Goal: Task Accomplishment & Management: Use online tool/utility

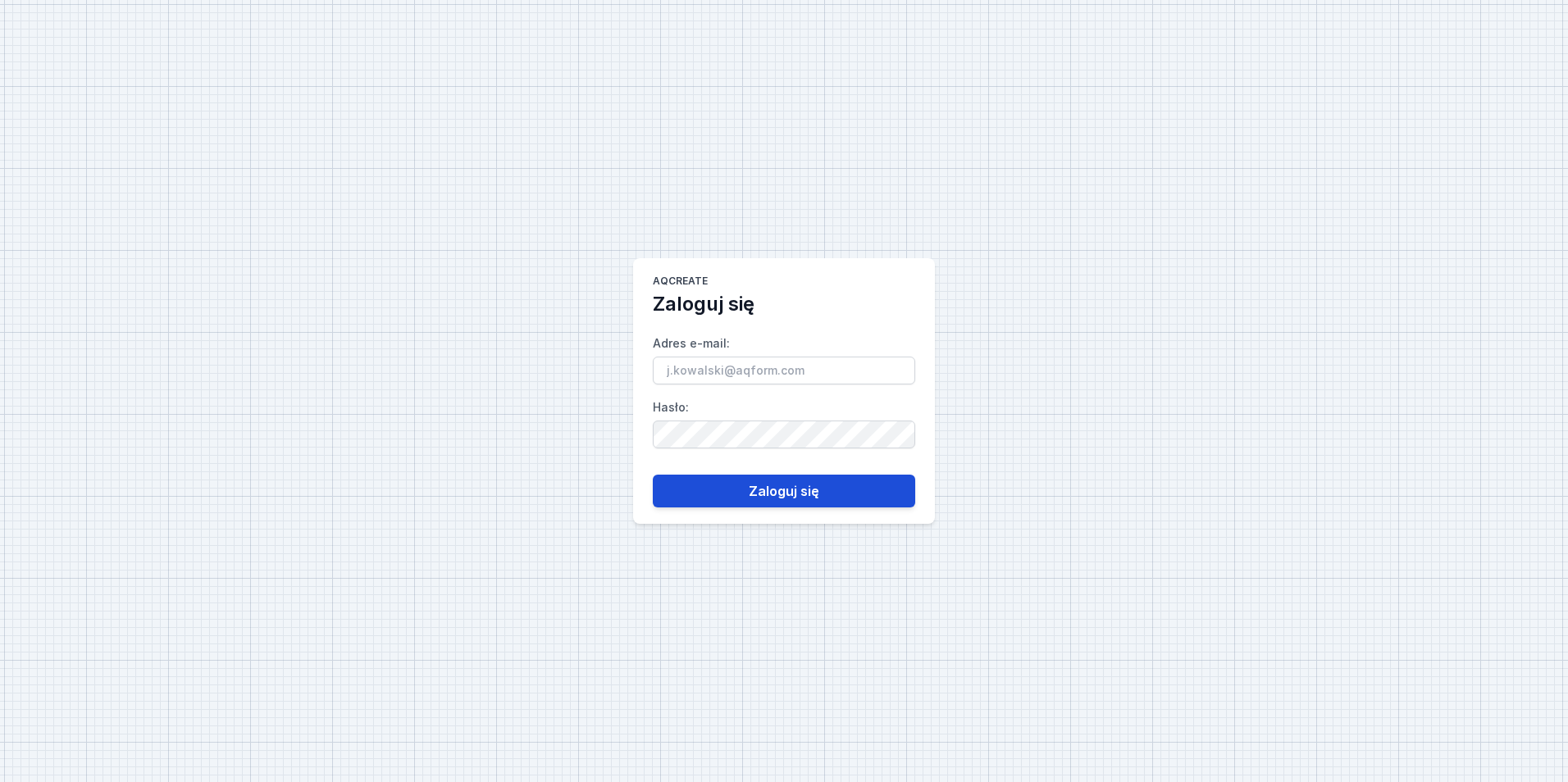
type input "[PERSON_NAME][EMAIL_ADDRESS][DOMAIN_NAME]"
click at [754, 482] on button "Zaloguj się" at bounding box center [784, 491] width 263 height 33
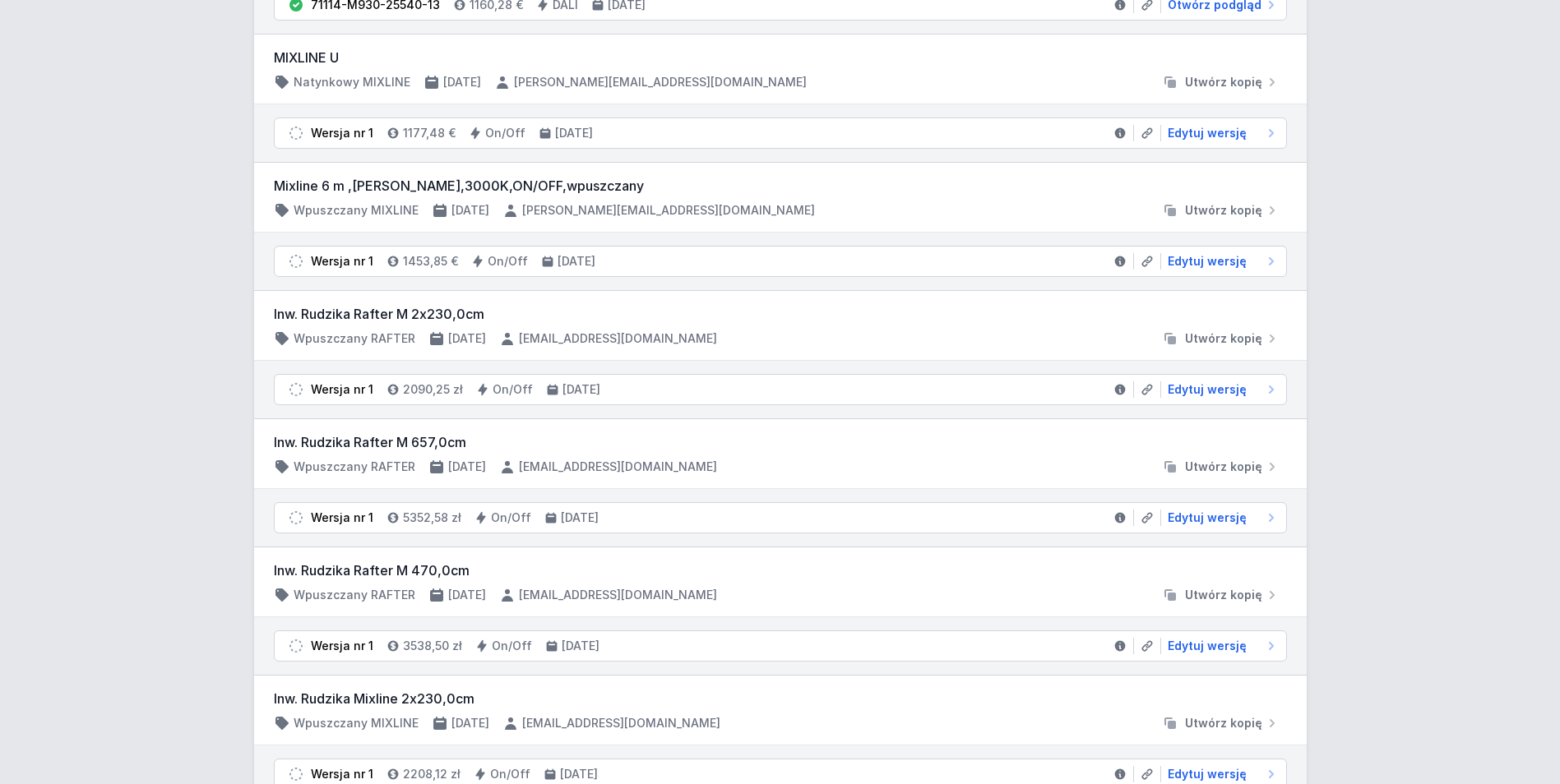
scroll to position [82, 0]
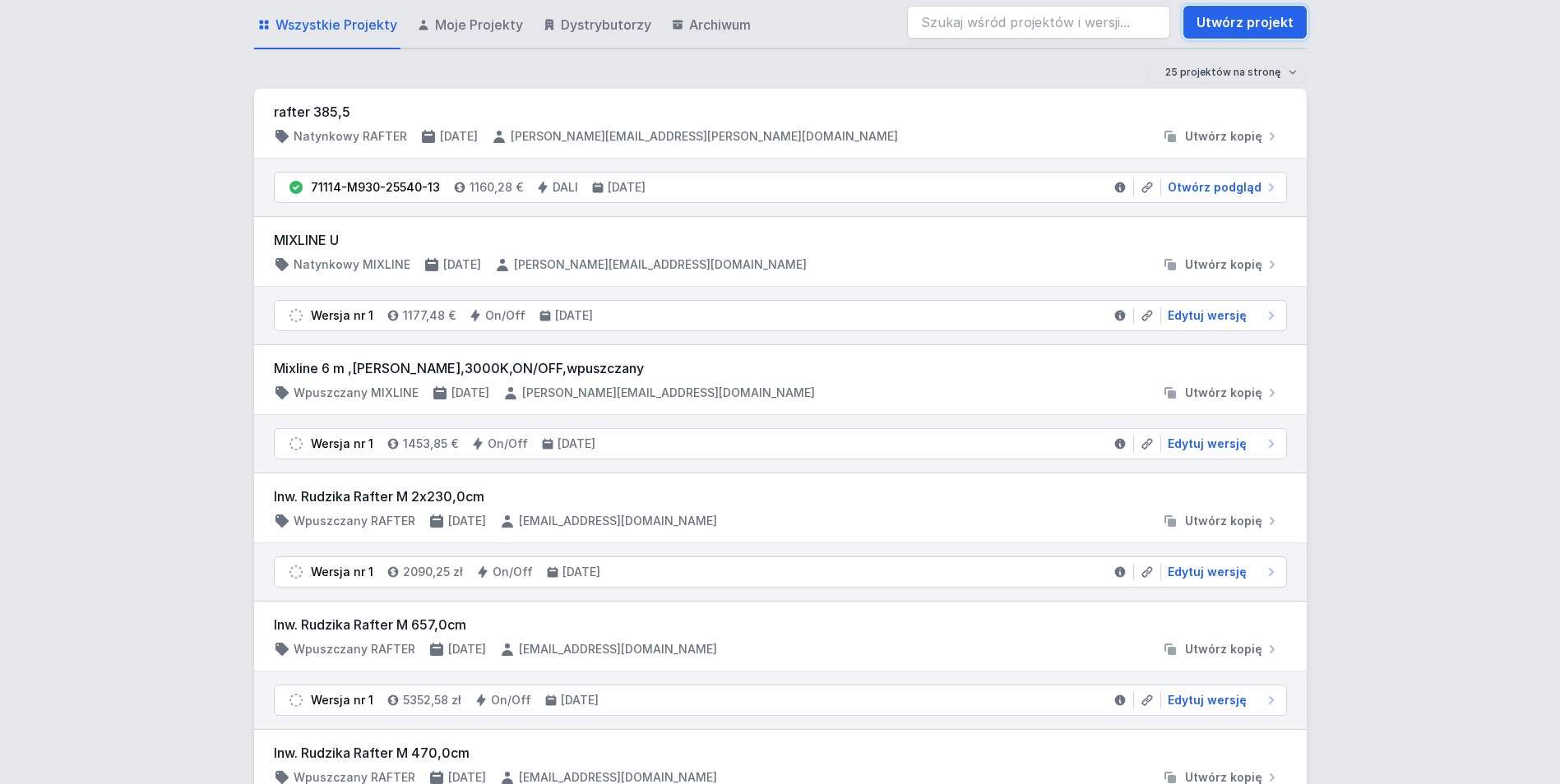
click at [1247, 29] on link "Utwórz projekt" at bounding box center [1245, 23] width 123 height 33
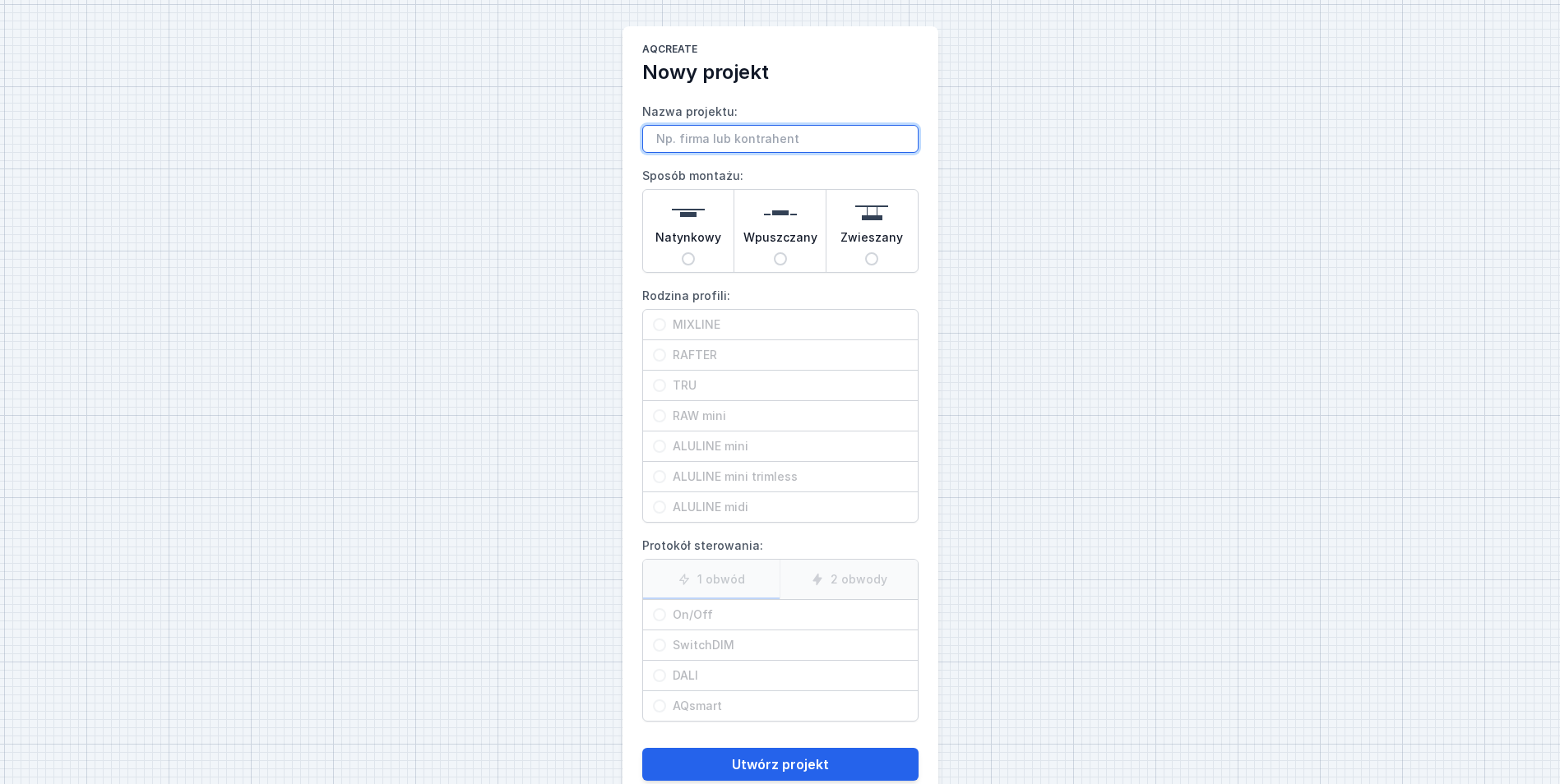
click at [728, 133] on input "Nazwa projektu:" at bounding box center [780, 139] width 276 height 28
type input "Luminosfera Mixline natynkowy L 4 m x 3 m"
click at [692, 256] on input "Natynkowy" at bounding box center [687, 258] width 13 height 13
radio input "true"
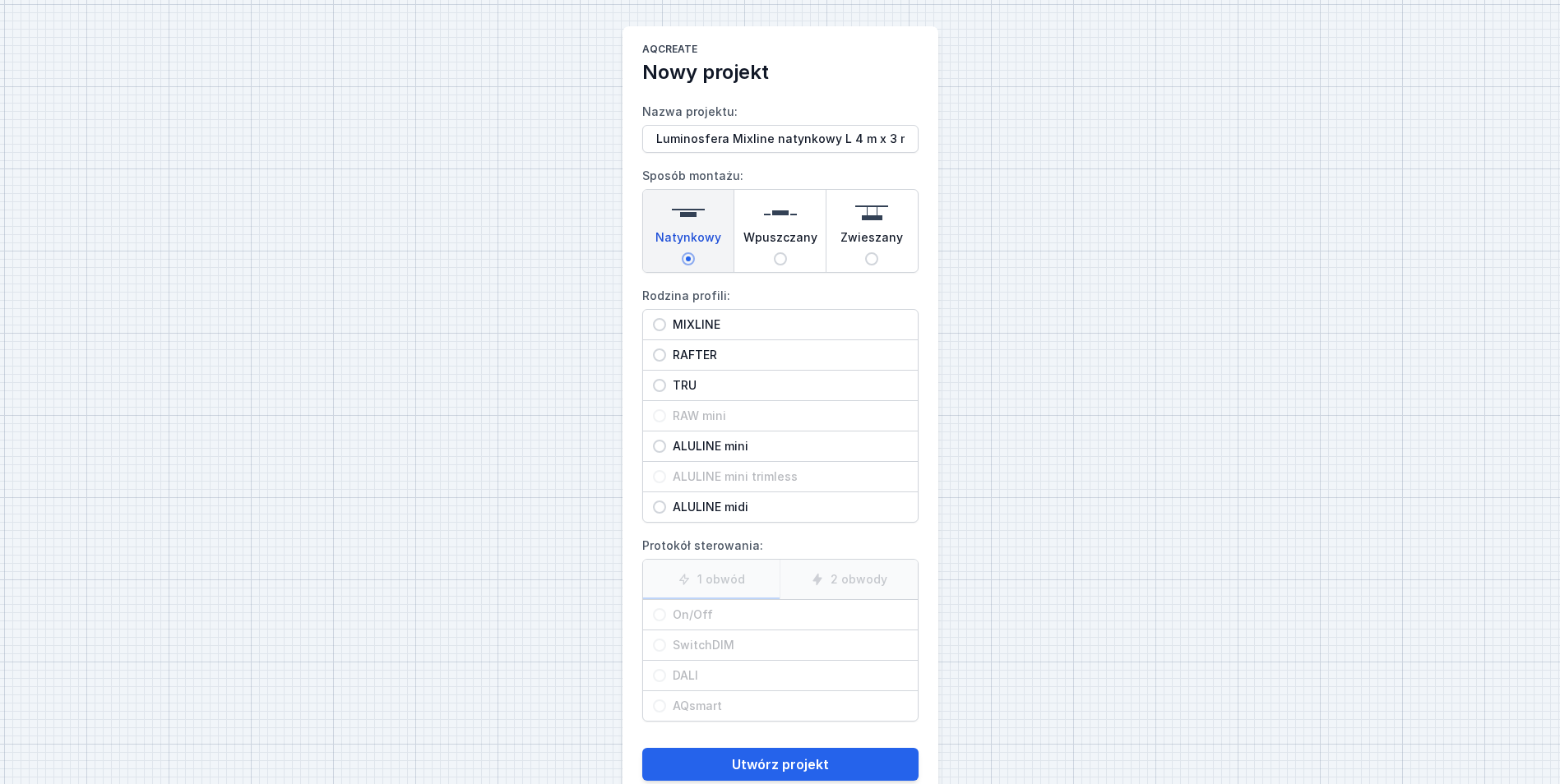
click at [669, 324] on span "MIXLINE" at bounding box center [786, 324] width 242 height 16
click at [666, 324] on input "MIXLINE" at bounding box center [659, 324] width 13 height 13
radio input "true"
click at [664, 615] on input "On/Off" at bounding box center [659, 614] width 13 height 13
radio input "true"
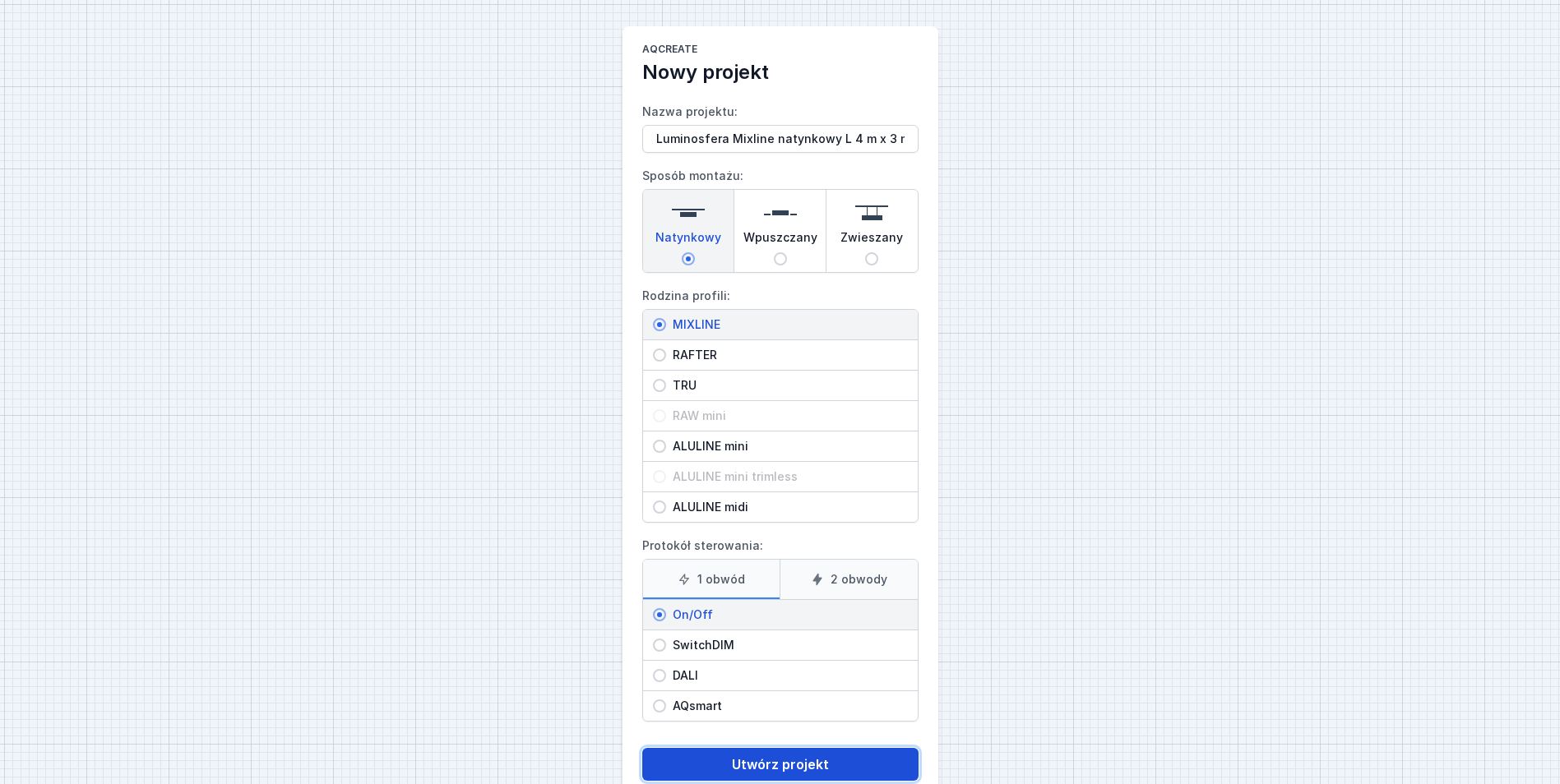
click at [744, 770] on button "Utwórz projekt" at bounding box center [780, 764] width 276 height 33
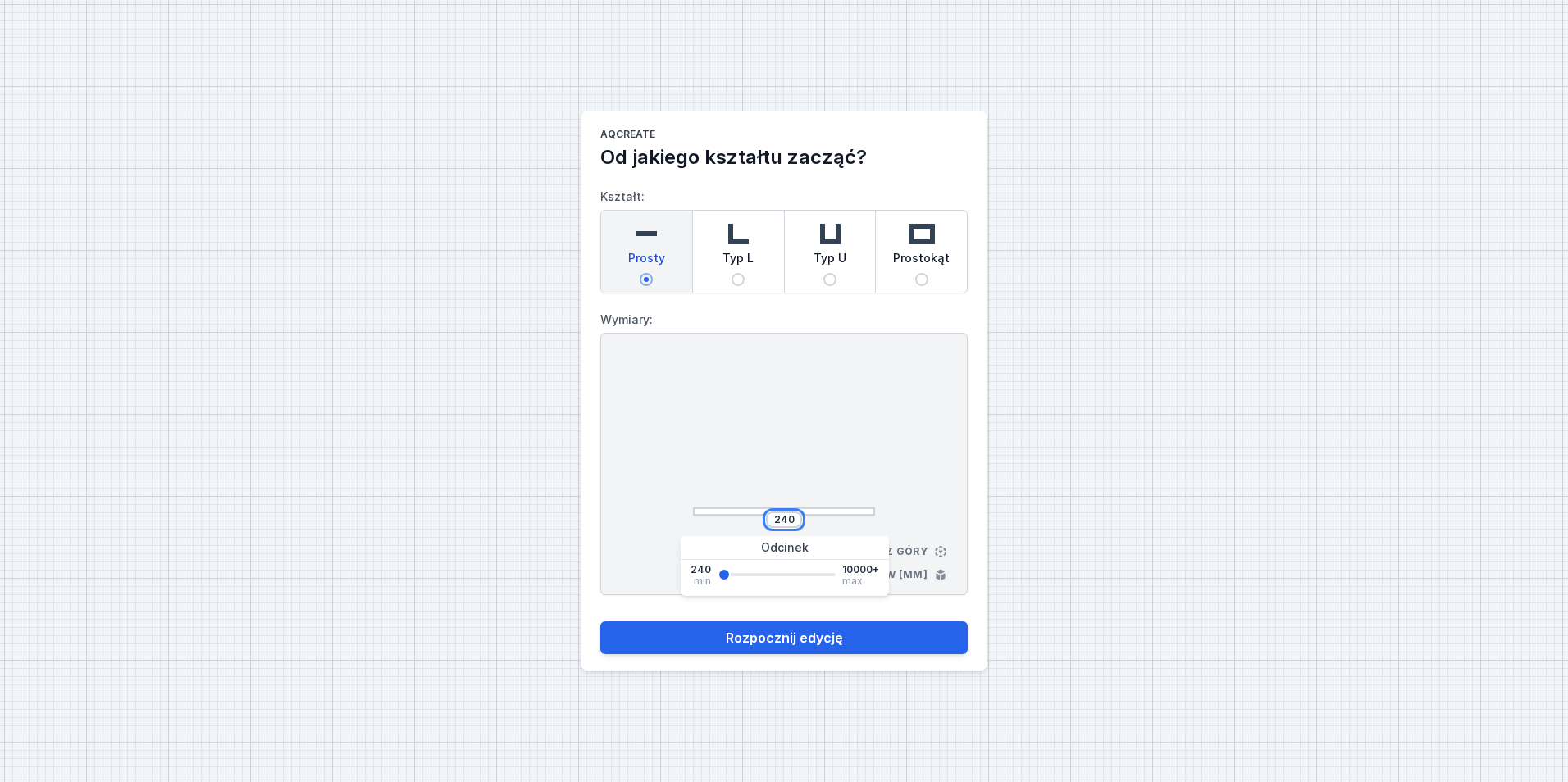
drag, startPoint x: 780, startPoint y: 525, endPoint x: 798, endPoint y: 524, distance: 18.0
click at [798, 524] on div "240" at bounding box center [784, 519] width 36 height 16
type input "4000"
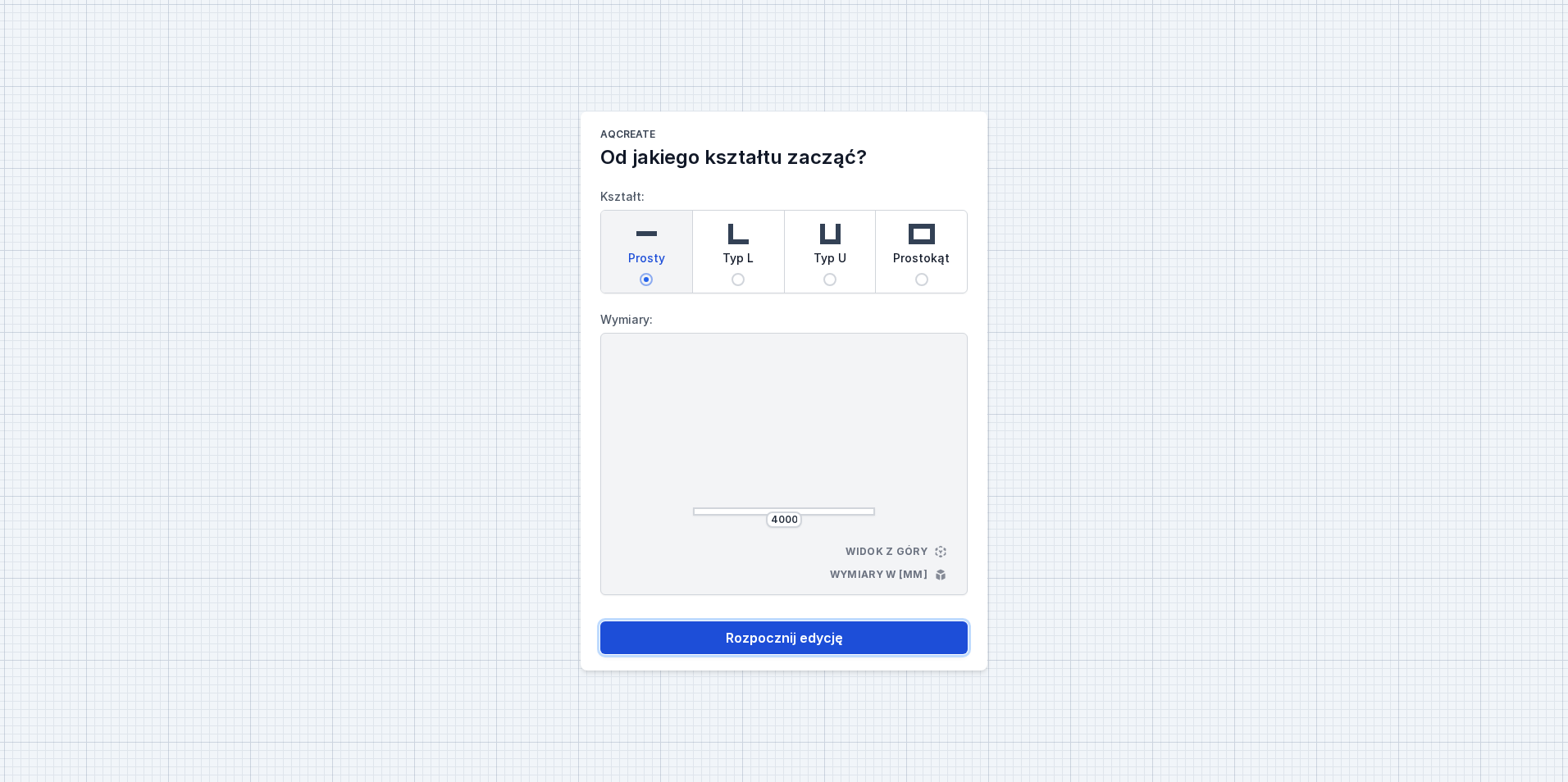
click at [832, 642] on button "Rozpocznij edycję" at bounding box center [783, 638] width 367 height 33
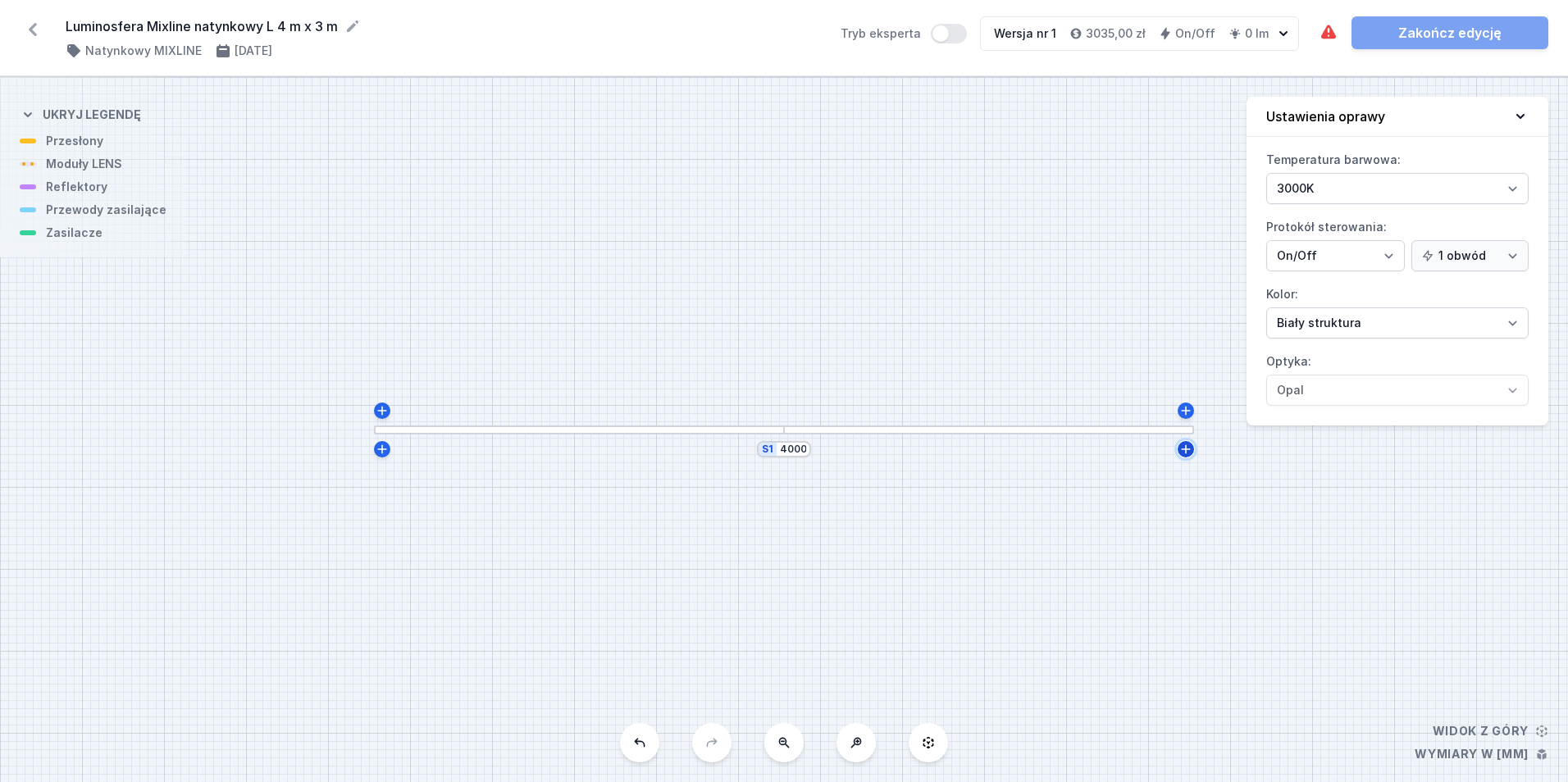
click at [1189, 448] on icon at bounding box center [1186, 448] width 9 height 9
type input "4012"
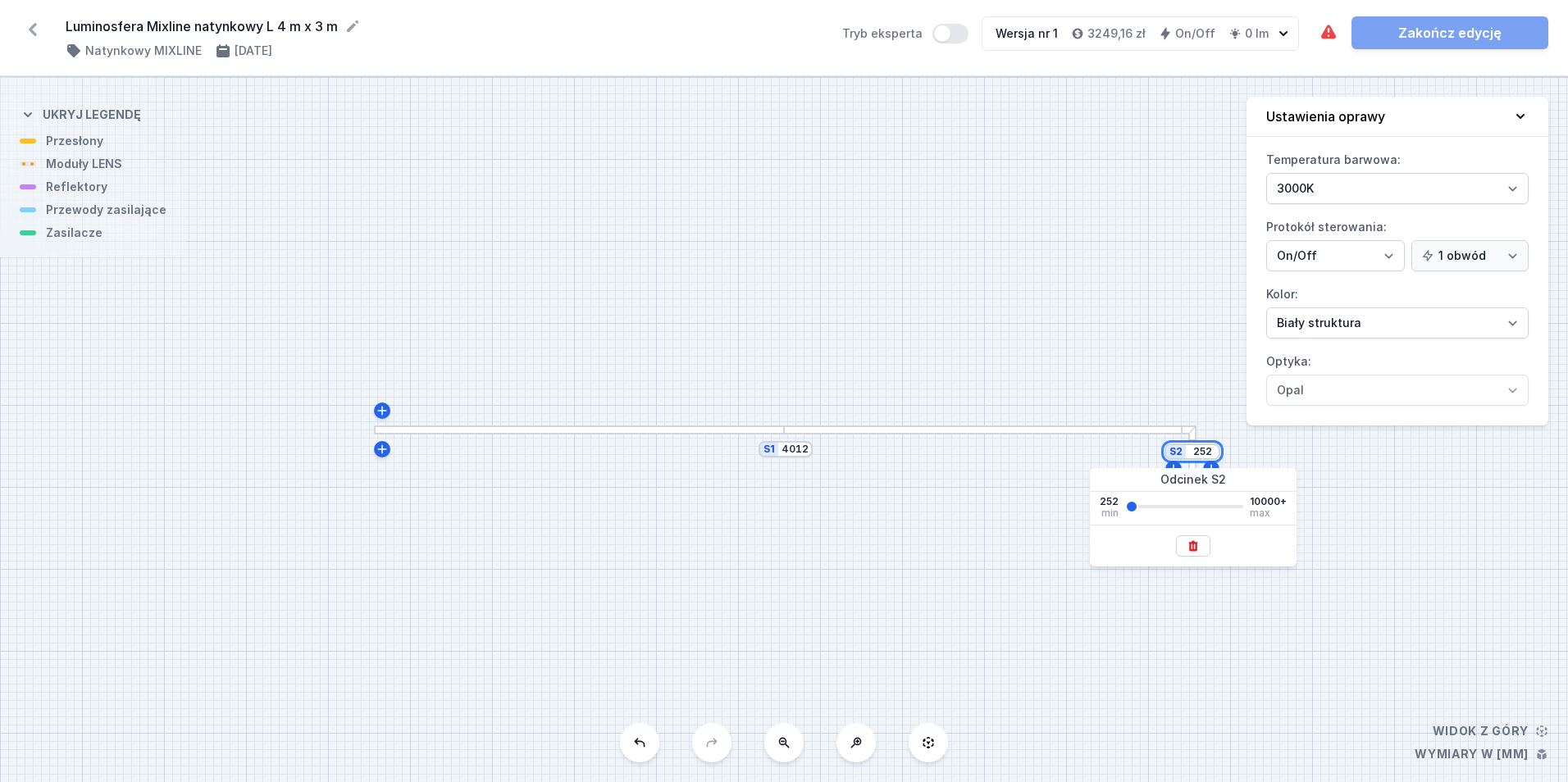
drag, startPoint x: 1201, startPoint y: 452, endPoint x: 1215, endPoint y: 448, distance: 14.6
click at [1215, 448] on div "S2 252" at bounding box center [1192, 451] width 56 height 16
type input "3000"
click at [1422, 589] on div "S2 3000 S1 4012" at bounding box center [784, 429] width 1568 height 705
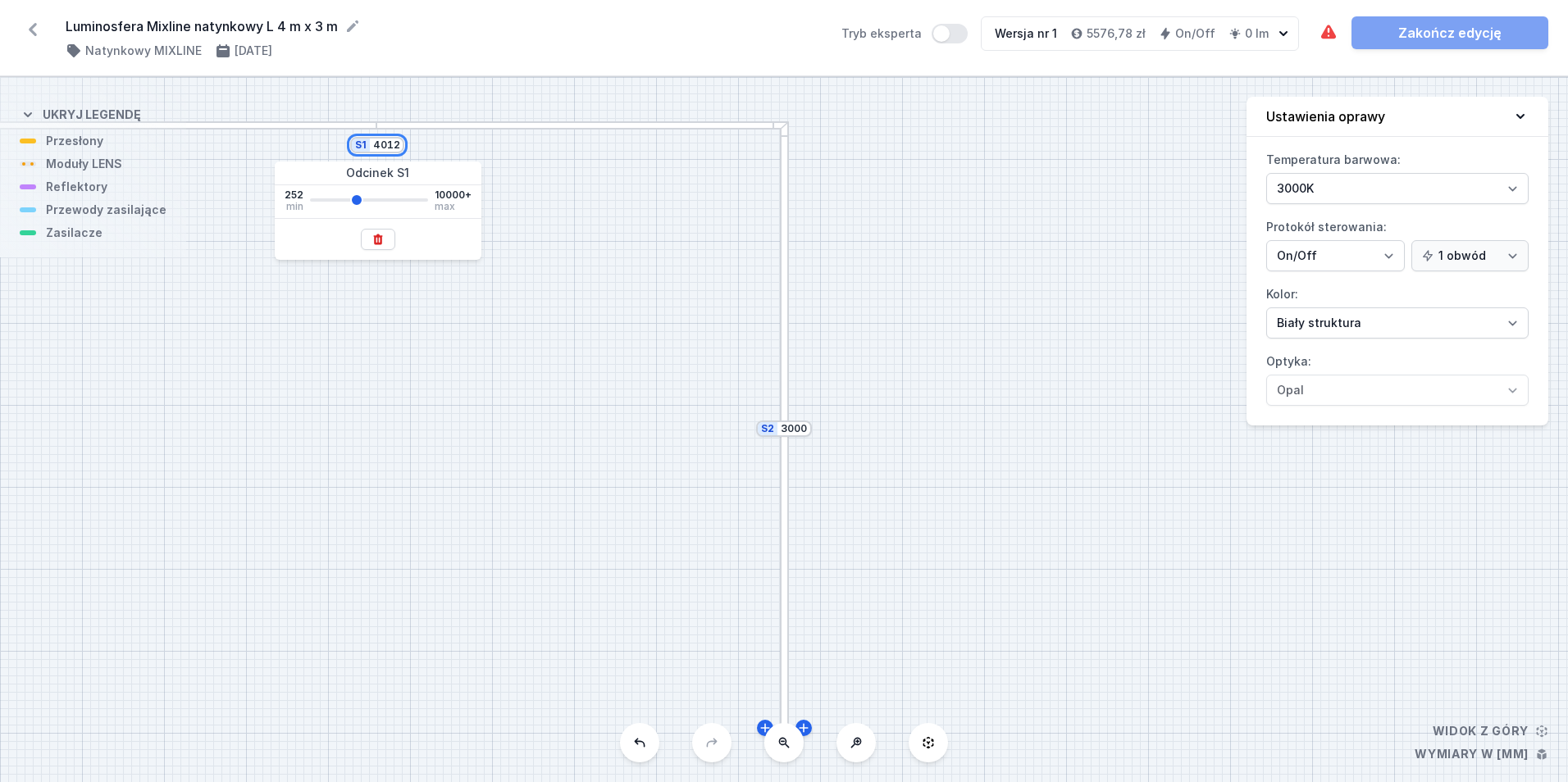
drag, startPoint x: 391, startPoint y: 143, endPoint x: 398, endPoint y: 144, distance: 7.1
click at [398, 144] on input "4012" at bounding box center [386, 144] width 26 height 13
type input "4000"
click at [595, 185] on div "S2 3000 S1 4000" at bounding box center [784, 429] width 1568 height 705
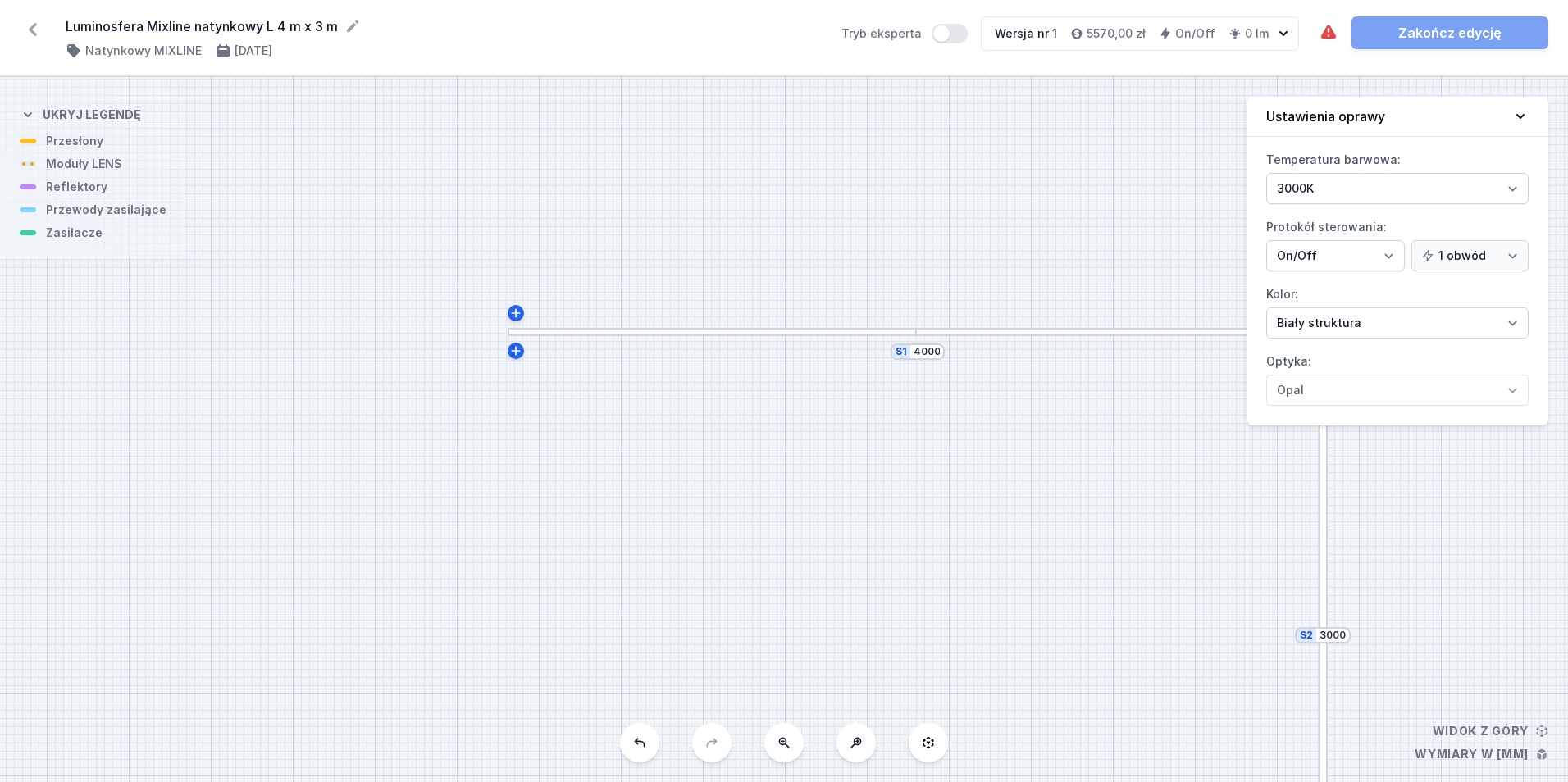
drag, startPoint x: 510, startPoint y: 315, endPoint x: 997, endPoint y: 478, distance: 513.6
click at [997, 478] on div "S2 3000 S1 4000" at bounding box center [784, 429] width 1568 height 705
click at [748, 329] on div at bounding box center [711, 332] width 409 height 9
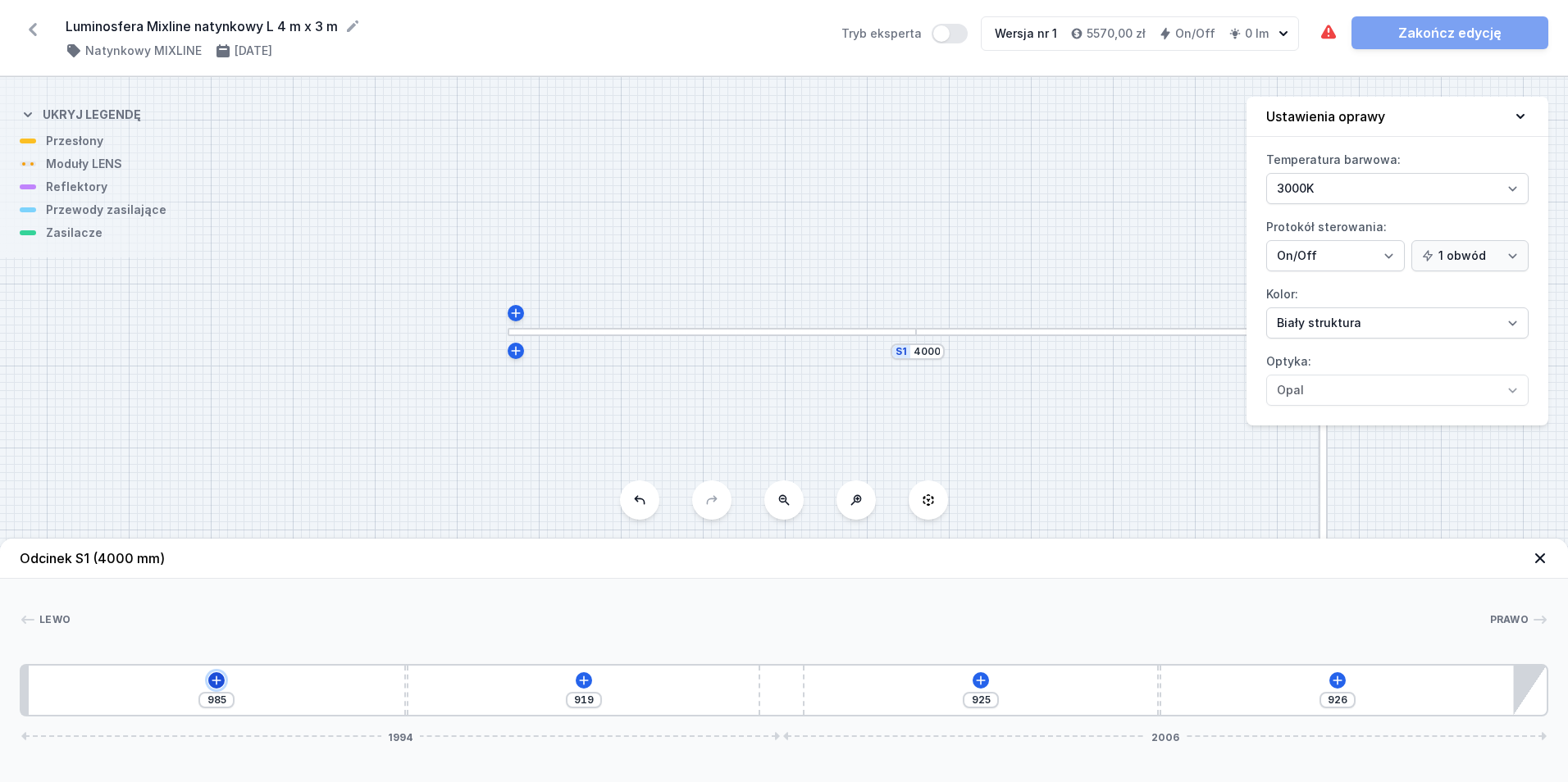
click at [212, 677] on icon at bounding box center [216, 680] width 13 height 13
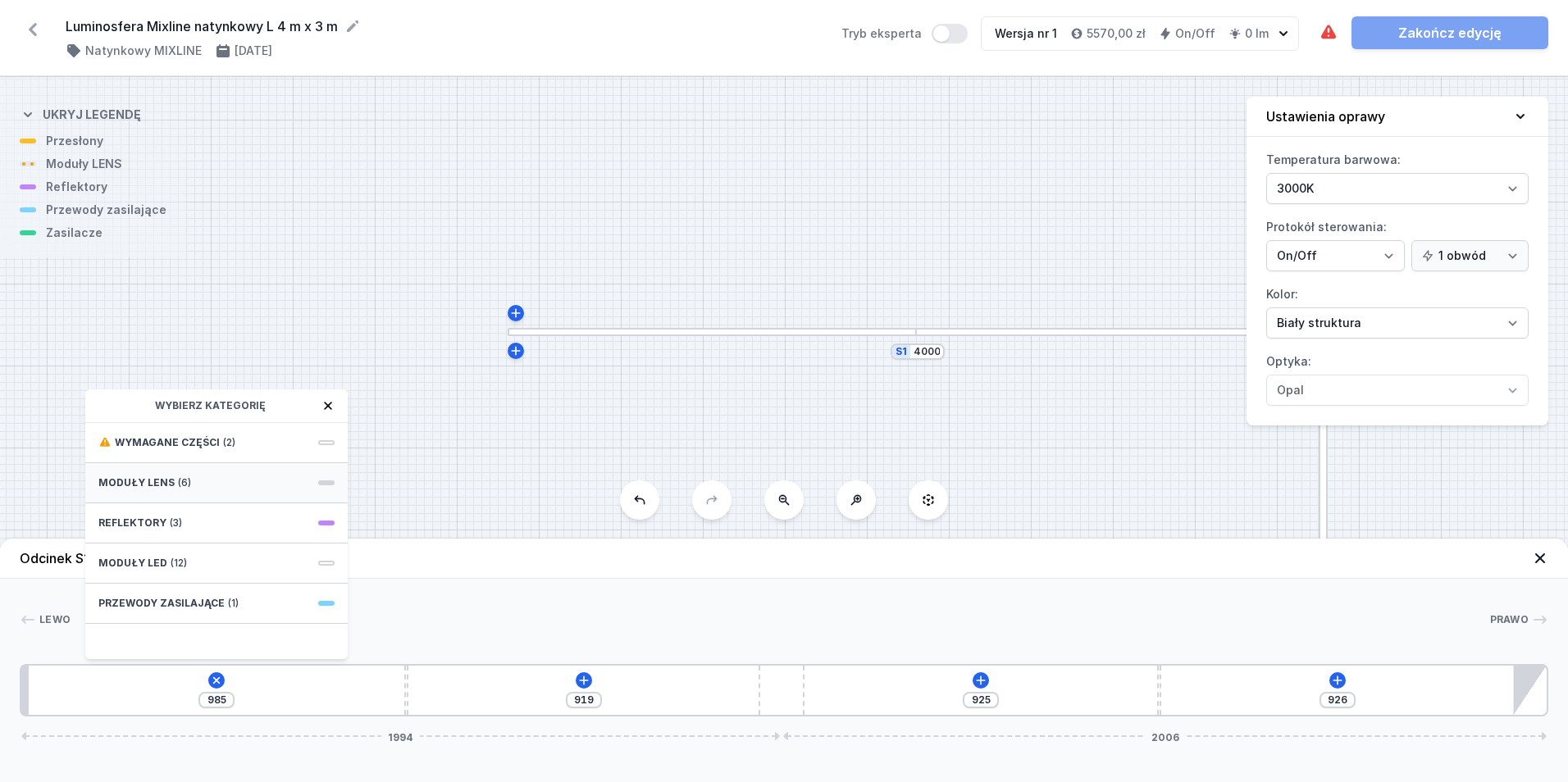
click at [236, 477] on div "Moduły LENS (6)" at bounding box center [217, 483] width 263 height 40
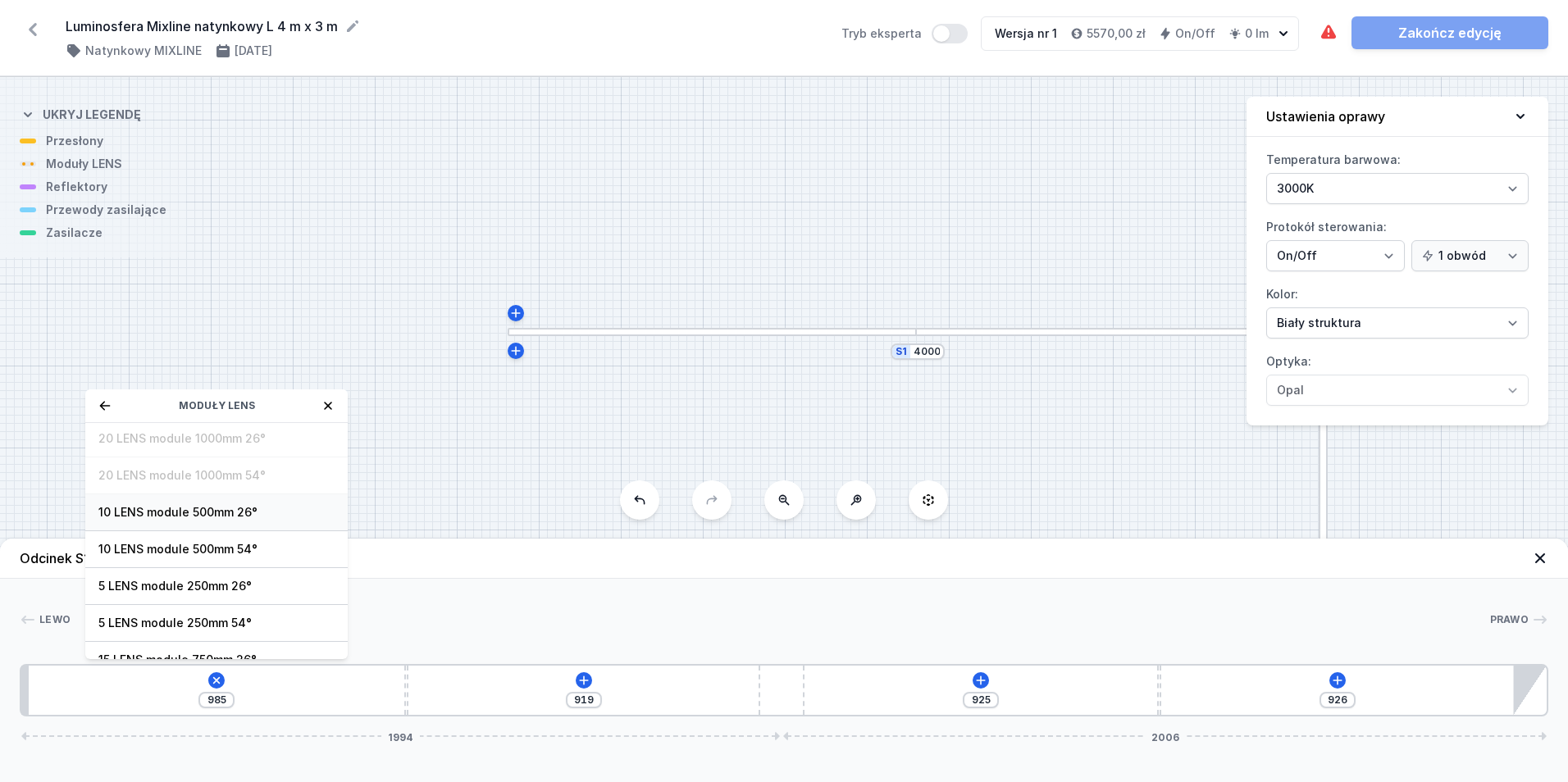
scroll to position [59, 0]
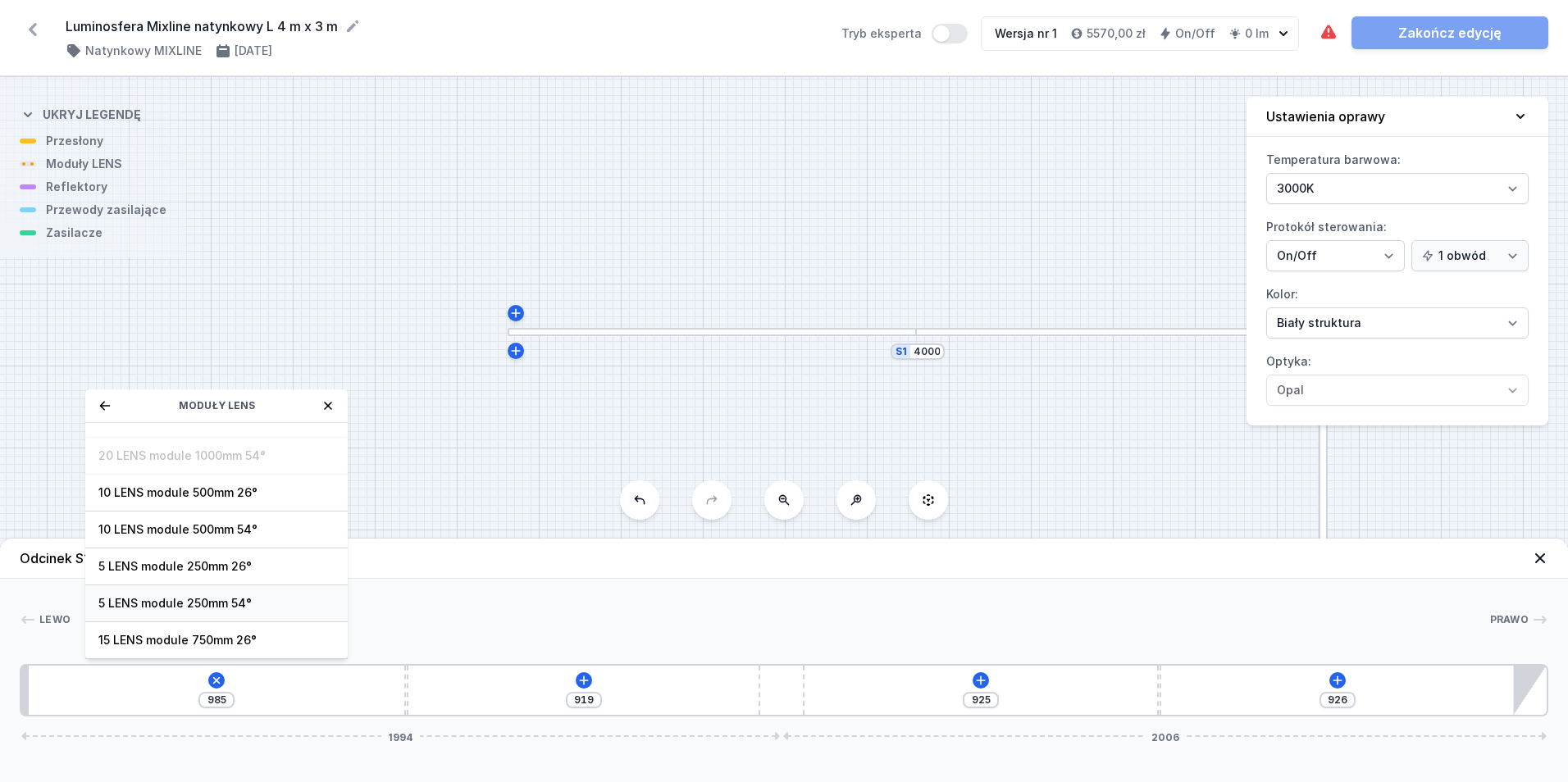
click at [266, 606] on span "5 LENS module 250mm 54°" at bounding box center [216, 603] width 236 height 16
type input "735"
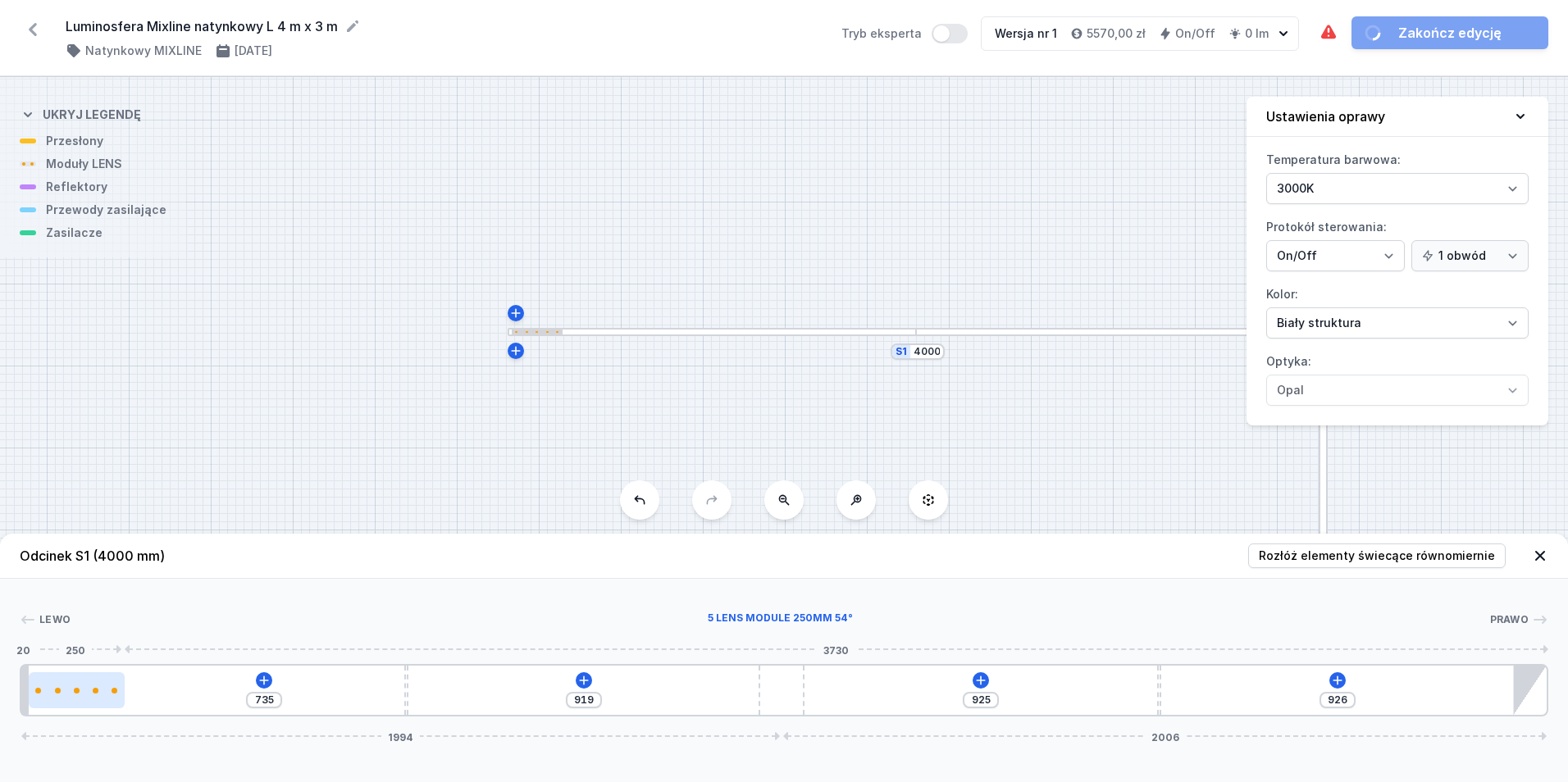
click at [91, 703] on div at bounding box center [76, 690] width 95 height 36
select select "1516"
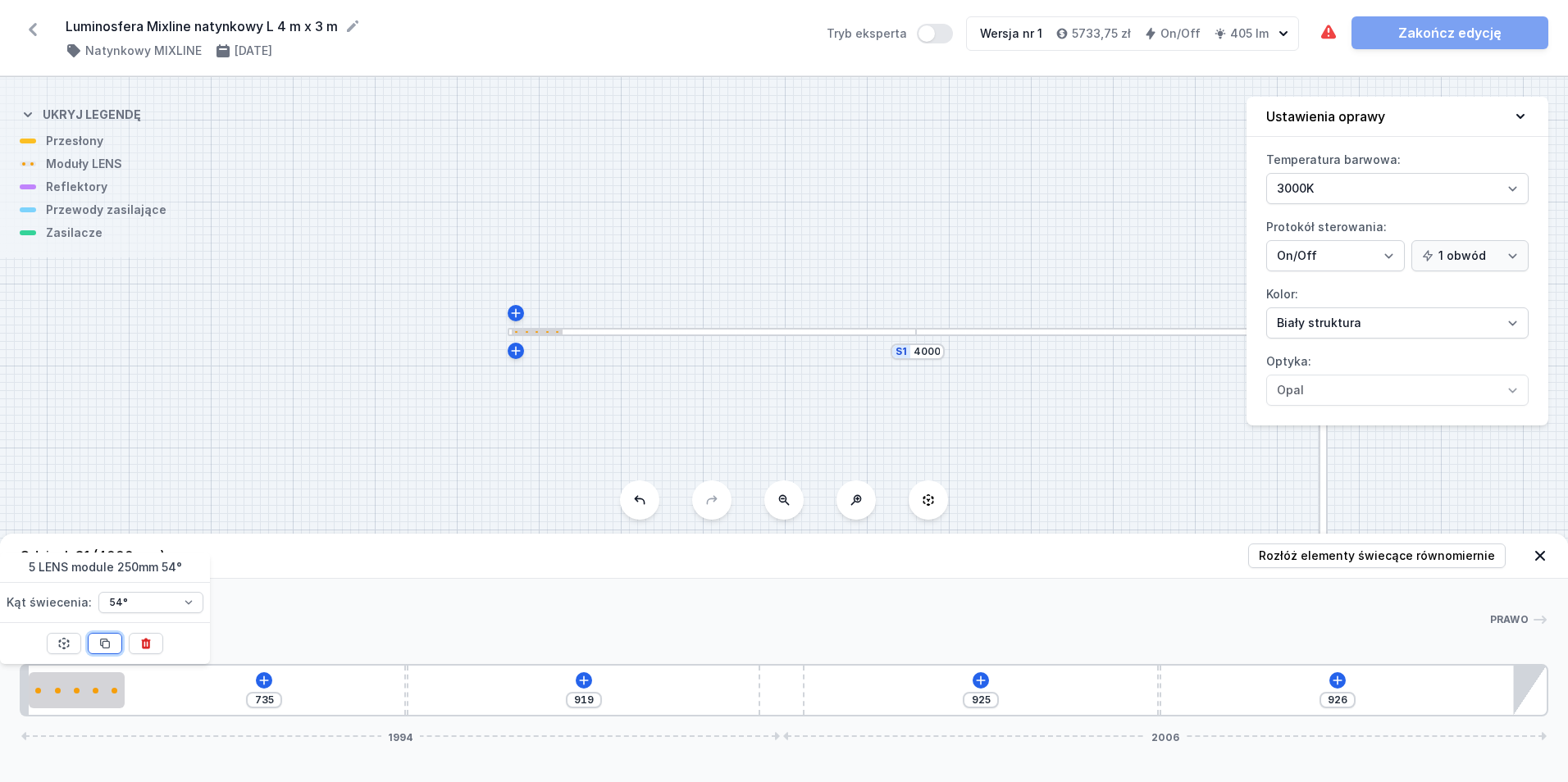
click at [105, 647] on icon at bounding box center [105, 644] width 9 height 9
type input "235"
click at [105, 647] on icon at bounding box center [105, 644] width 9 height 9
type input "674"
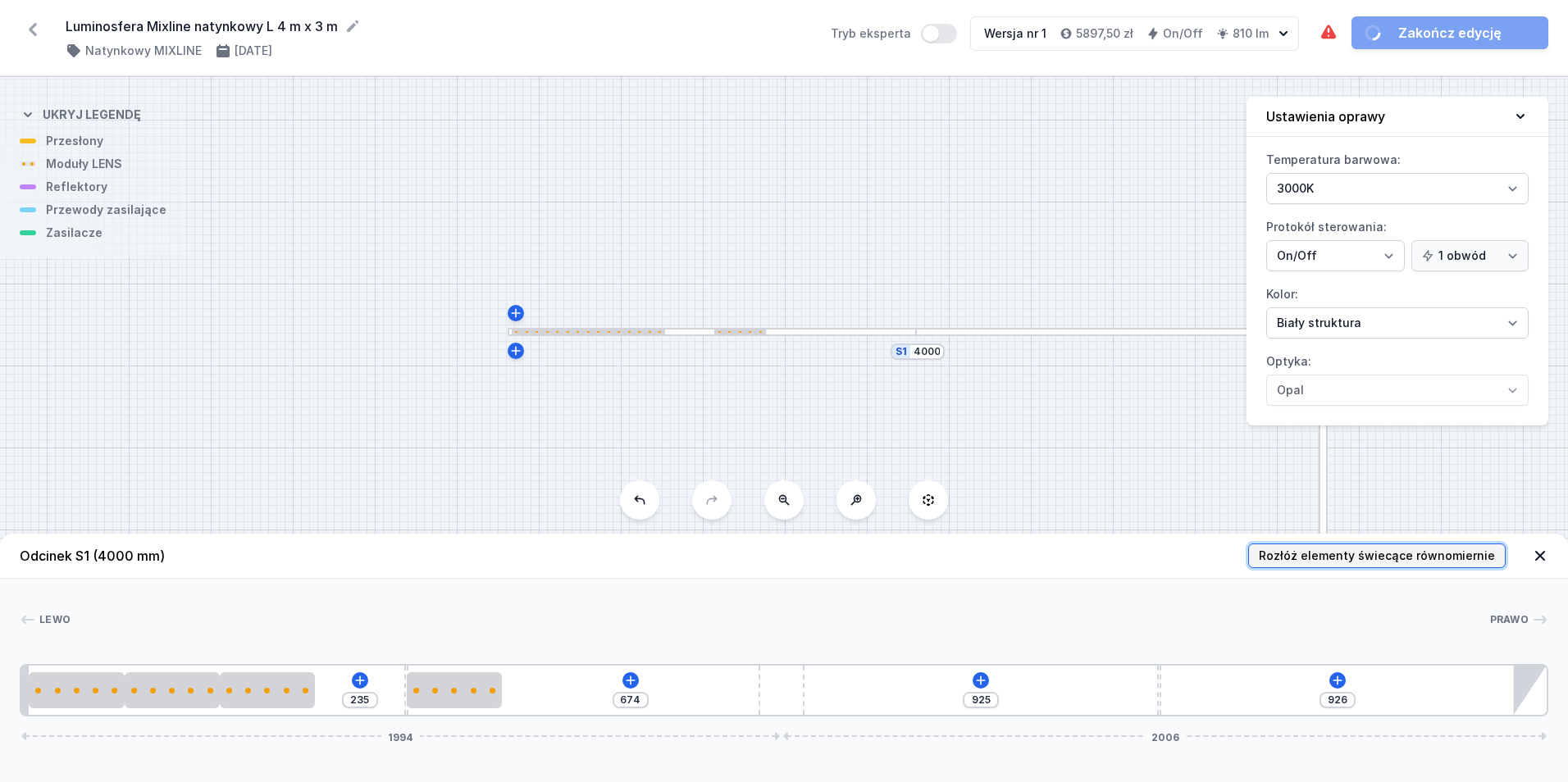
click at [1311, 545] on button "Rozłóż elementy świecące równomiernie" at bounding box center [1377, 556] width 258 height 24
type input "155"
type input "234"
type input "429"
type input "515"
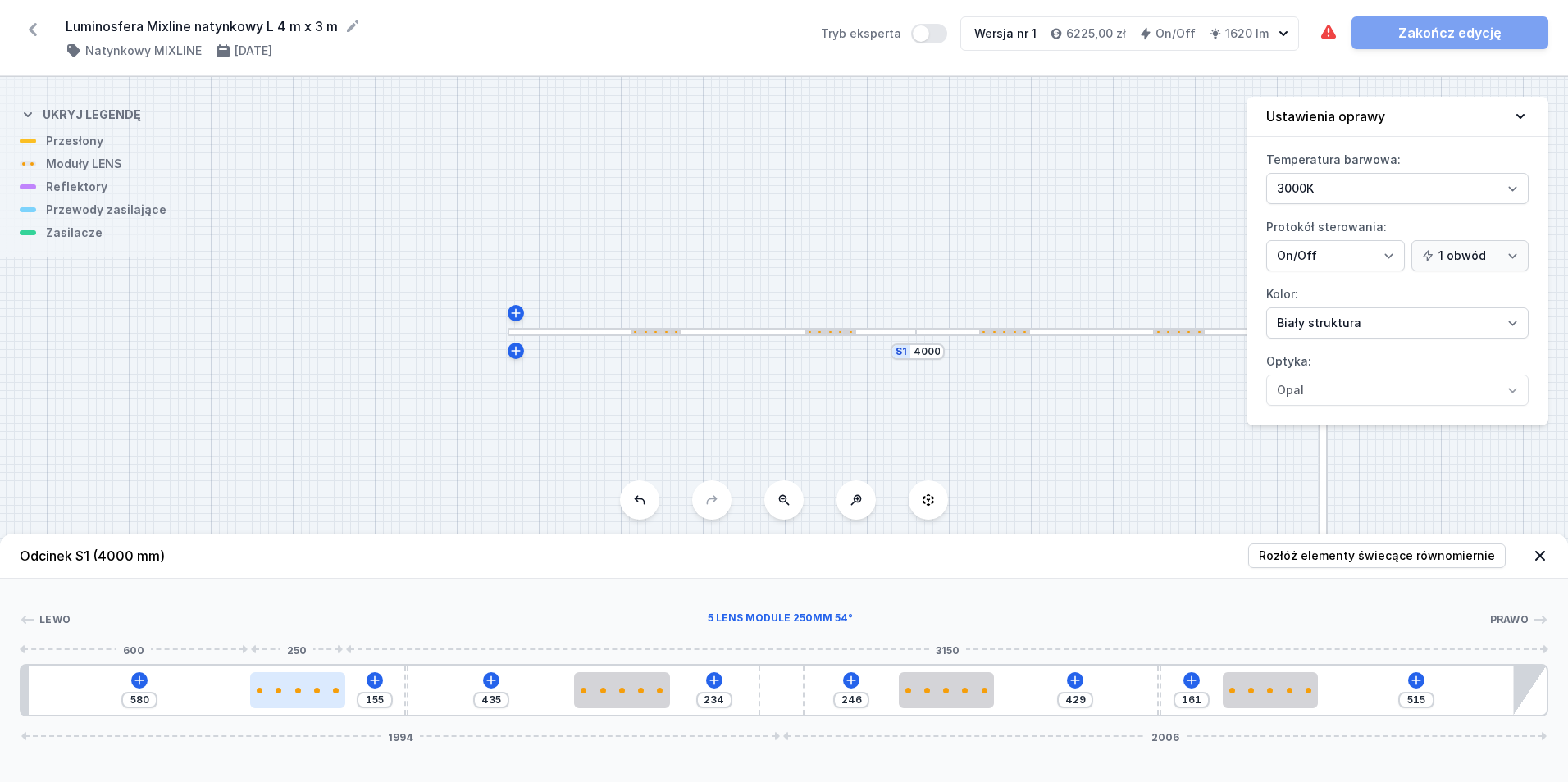
type input "165"
type input "570"
type input "241"
type input "494"
type input "280"
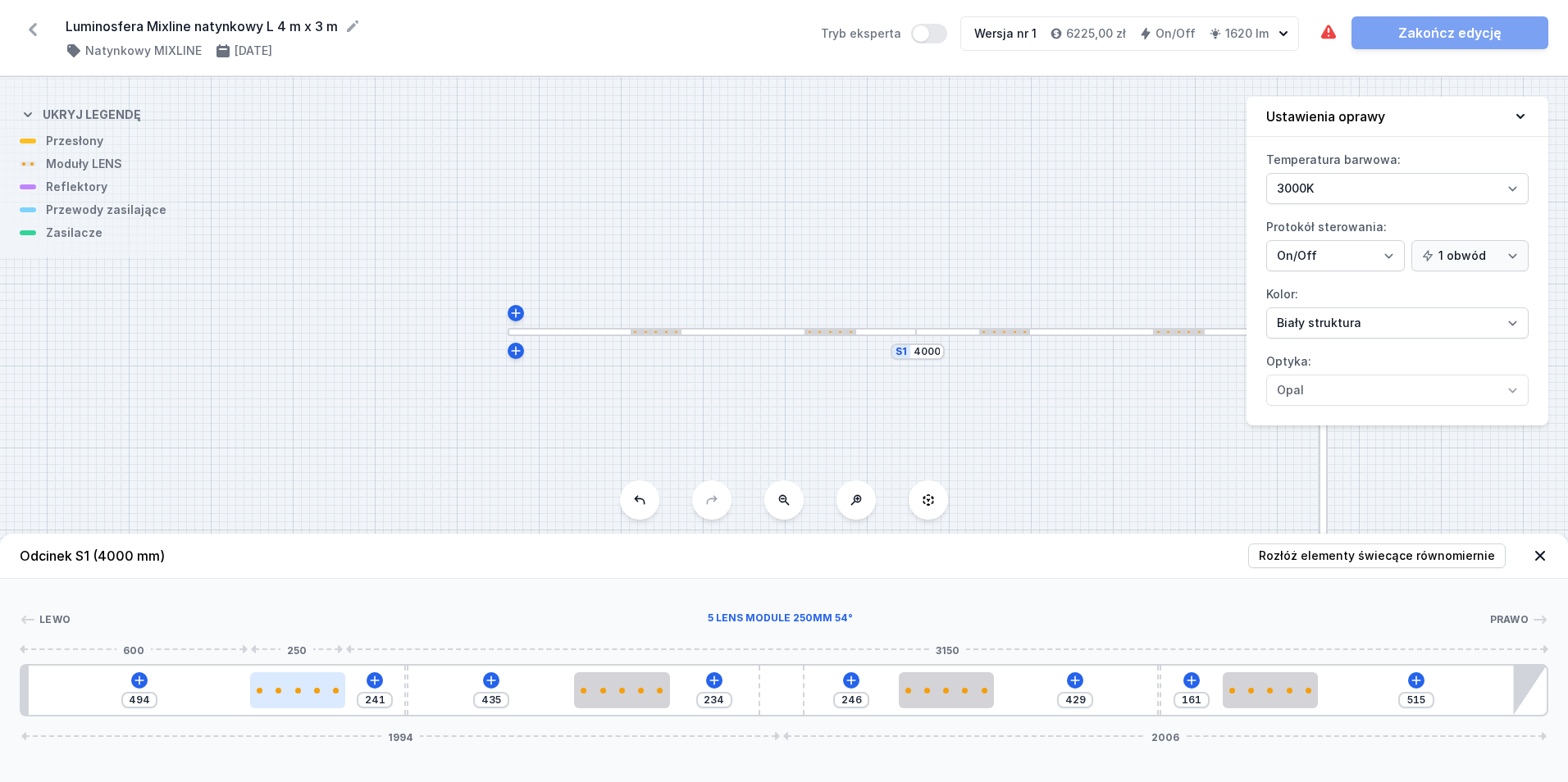
type input "455"
type input "328"
type input "407"
type input "339"
type input "396"
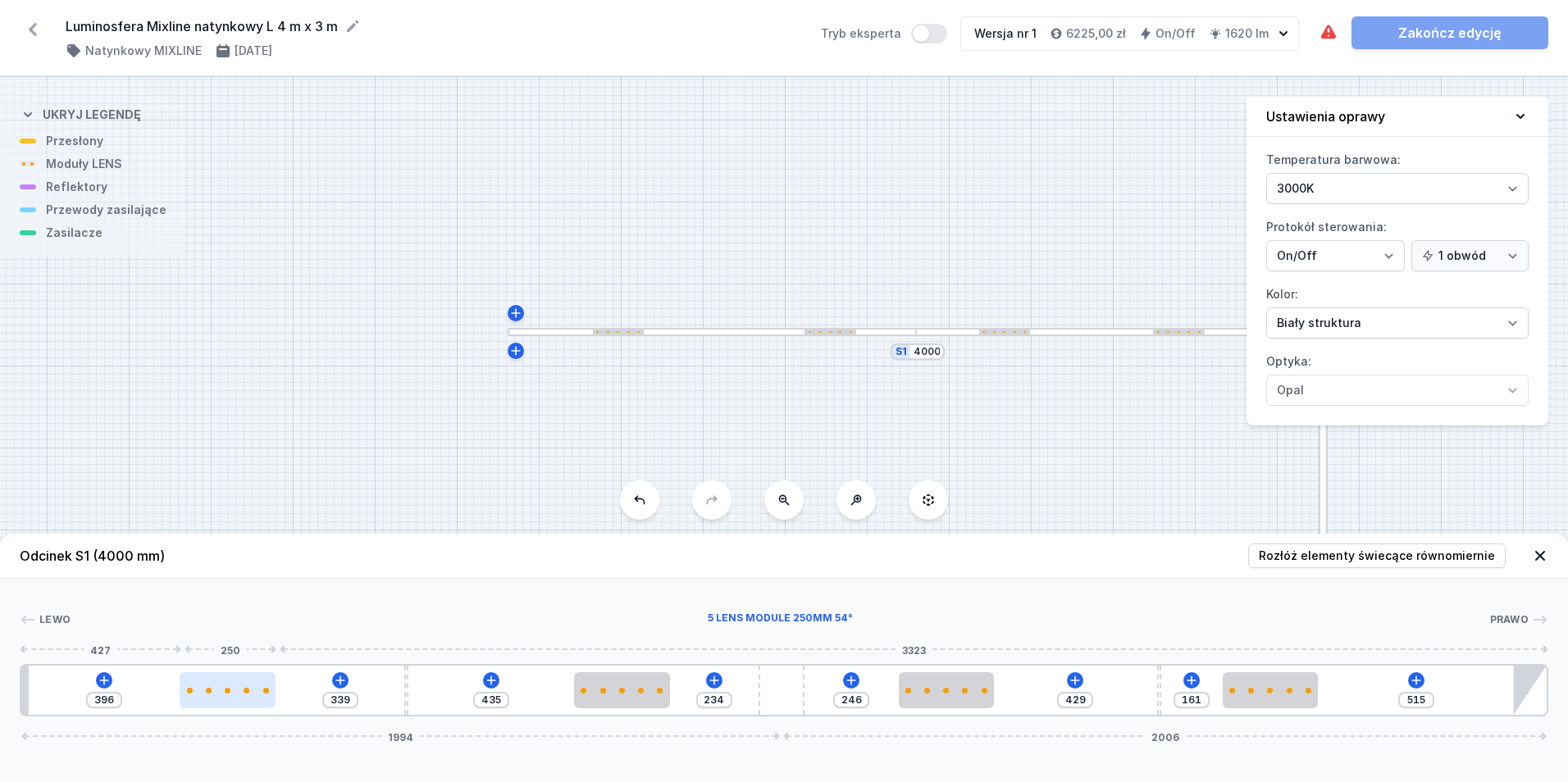
type input "345"
type input "390"
type input "354"
type input "381"
type input "364"
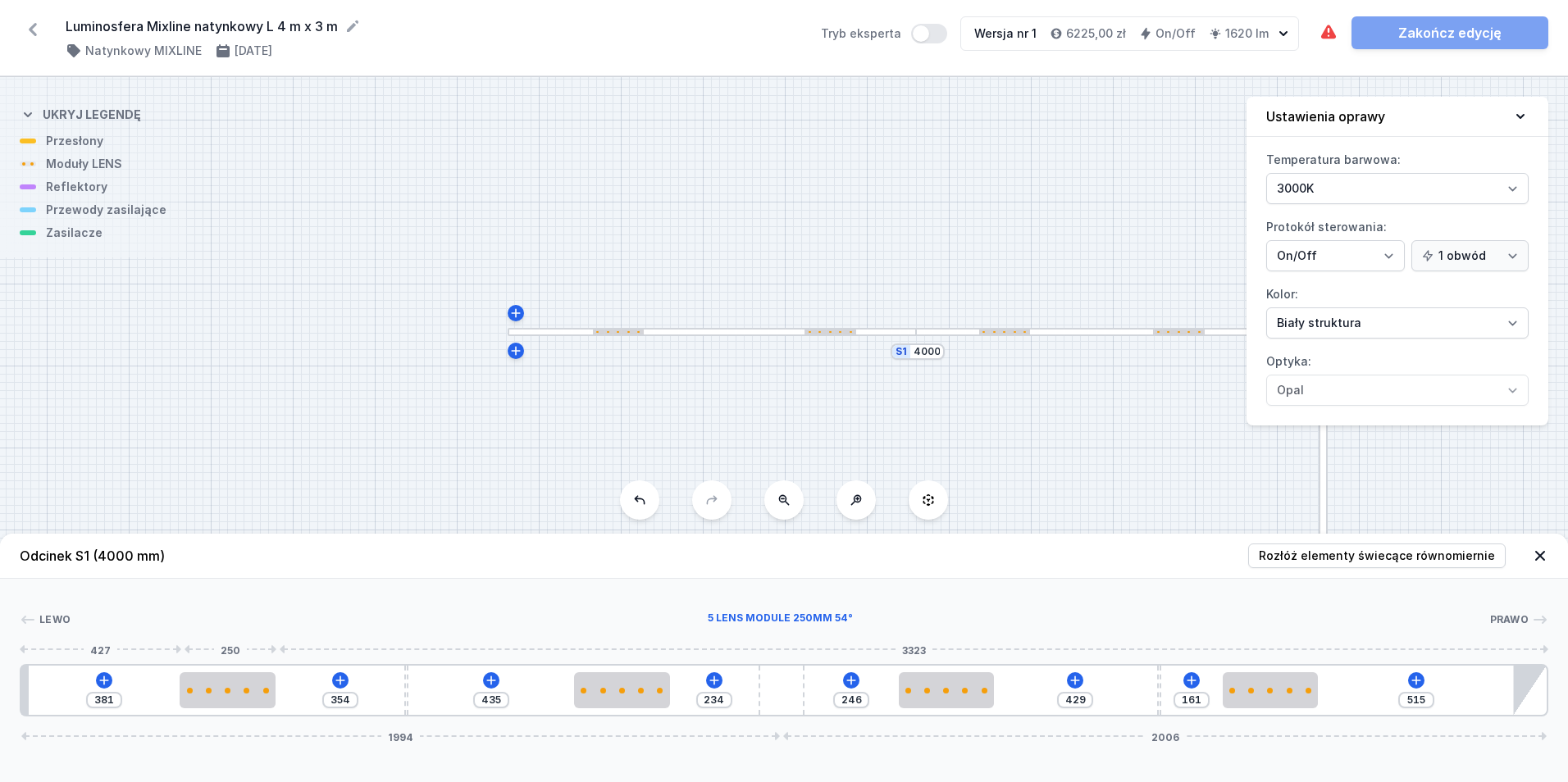
type input "371"
type input "379"
type input "356"
type input "390"
type input "345"
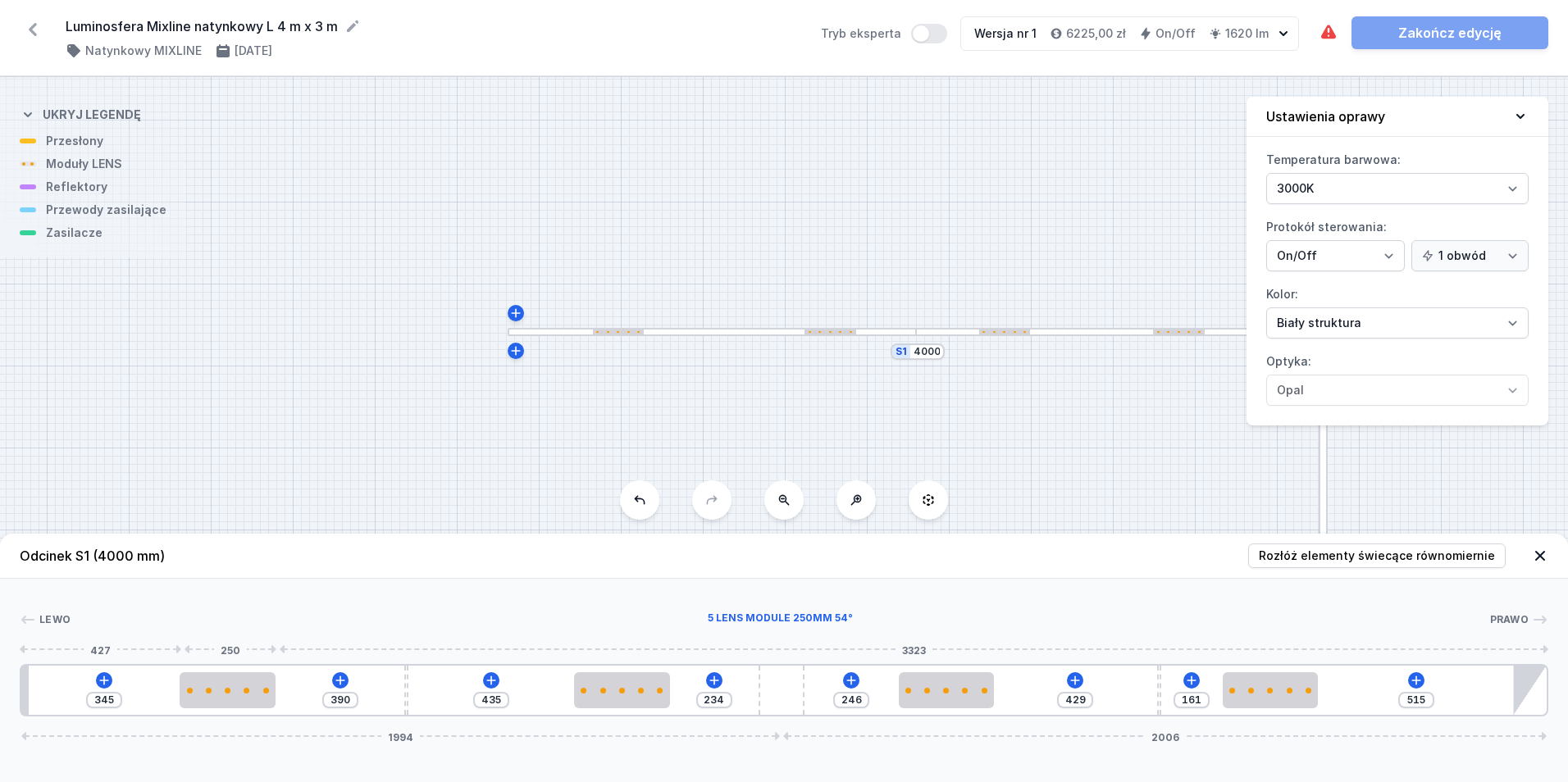
type input "407"
type input "328"
type input "422"
type input "313"
type input "441"
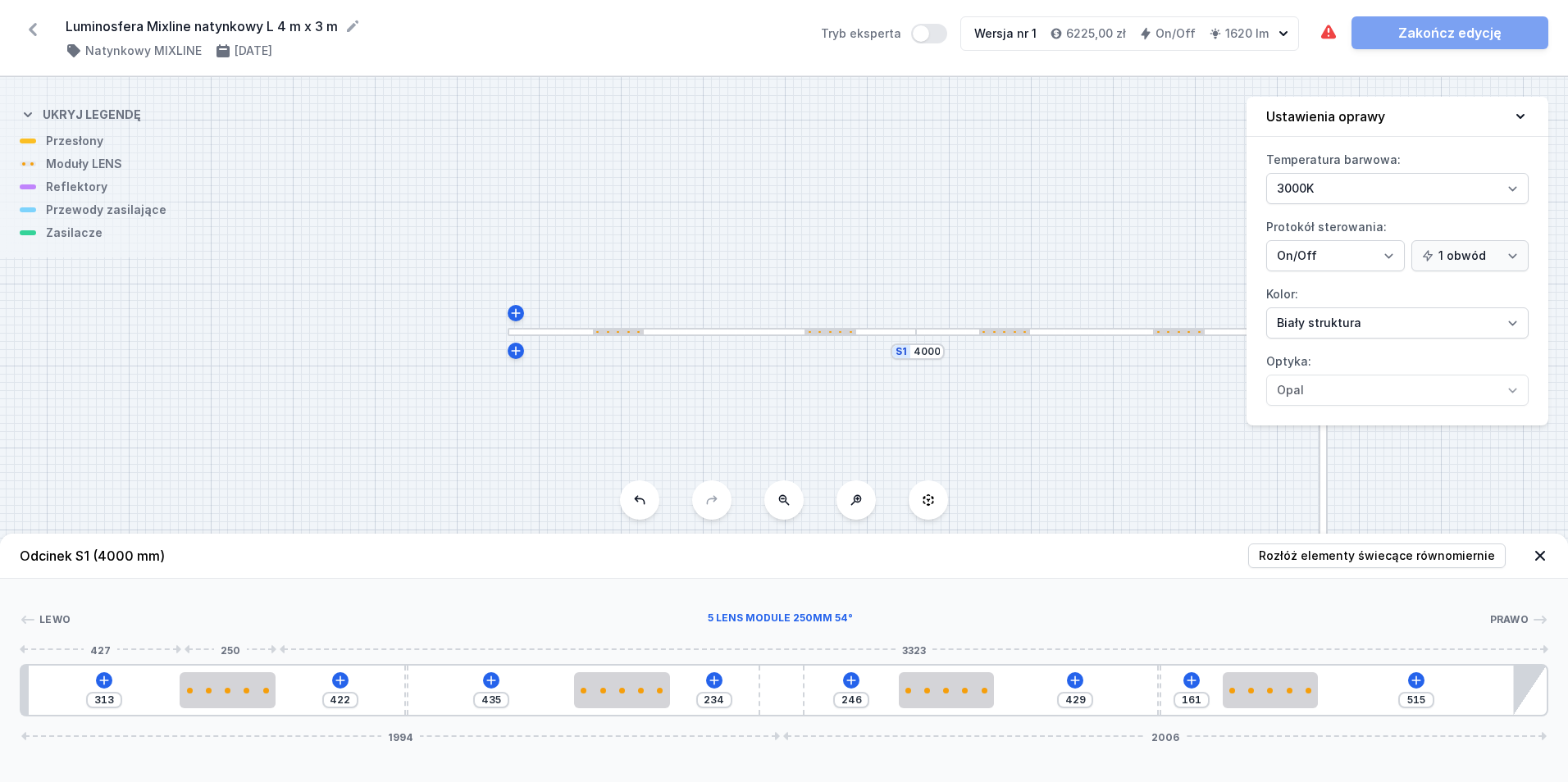
type input "294"
type input "458"
type input "277"
type input "477"
type input "258"
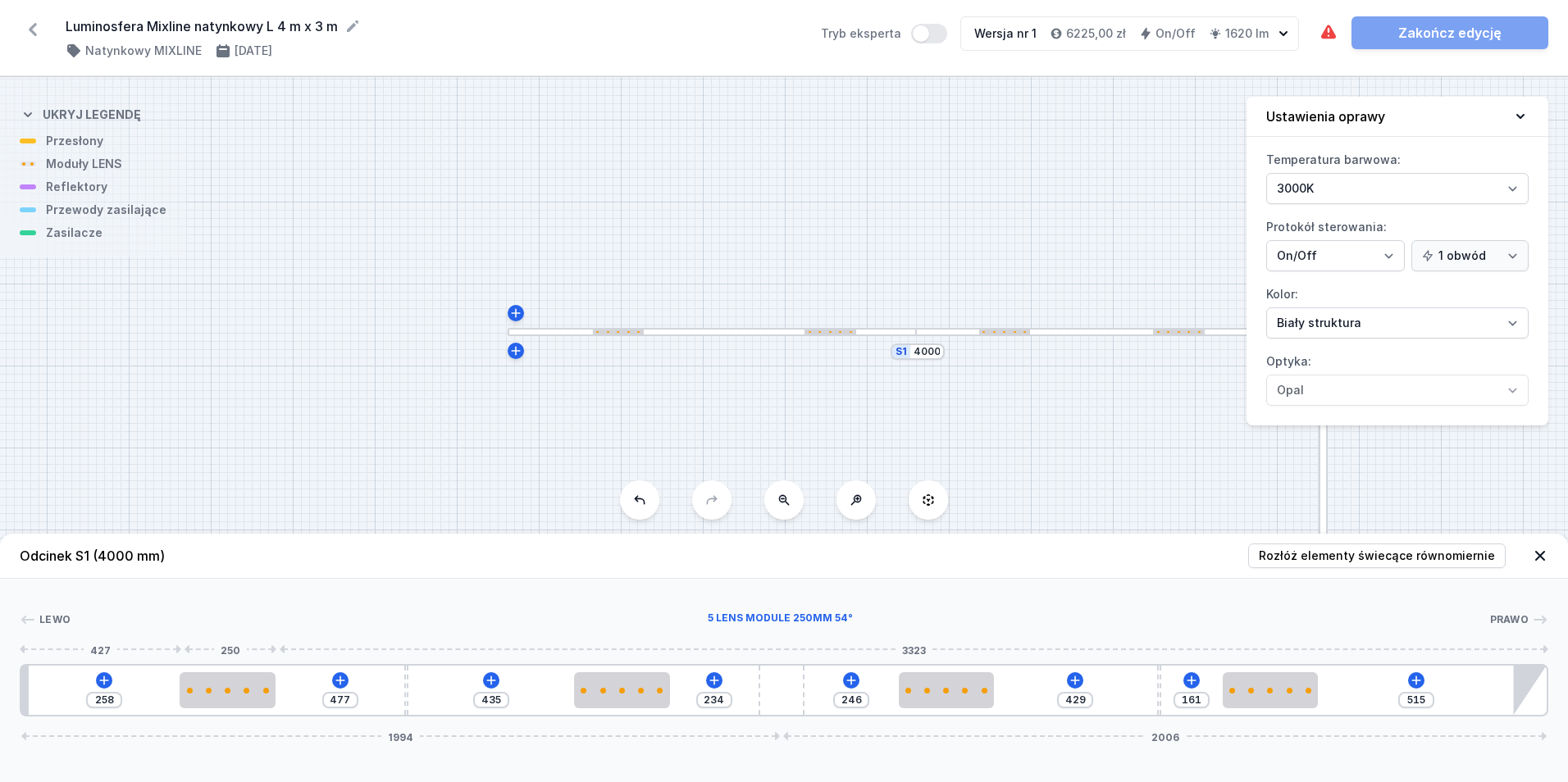
type input "489"
type input "246"
type input "500"
type input "235"
type input "510"
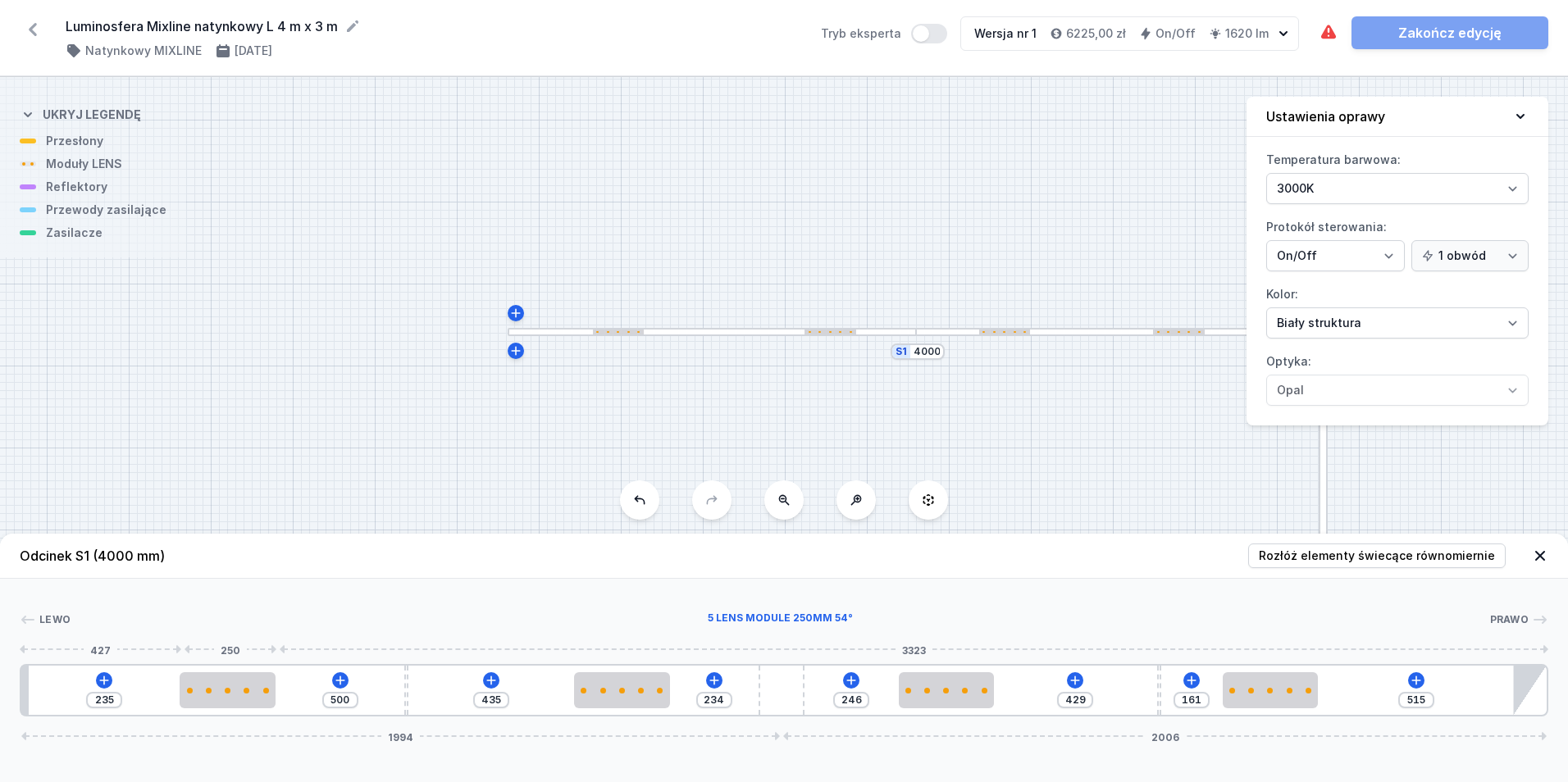
type input "225"
type input "519"
type input "216"
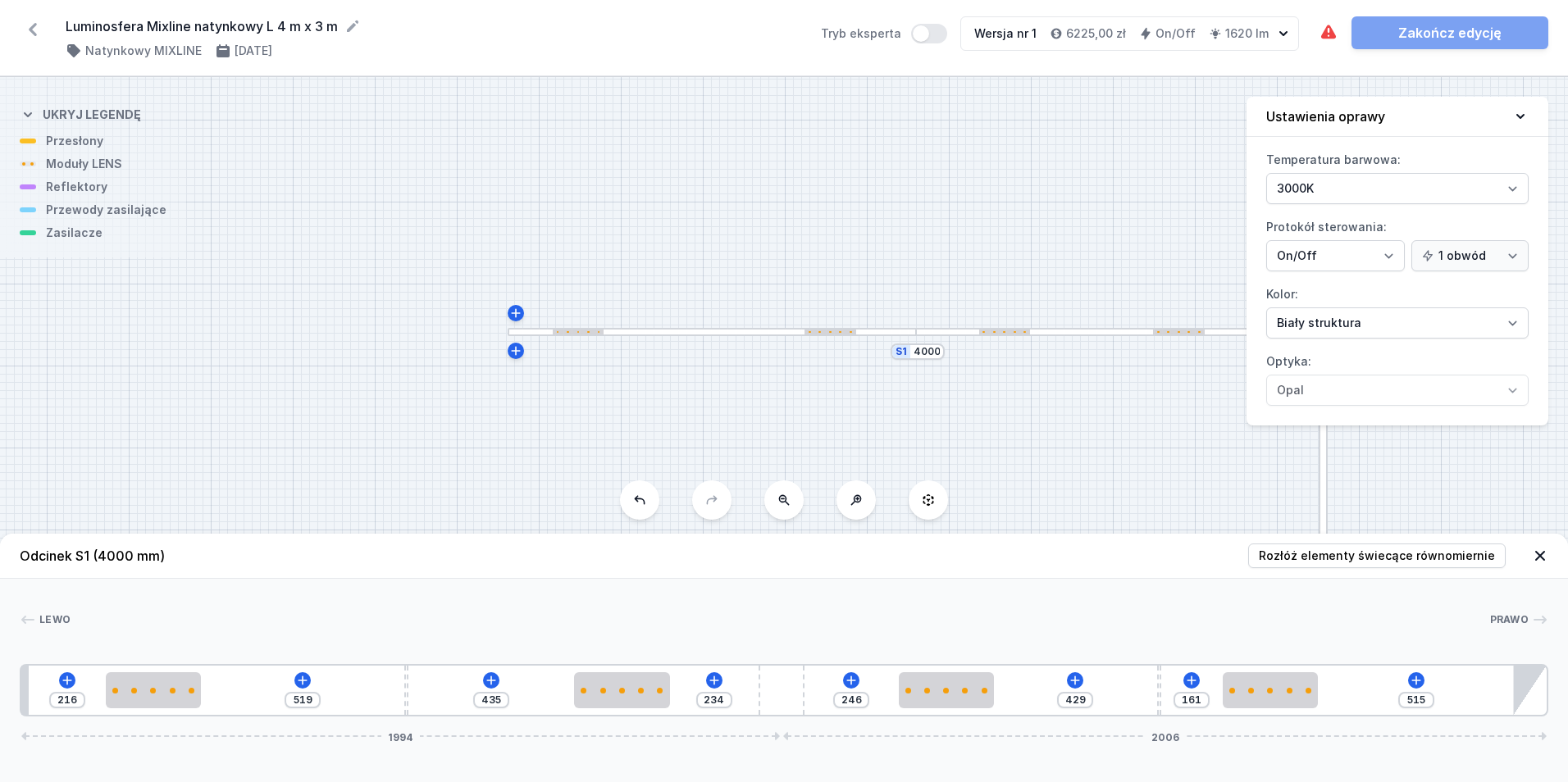
type input "534"
type input "201"
type input "546"
type input "189"
type input "561"
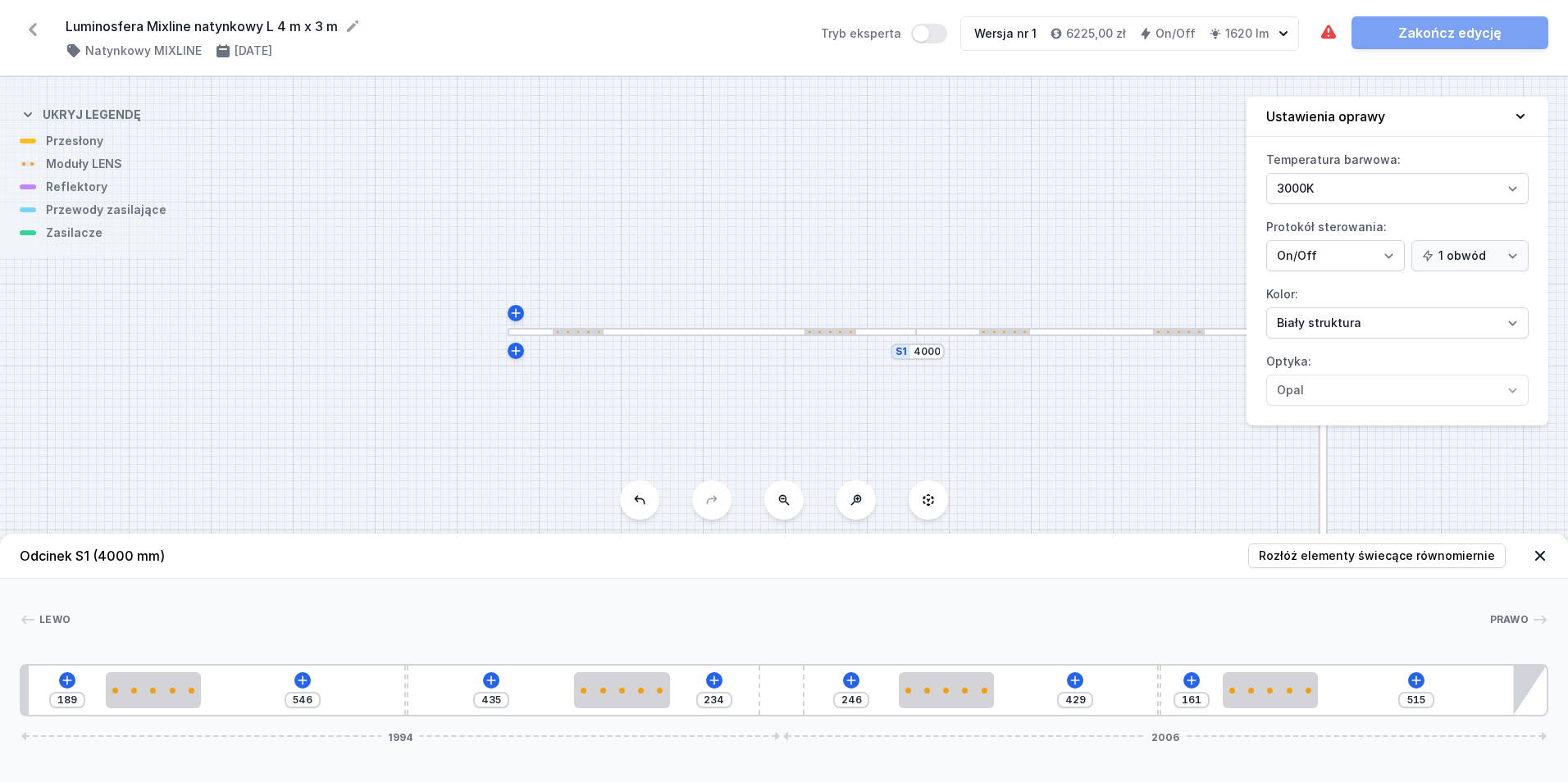
type input "174"
type input "572"
type input "163"
type input "576"
type input "159"
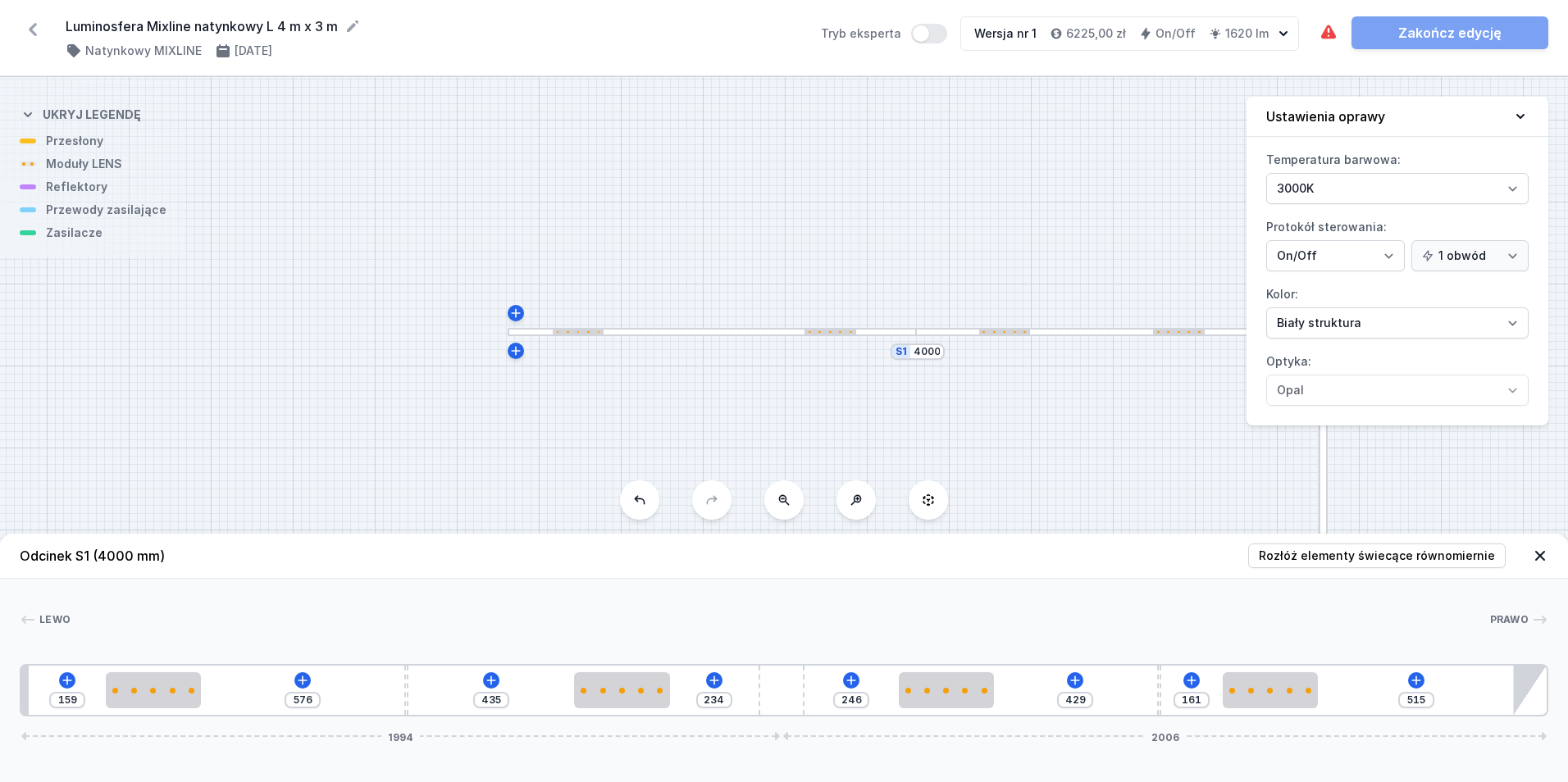
type input "578"
type input "157"
type input "580"
type input "155"
type input "583"
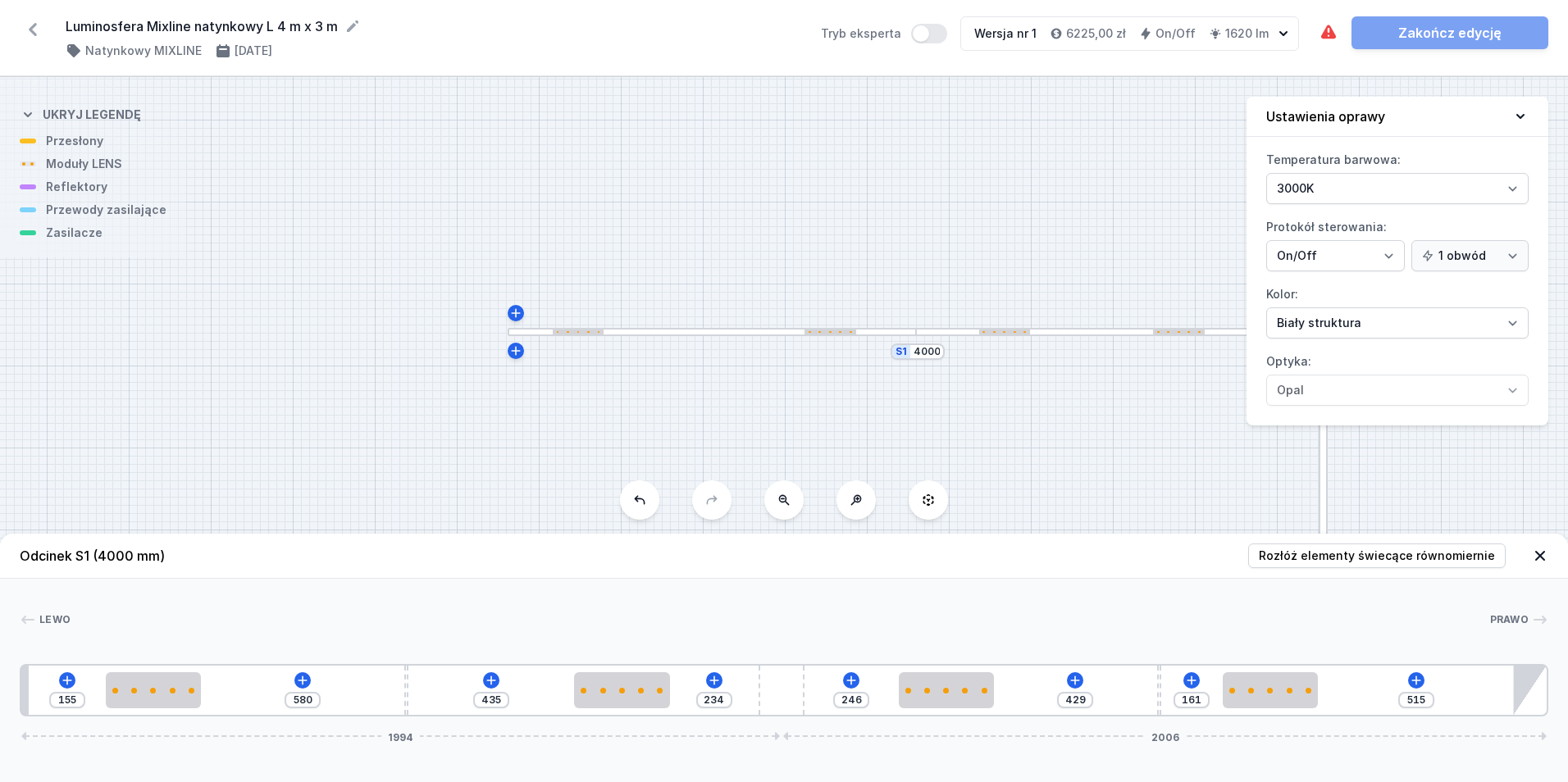
type input "152"
type input "587"
type input "148"
drag, startPoint x: 296, startPoint y: 687, endPoint x: 124, endPoint y: 664, distance: 173.5
click at [124, 664] on div "Lewo Prawo 1 2 3 2 4 2 3 2 5 148 587 435 234 246 429 161 515 1994 2006 221 250 …" at bounding box center [784, 647] width 1568 height 137
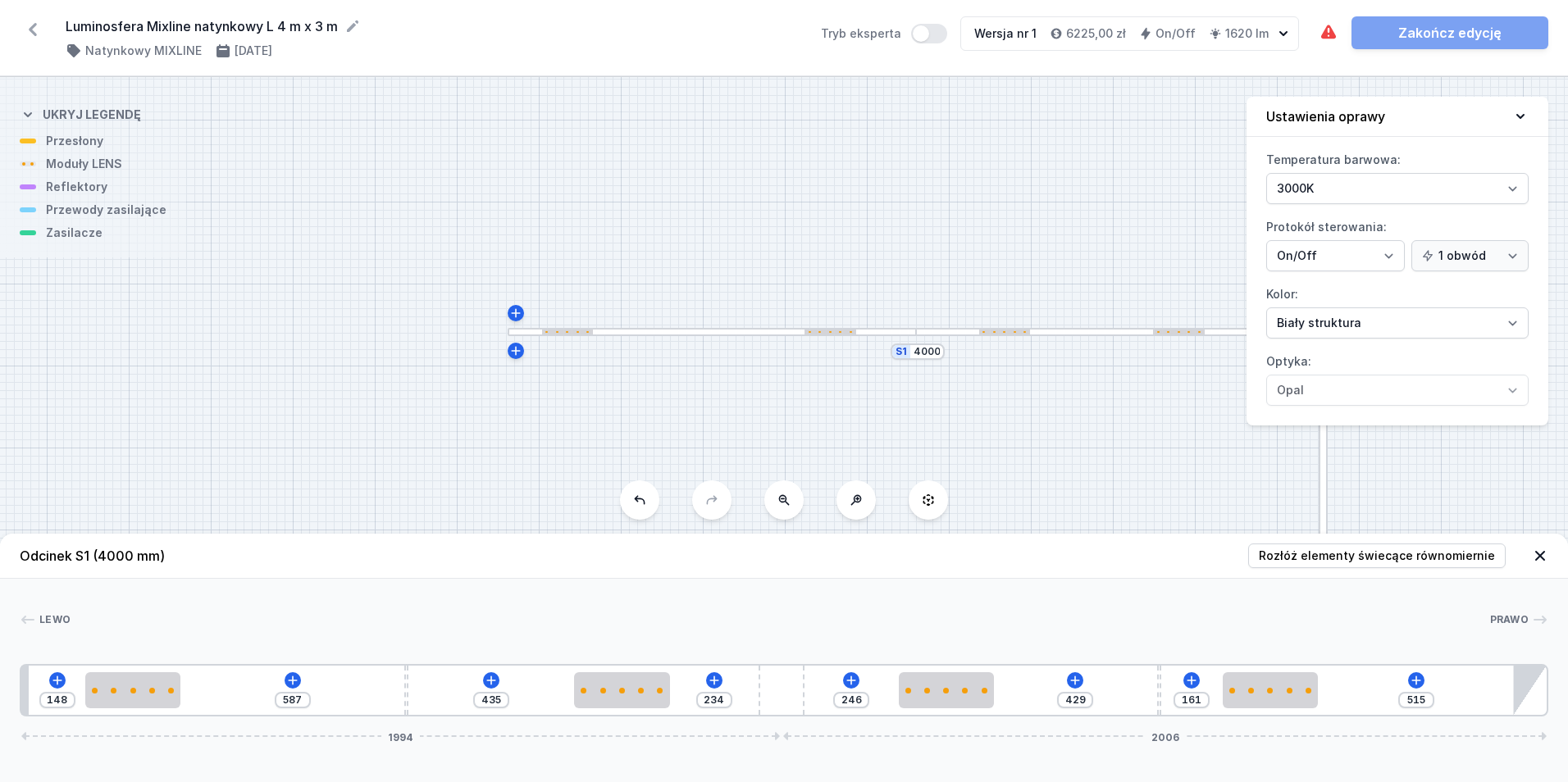
drag, startPoint x: 404, startPoint y: 694, endPoint x: 379, endPoint y: 686, distance: 26.2
click at [379, 686] on div "148 587 435 234 246 429 161 515 1994 2006" at bounding box center [784, 690] width 1528 height 53
type input "590"
type input "432"
type input "585"
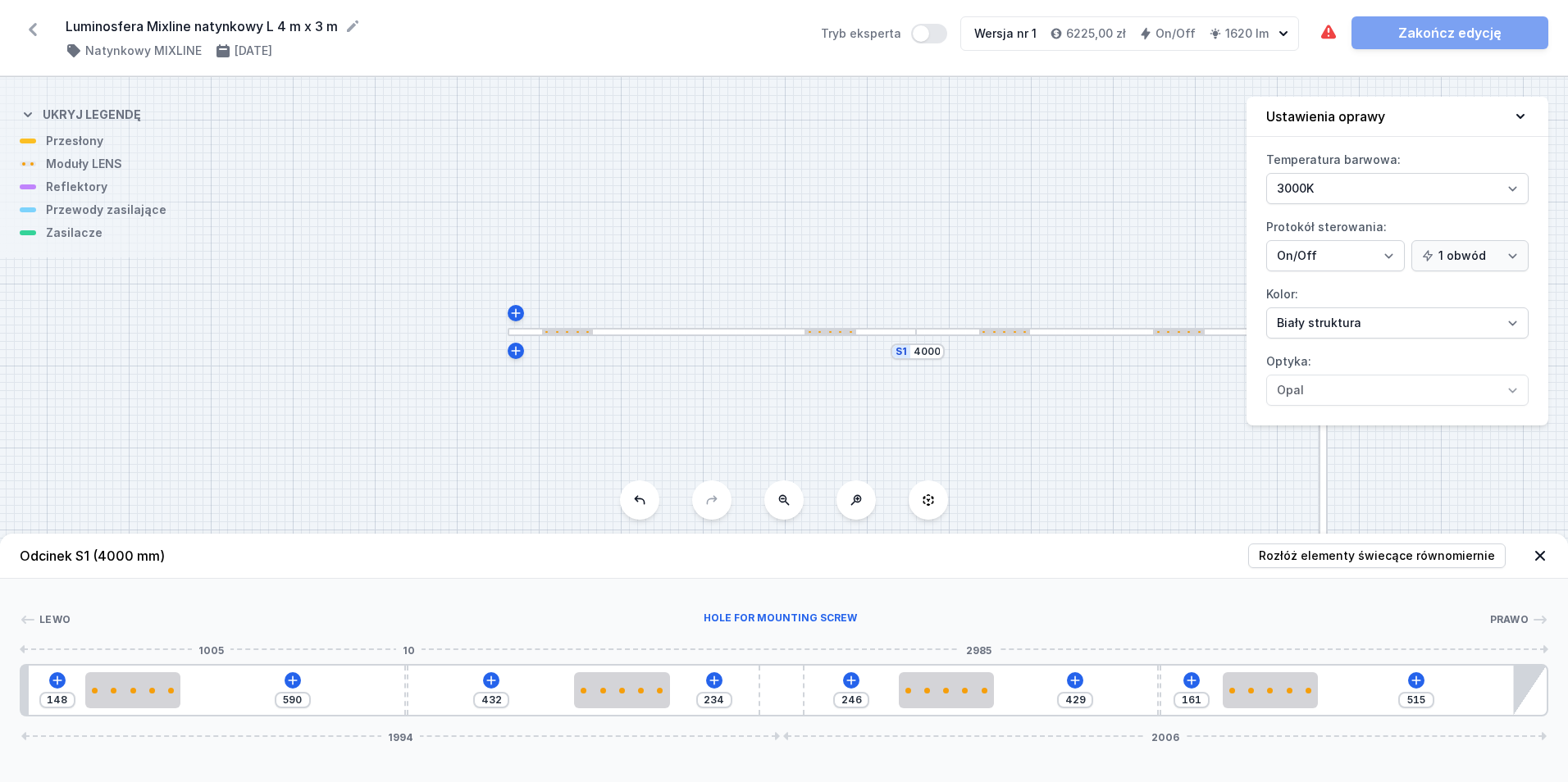
type input "437"
type input "575"
type input "447"
type input "558"
type input "464"
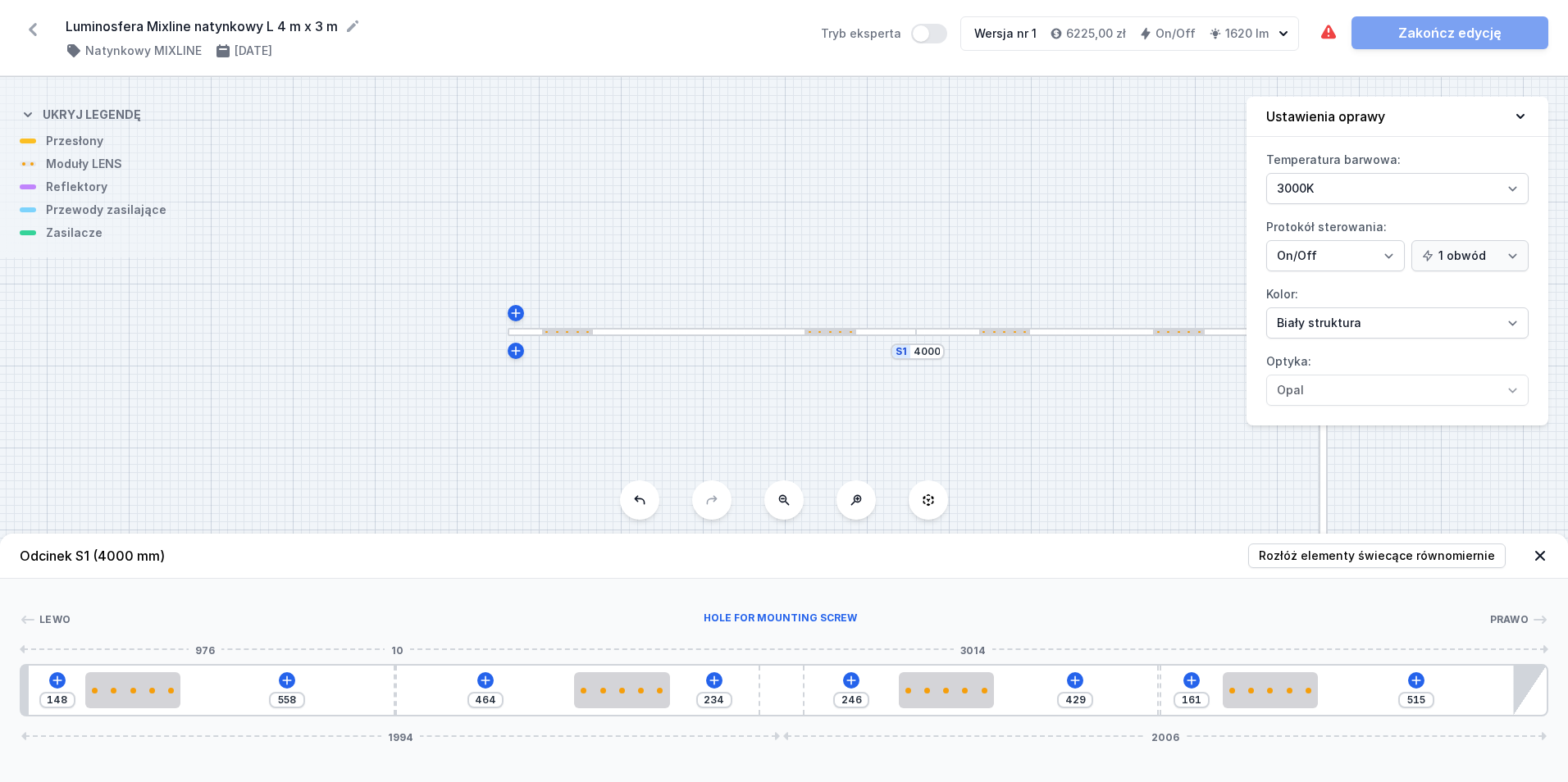
type input "539"
type input "483"
type input "522"
type input "500"
type input "511"
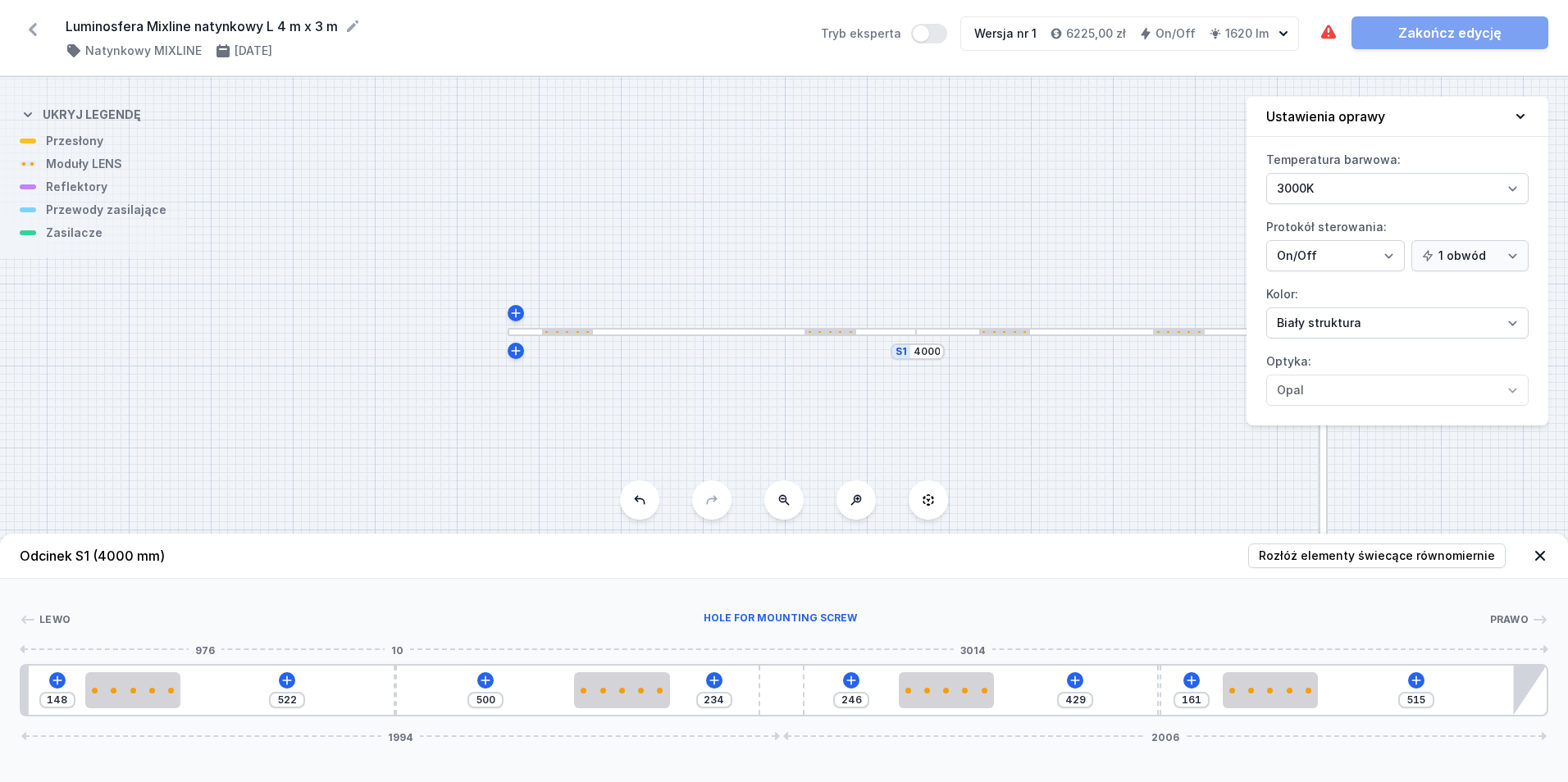
type input "511"
type input "503"
type input "519"
type input "482"
type input "540"
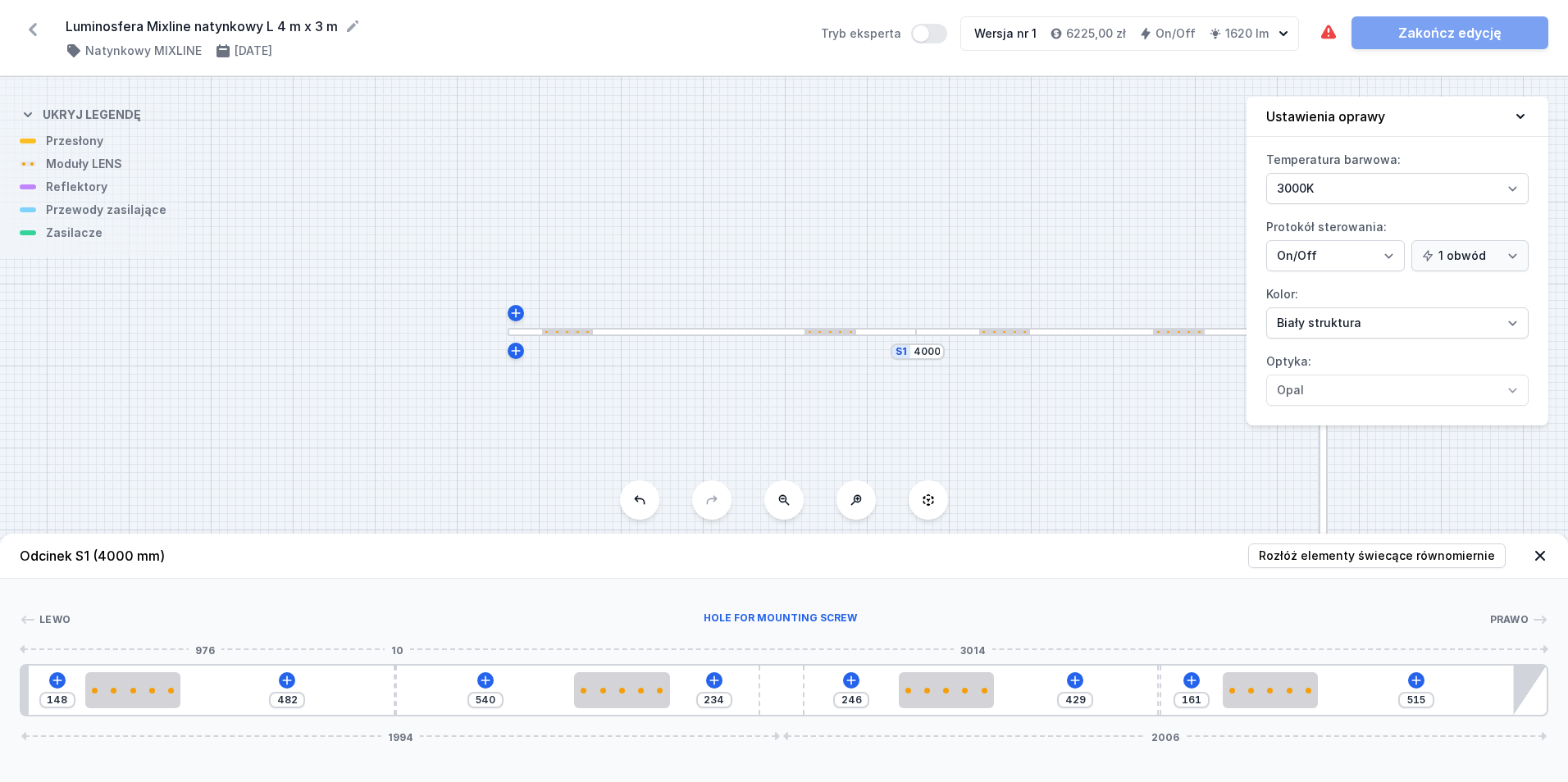
type input "471"
type input "551"
type input "418"
type input "604"
type input "378"
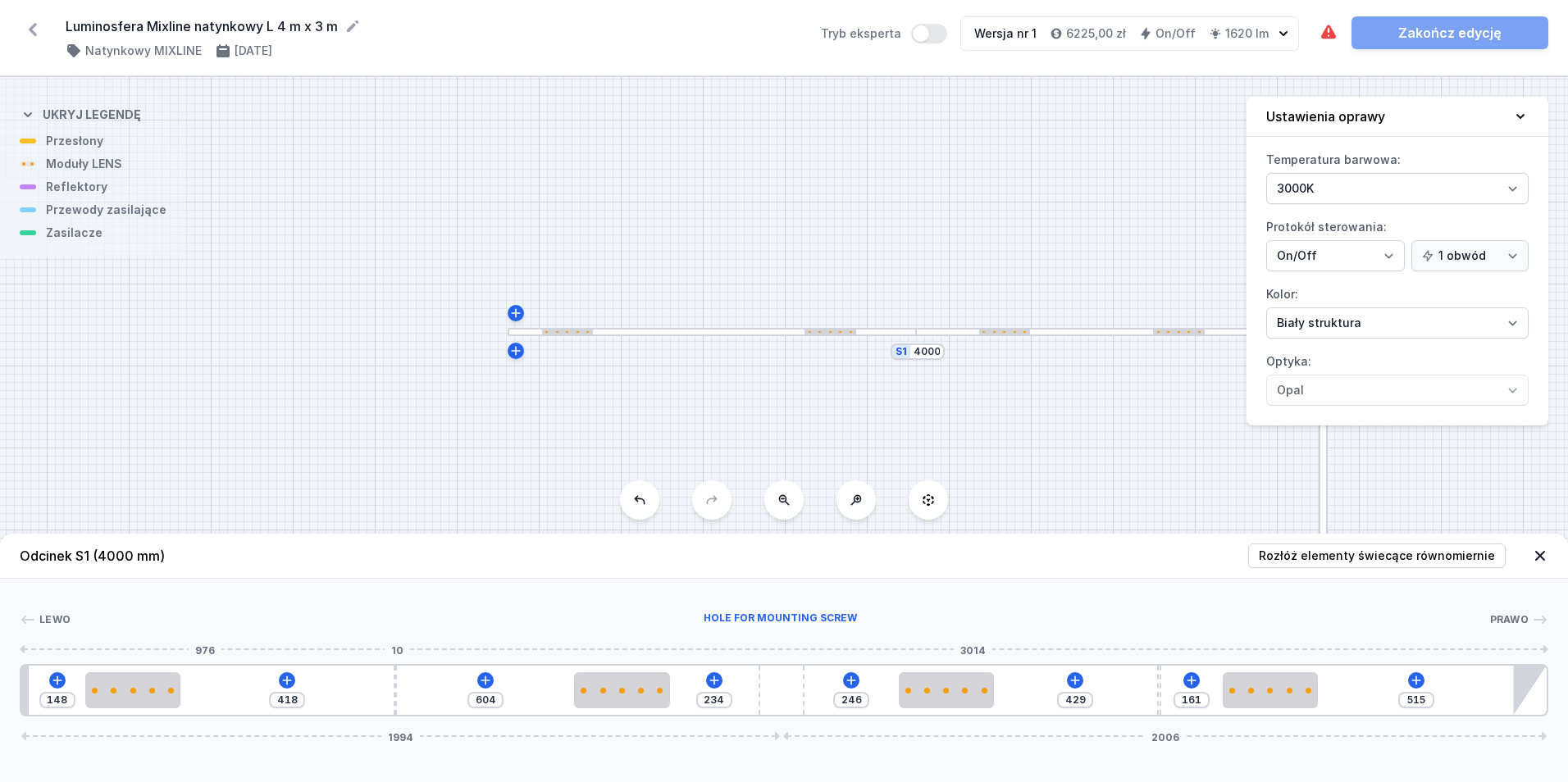
type input "644"
type input "338"
type input "684"
type input "304"
type input "718"
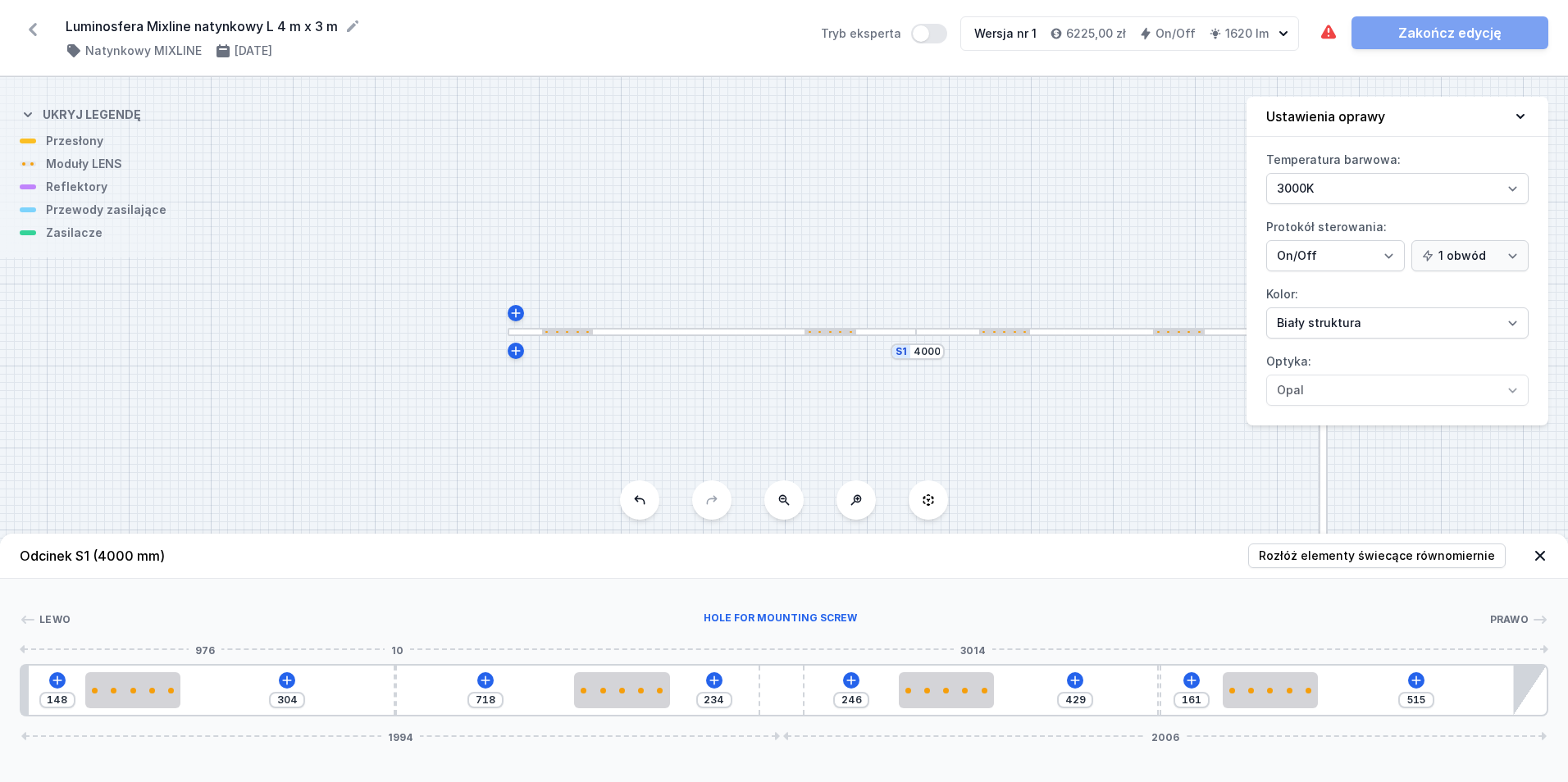
type input "278"
type input "744"
type input "276"
drag, startPoint x: 408, startPoint y: 685, endPoint x: 250, endPoint y: 689, distance: 158.1
click at [250, 689] on div "148 276 746 234 246 429 161 515 1994 2006" at bounding box center [784, 690] width 1528 height 53
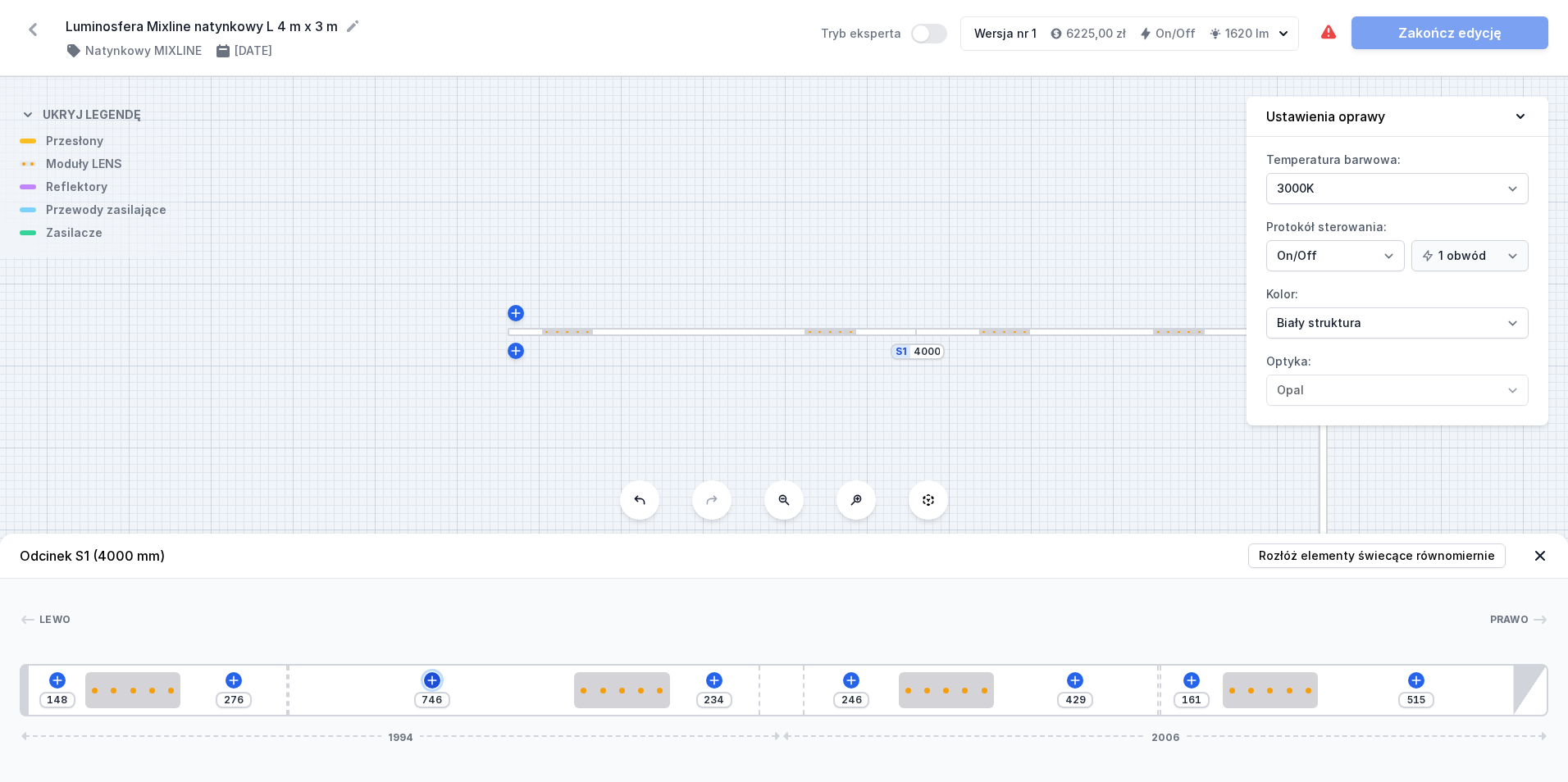
click at [434, 677] on icon at bounding box center [431, 680] width 13 height 13
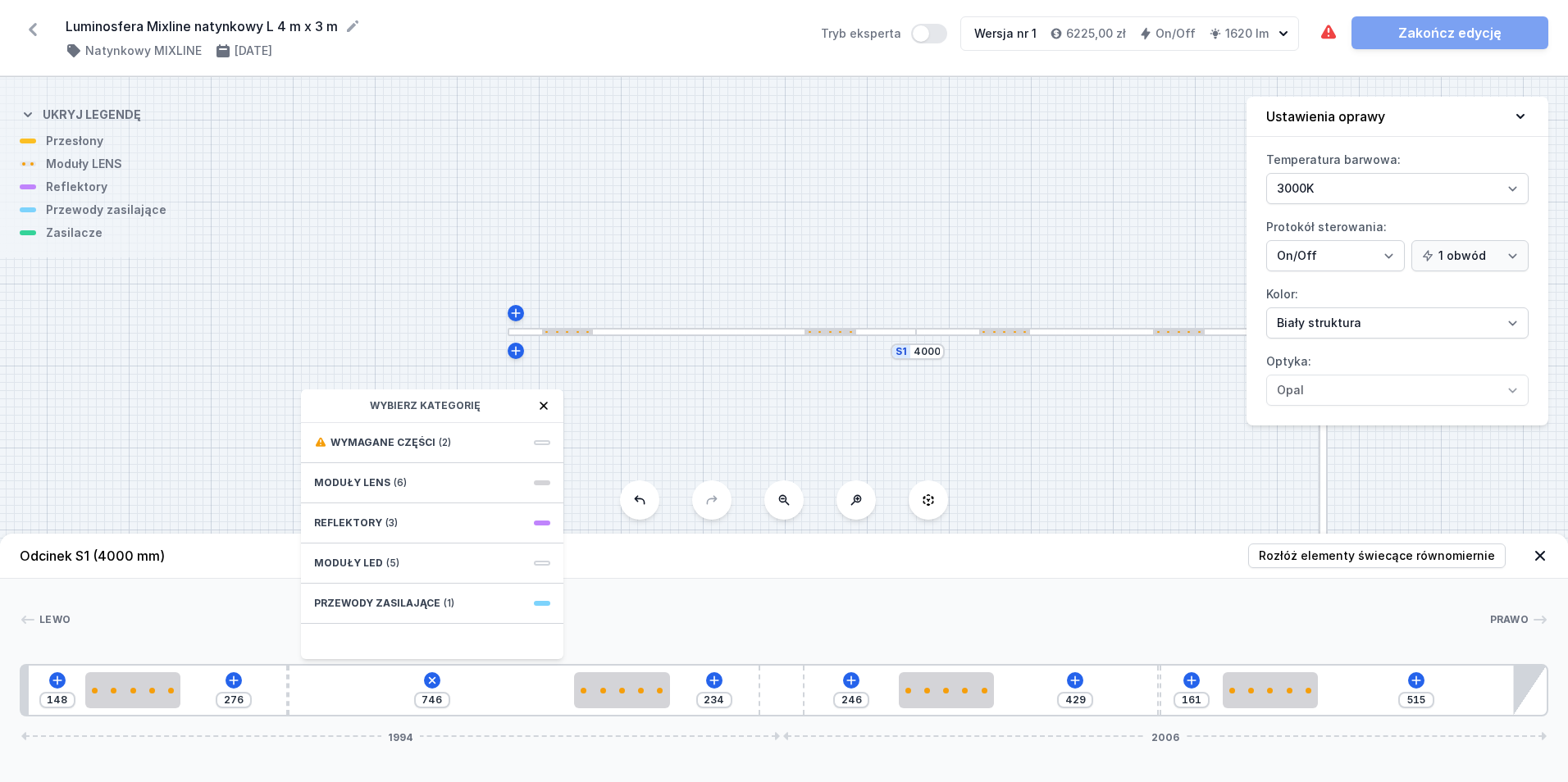
click at [408, 561] on div "Moduły LED (5)" at bounding box center [432, 563] width 263 height 40
click at [430, 479] on span "LED opal module 560mm" at bounding box center [431, 478] width 236 height 16
type input "186"
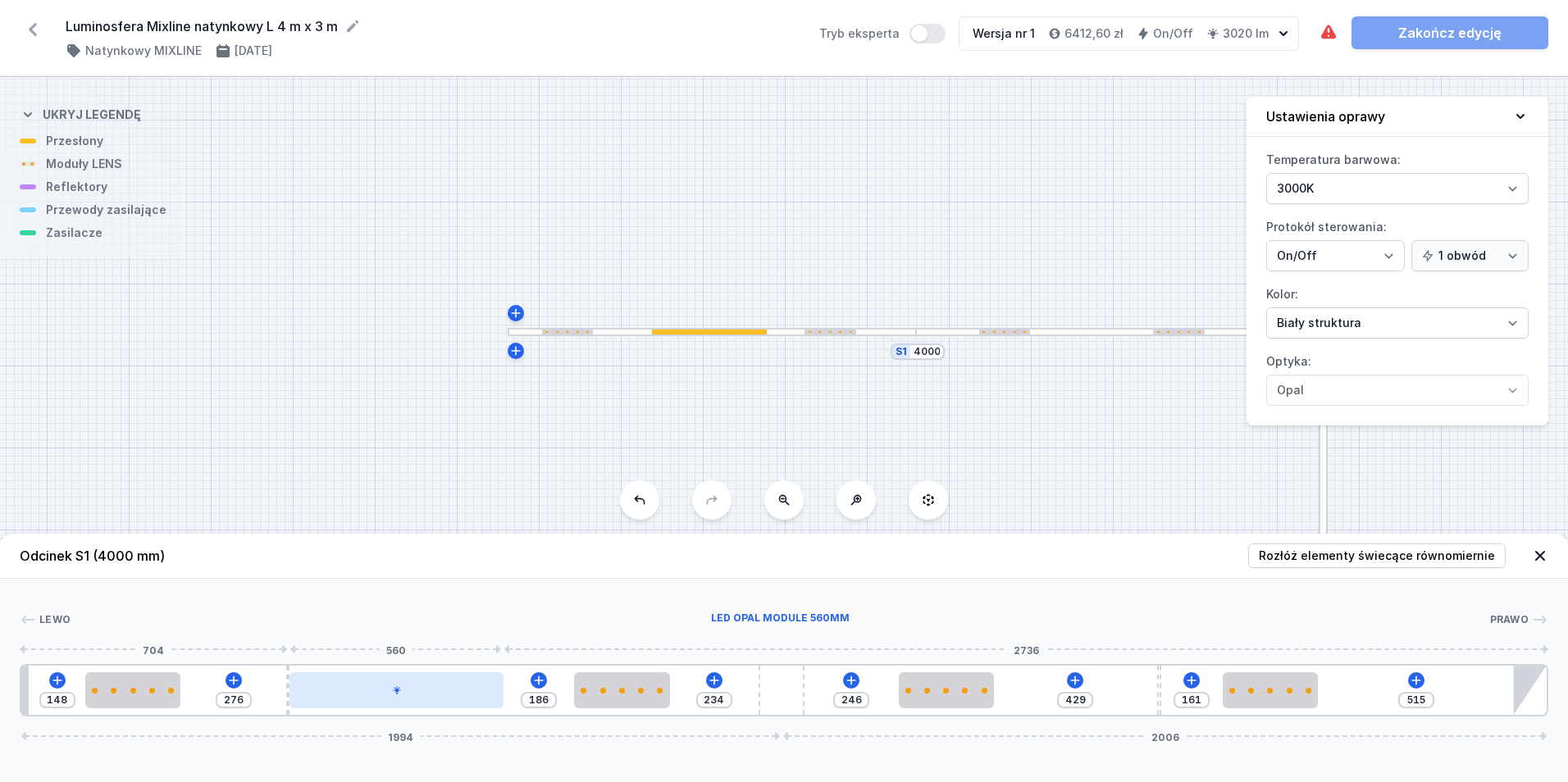
click at [392, 690] on icon at bounding box center [396, 690] width 10 height 10
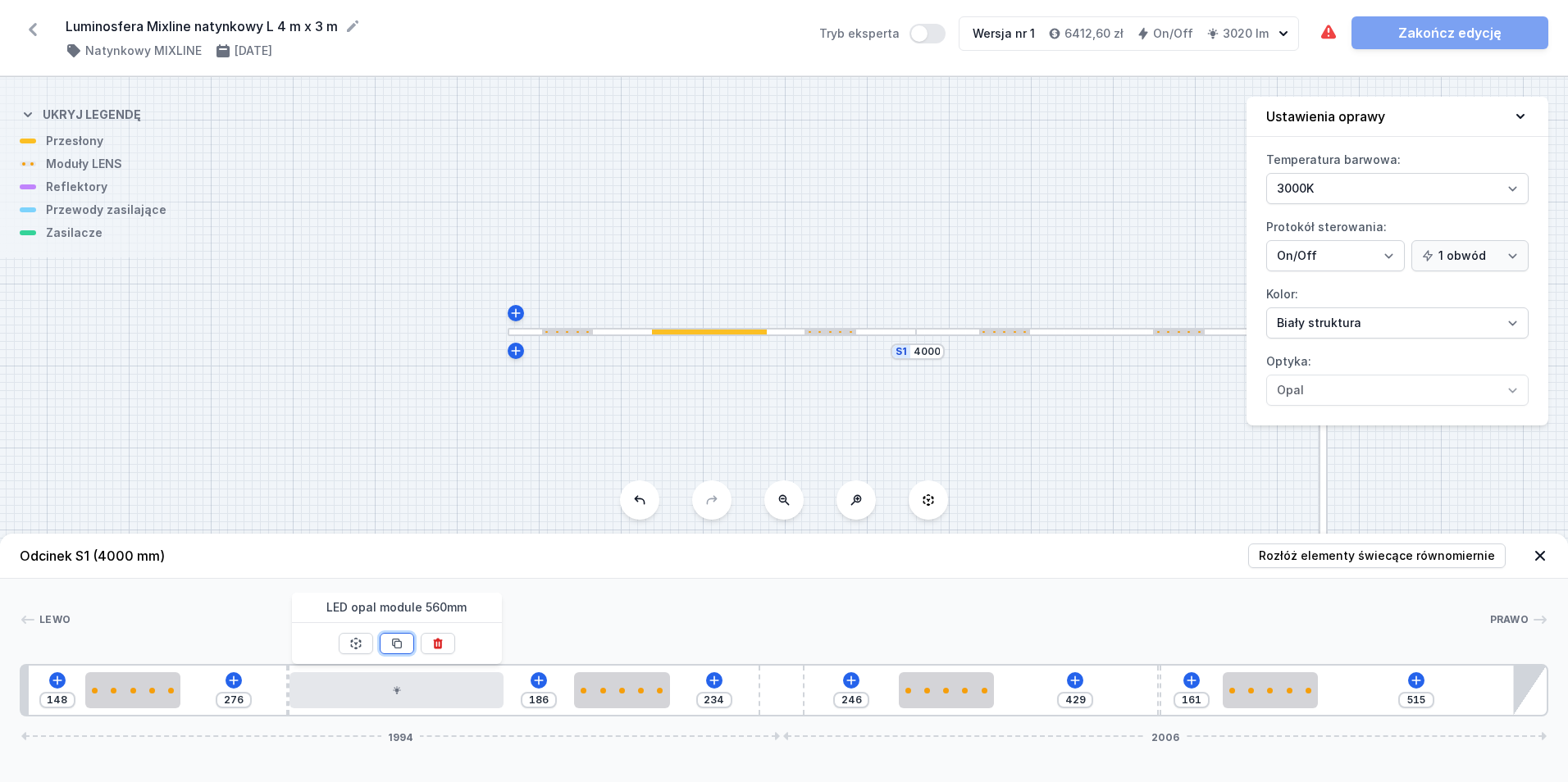
click at [398, 645] on icon at bounding box center [397, 643] width 13 height 13
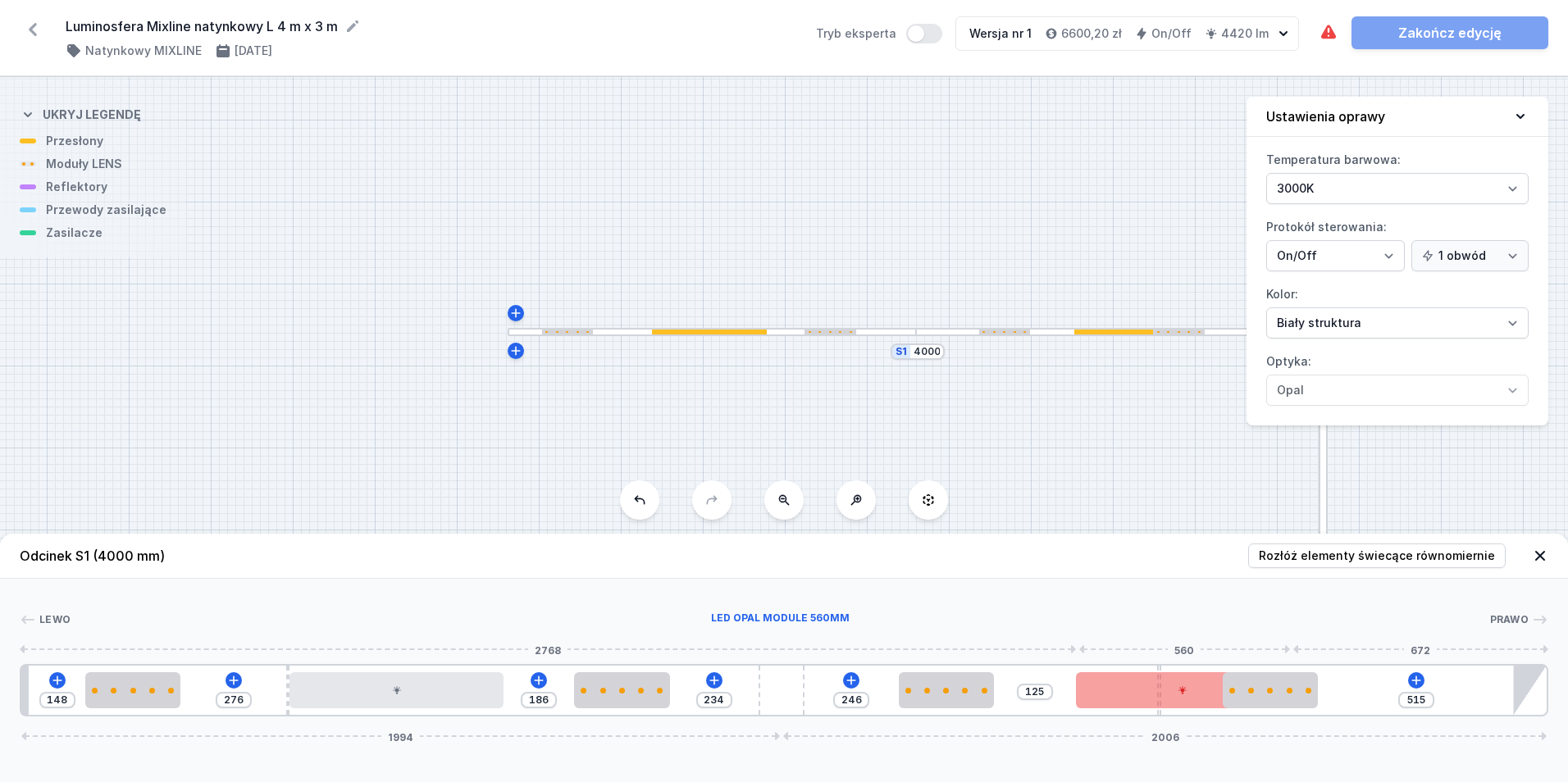
type input "119"
drag, startPoint x: 1426, startPoint y: 696, endPoint x: 1163, endPoint y: 708, distance: 263.3
click at [1163, 708] on div at bounding box center [1145, 690] width 214 height 36
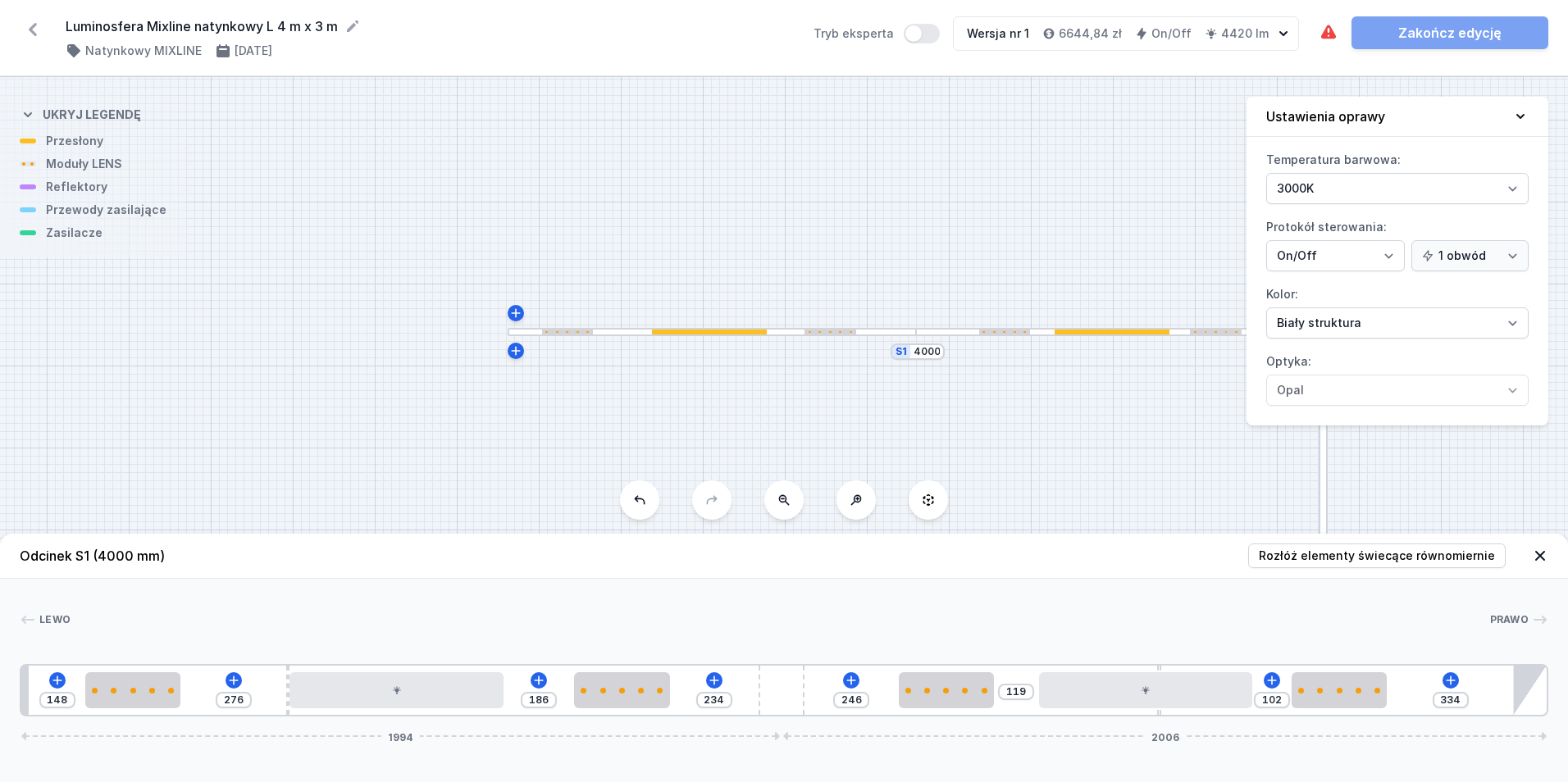
type input "321"
type input "115"
type input "315"
type input "121"
type input "308"
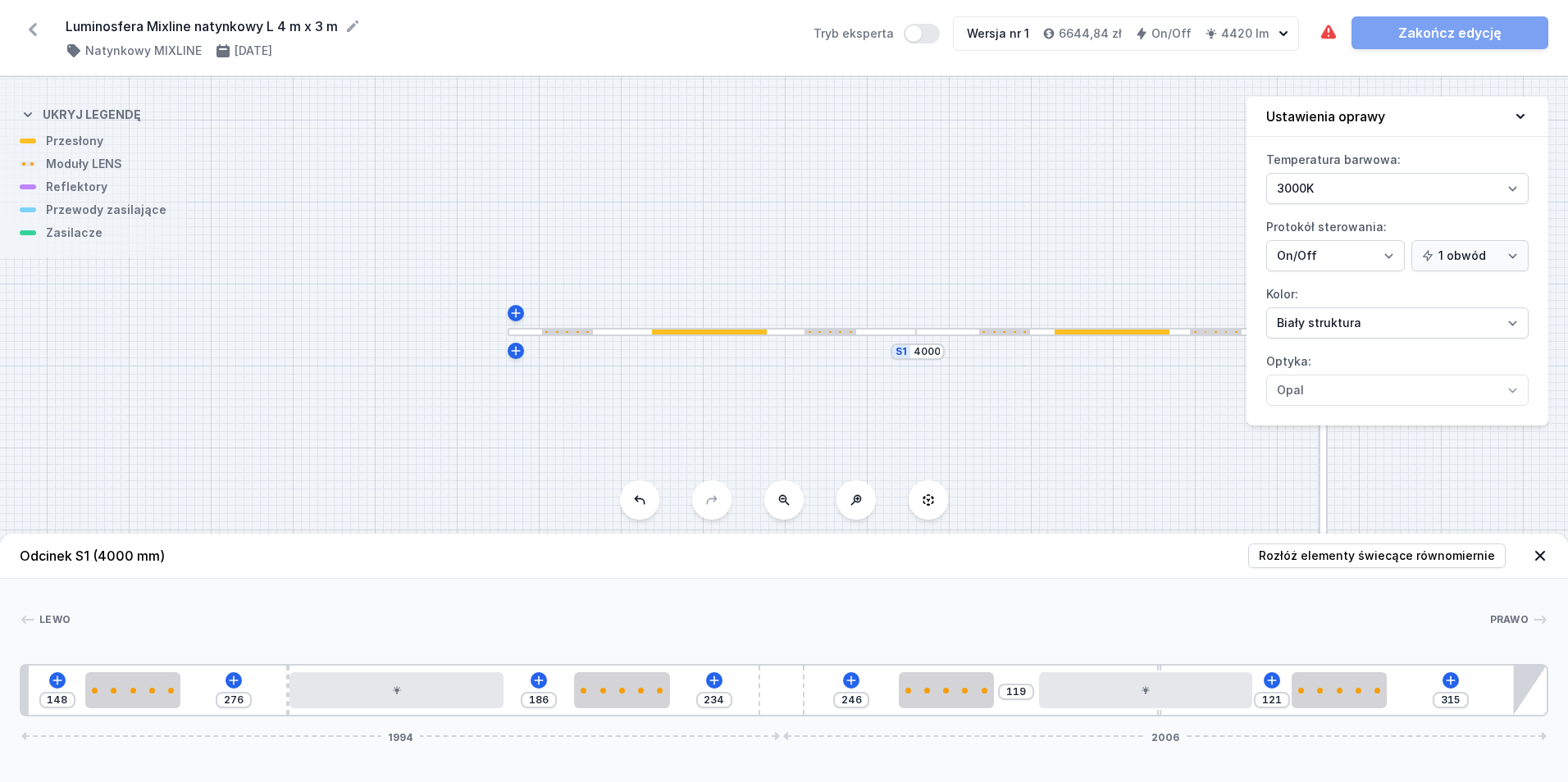
type input "128"
type input "300"
type input "136"
type input "296"
type input "140"
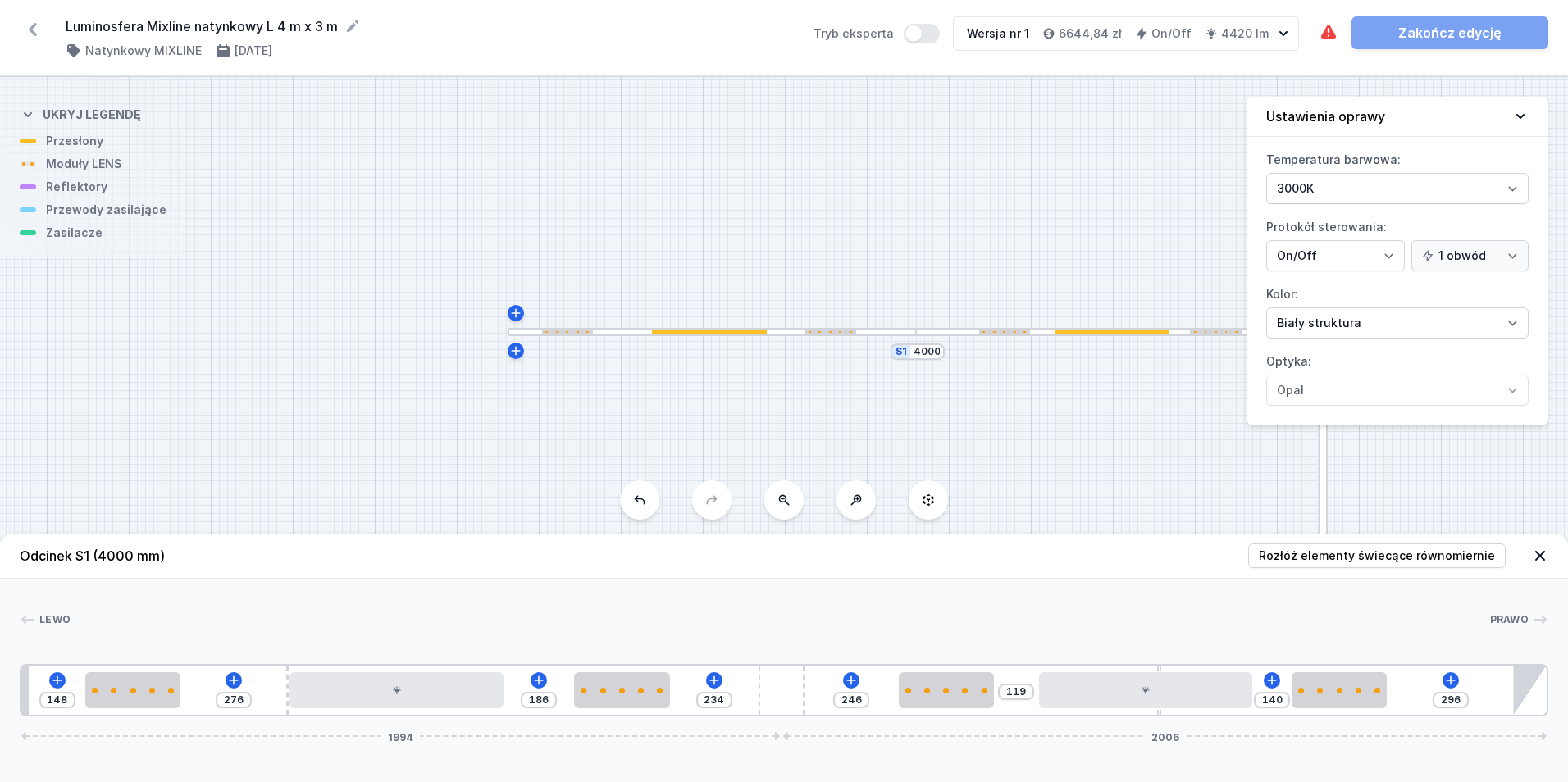
type input "285"
type input "151"
type input "277"
type input "159"
type input "268"
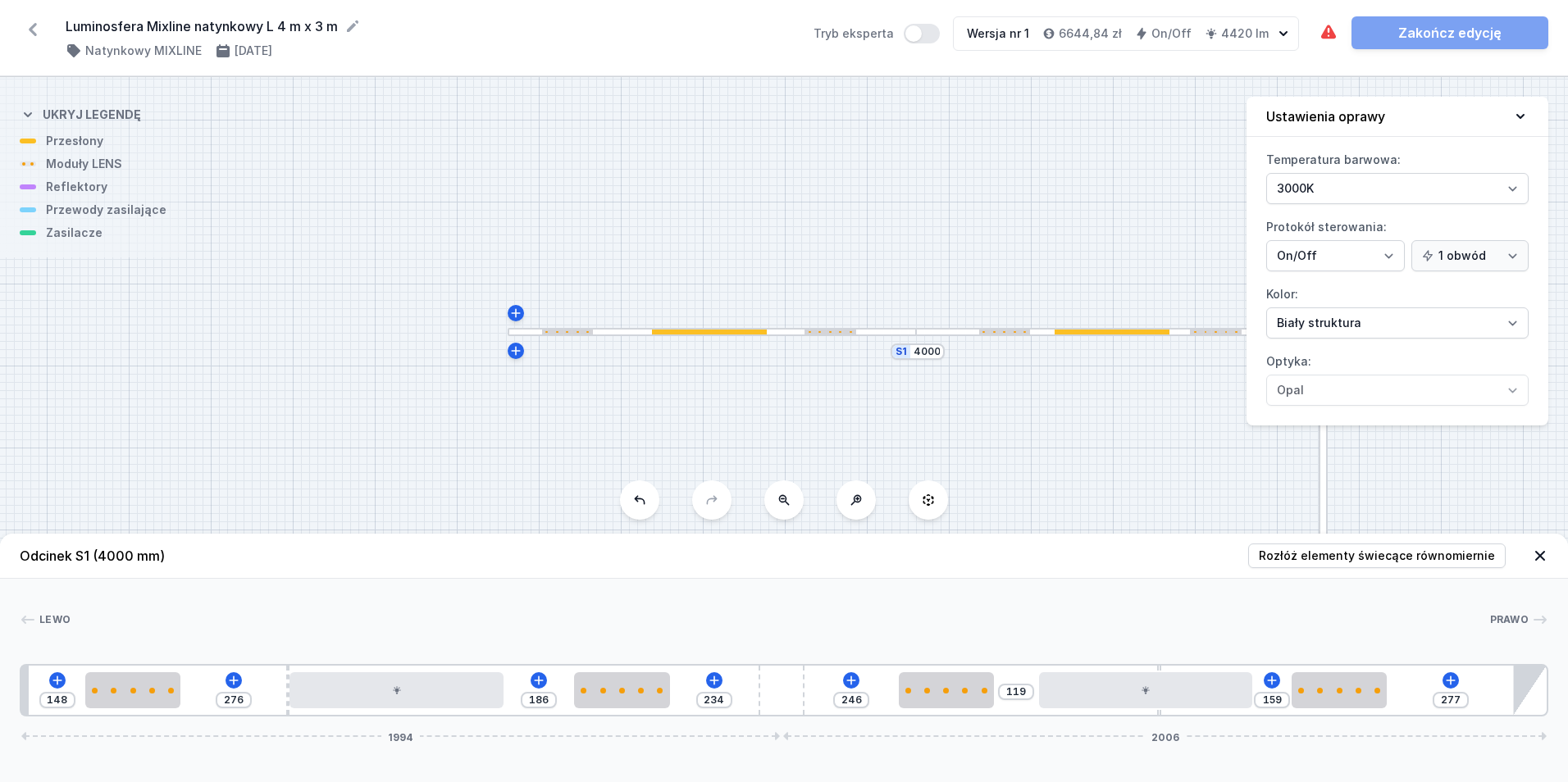
type input "168"
type input "260"
type input "176"
type input "256"
type input "180"
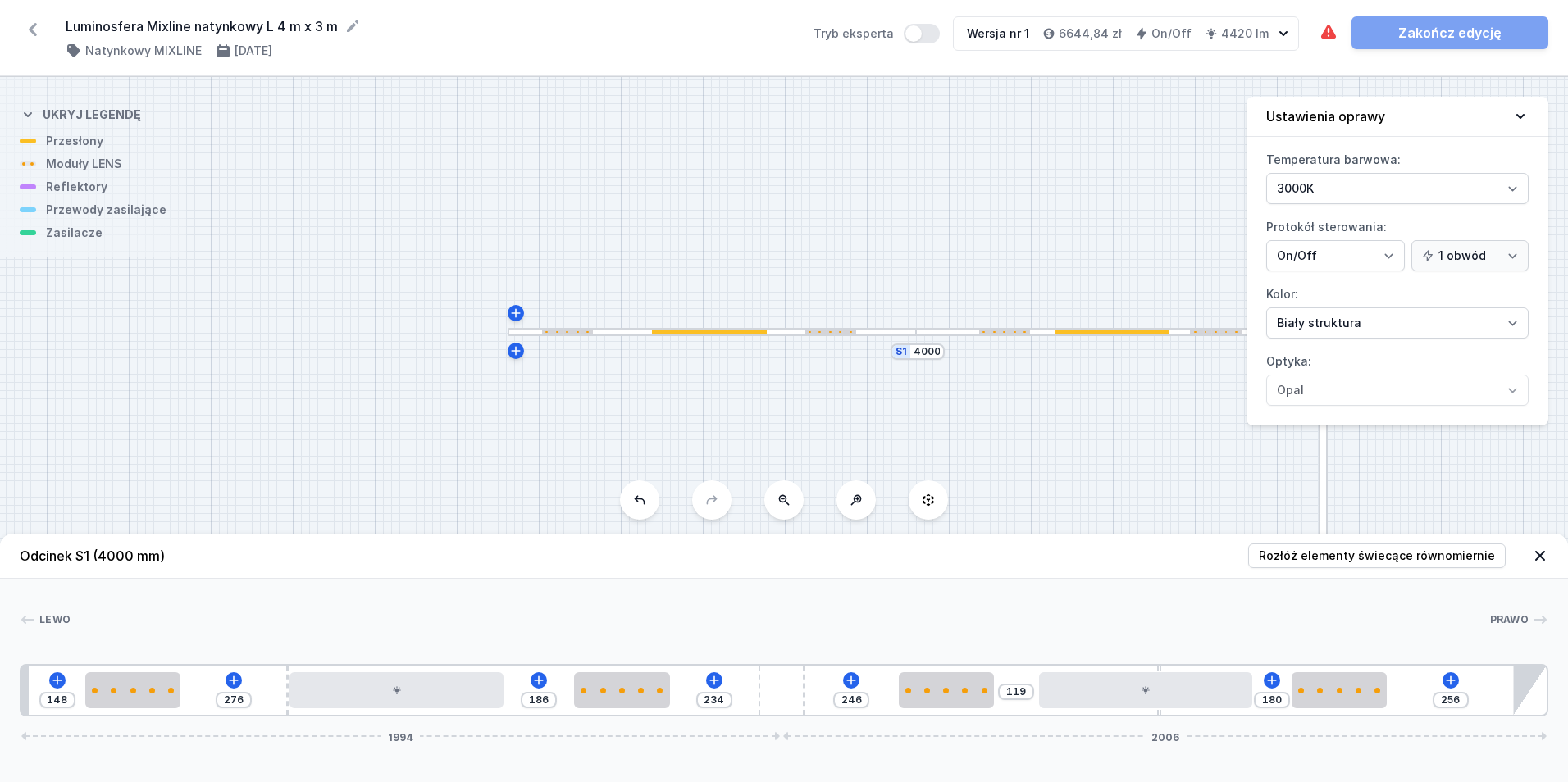
type input "245"
type input "191"
type input "234"
type input "202"
type input "226"
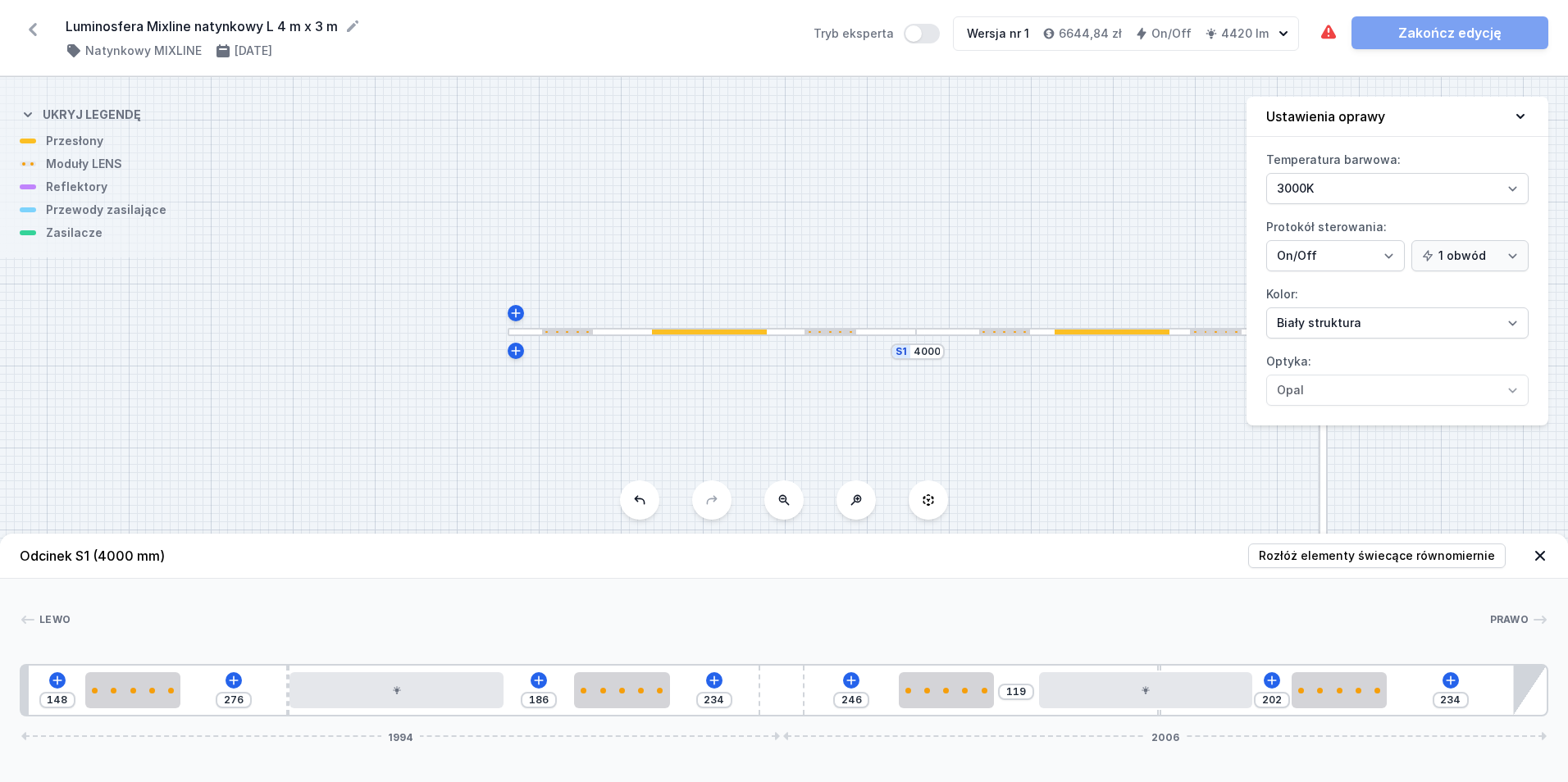
type input "210"
type input "220"
type input "216"
type input "215"
type input "221"
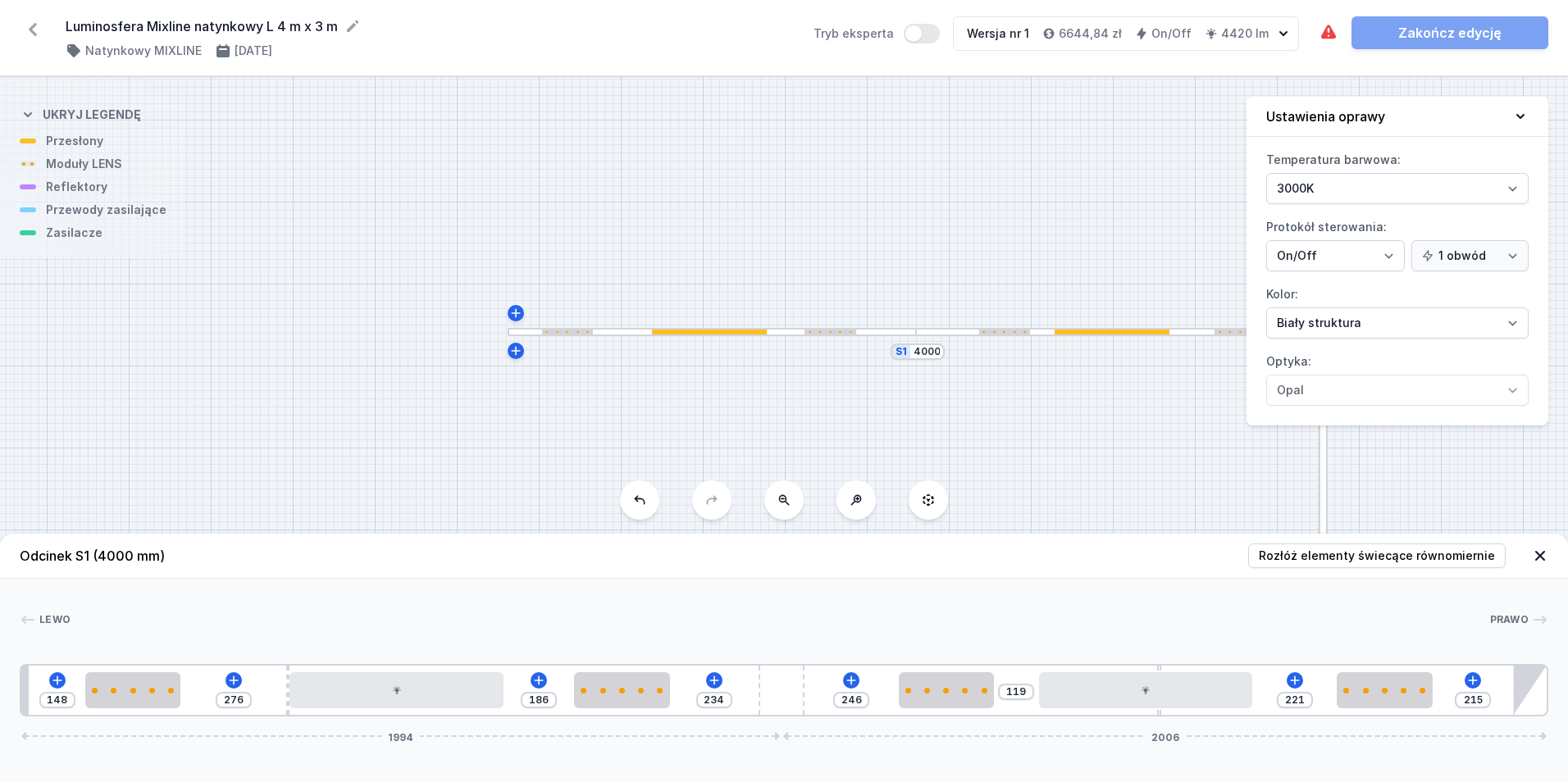
type input "211"
type input "225"
type input "209"
type input "227"
type input "198"
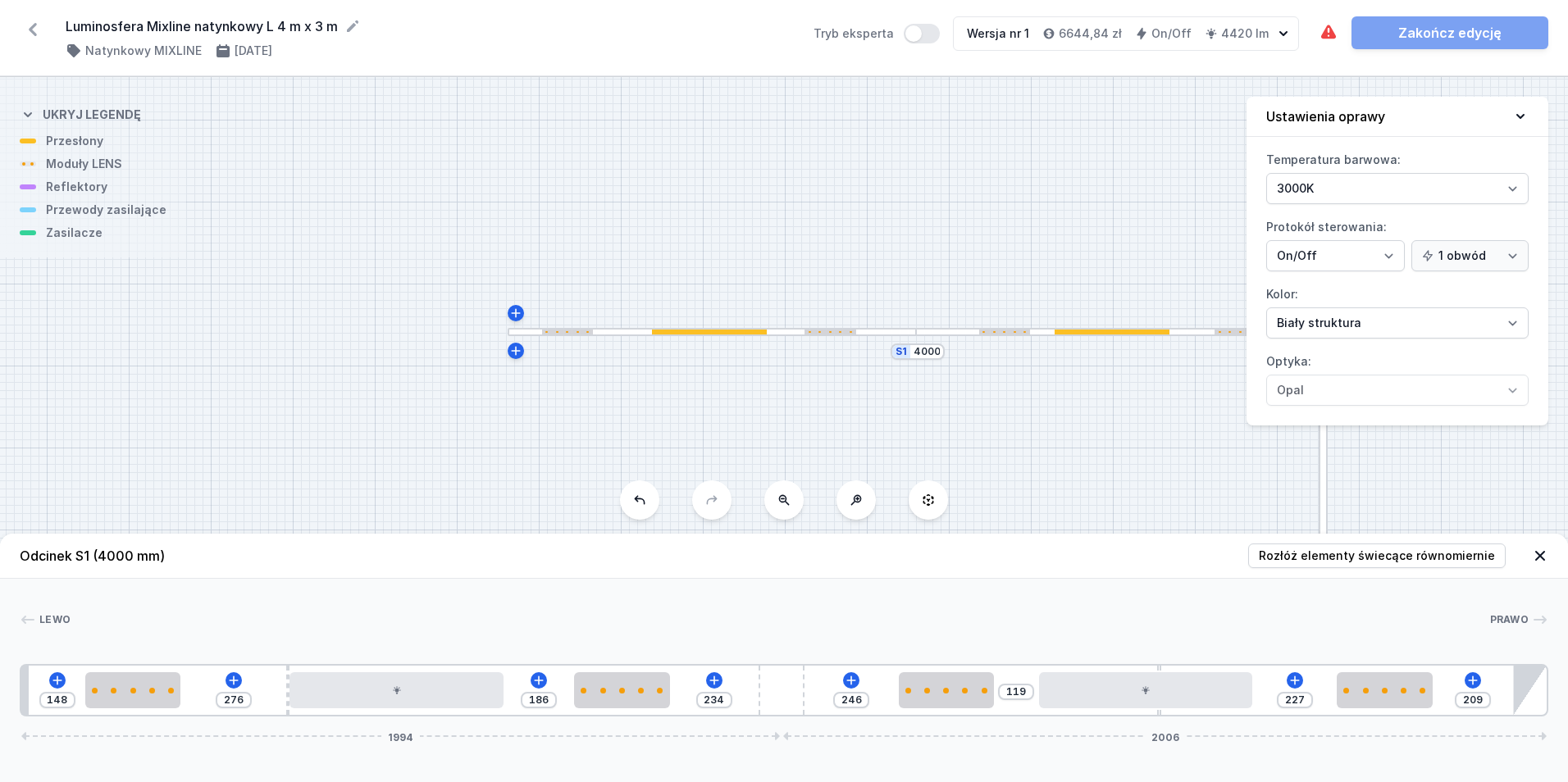
type input "238"
type input "192"
type input "244"
type input "188"
type input "248"
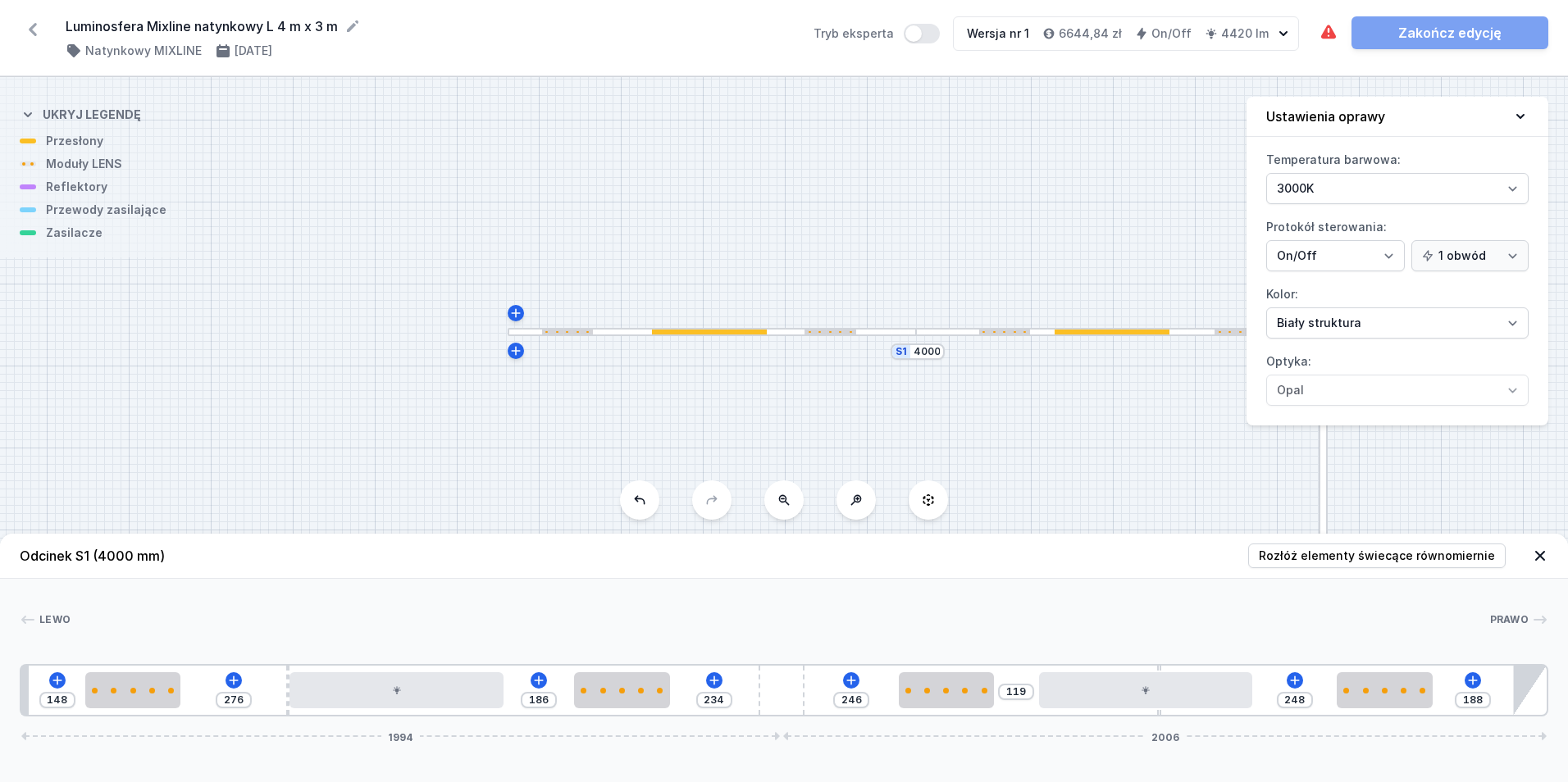
type input "186"
type input "250"
type input "183"
type input "253"
type input "181"
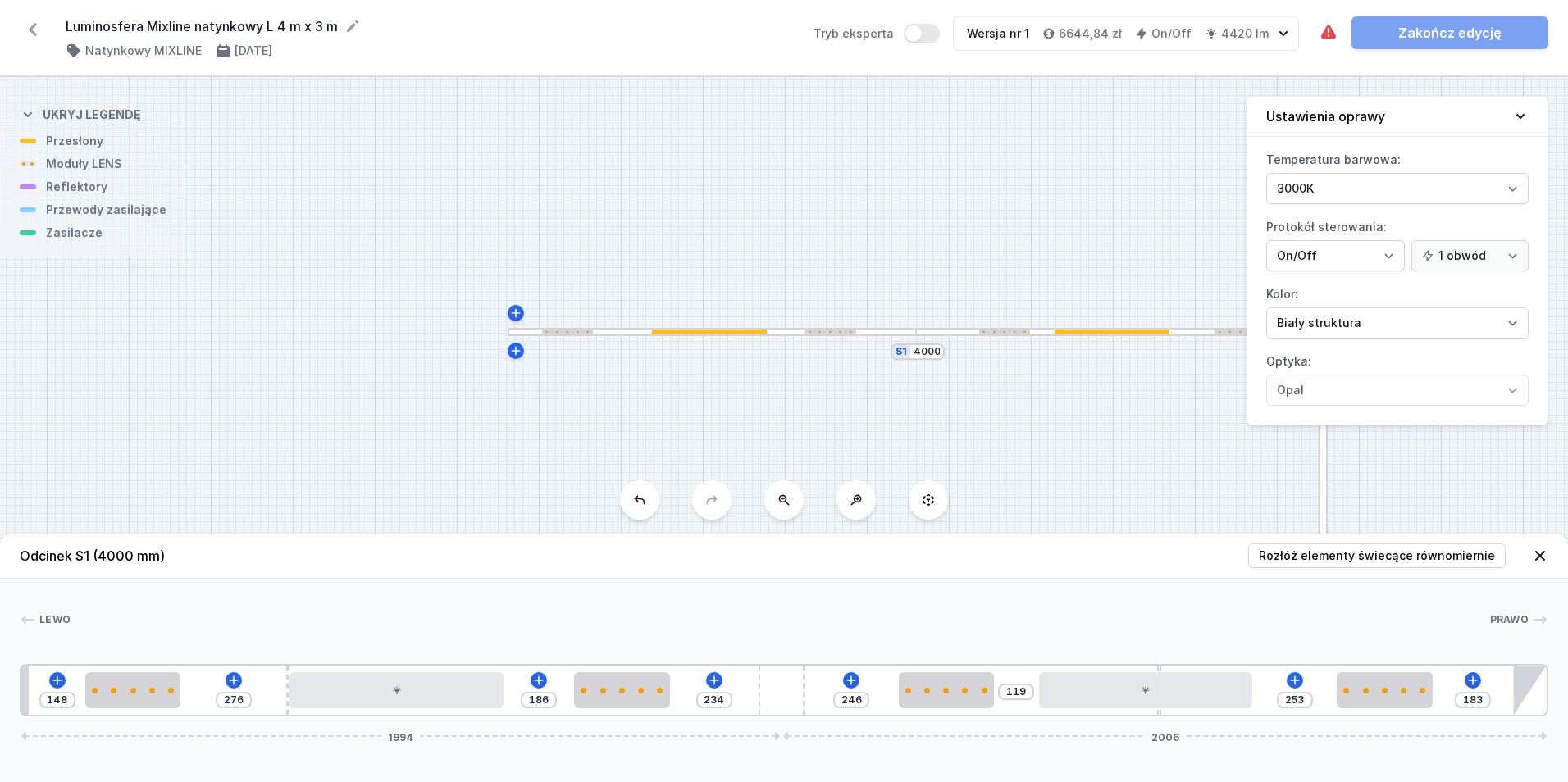
type input "255"
type input "177"
type input "259"
type input "175"
type input "261"
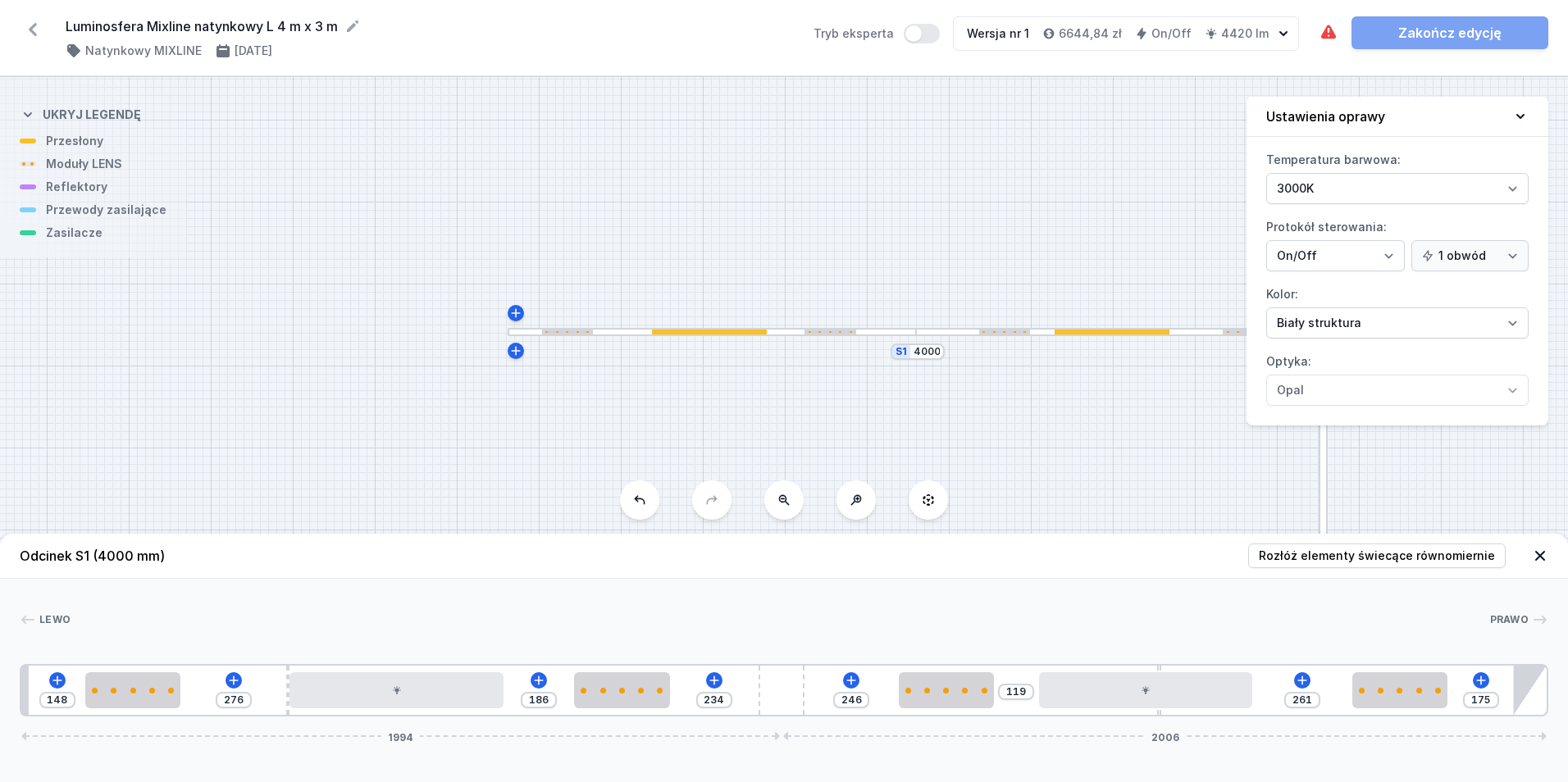
type input "171"
type input "265"
type input "169"
type input "267"
type input "167"
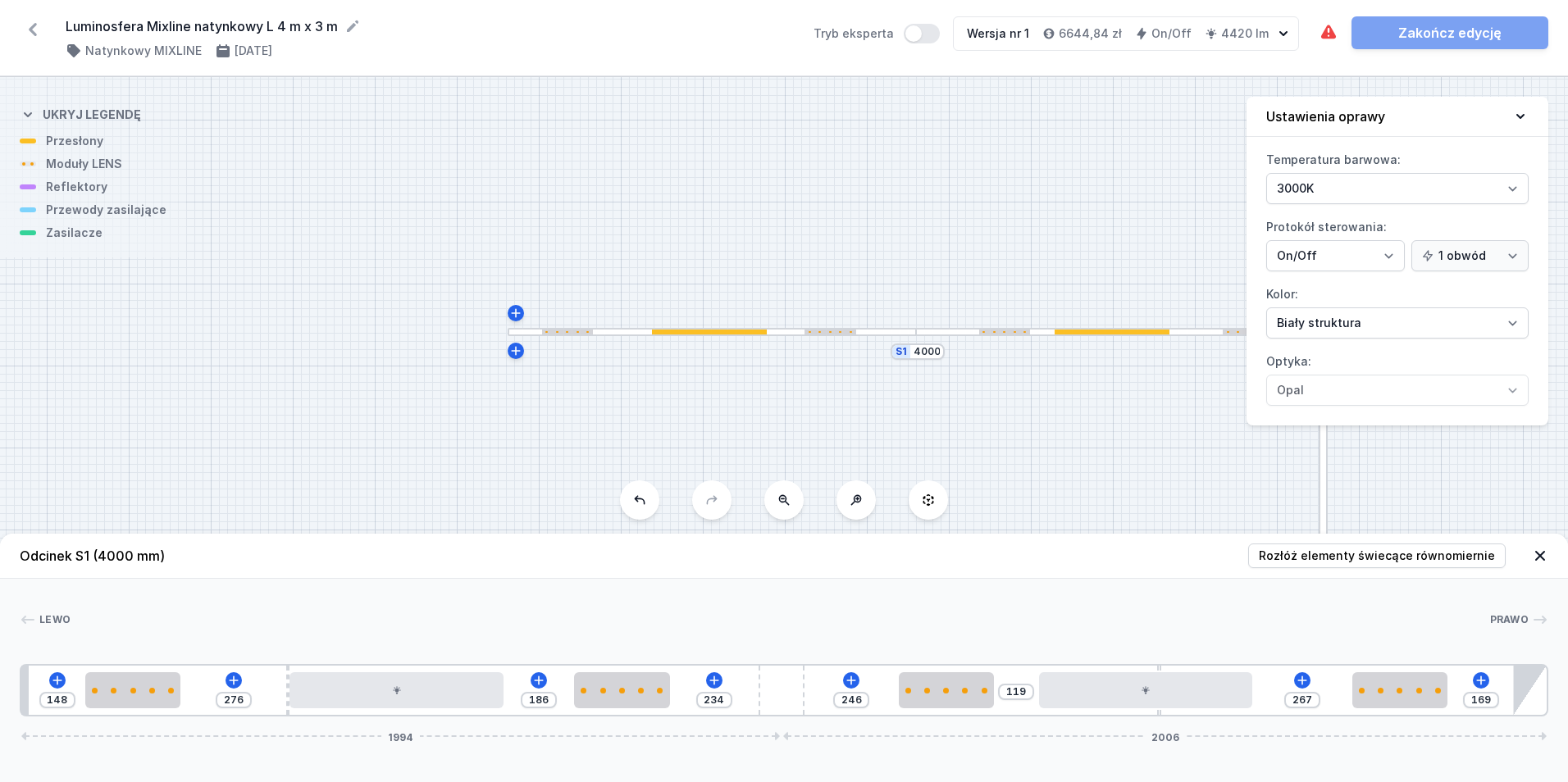
type input "269"
type input "162"
type input "274"
type input "160"
type input "276"
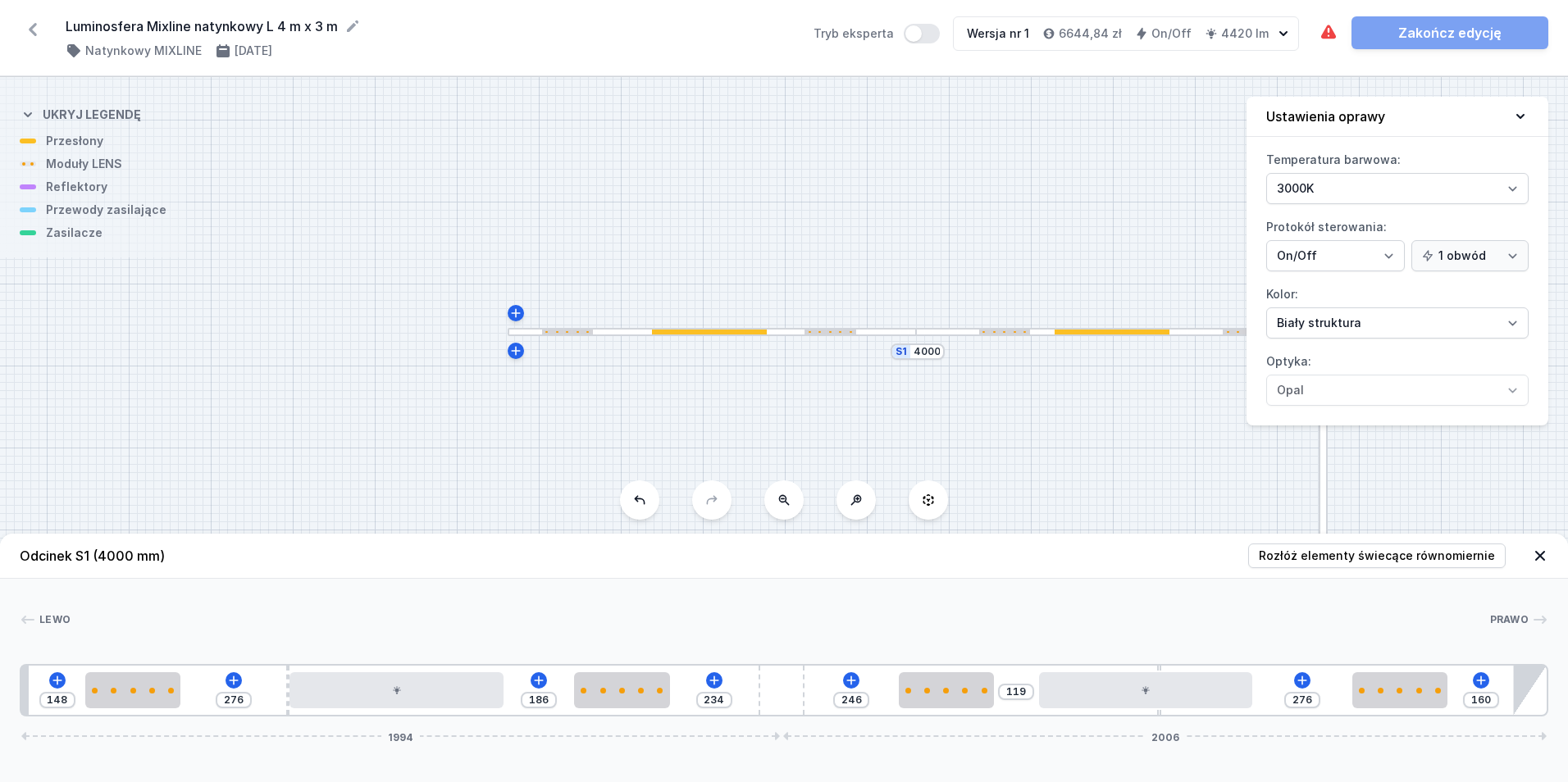
type input "154"
type input "282"
type input "150"
type input "286"
type input "145"
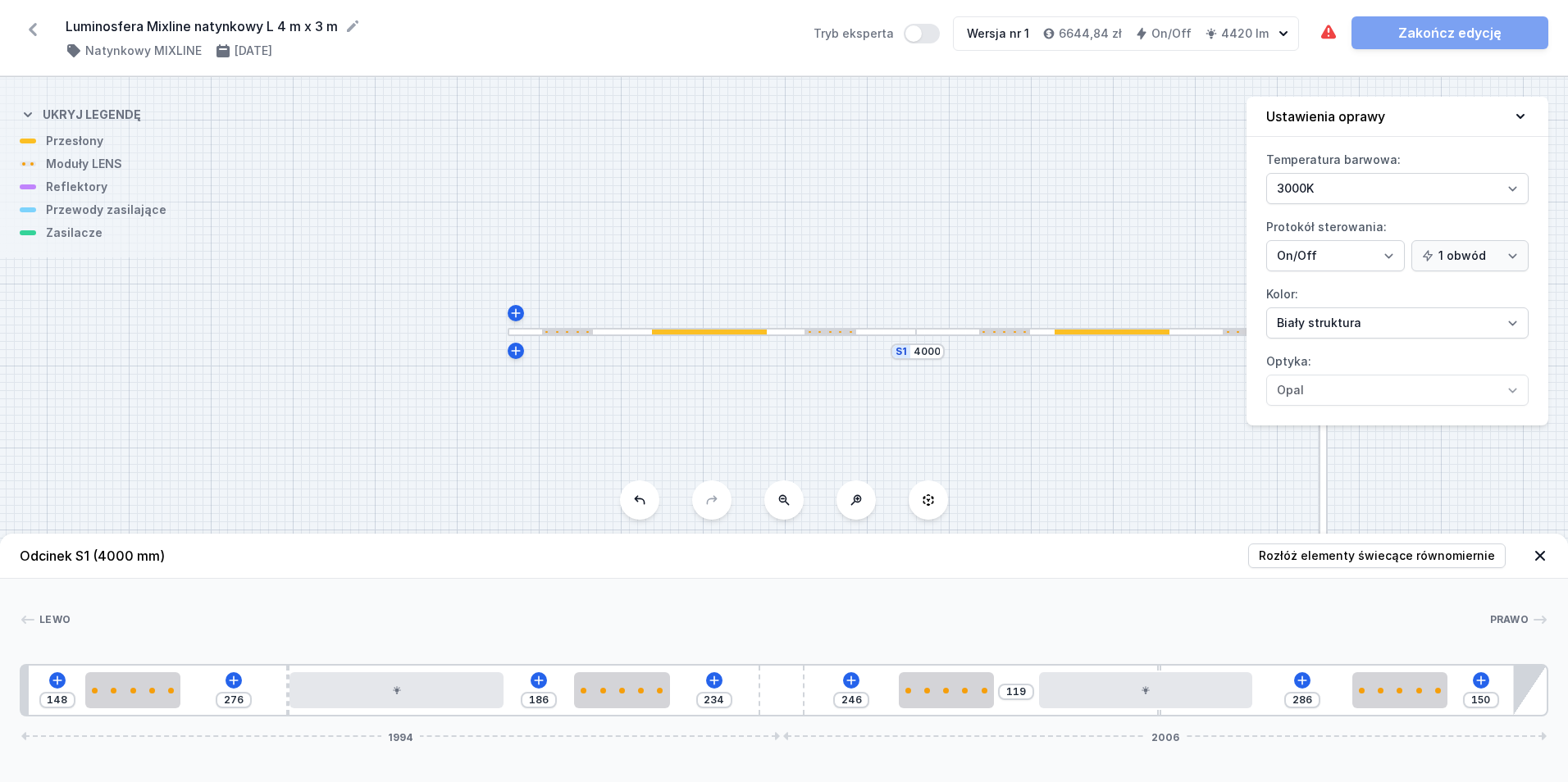
type input "291"
type input "143"
type input "293"
type input "139"
type input "297"
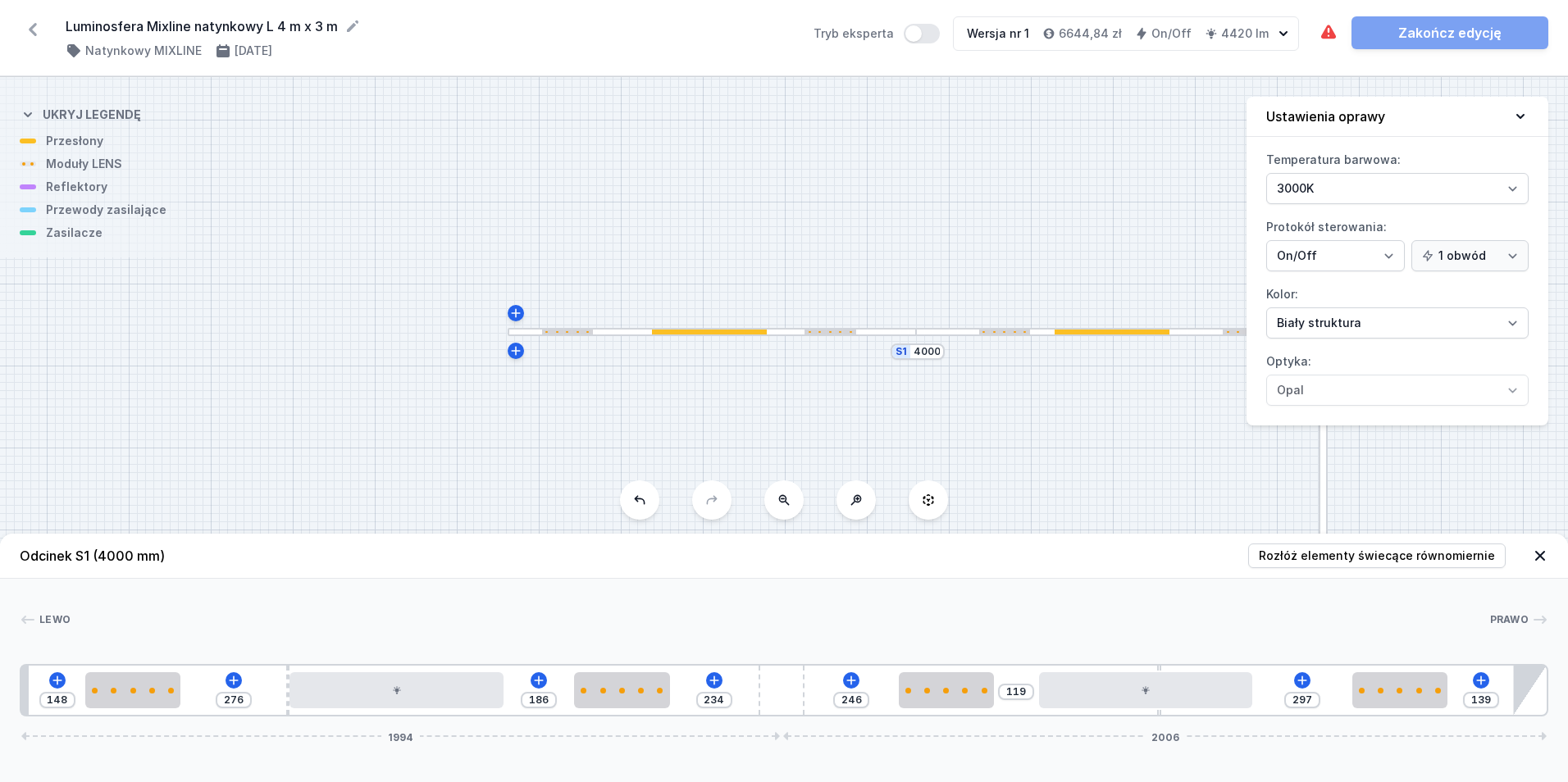
type input "137"
type input "299"
type input "133"
type input "303"
type input "131"
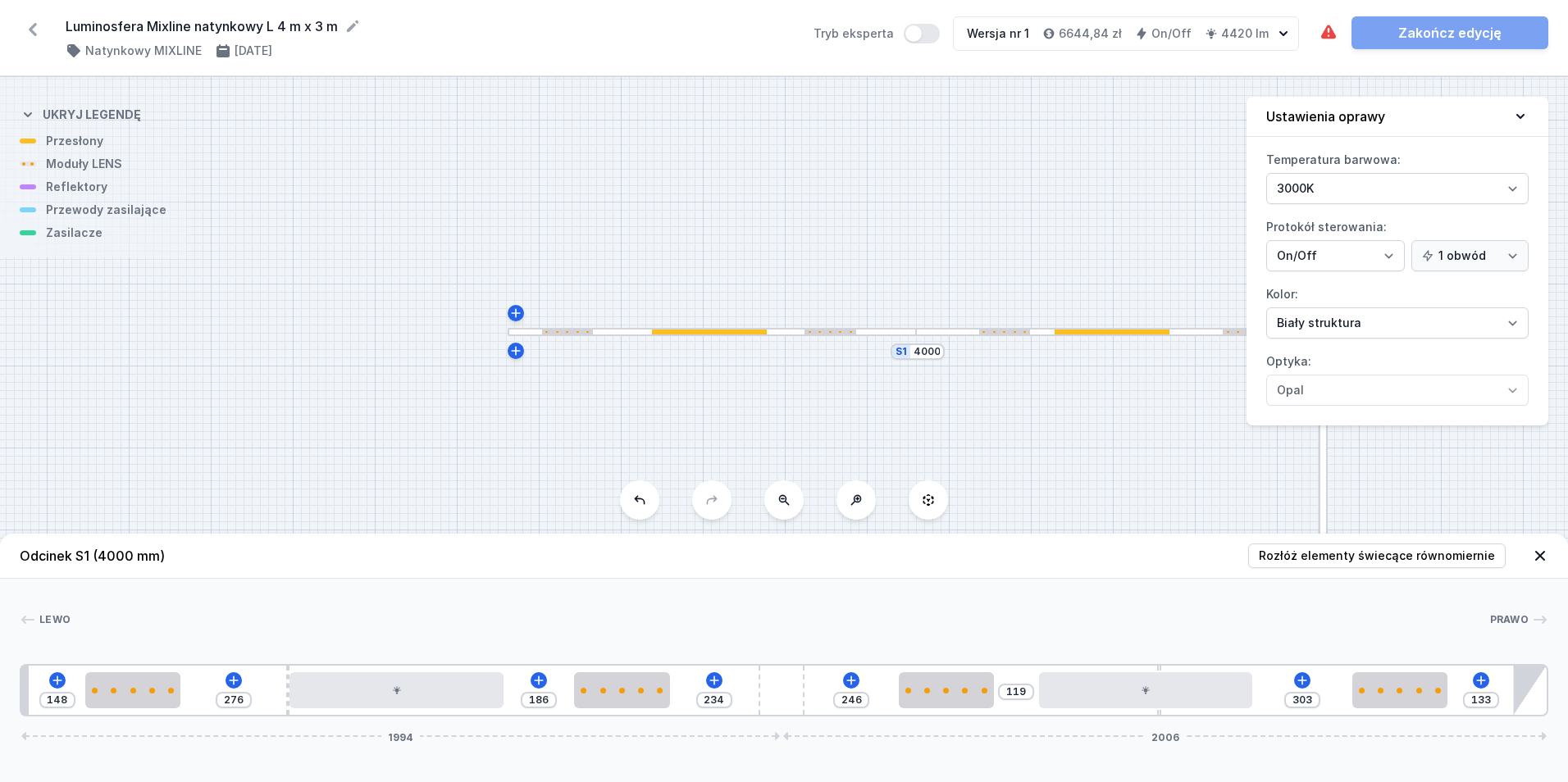
type input "305"
type input "128"
type input "308"
type input "124"
type input "312"
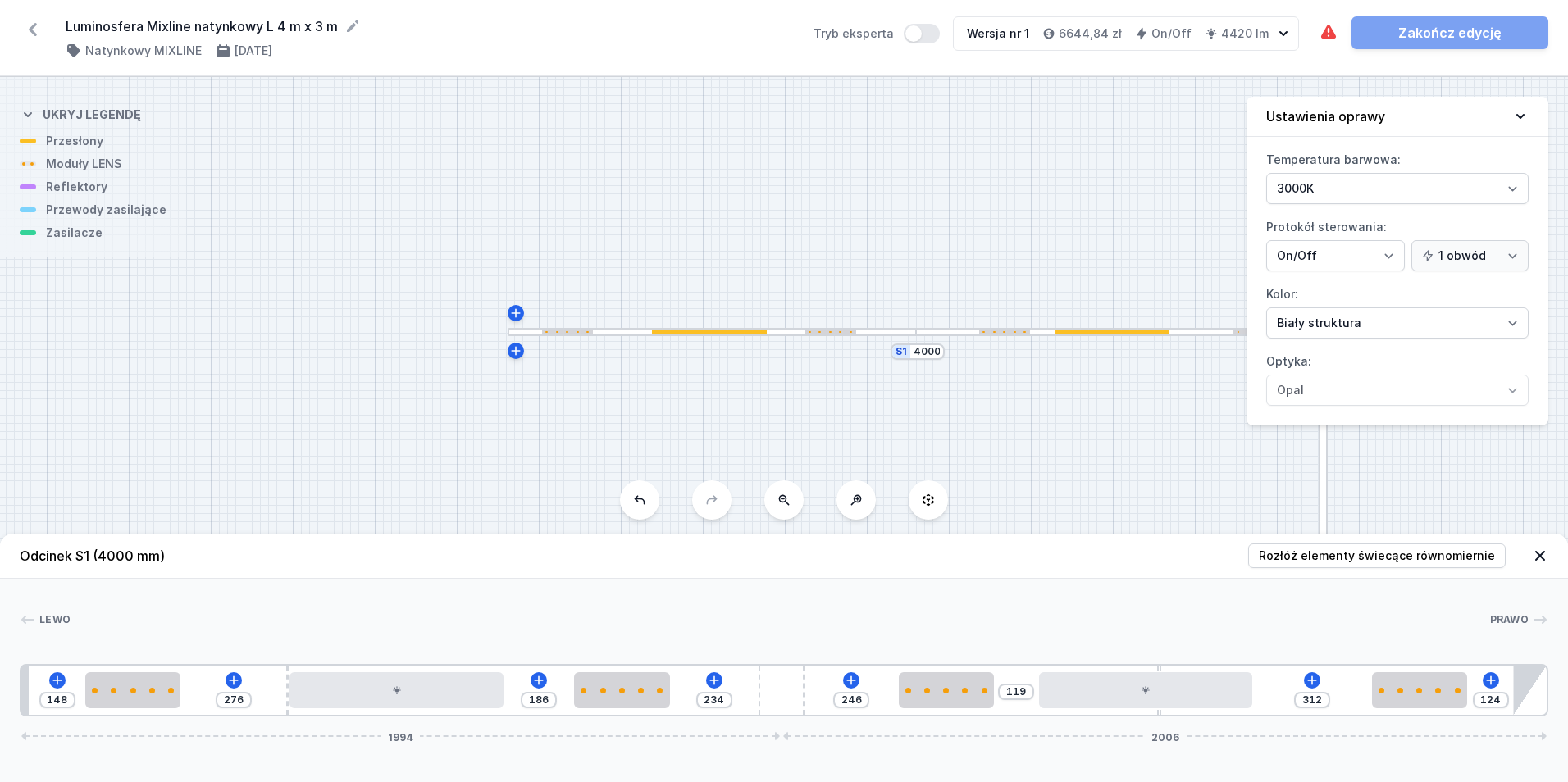
type input "118"
type input "318"
type input "116"
type input "320"
type input "114"
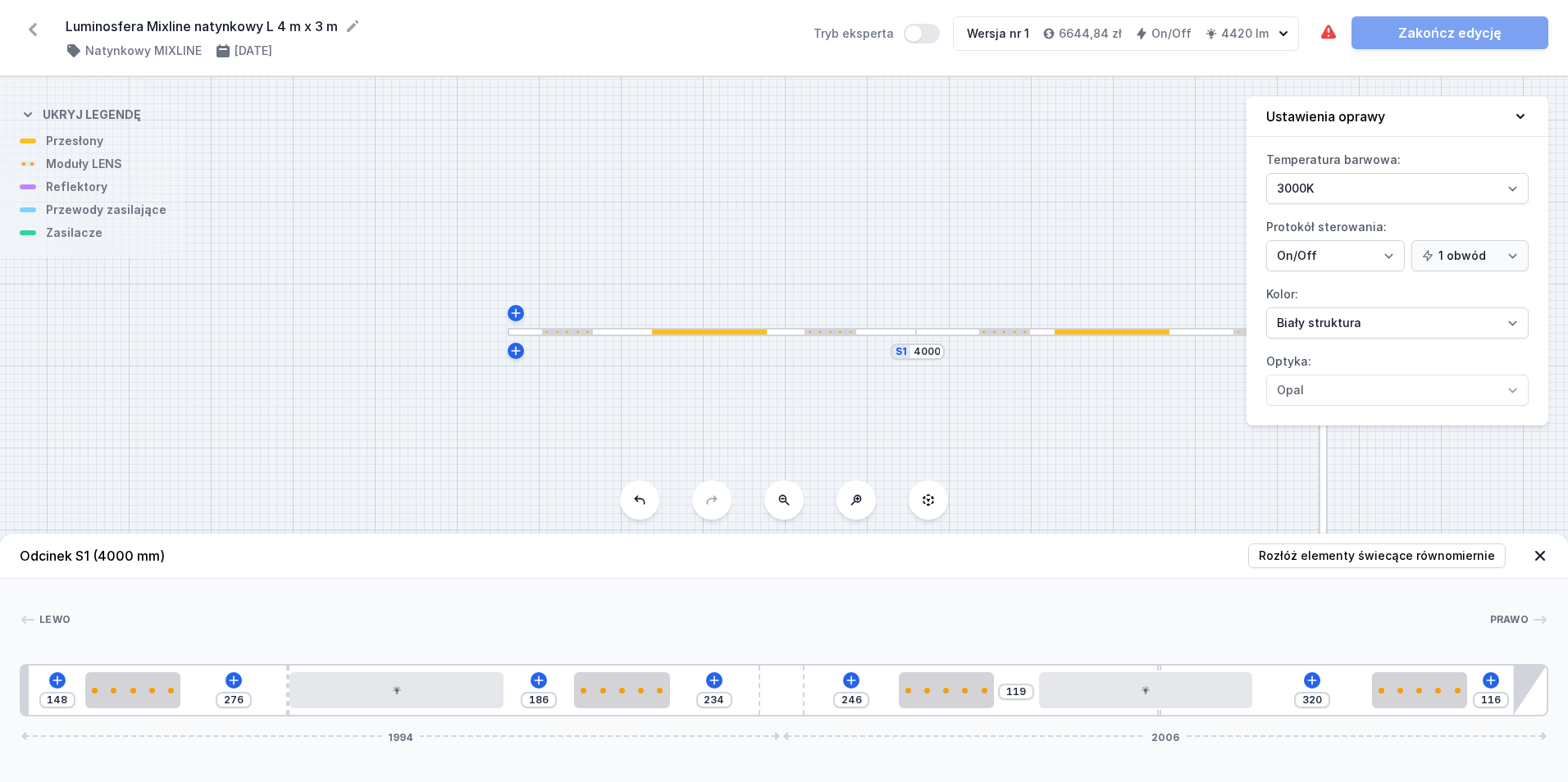
type input "322"
type input "109"
type input "327"
type input "107"
type input "329"
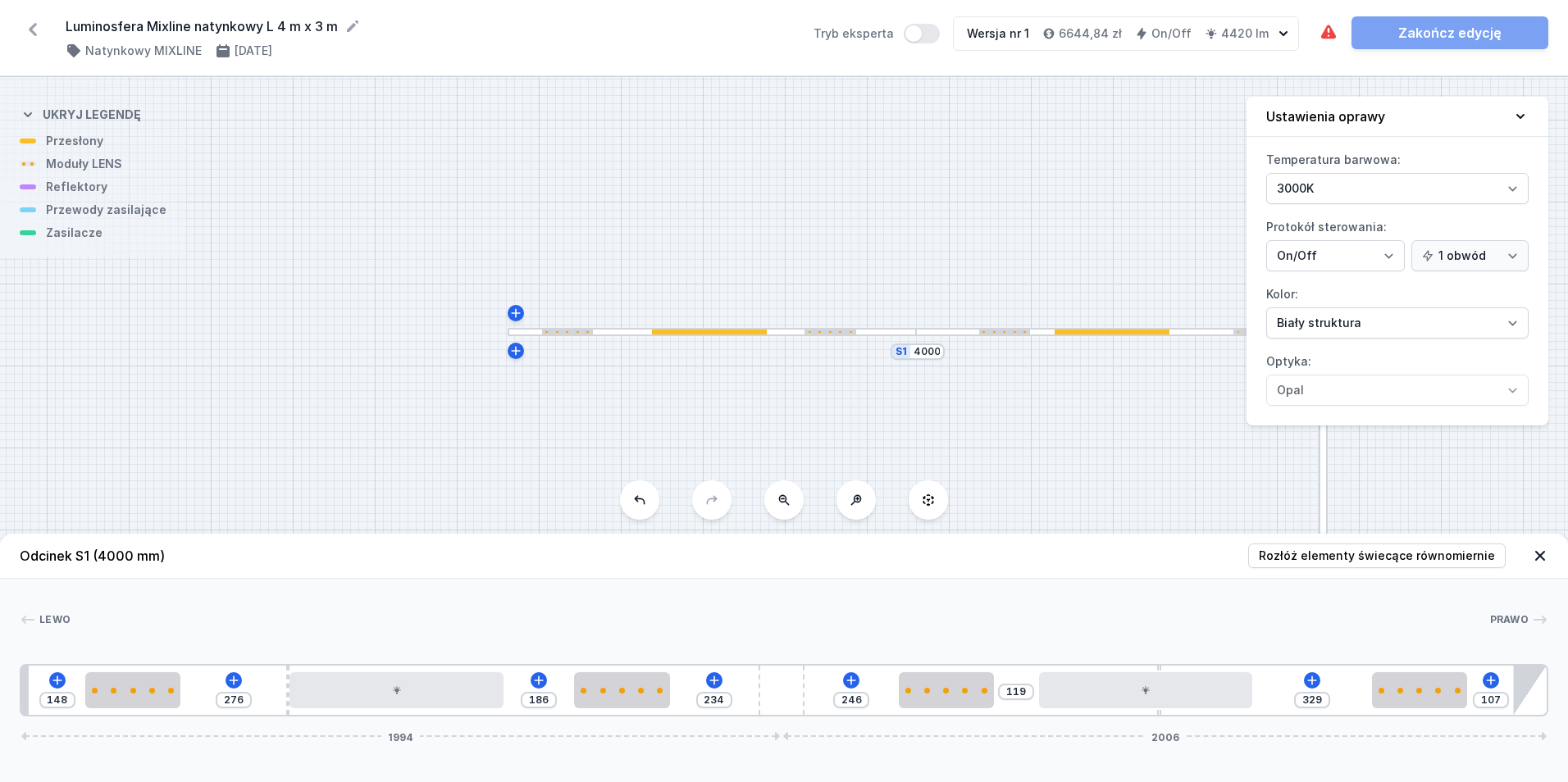
type input "103"
type input "333"
type input "101"
type input "335"
drag, startPoint x: 1300, startPoint y: 690, endPoint x: 1488, endPoint y: 681, distance: 188.2
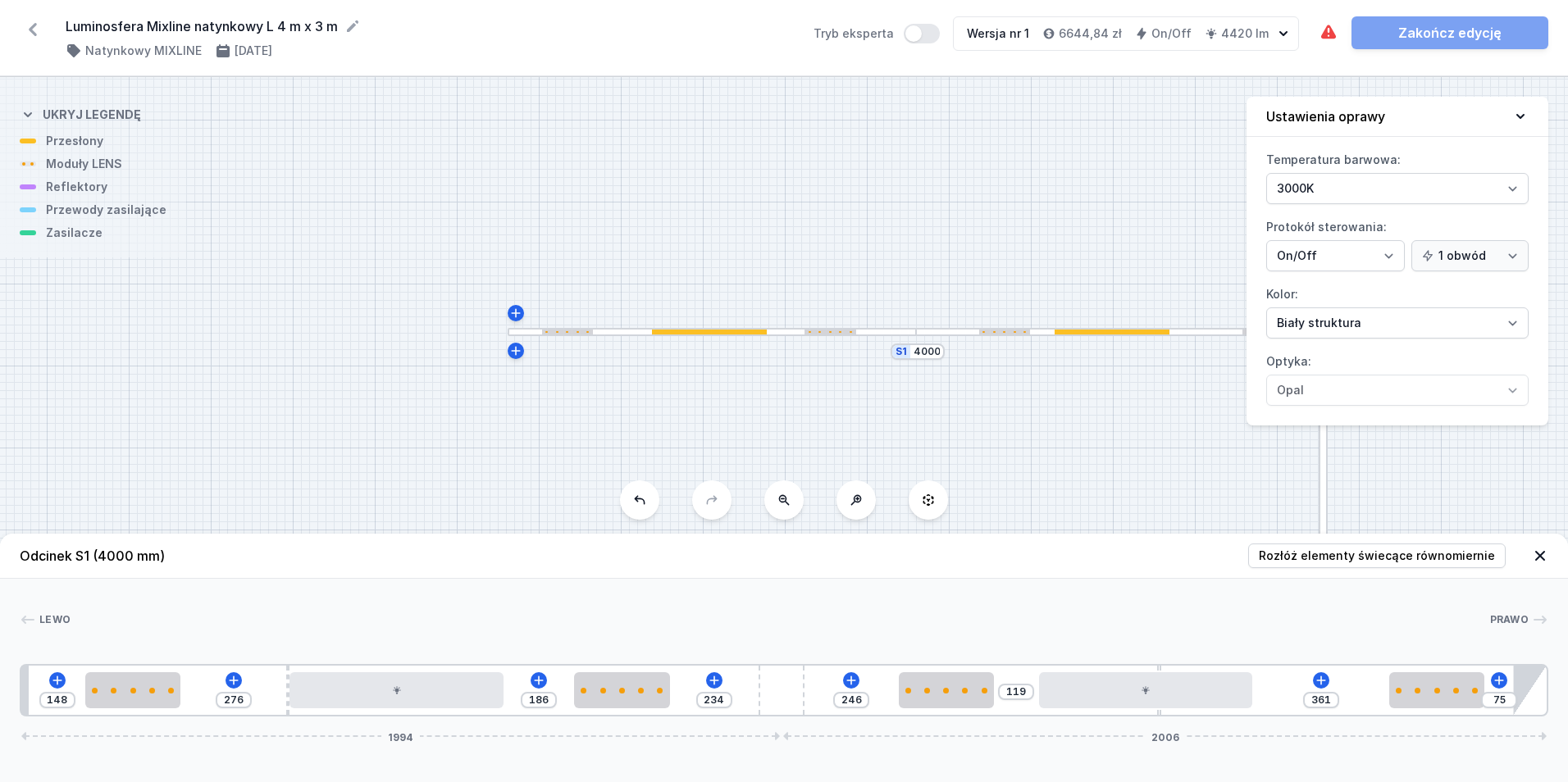
click at [1488, 681] on div "148 276 186 234 246 119 361 75 1994 2006" at bounding box center [784, 690] width 1528 height 53
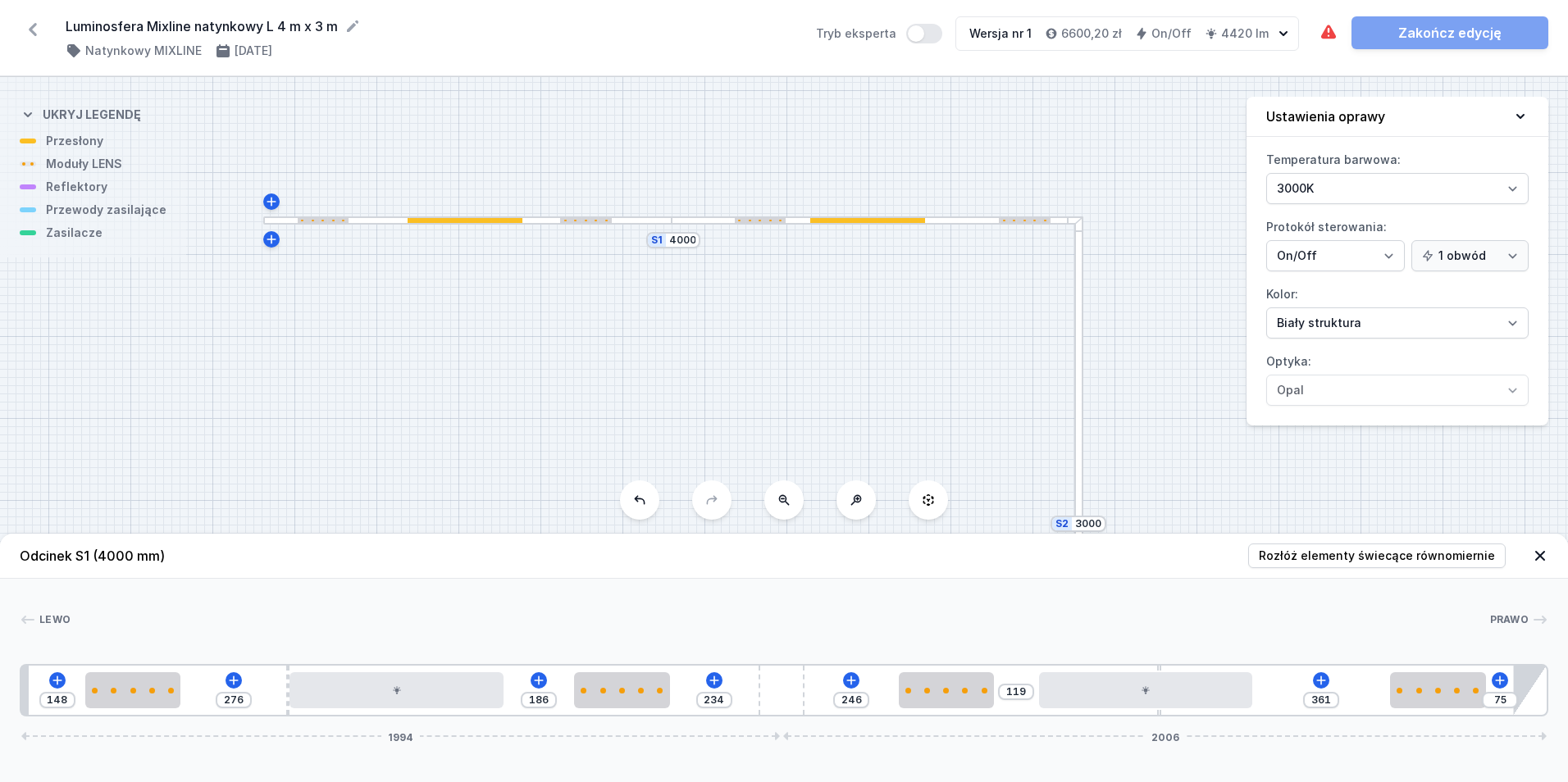
drag, startPoint x: 1100, startPoint y: 439, endPoint x: 856, endPoint y: 327, distance: 268.5
click at [856, 327] on div "S2 3000 S1 4000" at bounding box center [784, 429] width 1568 height 705
click at [763, 220] on div at bounding box center [761, 220] width 52 height 6
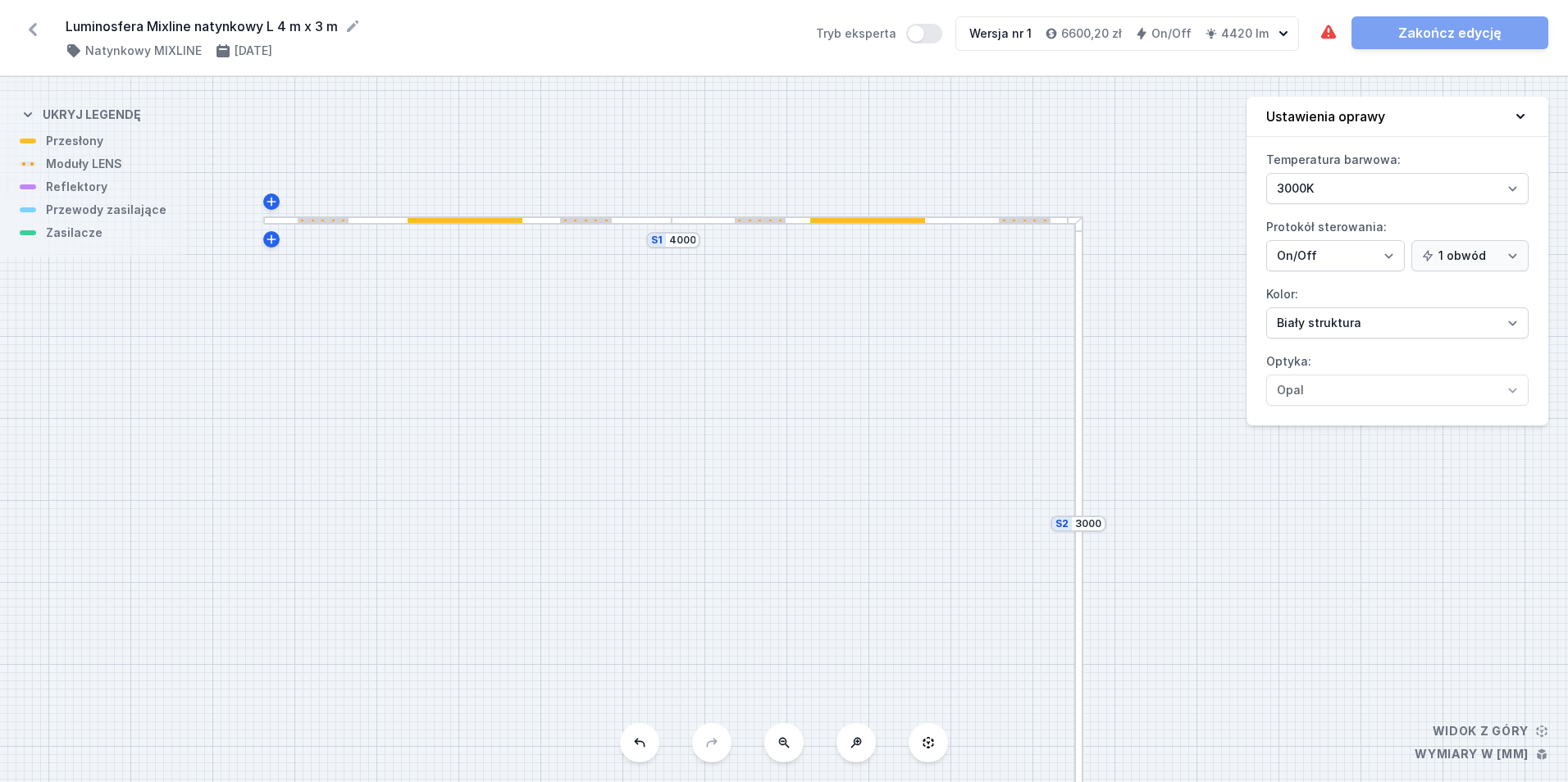
click at [760, 218] on div at bounding box center [761, 220] width 52 height 6
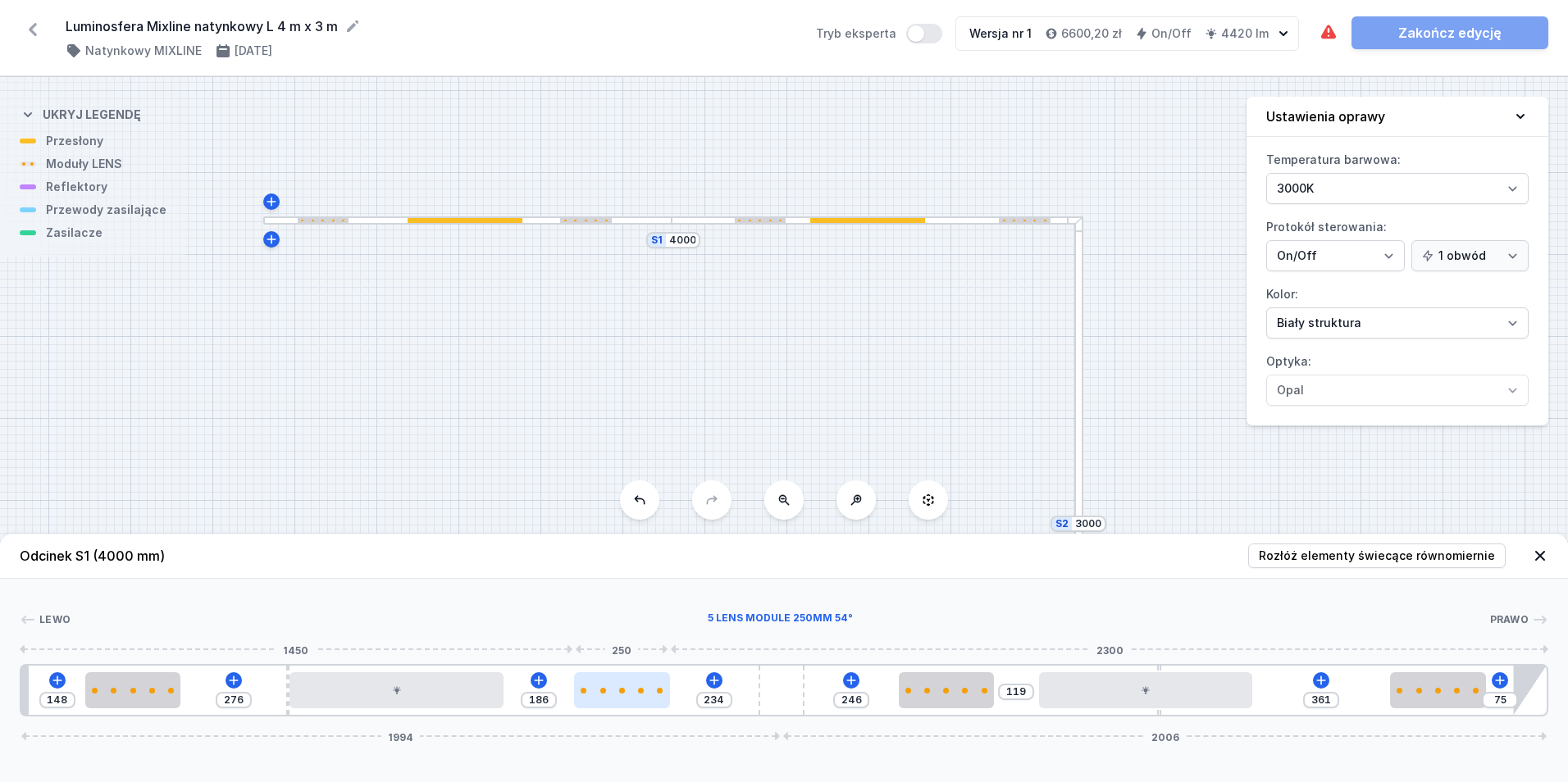
click at [627, 696] on div at bounding box center [621, 690] width 95 height 36
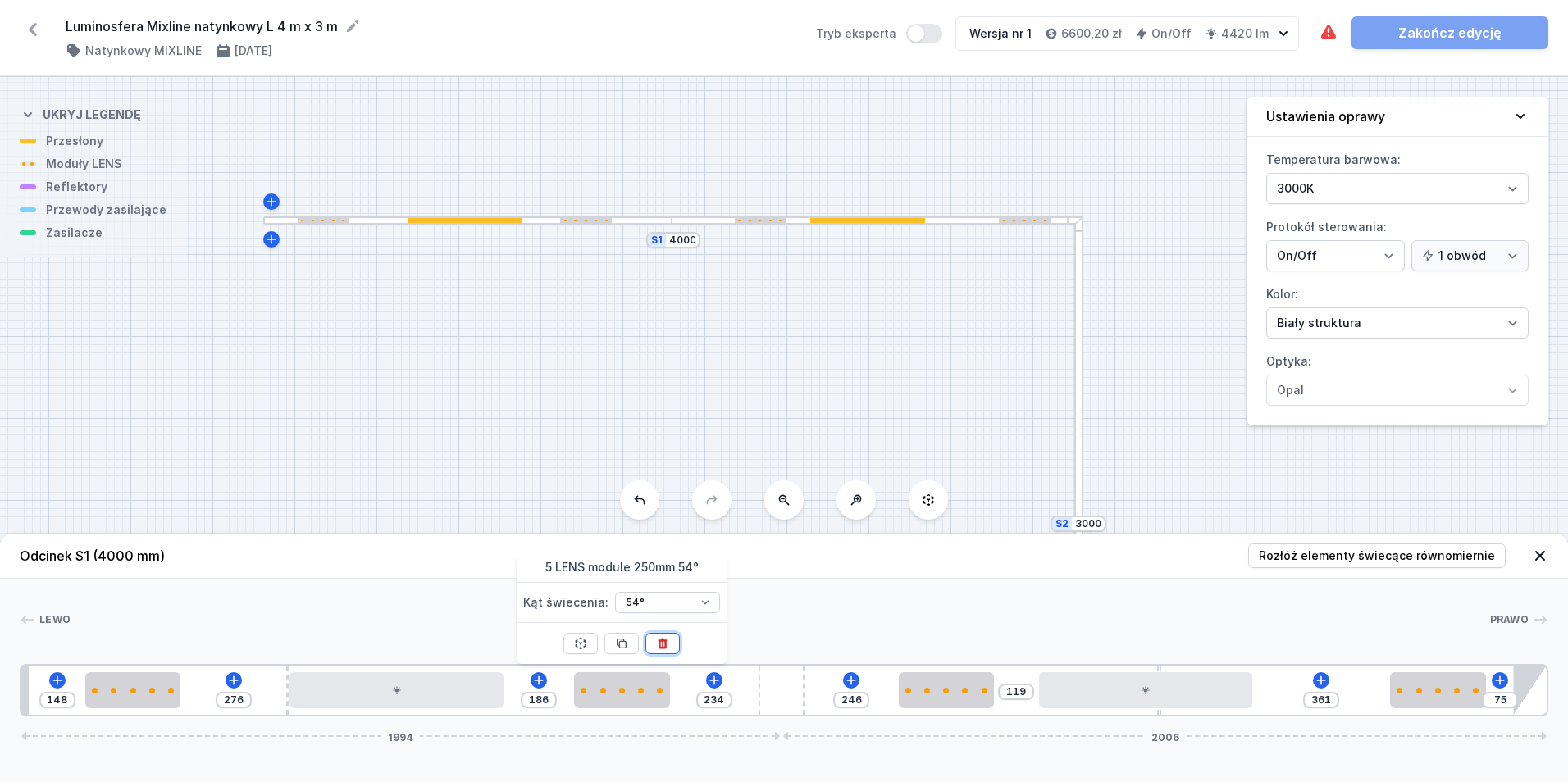
click at [664, 641] on icon at bounding box center [663, 644] width 9 height 10
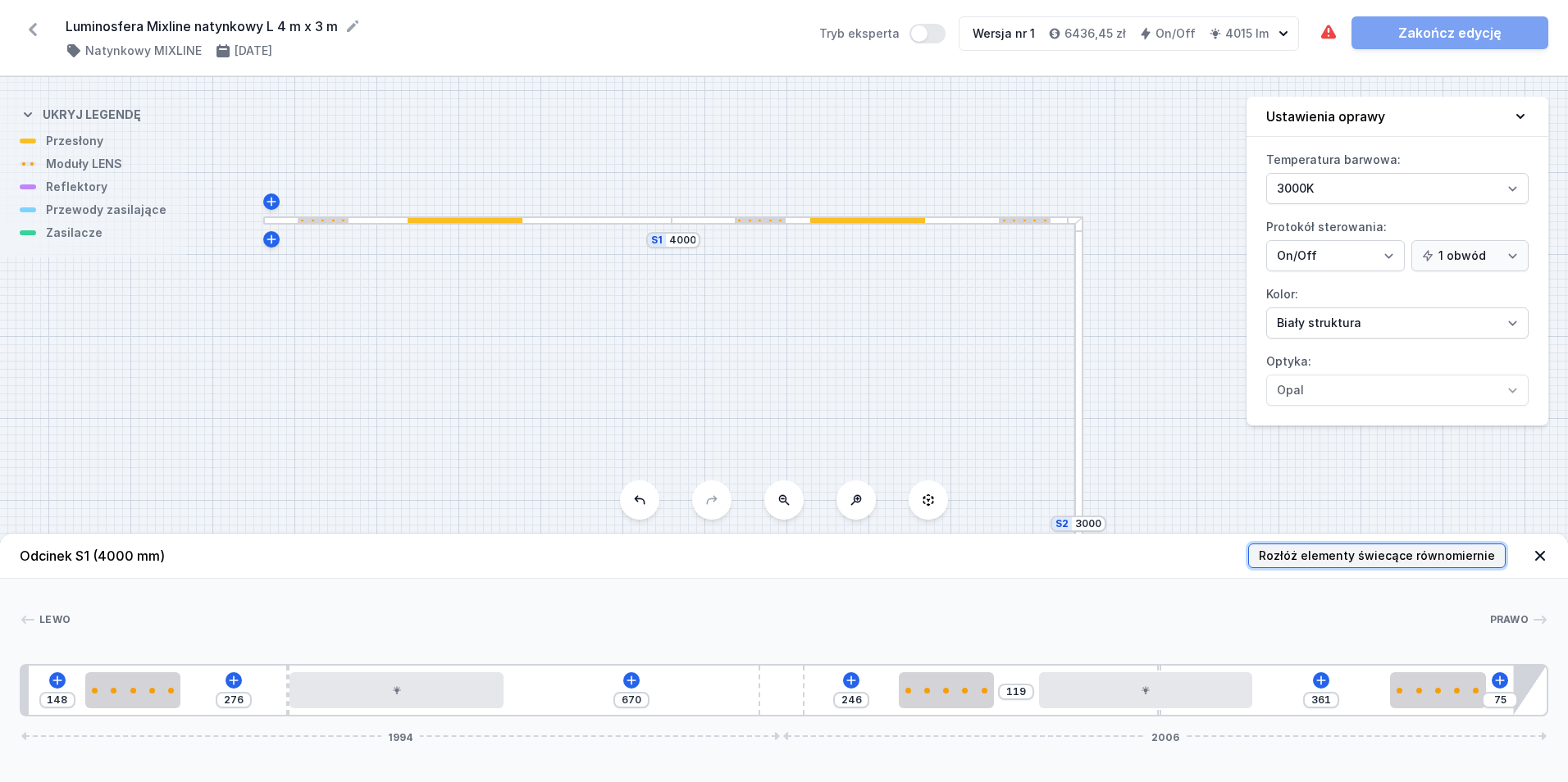
click at [1293, 554] on span "Rozłóż elementy świecące równomiernie" at bounding box center [1376, 556] width 236 height 16
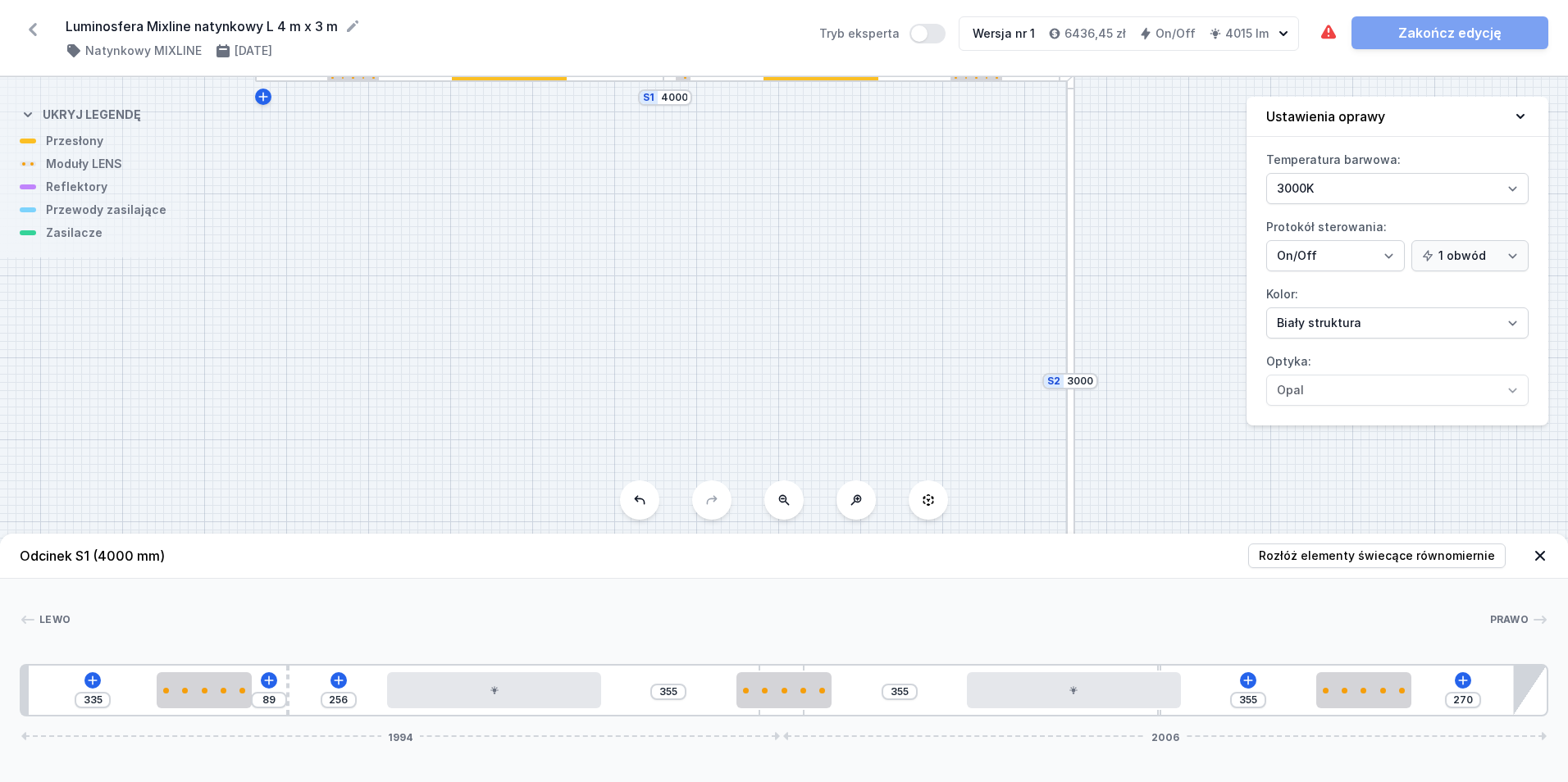
drag, startPoint x: 900, startPoint y: 314, endPoint x: 888, endPoint y: 259, distance: 56.3
click at [887, 260] on div "S2 3000 S1 4000" at bounding box center [784, 429] width 1568 height 705
click at [1067, 311] on div at bounding box center [1064, 200] width 9 height 309
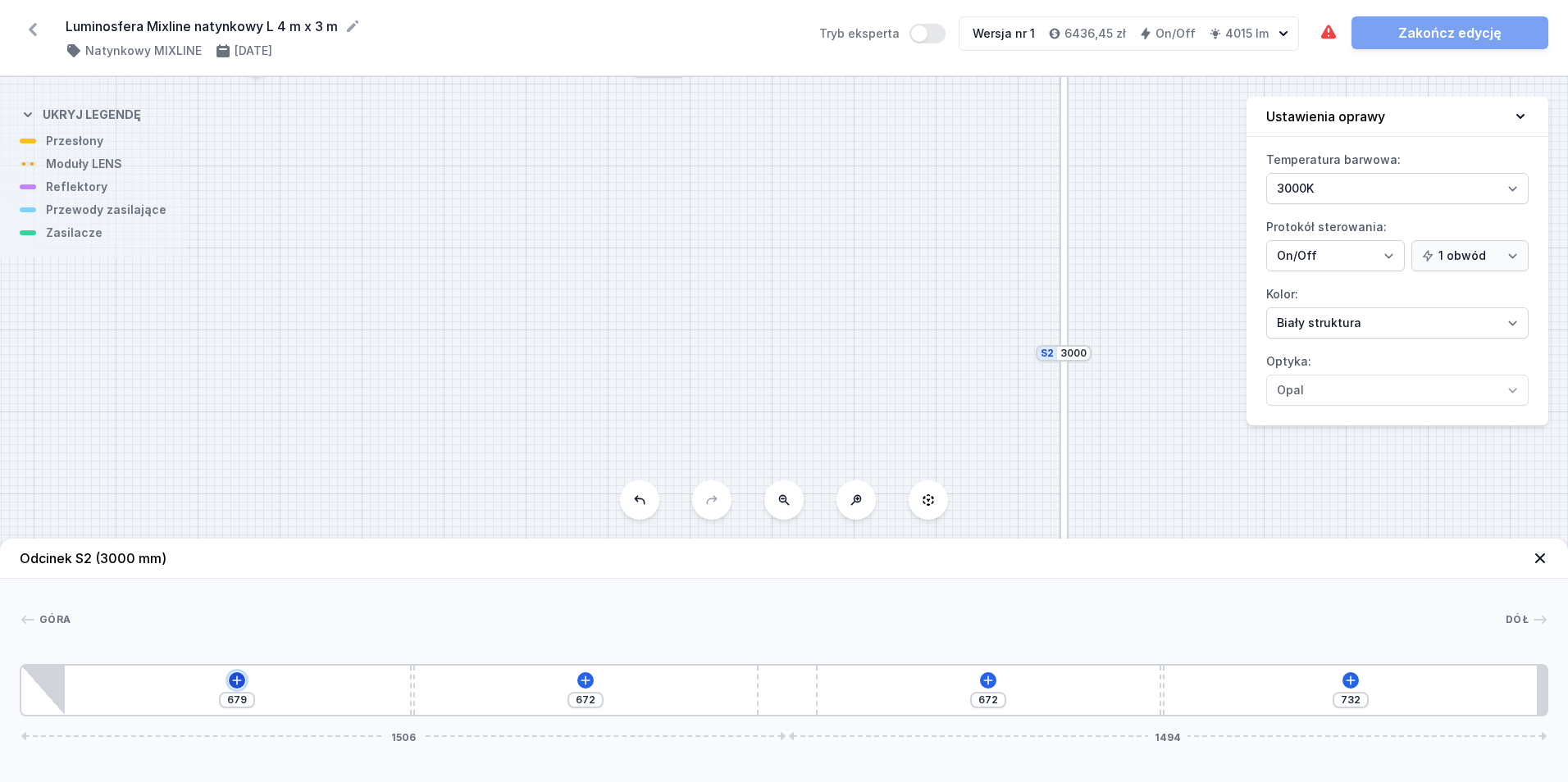
click at [239, 678] on icon at bounding box center [237, 680] width 13 height 13
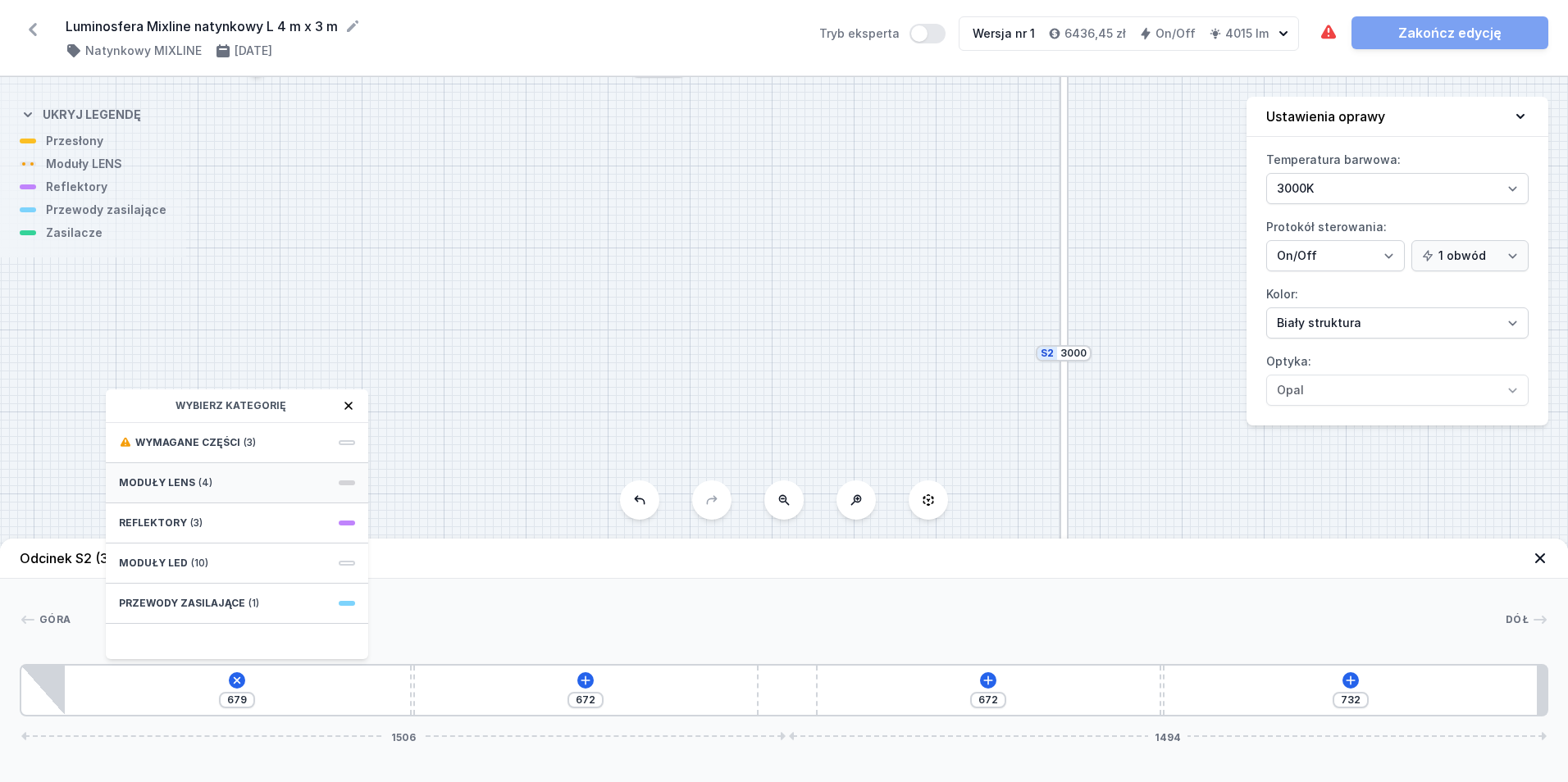
click at [263, 494] on div "Moduły LENS (4)" at bounding box center [237, 483] width 263 height 40
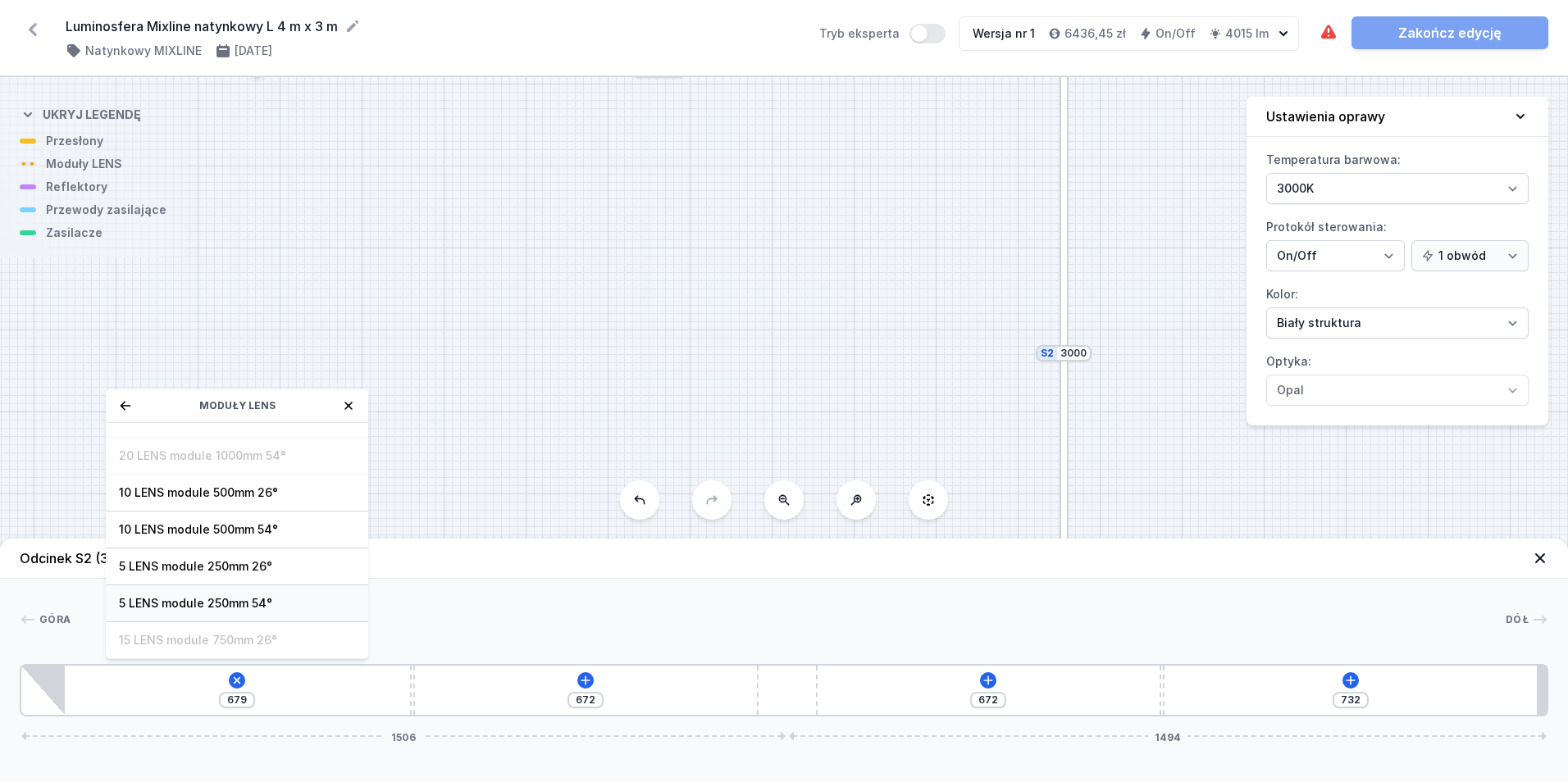
click at [289, 601] on span "5 LENS module 250mm 54°" at bounding box center [237, 603] width 236 height 16
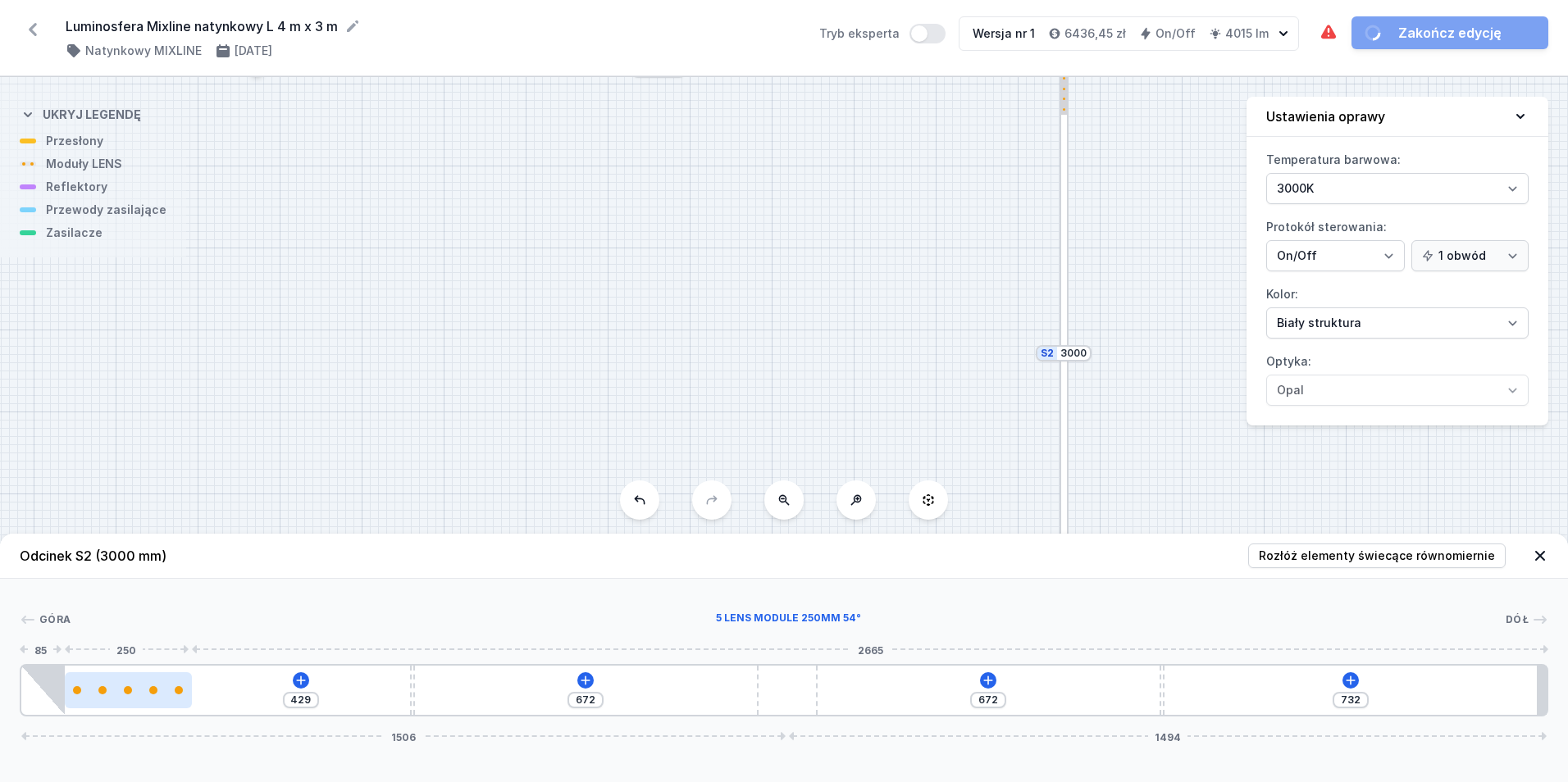
click at [131, 692] on div at bounding box center [127, 690] width 8 height 8
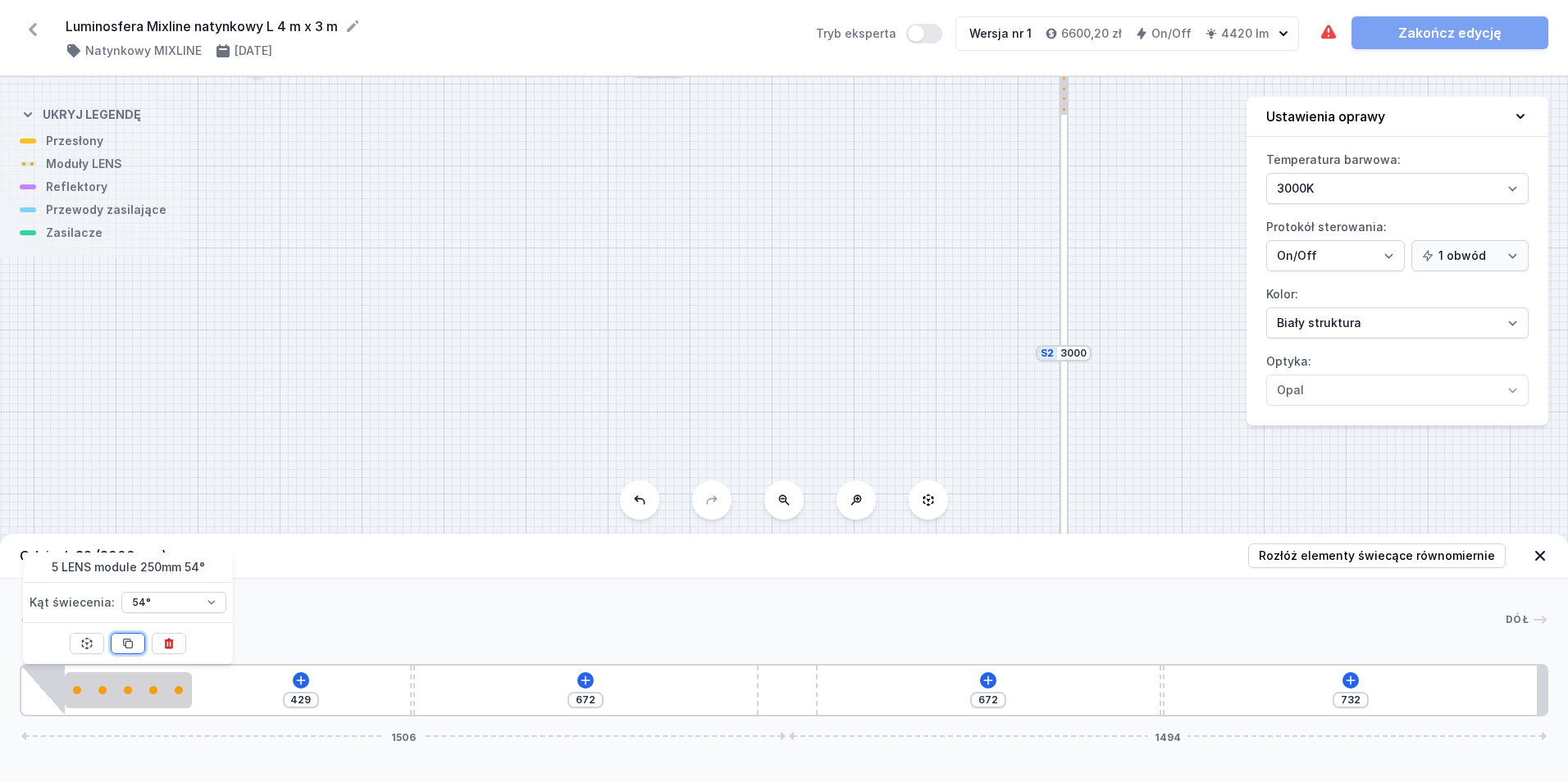
click at [125, 642] on icon at bounding box center [128, 644] width 9 height 9
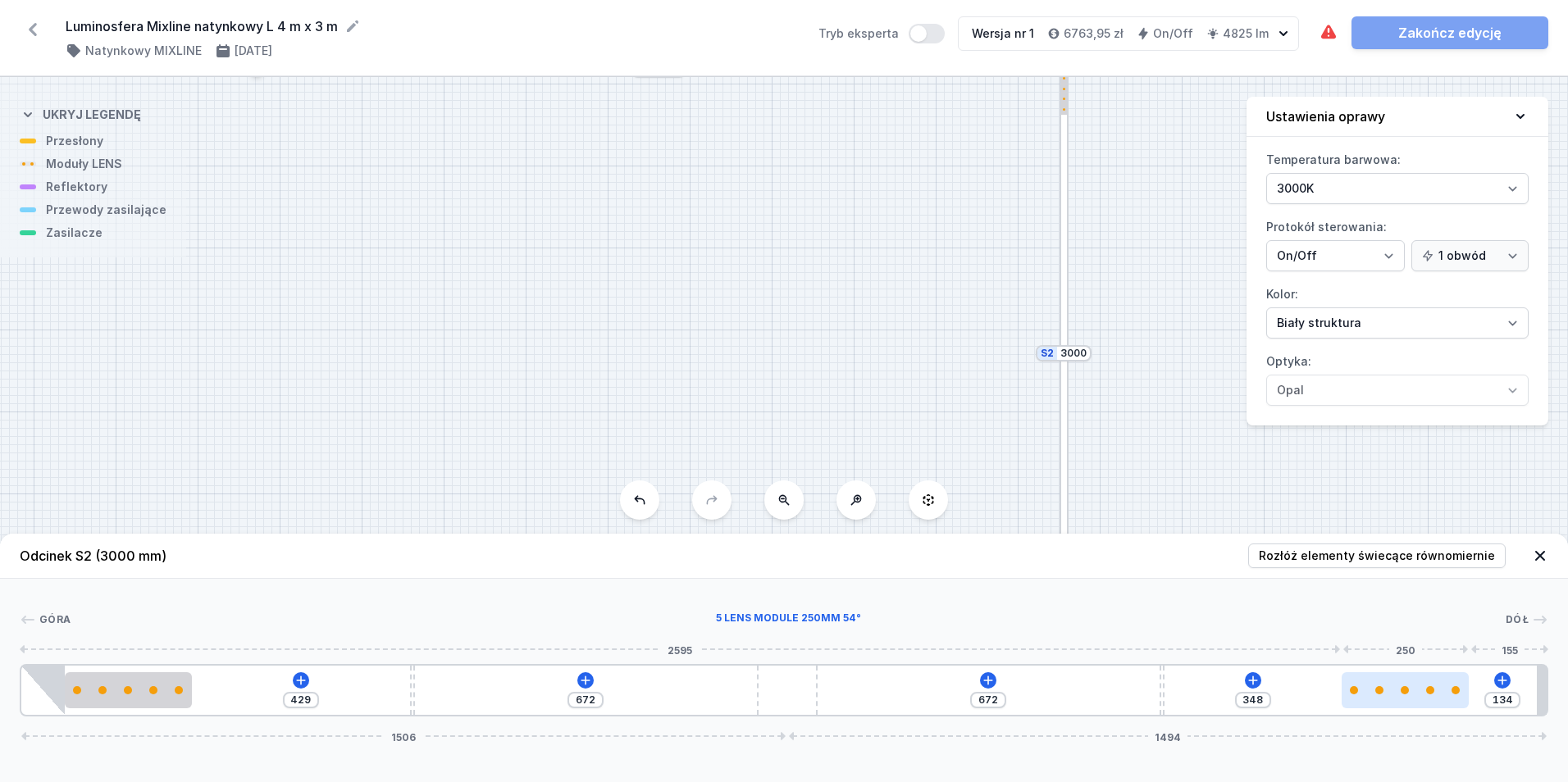
drag, startPoint x: 274, startPoint y: 685, endPoint x: 1450, endPoint y: 705, distance: 1176.2
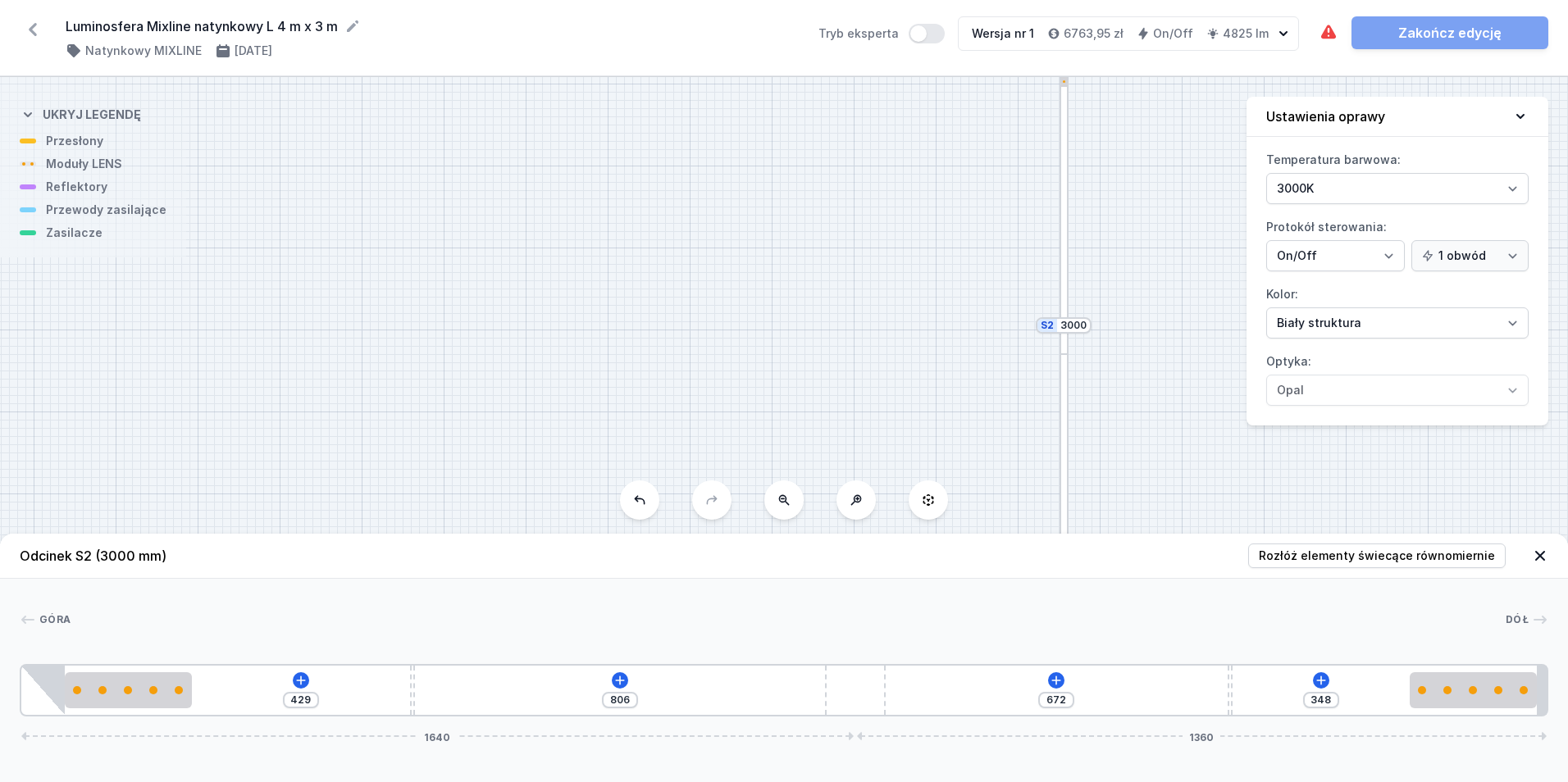
drag, startPoint x: 806, startPoint y: 696, endPoint x: 1004, endPoint y: 689, distance: 198.1
click at [1105, 696] on div "429 806 672 348 1640 1360" at bounding box center [784, 690] width 1528 height 53
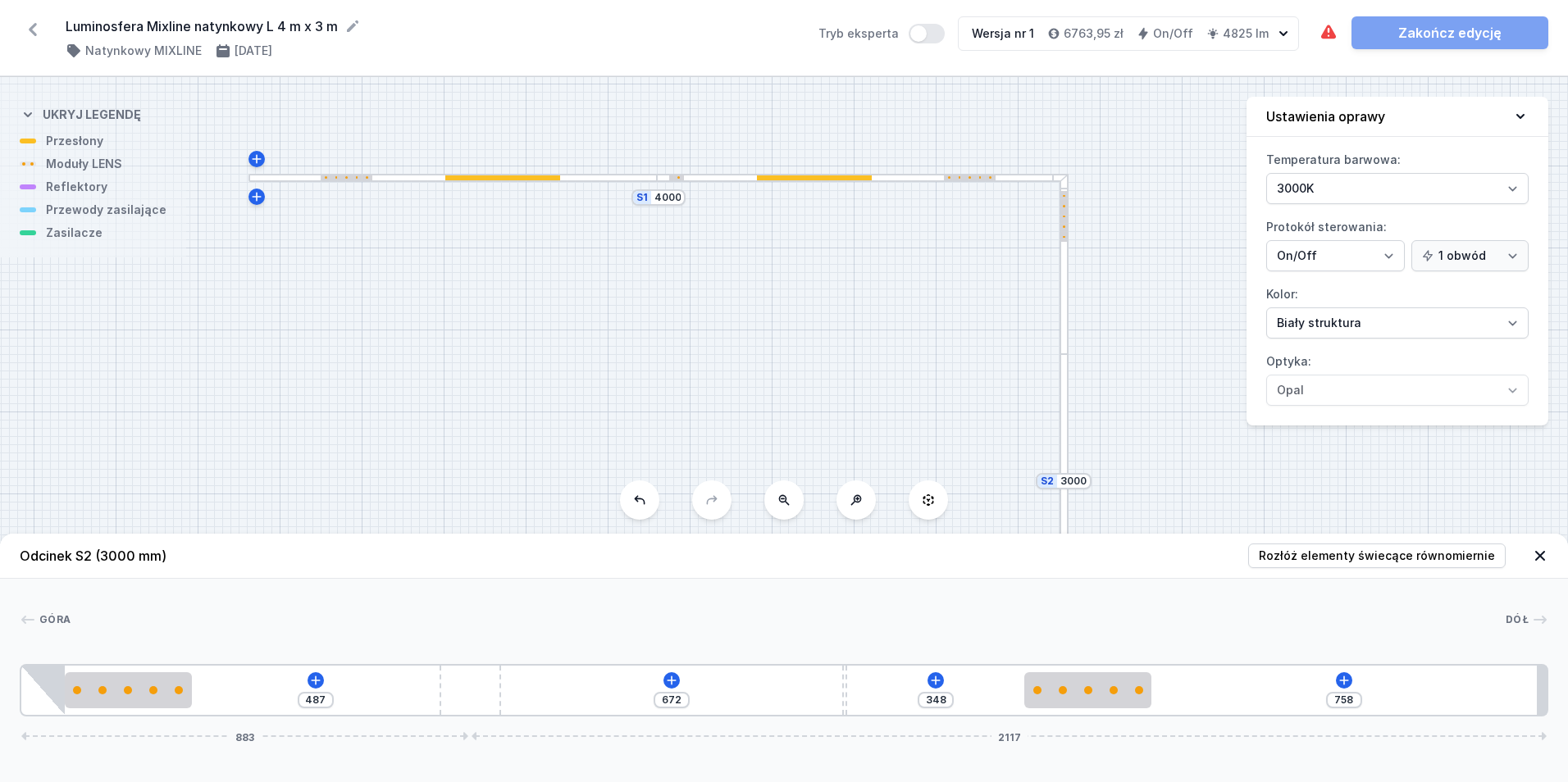
drag, startPoint x: 839, startPoint y: 690, endPoint x: 799, endPoint y: 683, distance: 40.6
click at [507, 680] on div "487 672 348 758 883 2117" at bounding box center [784, 690] width 1528 height 53
drag, startPoint x: 842, startPoint y: 684, endPoint x: 933, endPoint y: 694, distance: 91.5
click at [933, 694] on div "485 815 205 760 880 2120" at bounding box center [784, 690] width 1528 height 53
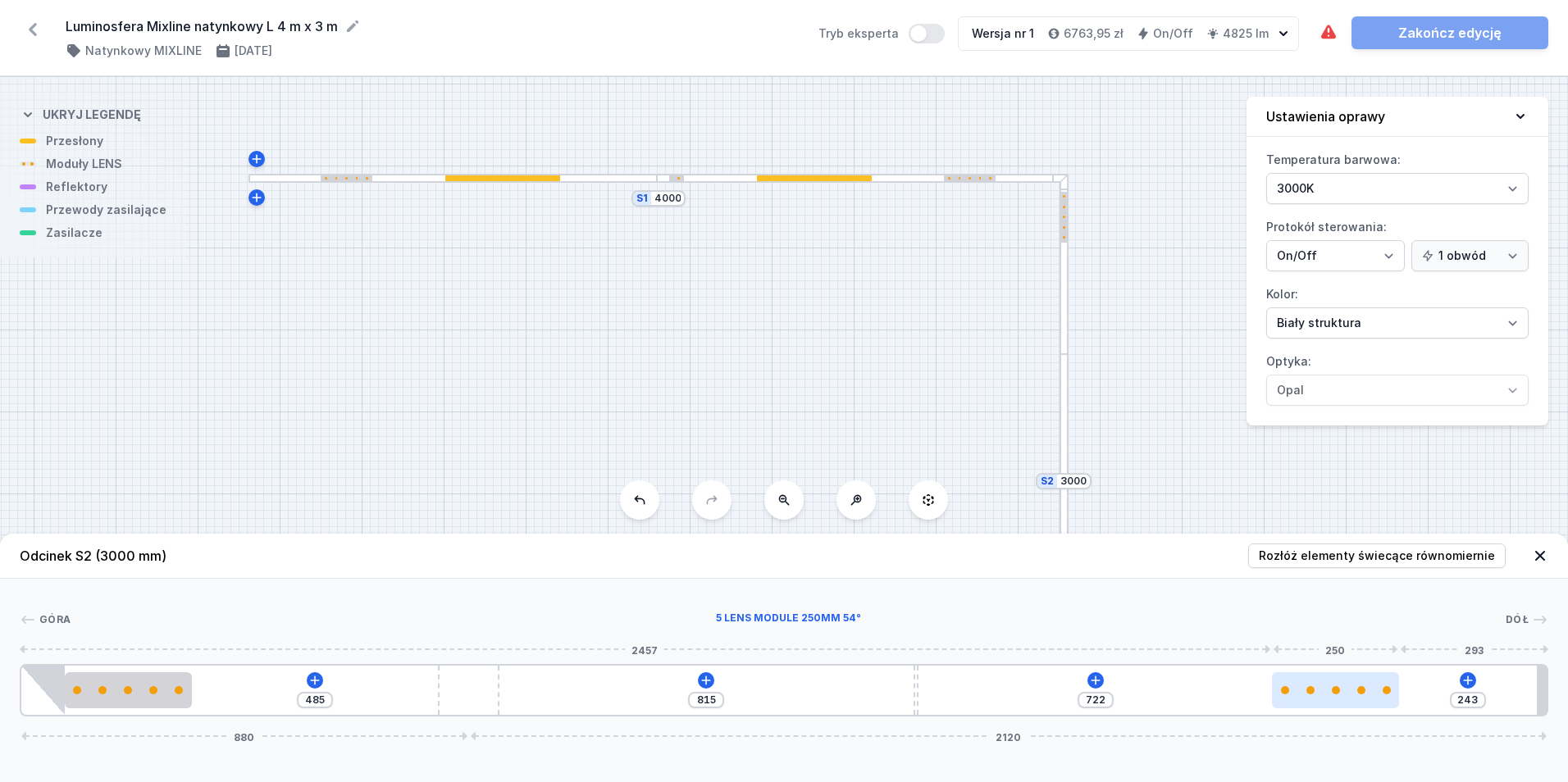
drag, startPoint x: 1074, startPoint y: 692, endPoint x: 1362, endPoint y: 683, distance: 288.1
click at [1362, 683] on div at bounding box center [1335, 690] width 127 height 36
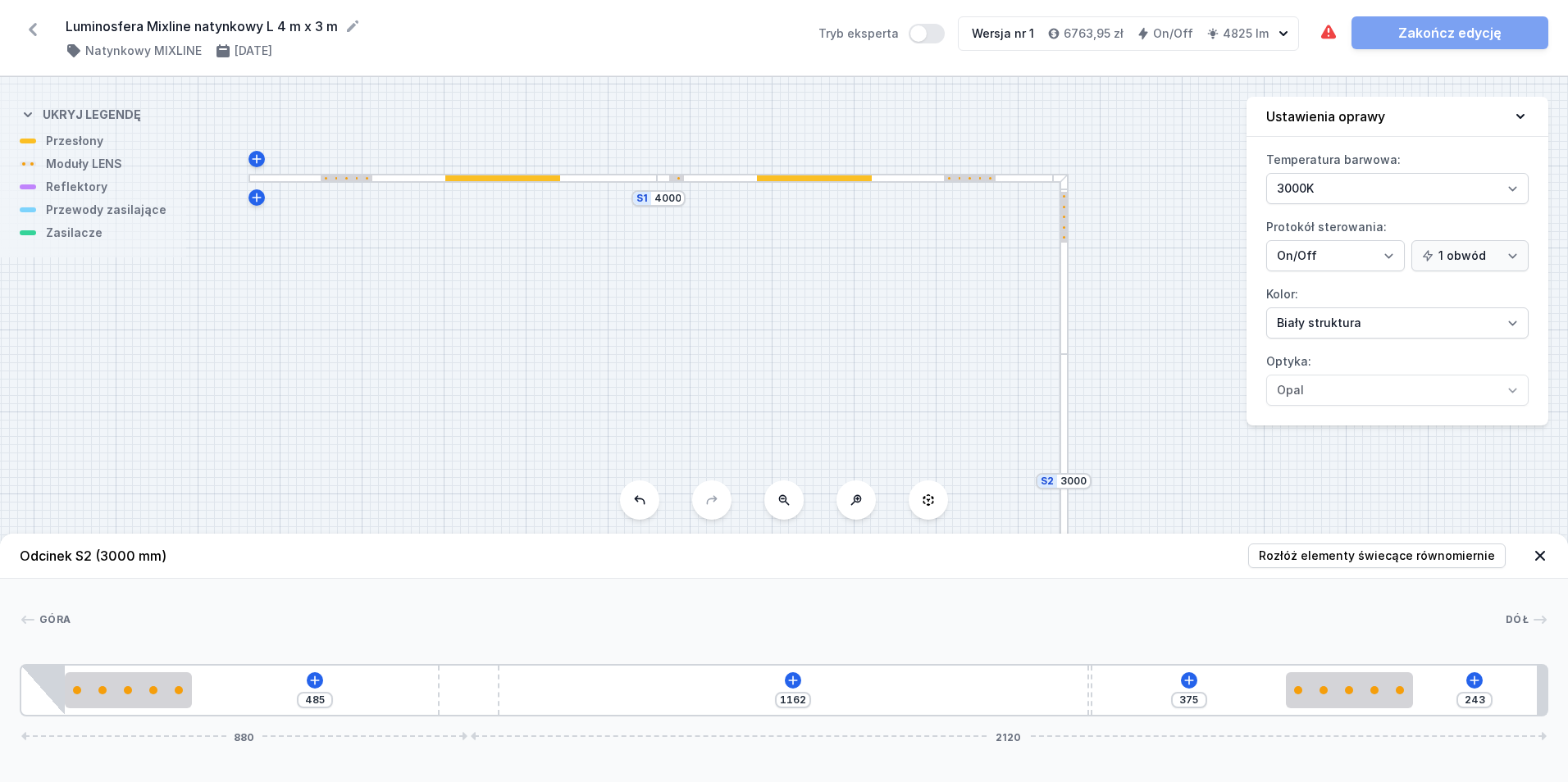
drag, startPoint x: 915, startPoint y: 684, endPoint x: 1112, endPoint y: 690, distance: 197.1
click at [1112, 690] on div "485 1162 375 243 880 2120" at bounding box center [784, 690] width 1528 height 53
click at [800, 176] on div at bounding box center [814, 178] width 115 height 6
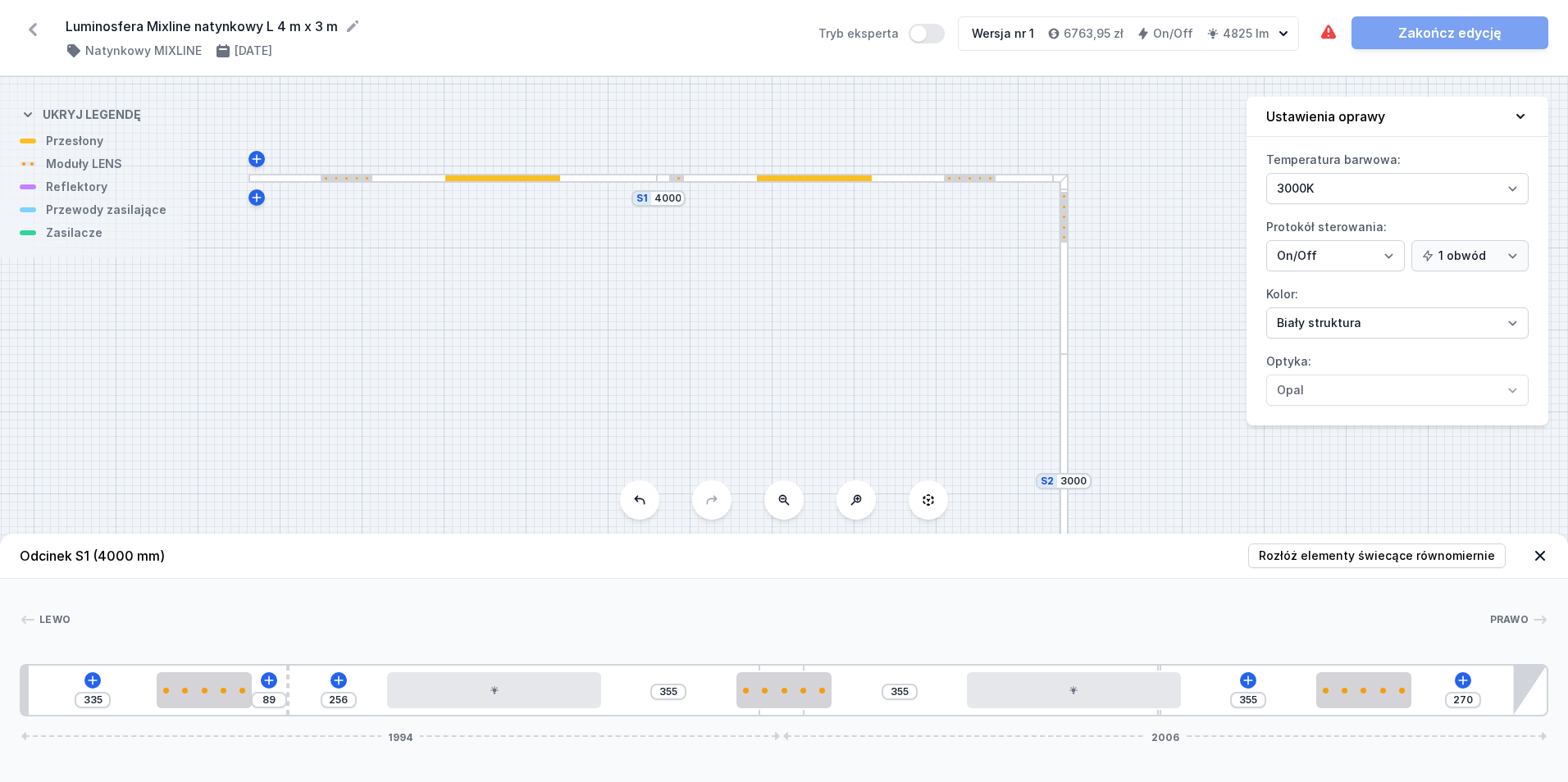
click at [1064, 423] on div at bounding box center [1064, 571] width 9 height 435
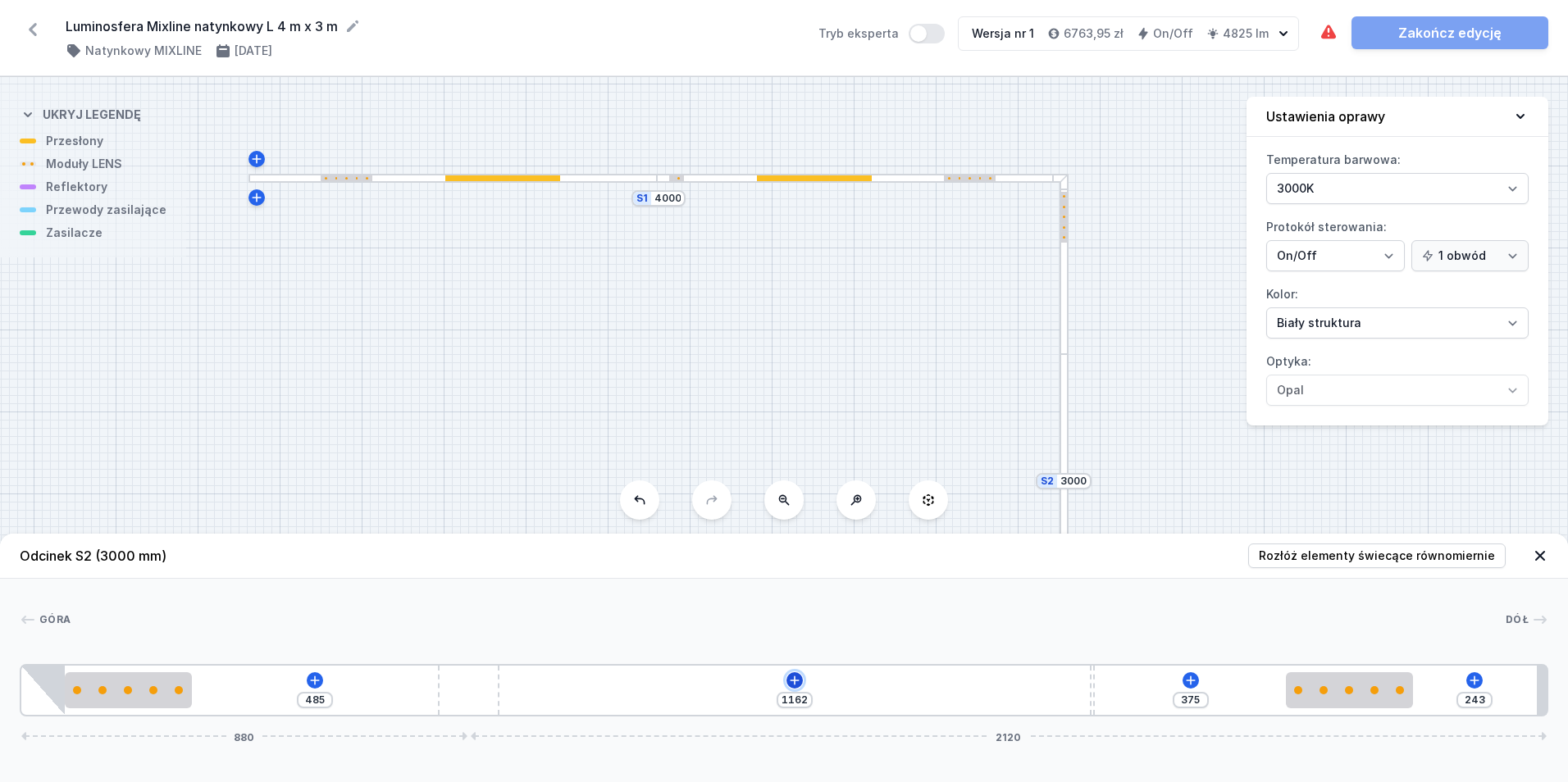
click at [790, 677] on icon at bounding box center [794, 680] width 13 height 13
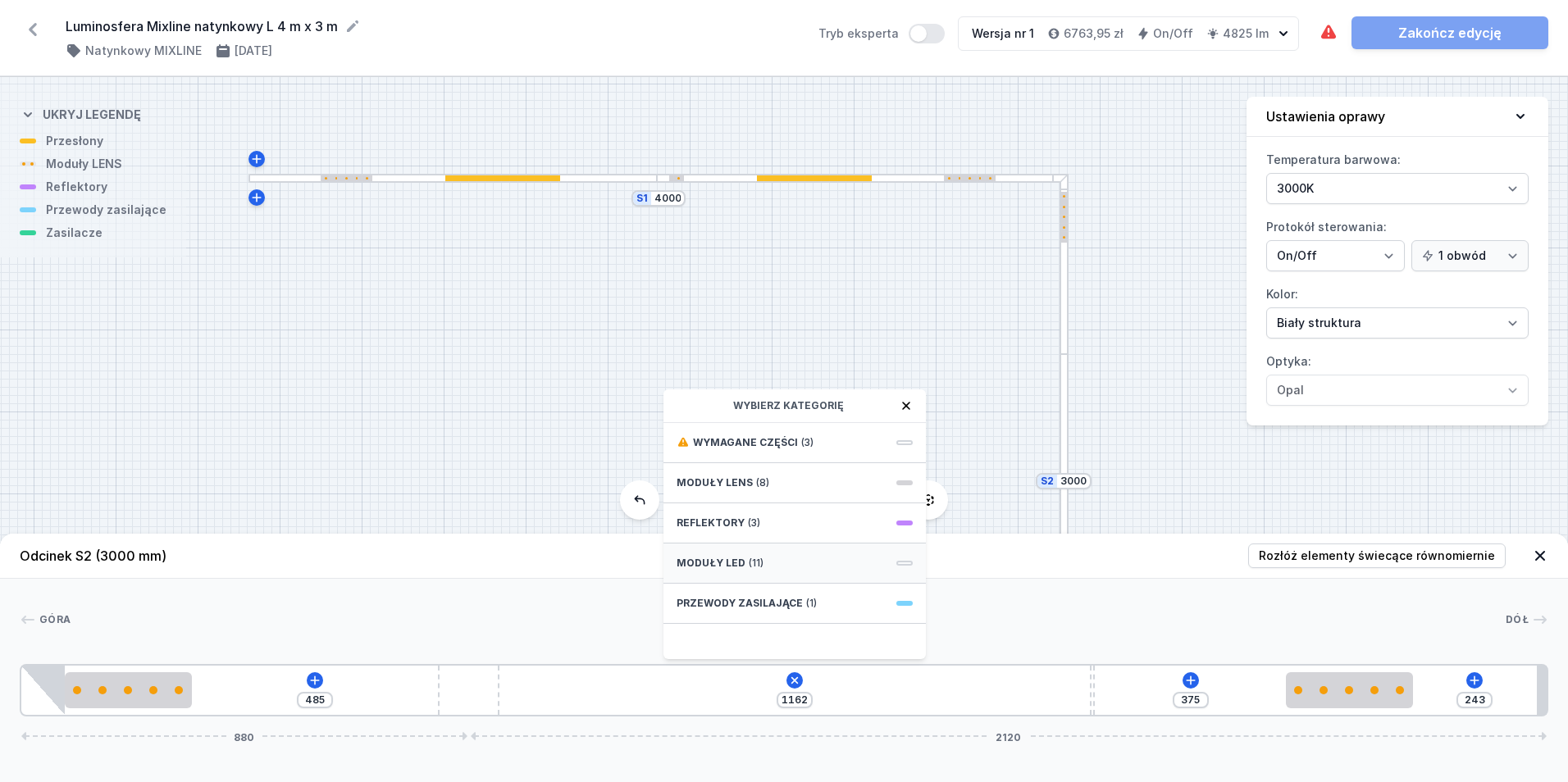
click at [792, 577] on div "Moduły LED (11)" at bounding box center [795, 563] width 263 height 40
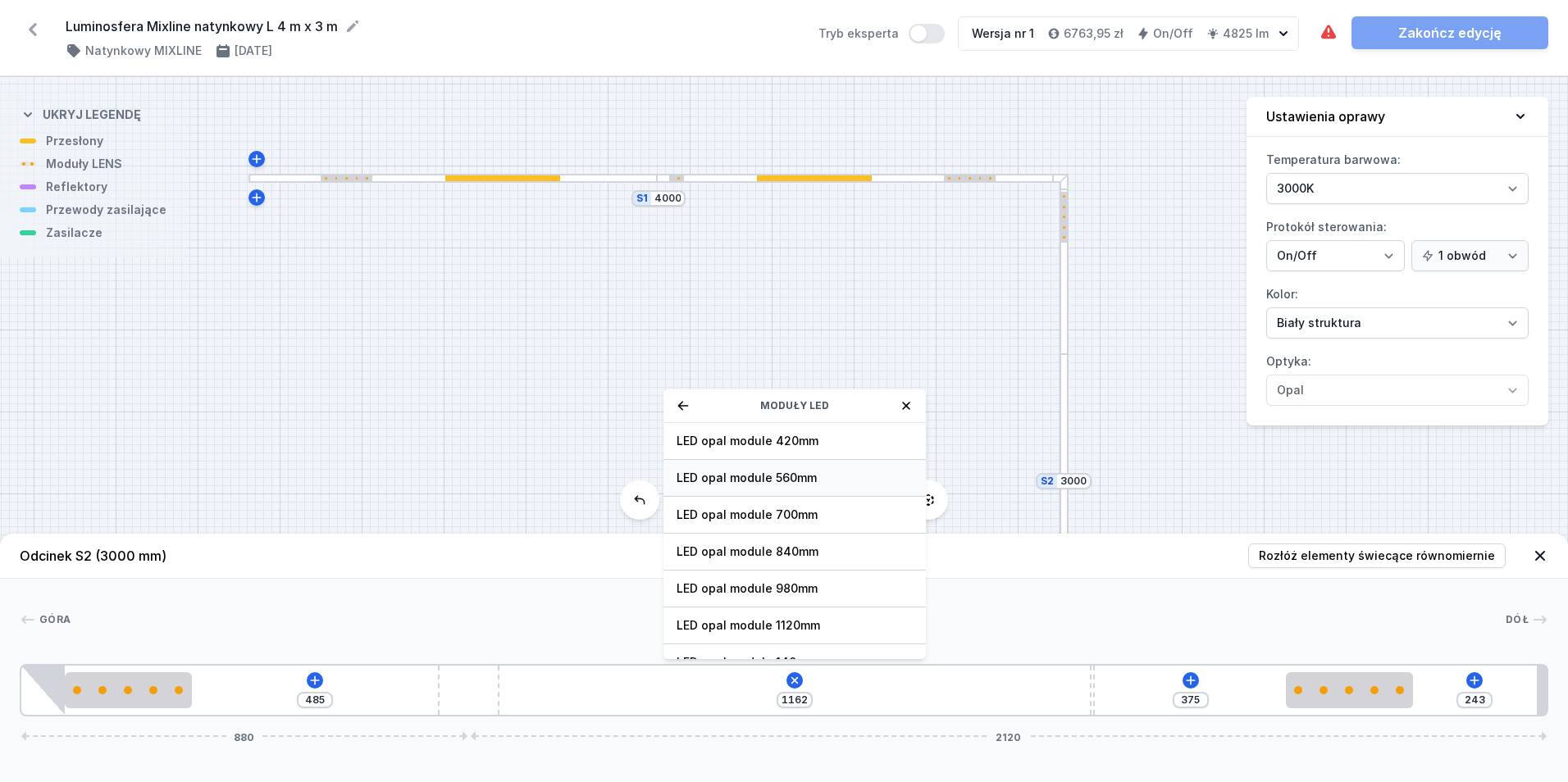
click at [824, 474] on span "LED opal module 560mm" at bounding box center [794, 478] width 236 height 16
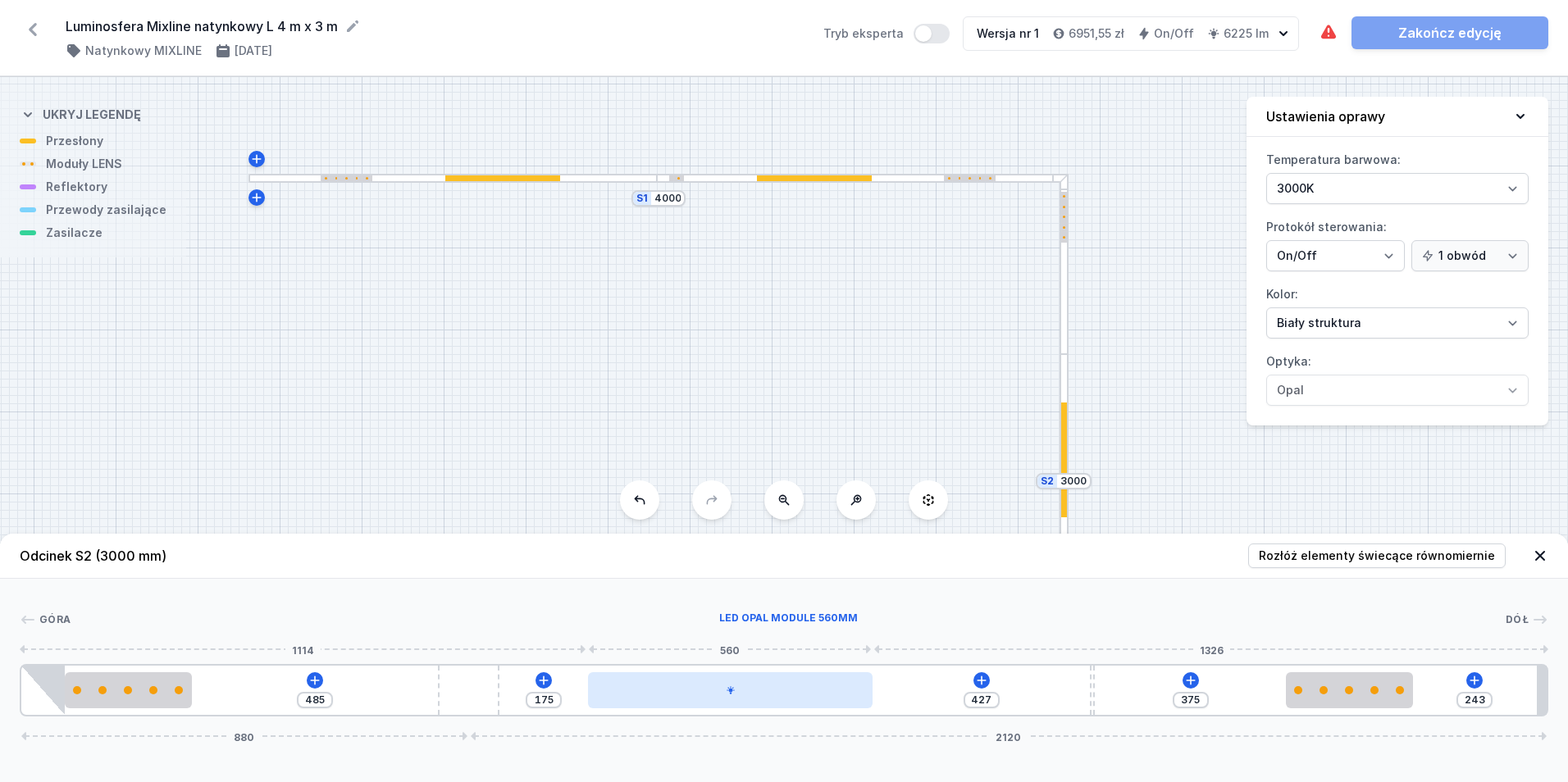
drag, startPoint x: 687, startPoint y: 697, endPoint x: 818, endPoint y: 688, distance: 131.3
click at [818, 688] on div at bounding box center [730, 690] width 284 height 36
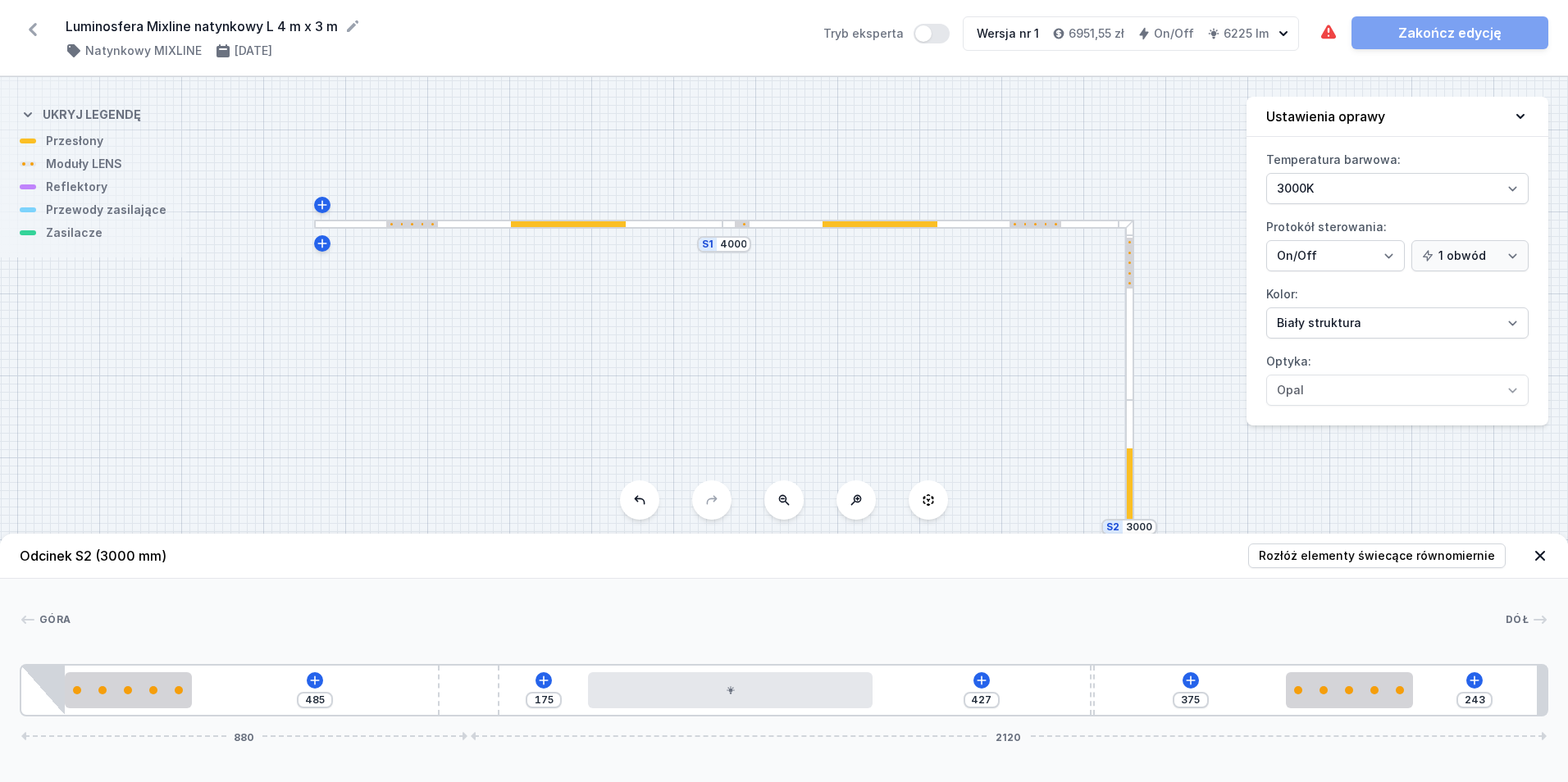
drag, startPoint x: 956, startPoint y: 404, endPoint x: 1022, endPoint y: 450, distance: 80.4
click at [1022, 450] on div "S2 3000 S1 4000" at bounding box center [784, 429] width 1568 height 705
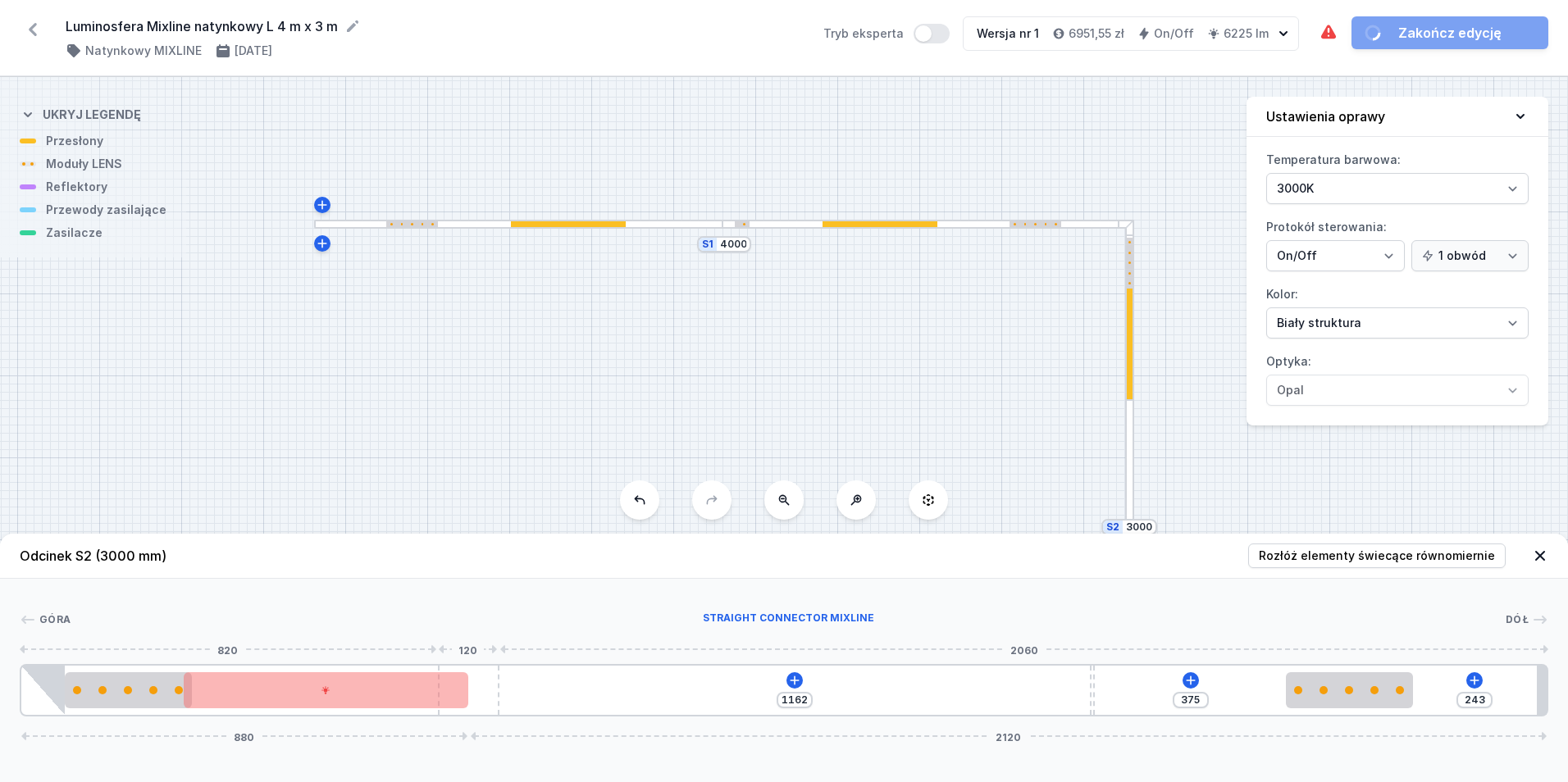
drag, startPoint x: 745, startPoint y: 692, endPoint x: 494, endPoint y: 712, distance: 251.8
click at [494, 712] on div "1162 375 243 880 2120" at bounding box center [784, 690] width 1528 height 53
click at [790, 674] on icon at bounding box center [794, 680] width 13 height 13
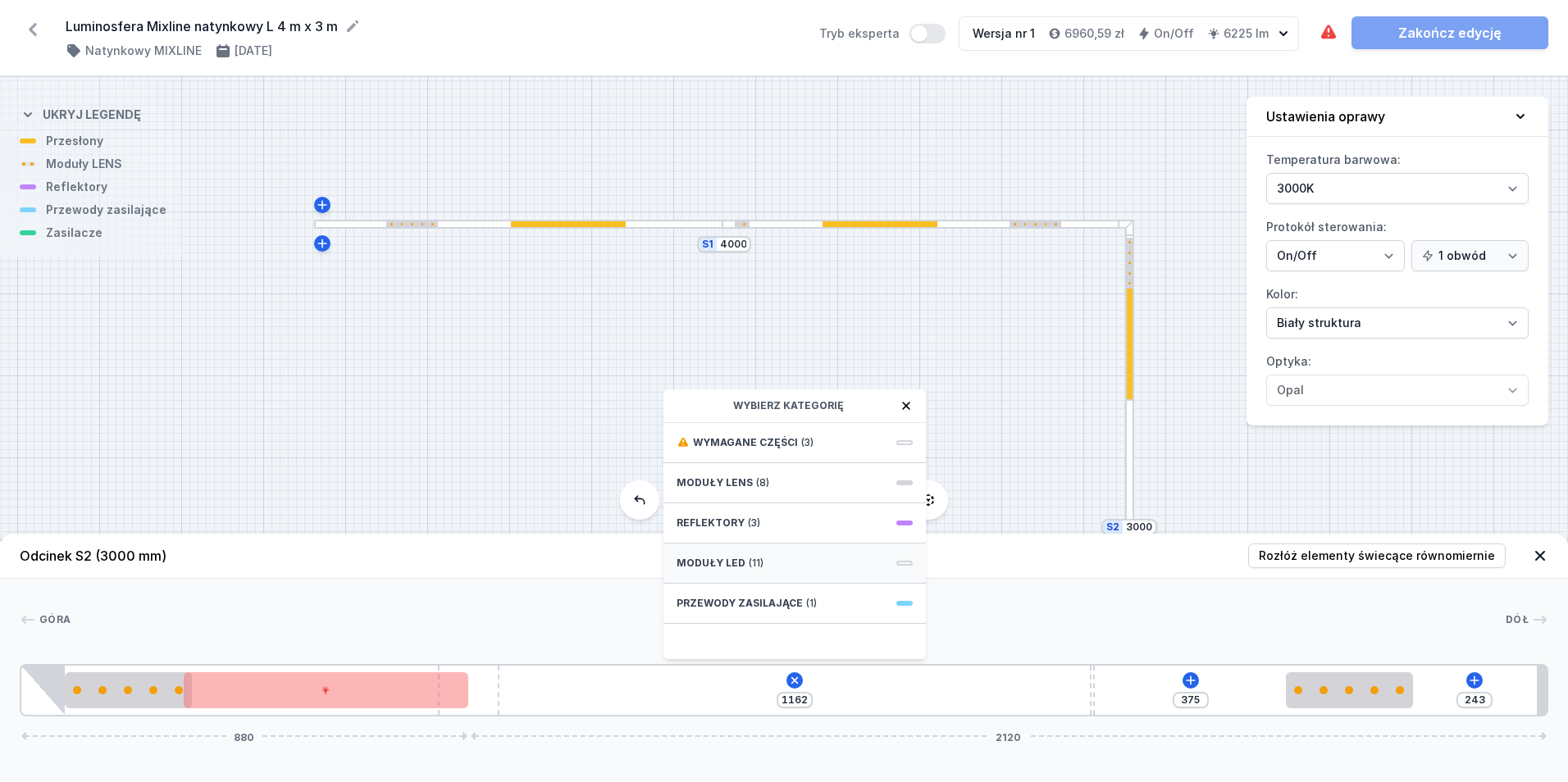
click at [798, 562] on div "Moduły LED (11)" at bounding box center [795, 563] width 263 height 40
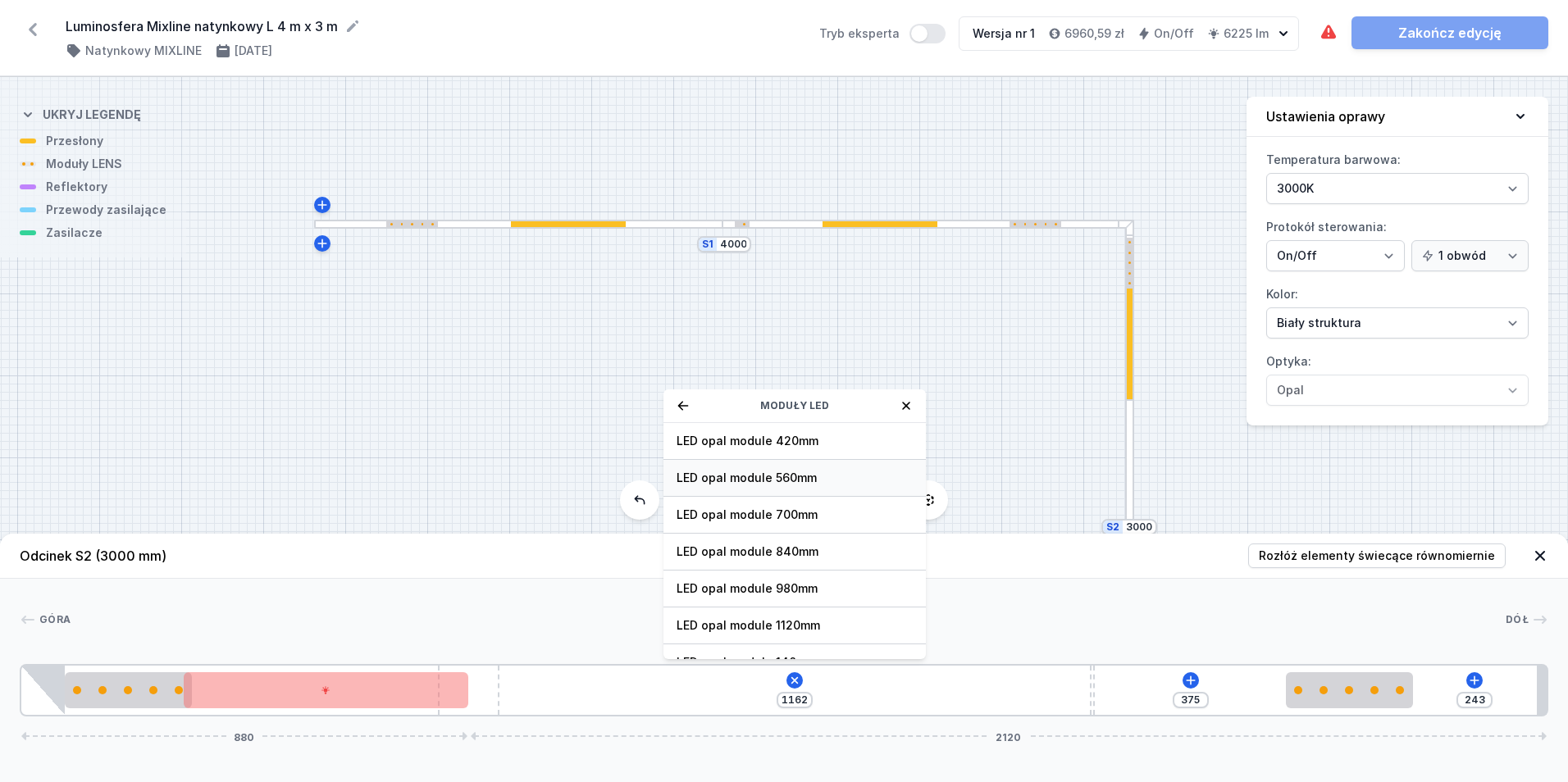
click at [819, 479] on span "LED opal module 560mm" at bounding box center [794, 478] width 236 height 16
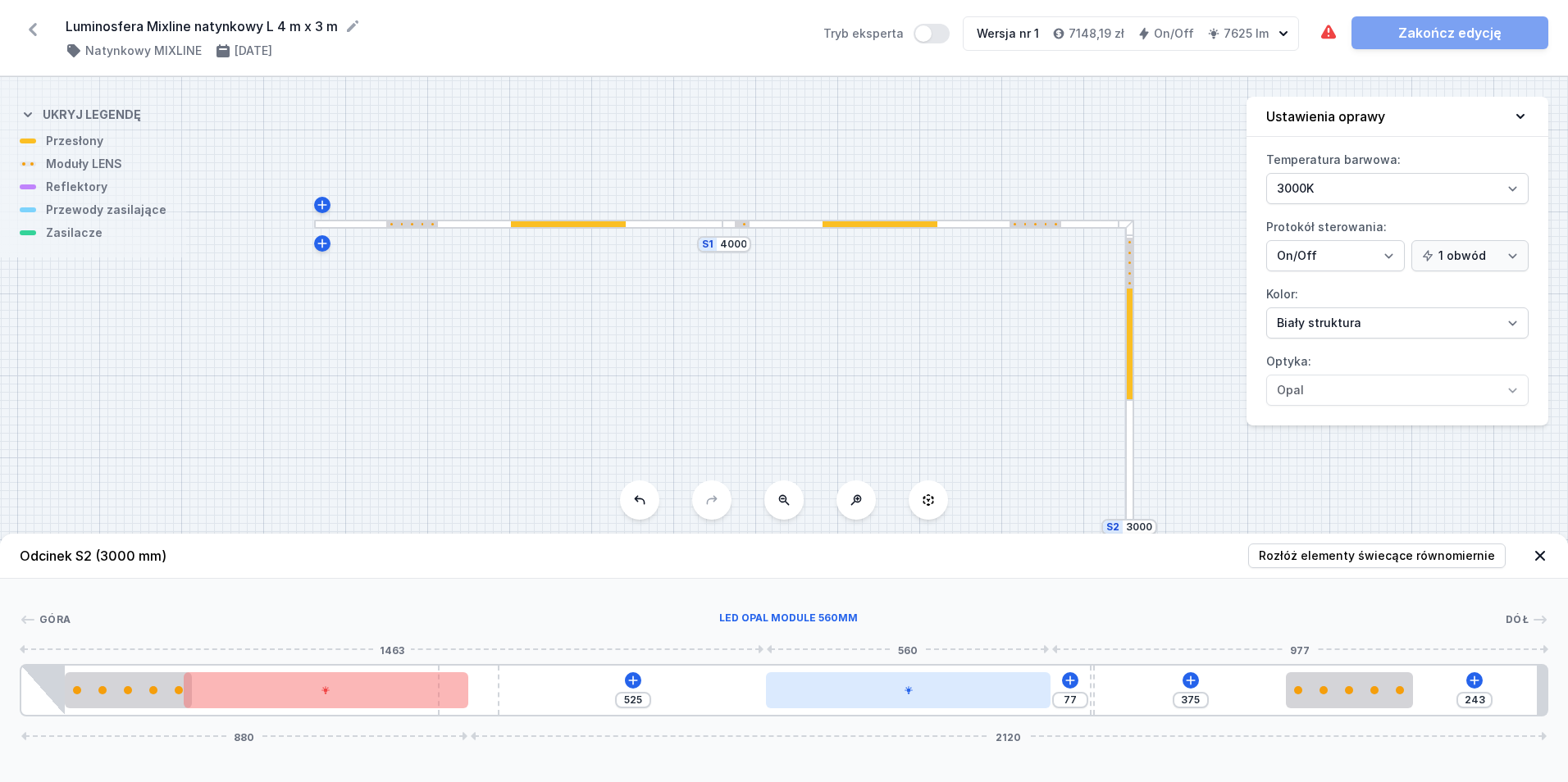
drag, startPoint x: 711, startPoint y: 690, endPoint x: 1016, endPoint y: 690, distance: 305.0
click at [1016, 690] on div at bounding box center [908, 690] width 284 height 36
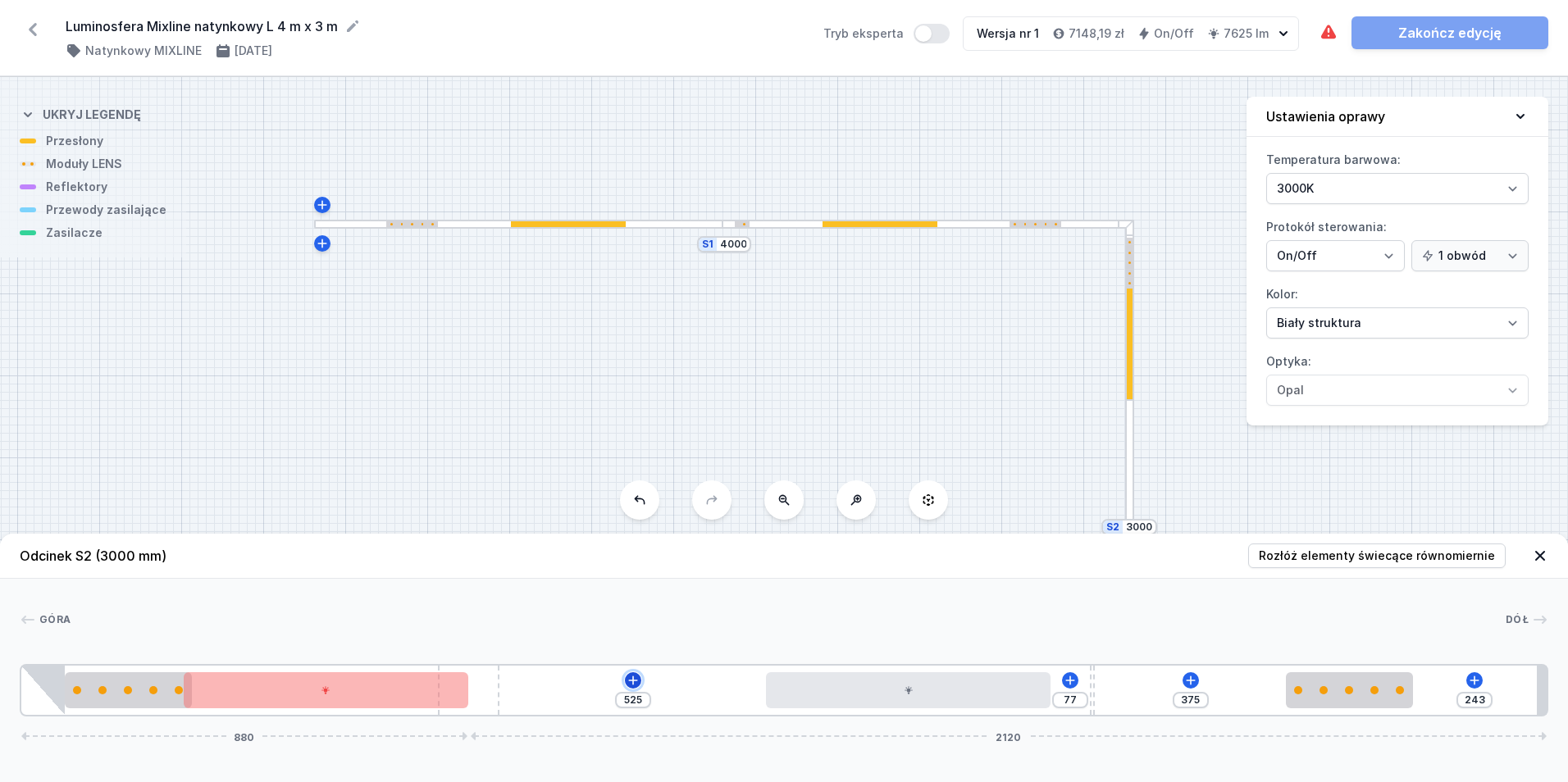
click at [634, 679] on icon at bounding box center [633, 680] width 13 height 13
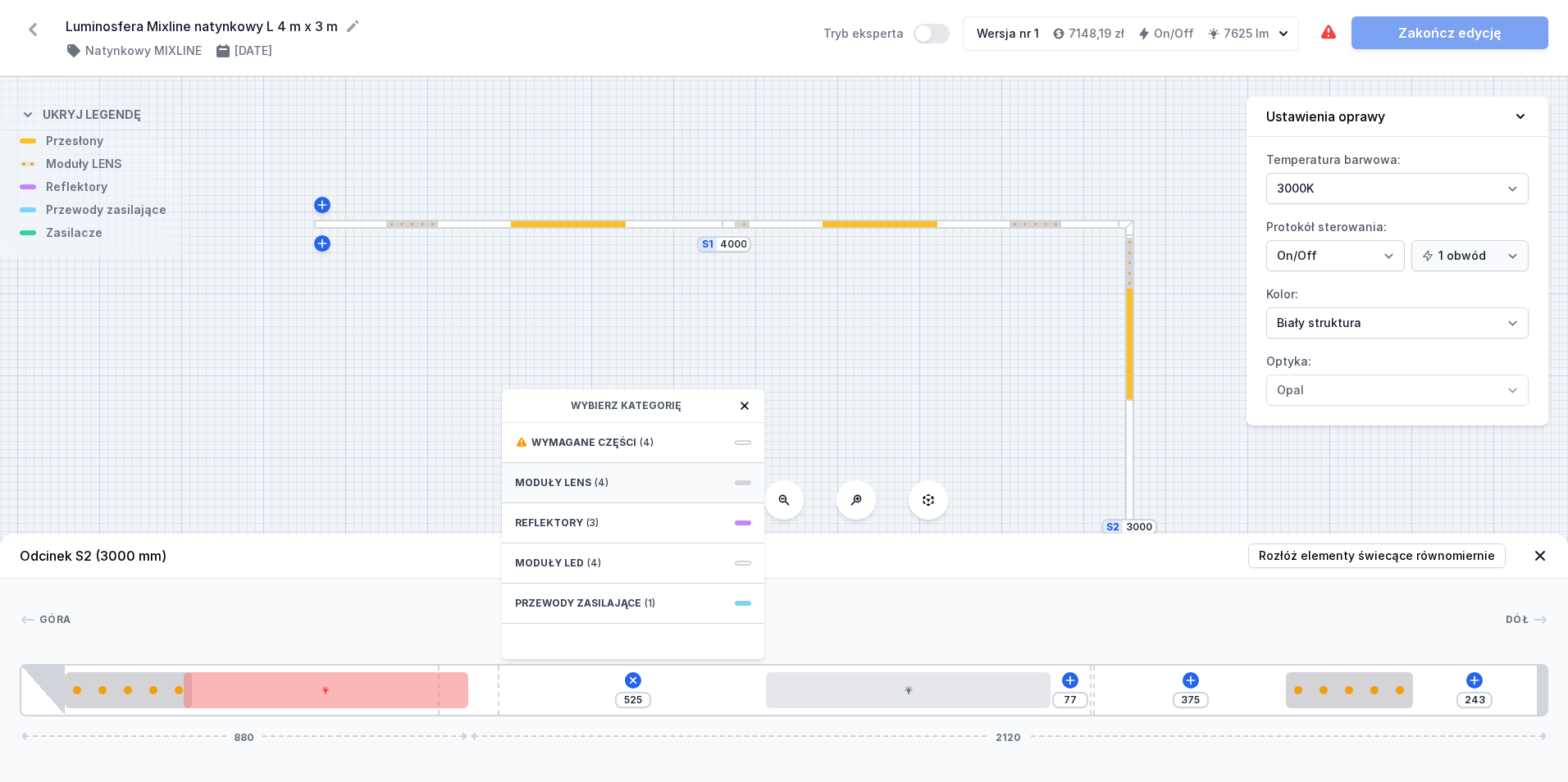
click at [634, 482] on div "Moduły LENS (4)" at bounding box center [634, 483] width 263 height 40
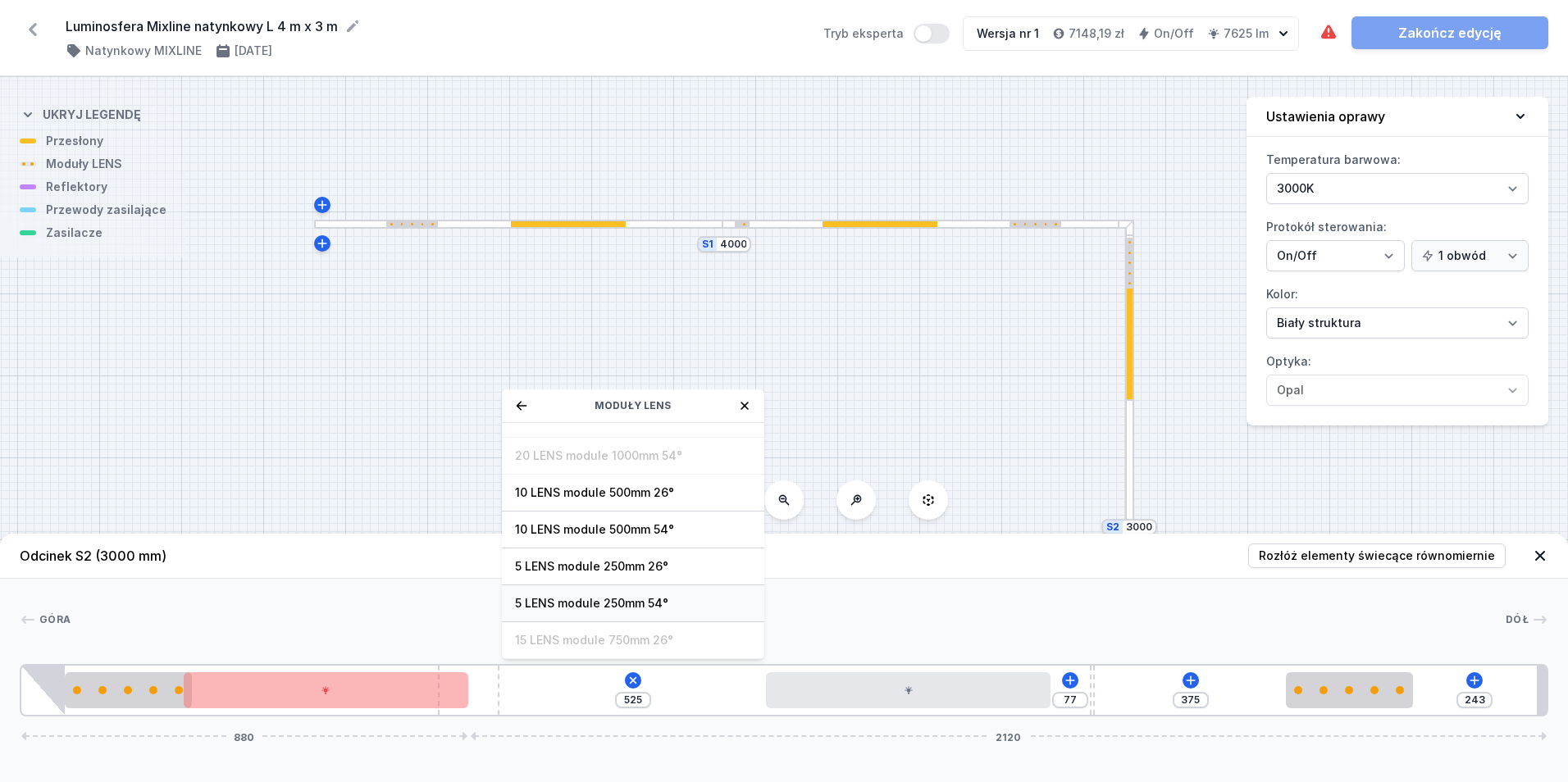
click at [676, 590] on div "5 LENS module 250mm 54°" at bounding box center [634, 603] width 263 height 37
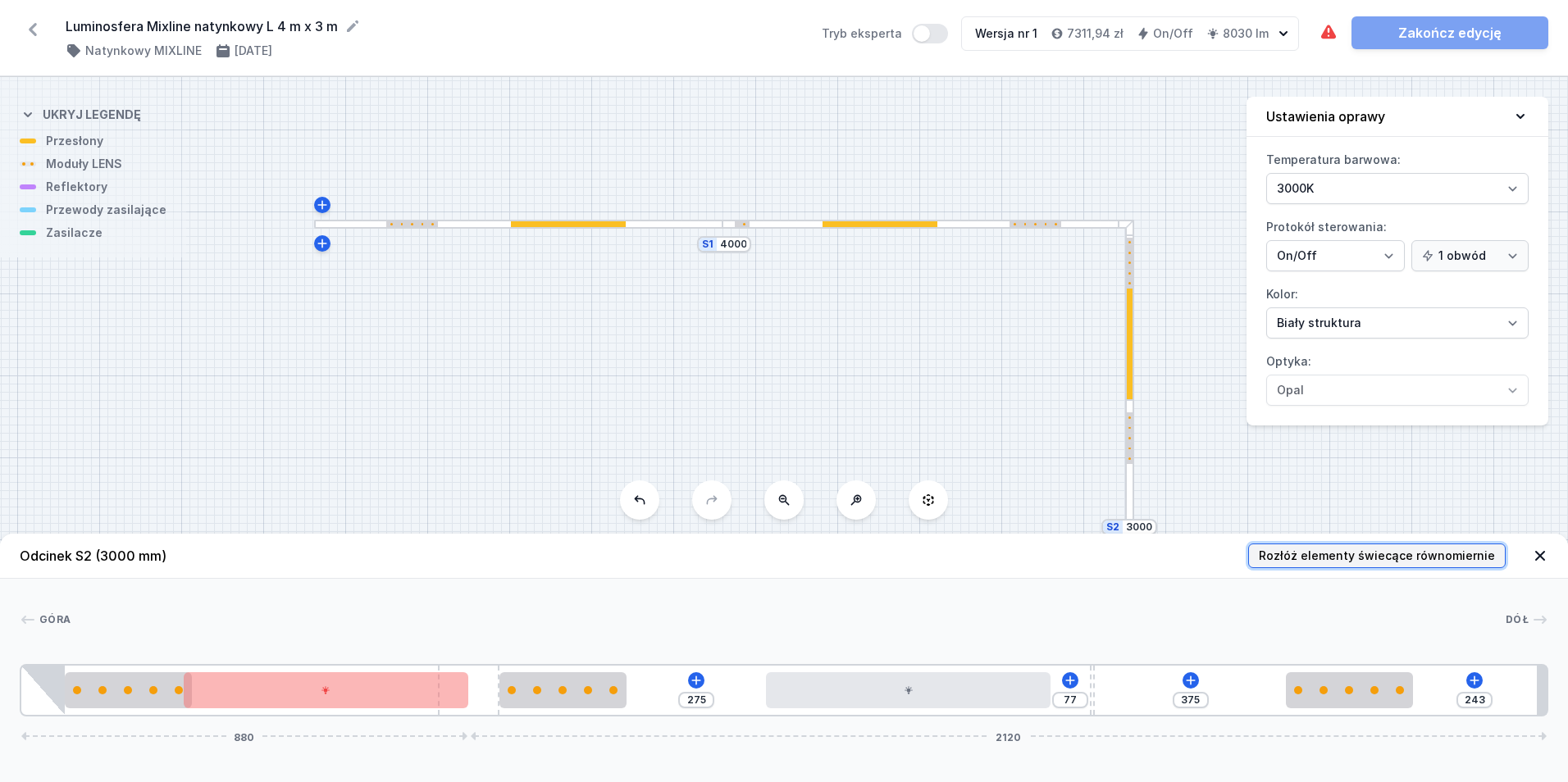
click at [1405, 556] on span "Rozłóż elementy świecące równomiernie" at bounding box center [1376, 556] width 236 height 16
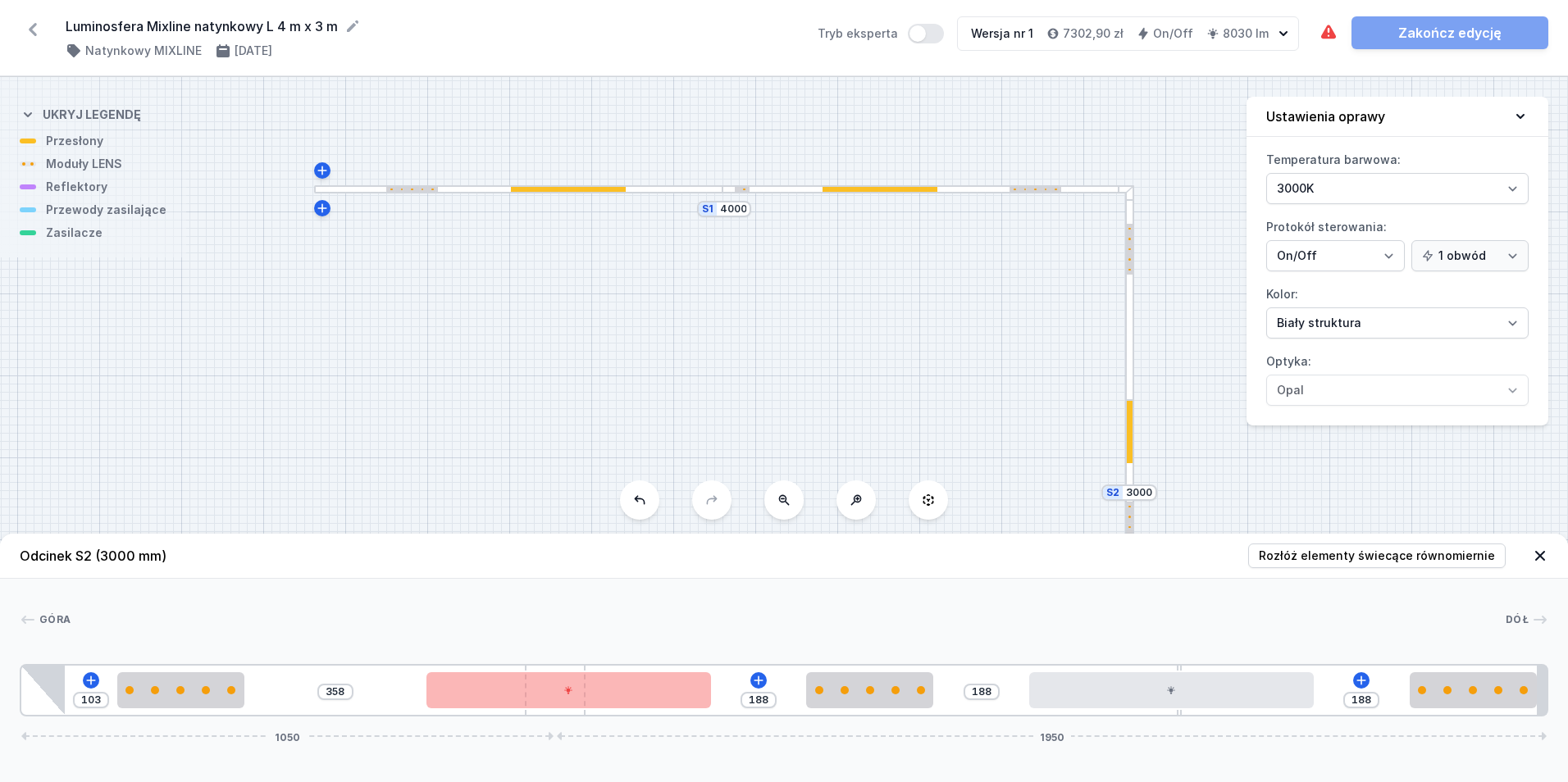
drag, startPoint x: 491, startPoint y: 665, endPoint x: 730, endPoint y: 684, distance: 239.8
click at [730, 684] on div "103 358 188 188 188 1050 1950" at bounding box center [784, 690] width 1528 height 53
click at [1362, 551] on span "Rozłóż elementy świecące równomiernie" at bounding box center [1376, 556] width 236 height 16
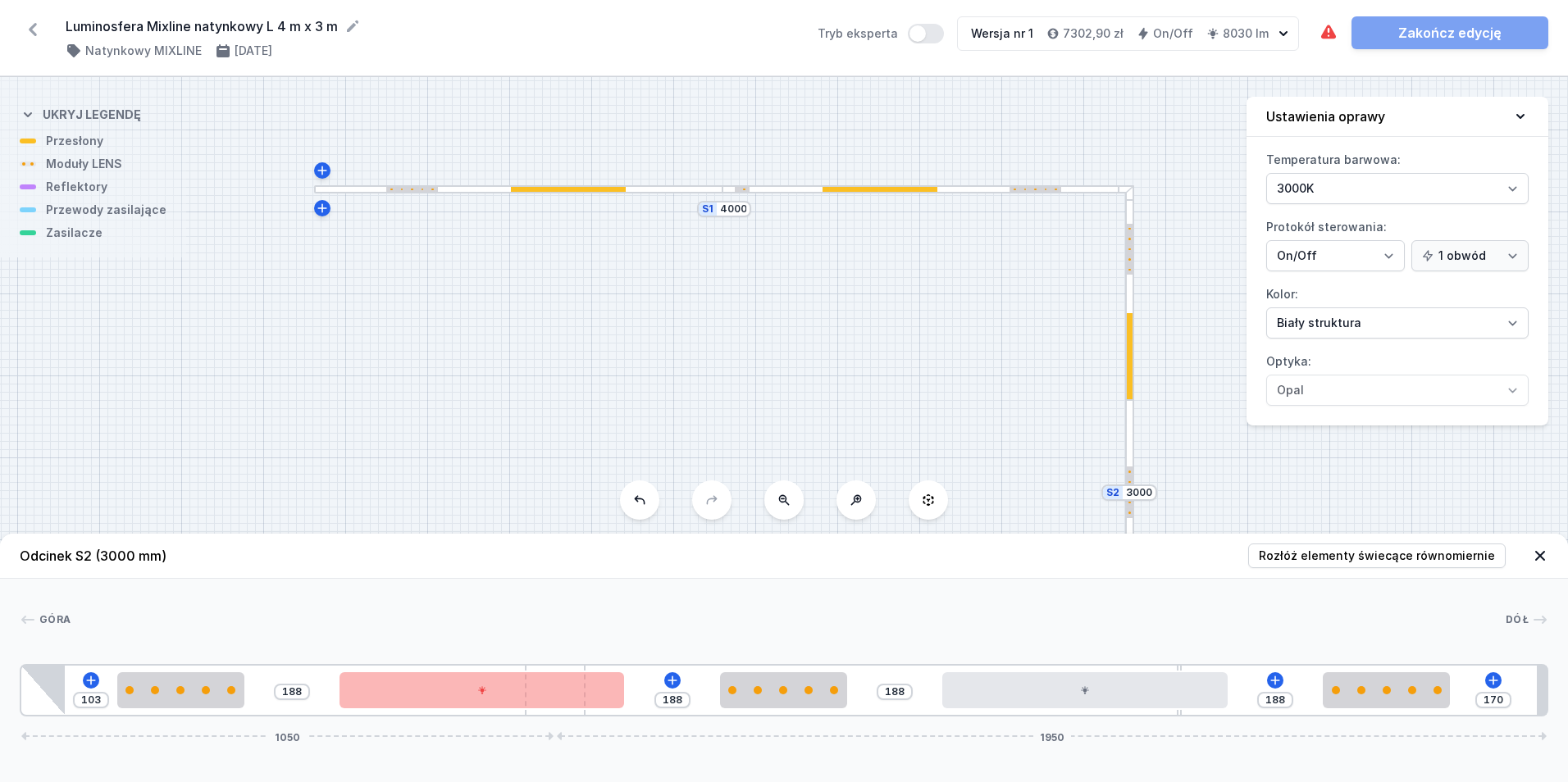
drag, startPoint x: 543, startPoint y: 718, endPoint x: 811, endPoint y: 709, distance: 268.2
click at [652, 719] on div "Odcinek S2 (3000 mm) Rozłóż elementy świecące równomiernie Góra Dół 1 2 3 4 2 5…" at bounding box center [784, 658] width 1568 height 248
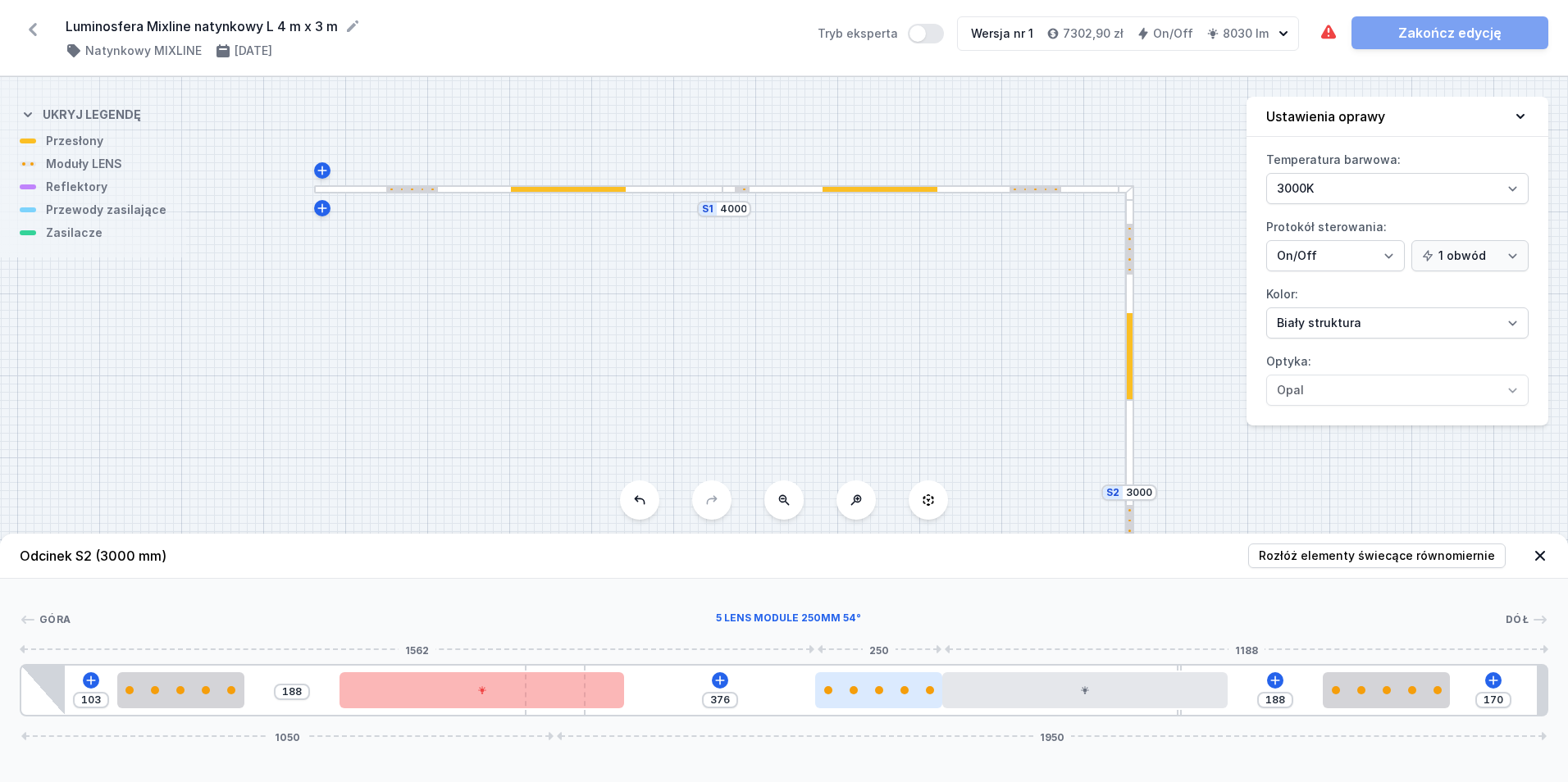
drag, startPoint x: 818, startPoint y: 697, endPoint x: 927, endPoint y: 707, distance: 109.5
click at [927, 707] on div at bounding box center [878, 690] width 127 height 36
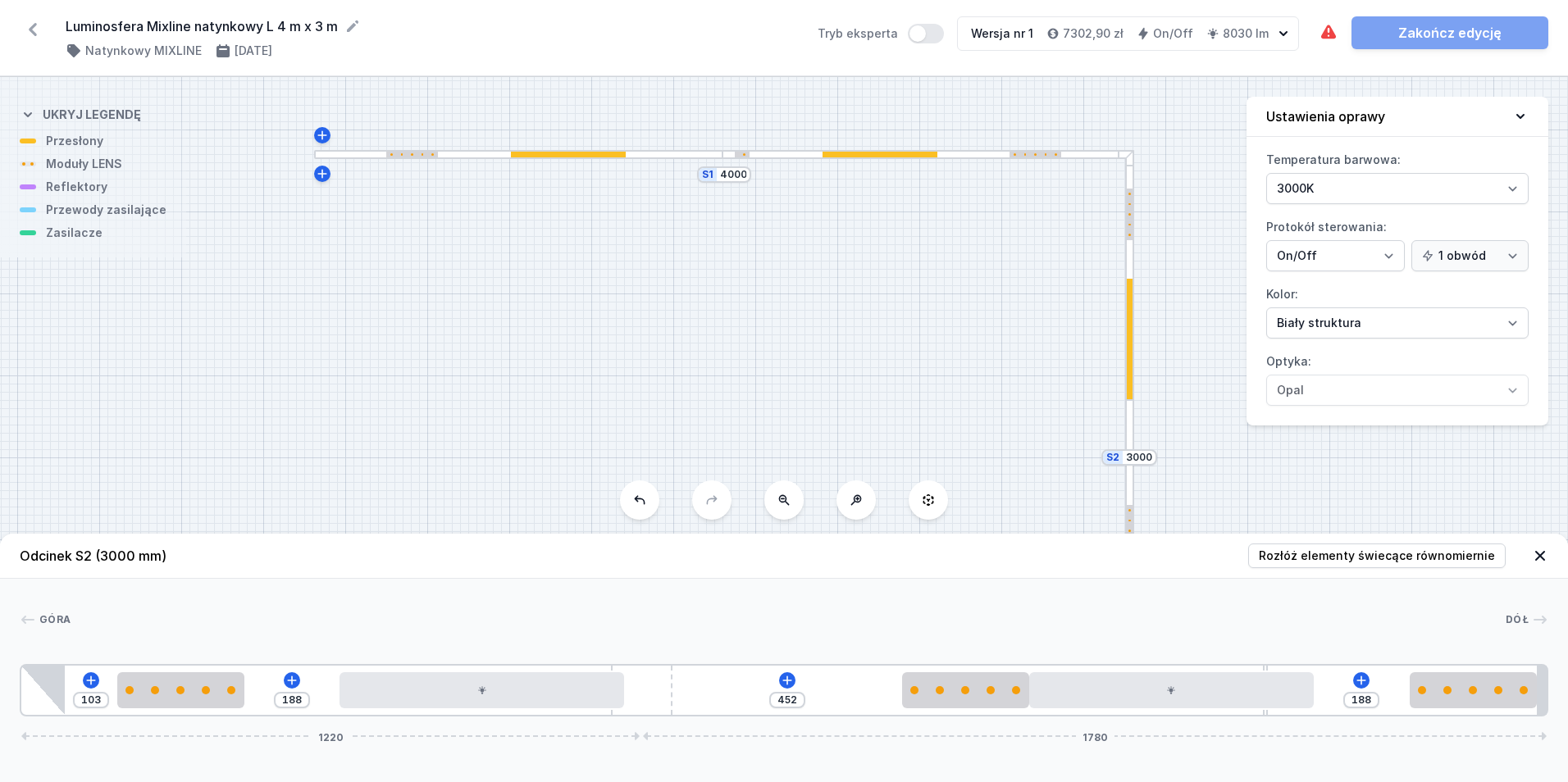
drag, startPoint x: 560, startPoint y: 667, endPoint x: 871, endPoint y: 659, distance: 311.1
drag, startPoint x: 1431, startPoint y: 697, endPoint x: 1398, endPoint y: 694, distance: 33.1
click at [1398, 694] on div at bounding box center [1420, 690] width 127 height 36
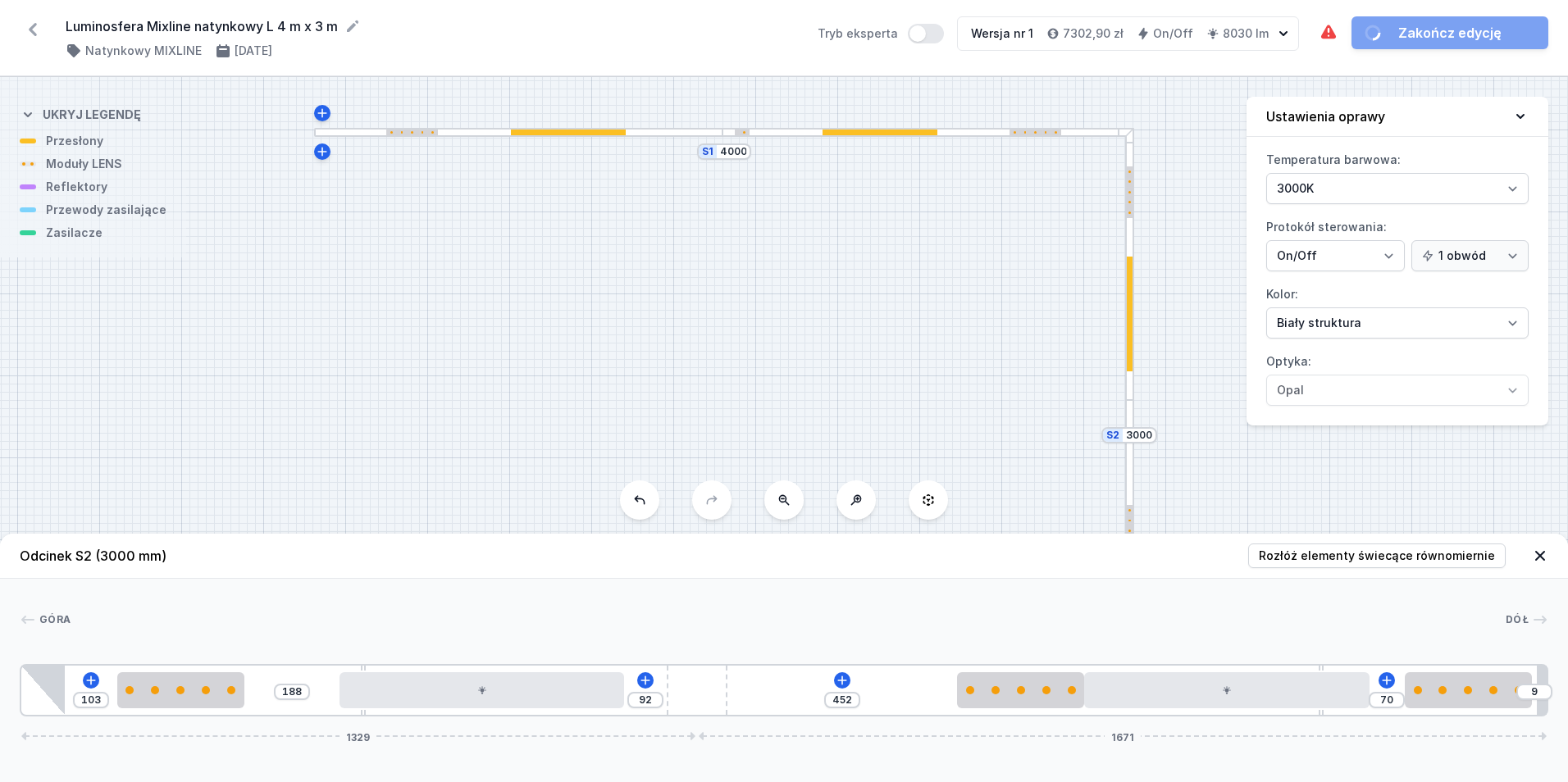
drag, startPoint x: 648, startPoint y: 681, endPoint x: 760, endPoint y: 686, distance: 112.1
click at [760, 686] on div "103 188 92 452 70 9 1329 1671" at bounding box center [784, 690] width 1528 height 53
drag, startPoint x: 364, startPoint y: 667, endPoint x: 312, endPoint y: 677, distance: 53.0
click at [312, 677] on div "103 147 31 92 452 70 1338 1662" at bounding box center [784, 690] width 1528 height 53
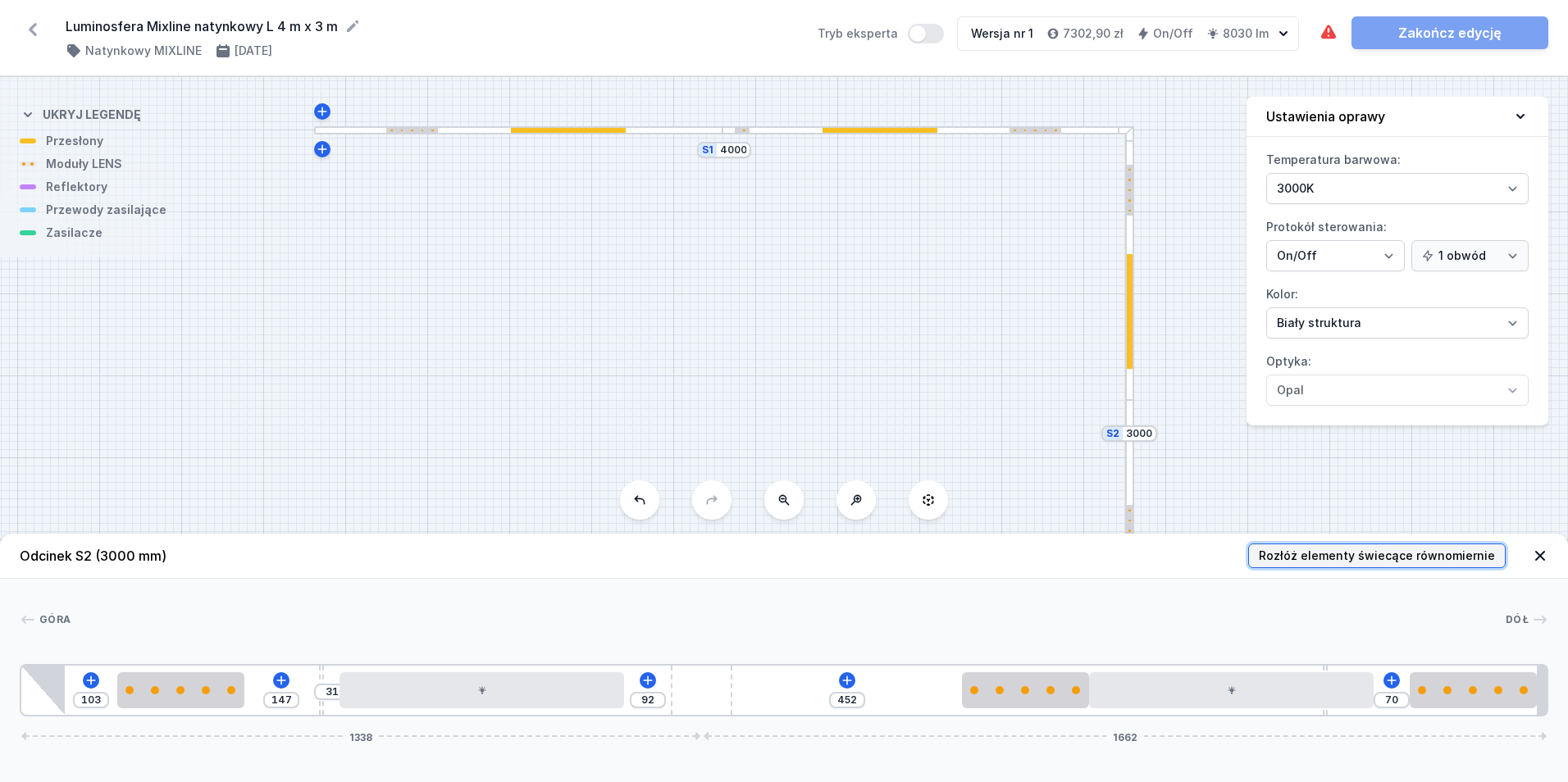
click at [1276, 553] on span "Rozłóż elementy świecące równomiernie" at bounding box center [1376, 556] width 236 height 16
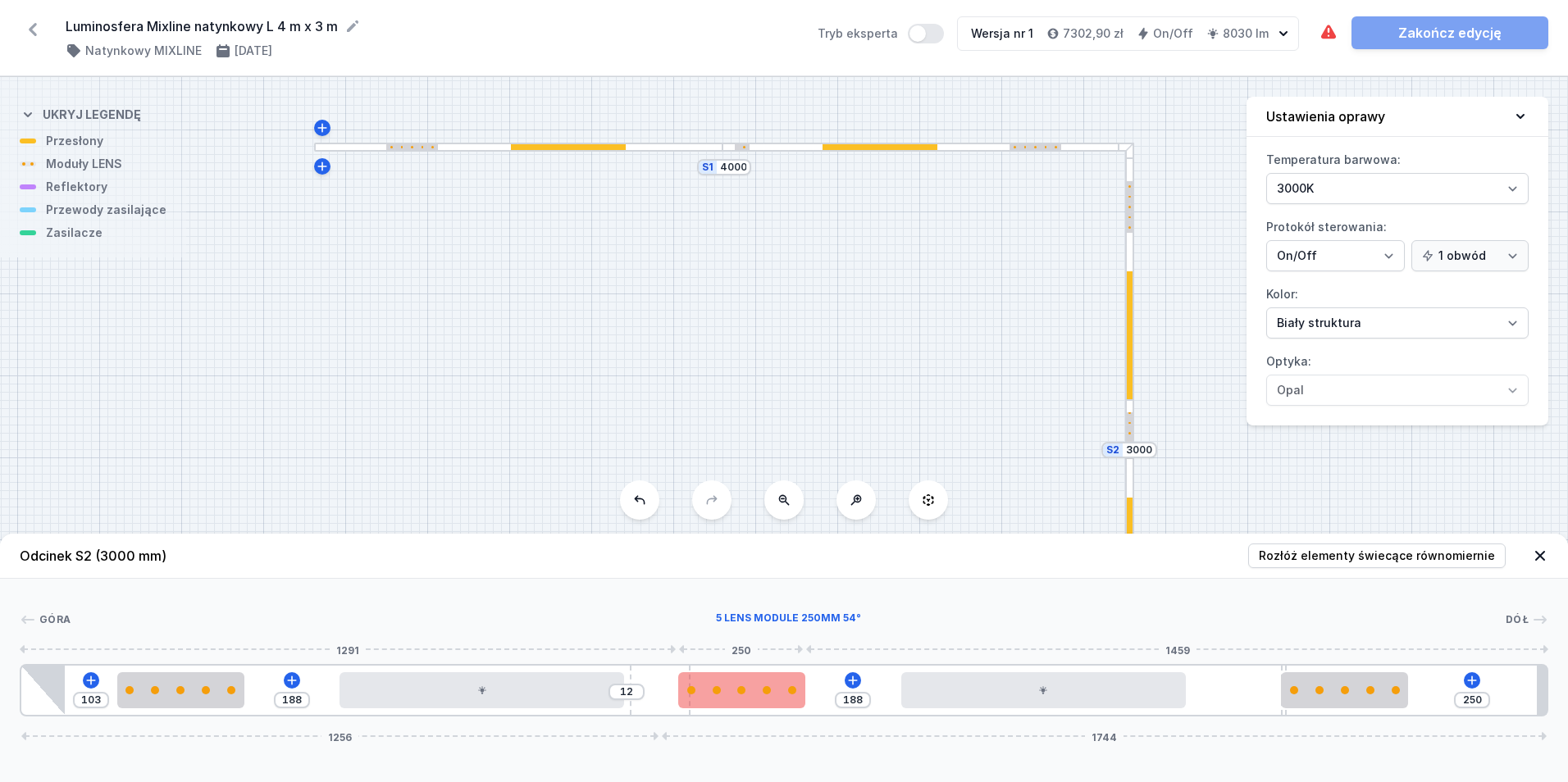
click at [685, 681] on div "103 188 12 188 250 1256 1744" at bounding box center [784, 690] width 1528 height 53
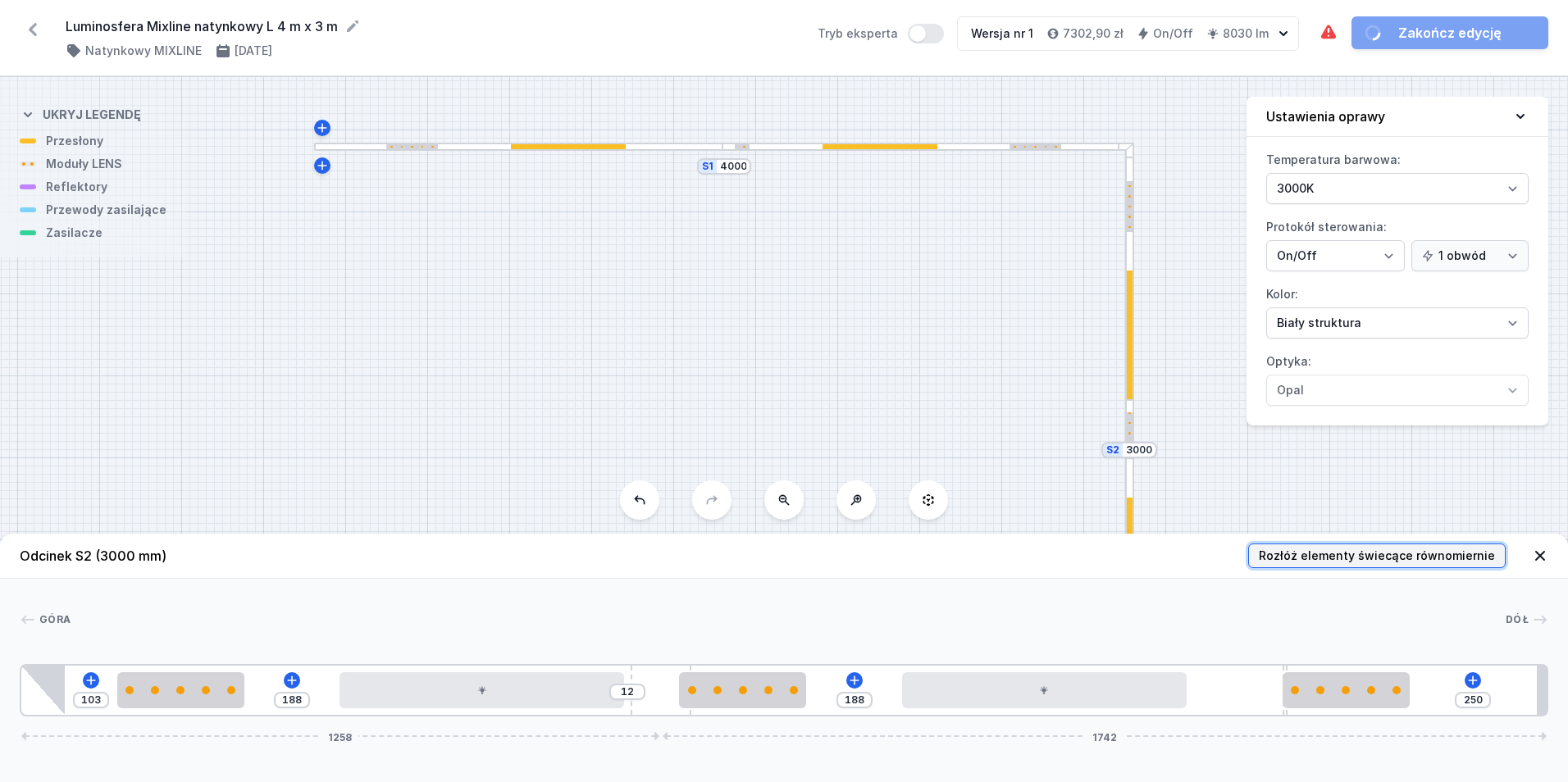
click at [1453, 555] on span "Rozłóż elementy świecące równomiernie" at bounding box center [1376, 556] width 236 height 16
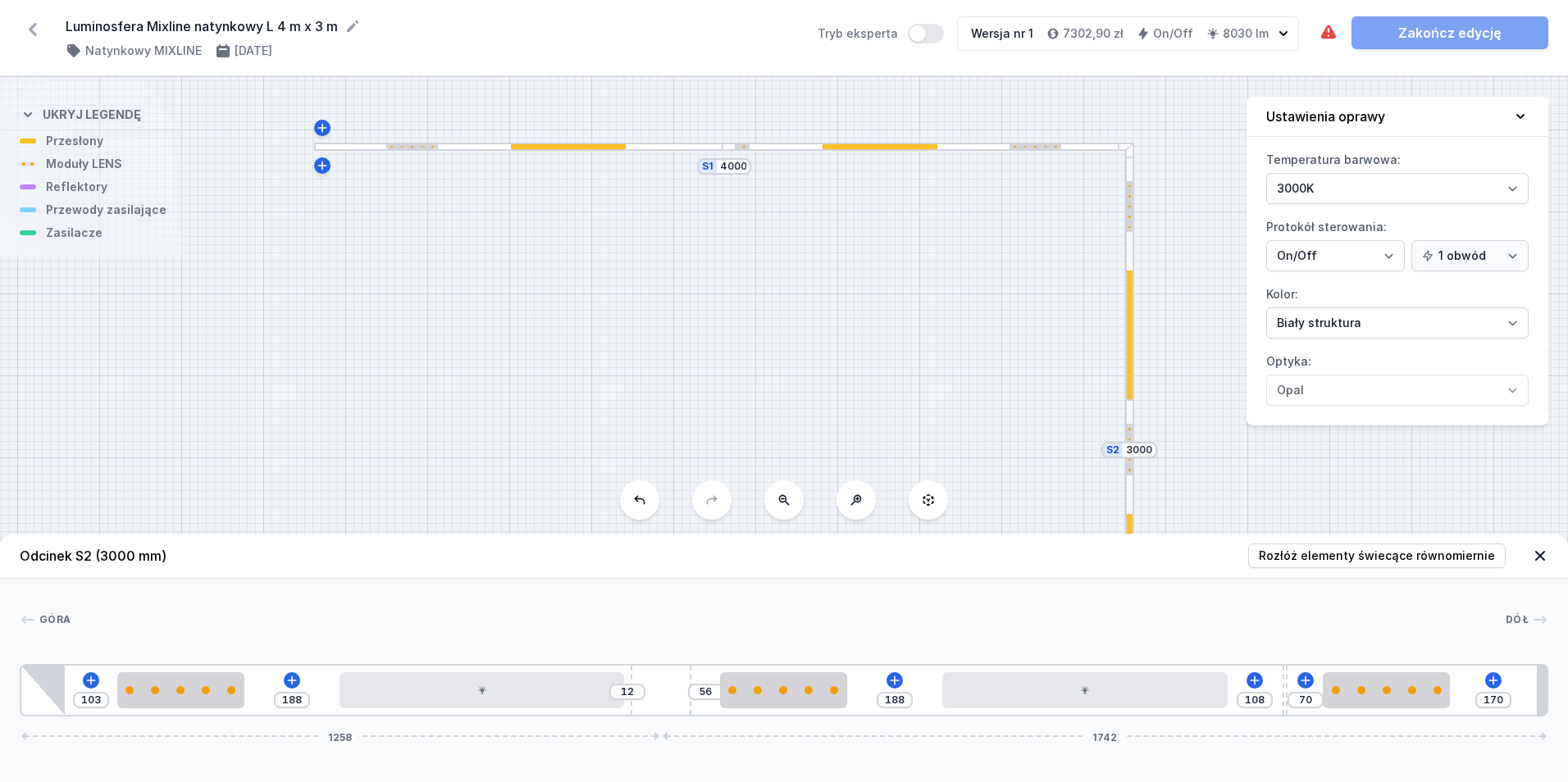
click at [806, 145] on div at bounding box center [928, 147] width 411 height 9
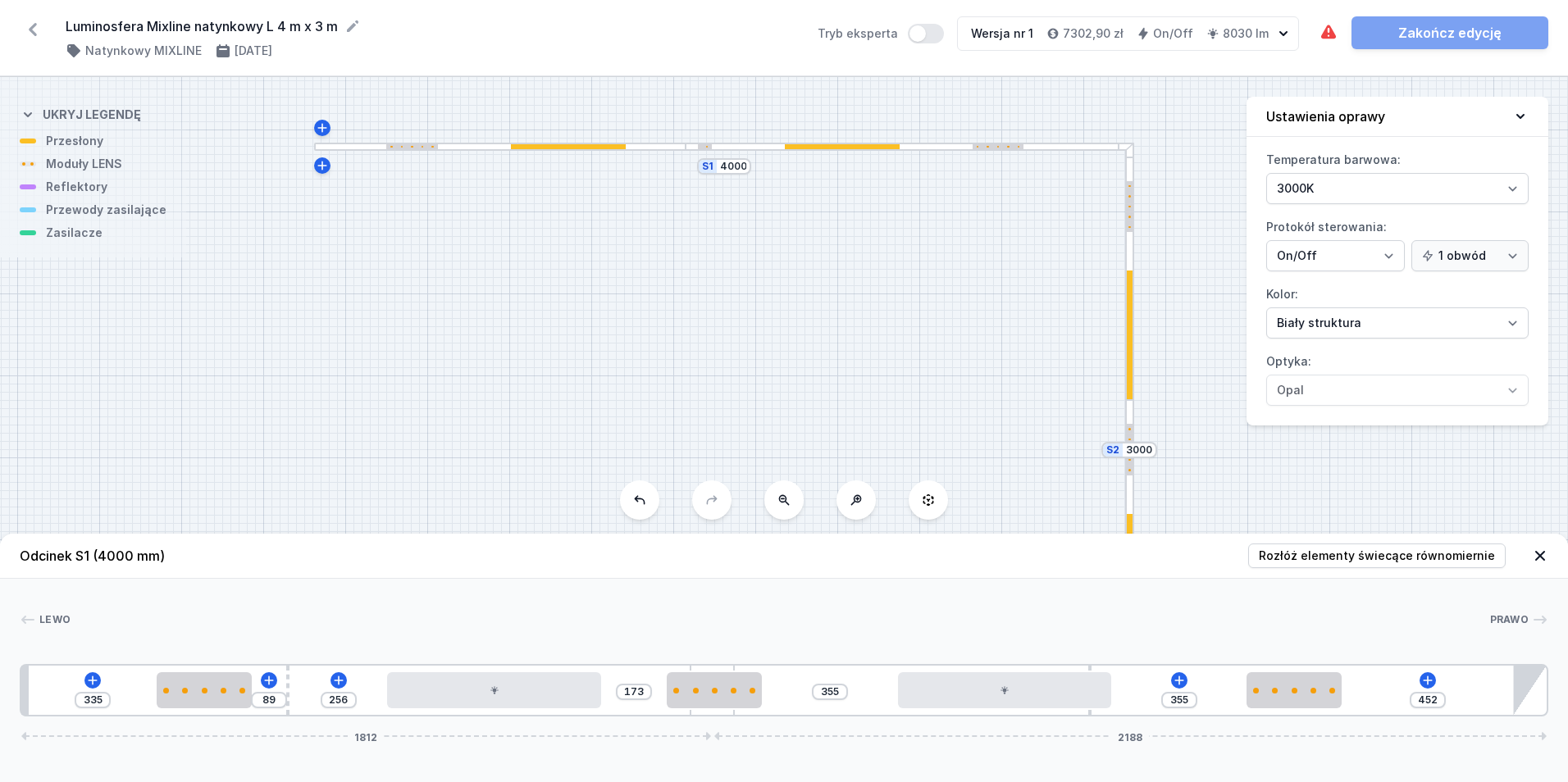
drag, startPoint x: 791, startPoint y: 669, endPoint x: 755, endPoint y: 667, distance: 36.1
click at [755, 667] on div "335 89 256 173 355 355 452 1812 2188" at bounding box center [784, 690] width 1528 height 53
click at [1297, 553] on span "Rozłóż elementy świecące równomiernie" at bounding box center [1376, 556] width 236 height 16
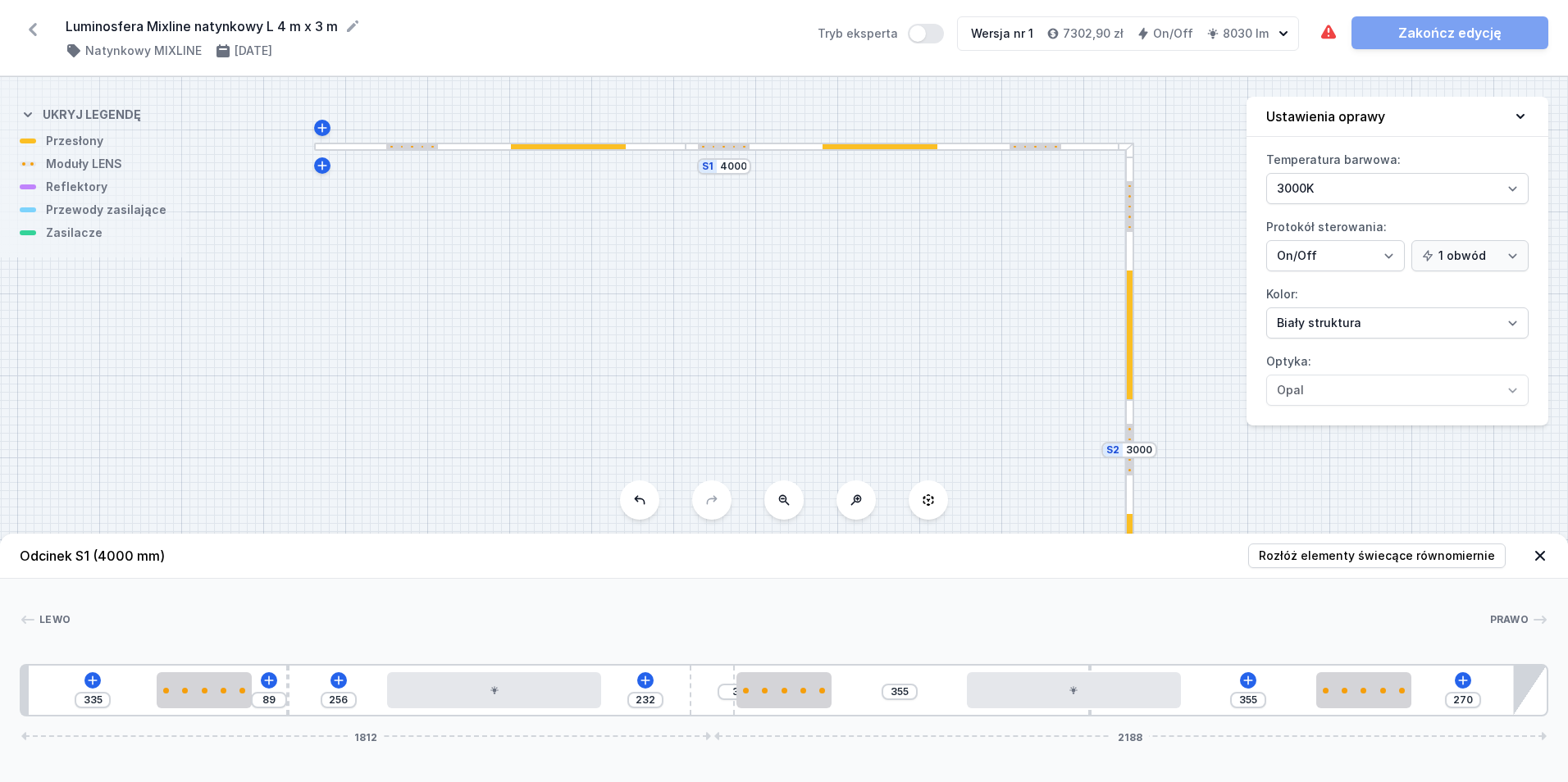
drag, startPoint x: 1090, startPoint y: 664, endPoint x: 1074, endPoint y: 660, distance: 16.5
click at [1016, 663] on div "[PERSON_NAME] 1 2 3 4 5 2 3 4 2 6 335 89 256 232 3 355 355 270 1812 2188 355 25…" at bounding box center [784, 647] width 1568 height 137
drag, startPoint x: 1090, startPoint y: 668, endPoint x: 1210, endPoint y: 676, distance: 120.3
click at [897, 680] on icon at bounding box center [899, 680] width 9 height 9
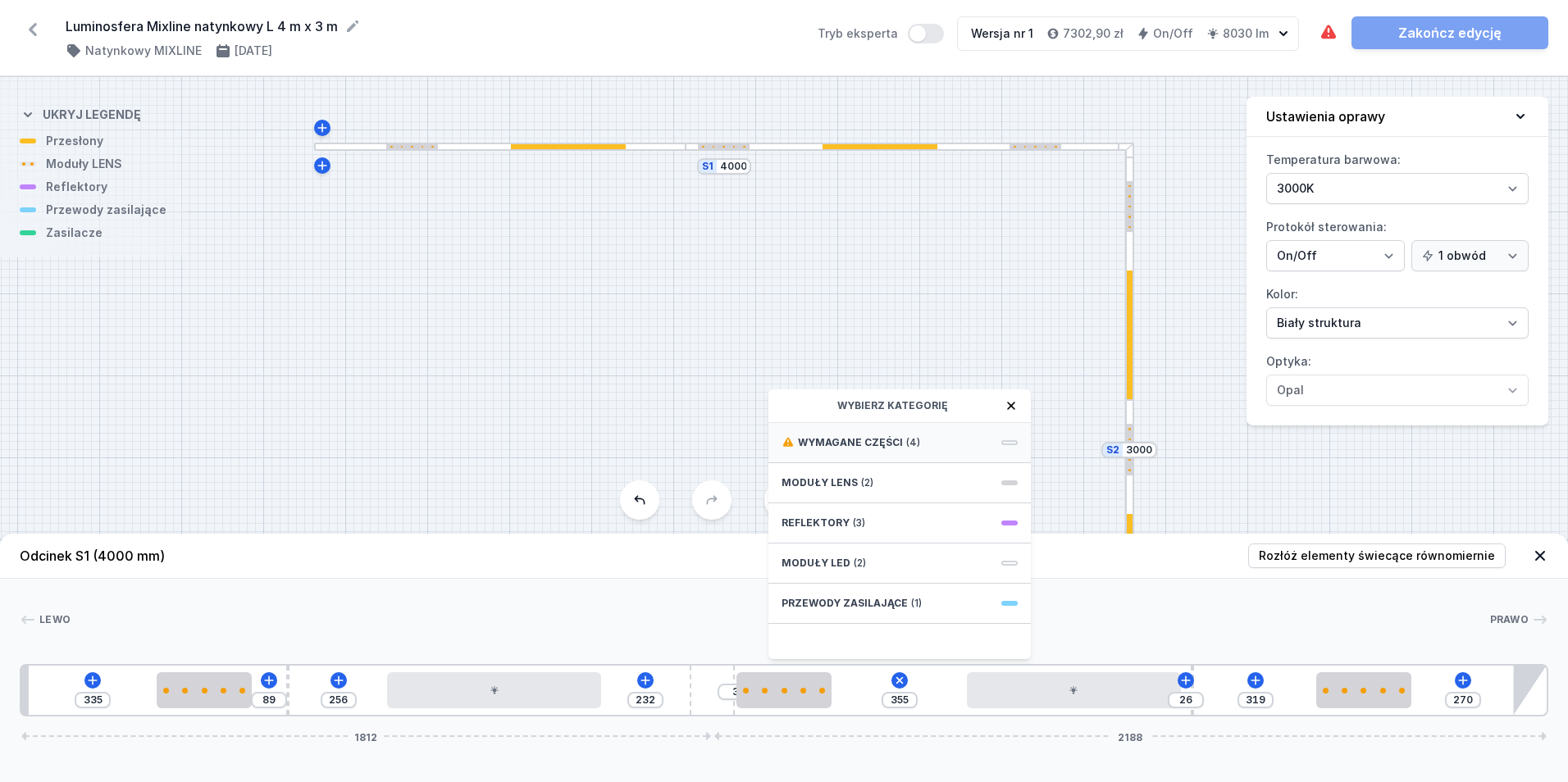
click at [937, 442] on div "Wymagane części (4)" at bounding box center [900, 443] width 263 height 40
click at [944, 481] on span "ON/OFF Driver - up to 40W" at bounding box center [899, 478] width 236 height 16
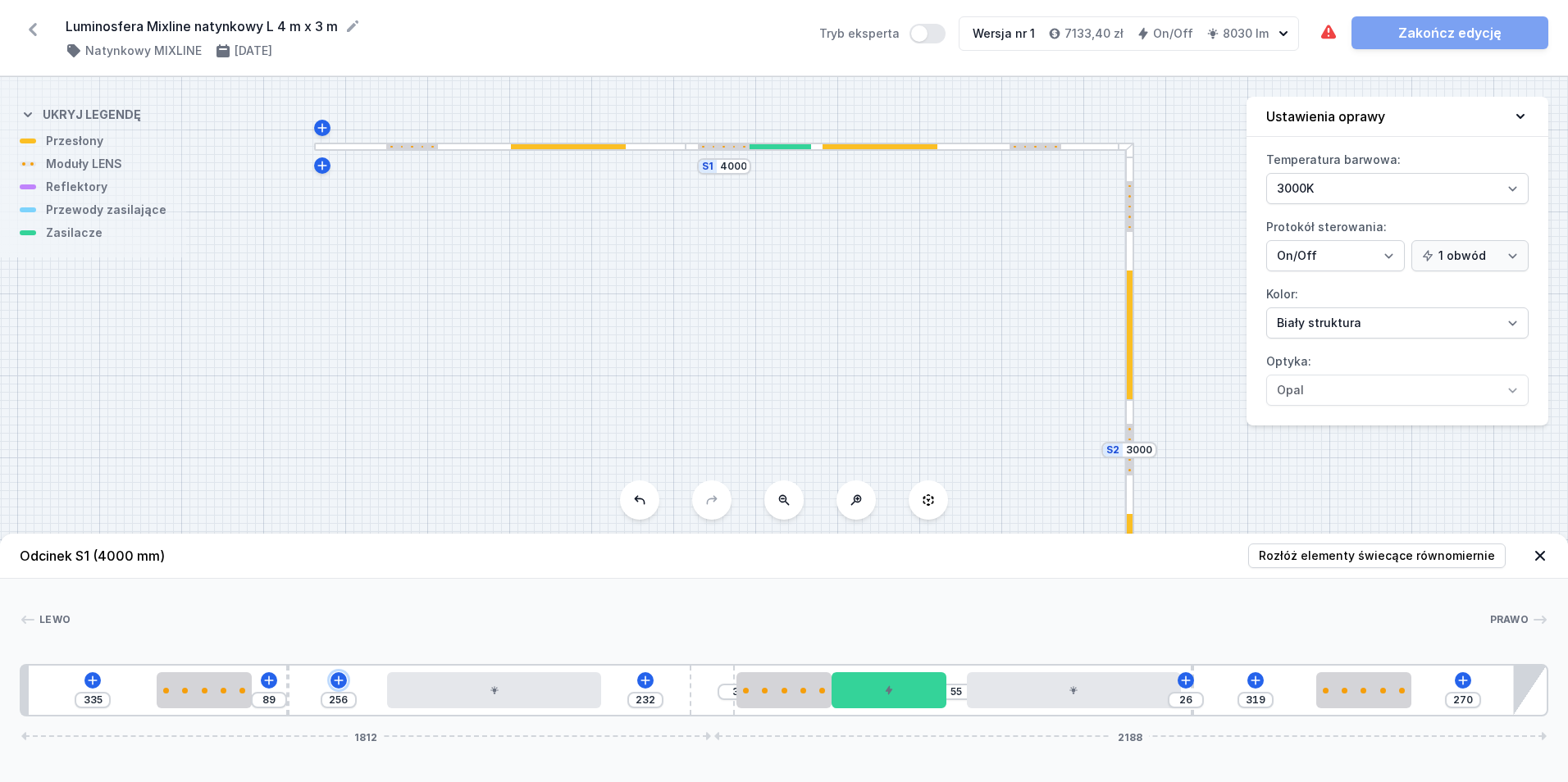
click at [341, 676] on icon at bounding box center [338, 680] width 13 height 13
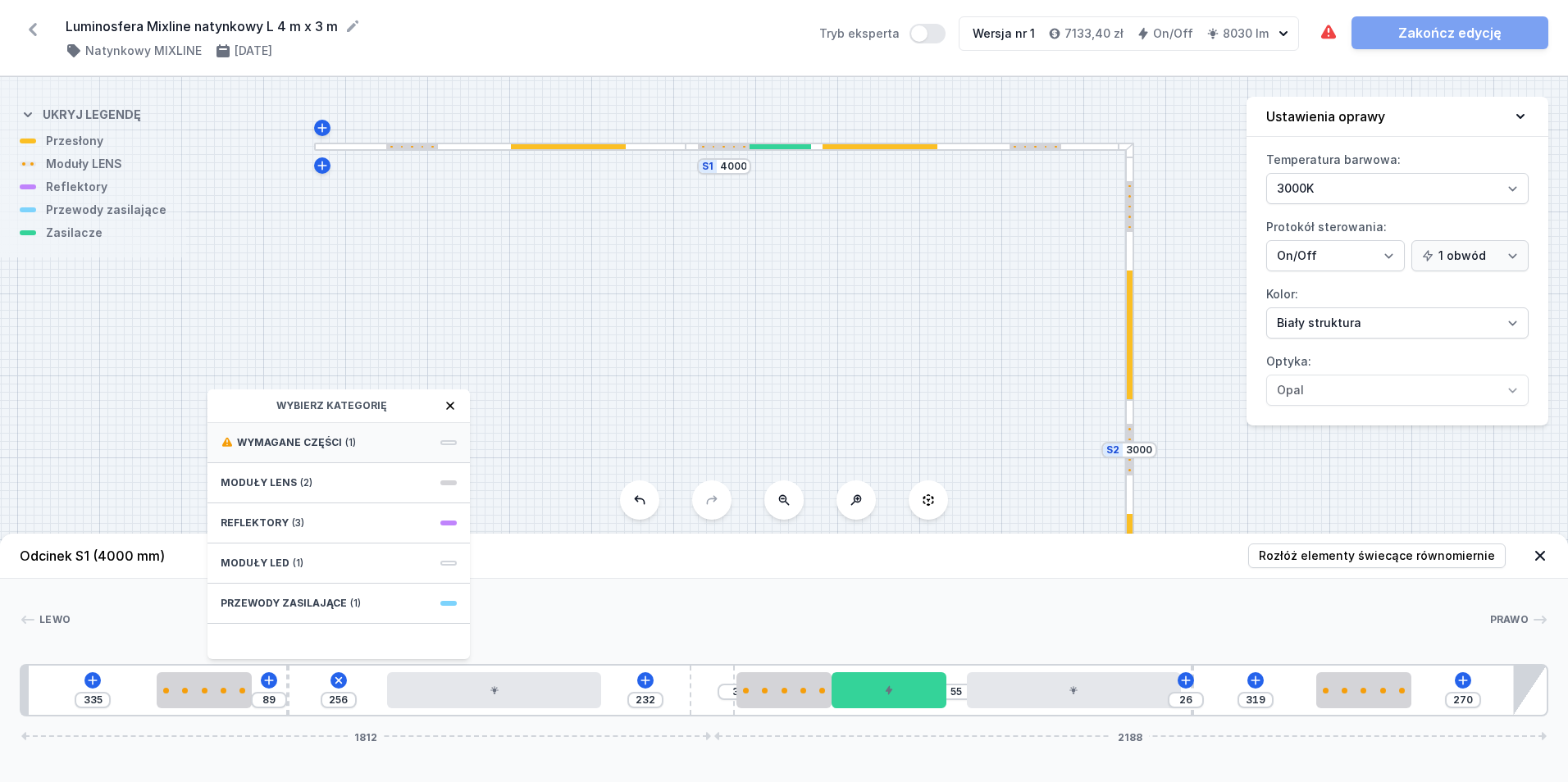
click at [382, 435] on div "Wymagane części (1)" at bounding box center [339, 443] width 263 height 40
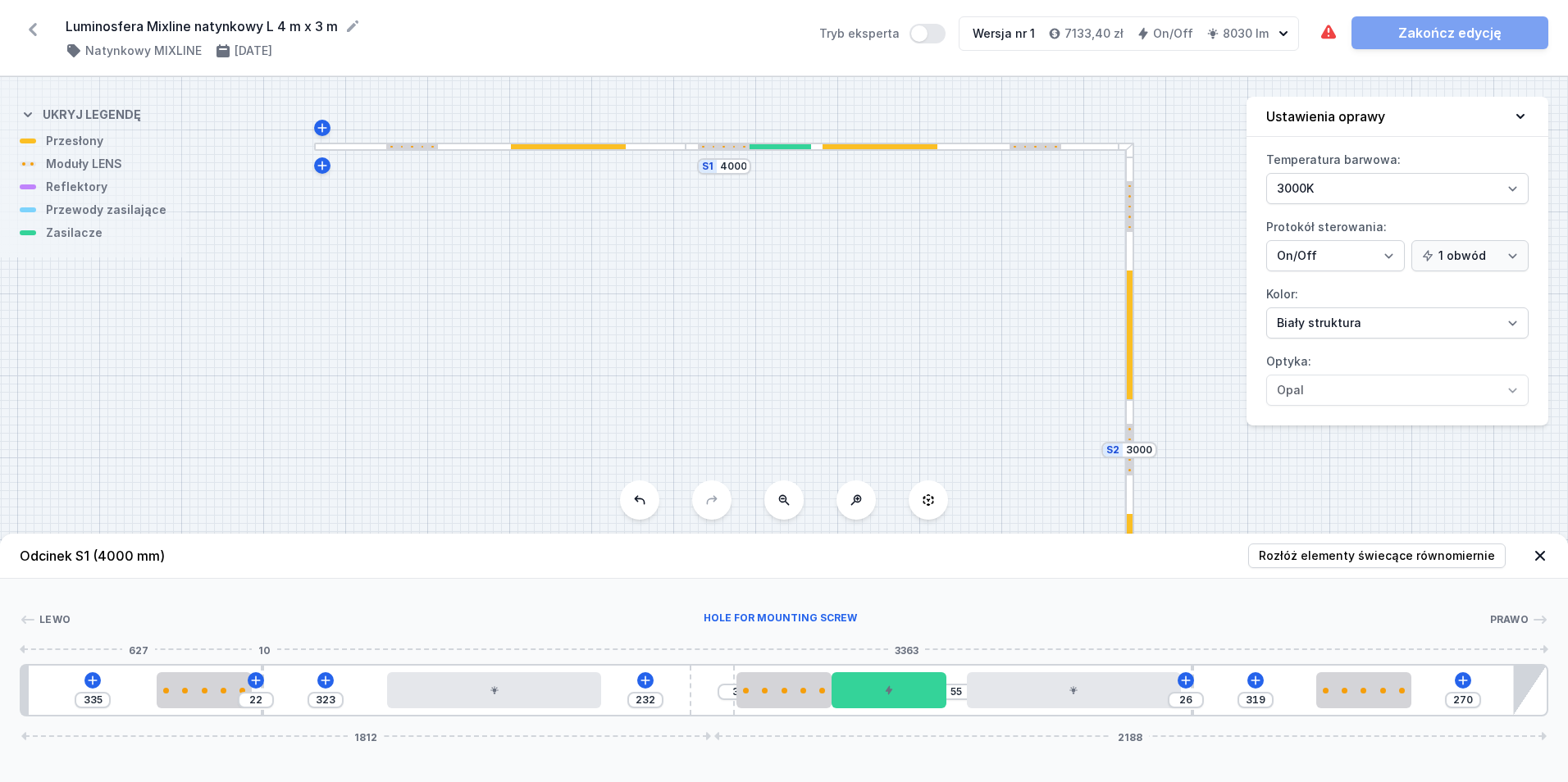
drag, startPoint x: 290, startPoint y: 673, endPoint x: 260, endPoint y: 671, distance: 30.1
click at [261, 671] on div at bounding box center [263, 690] width 4 height 49
click at [328, 677] on icon at bounding box center [325, 680] width 13 height 13
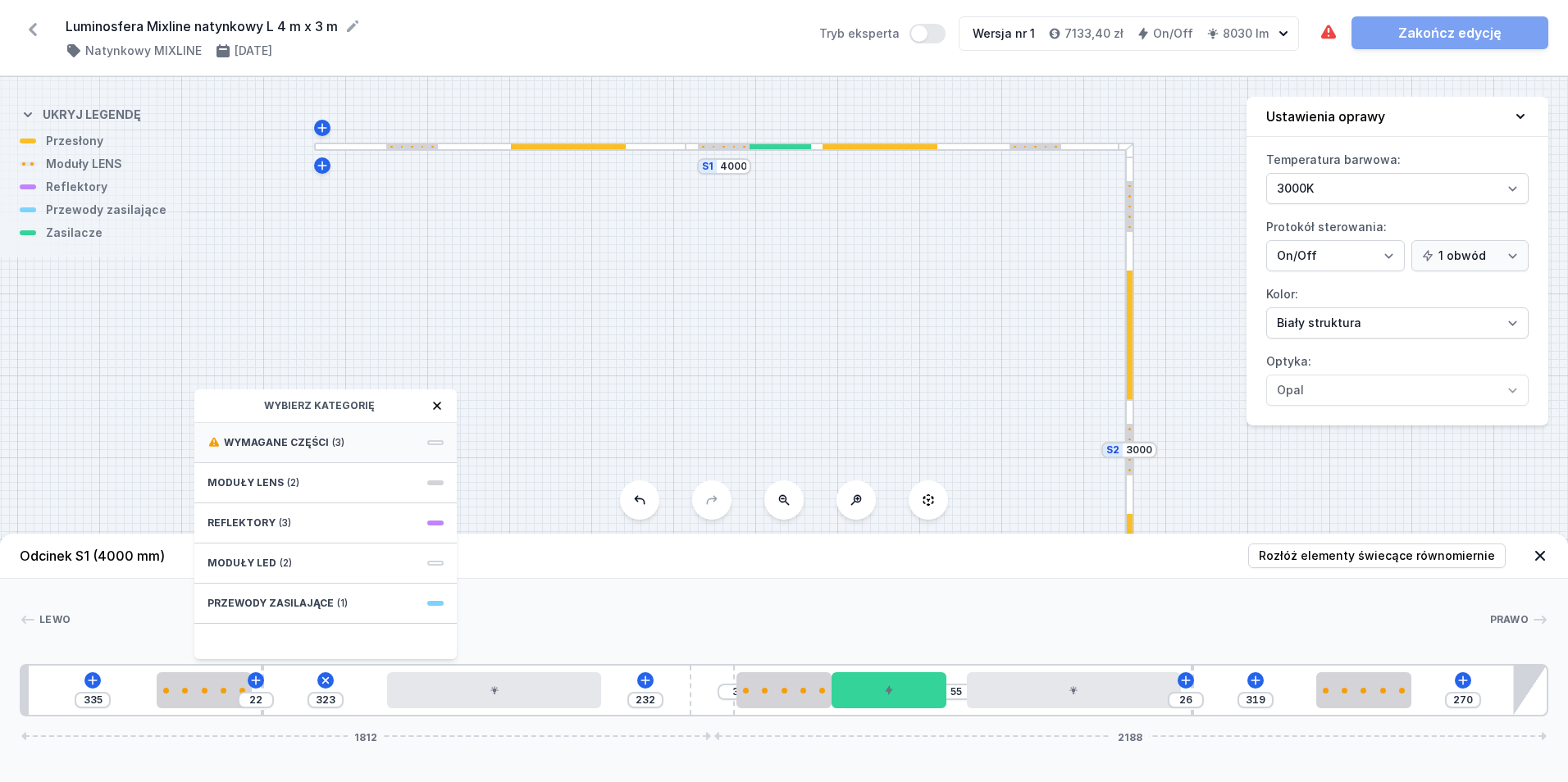
click at [376, 448] on div "Wymagane części (3)" at bounding box center [326, 443] width 263 height 40
click at [363, 481] on span "ON/OFF Driver - up to 40W" at bounding box center [325, 478] width 236 height 16
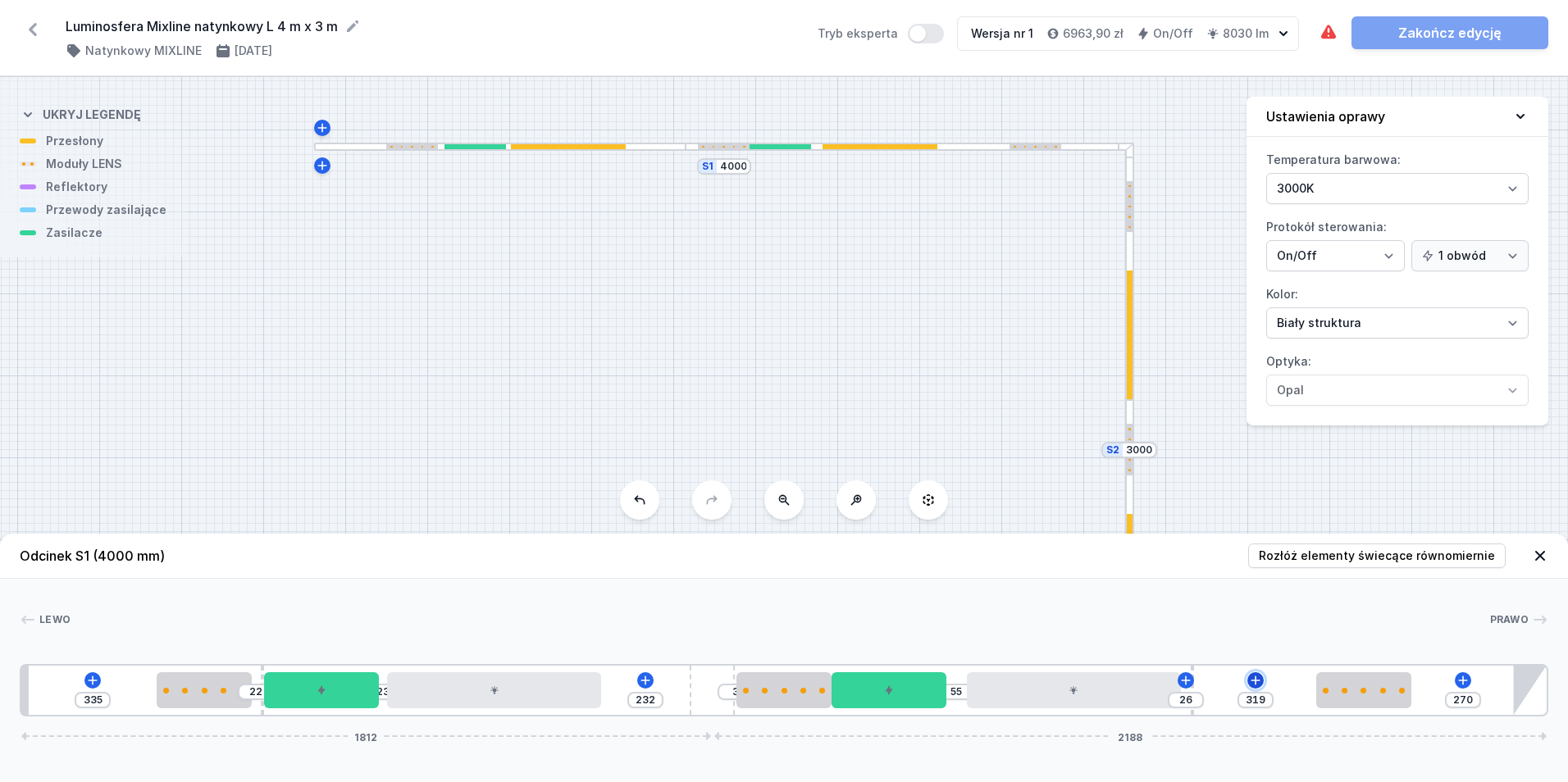
click at [1252, 674] on icon at bounding box center [1255, 680] width 13 height 13
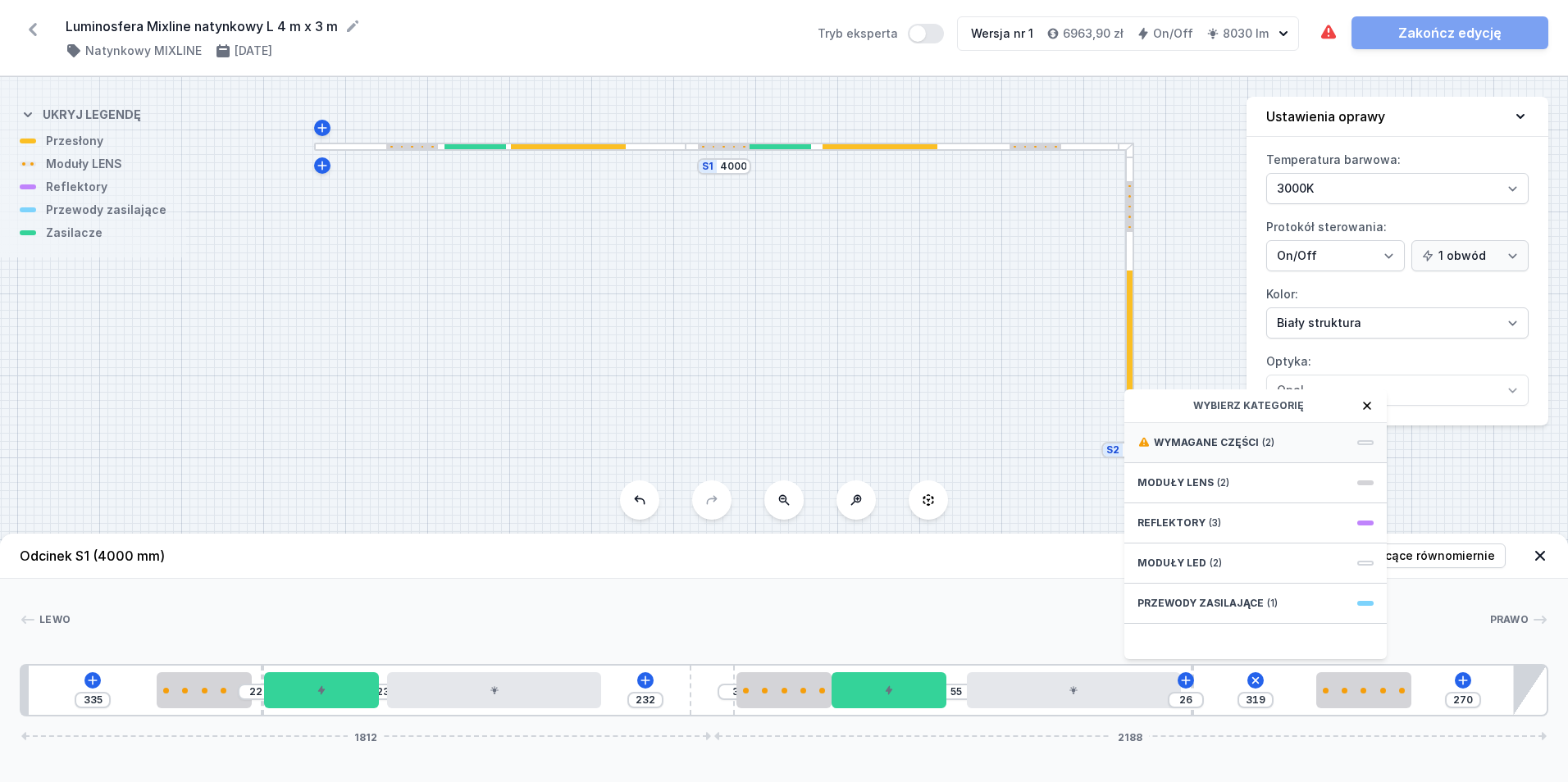
click at [1236, 442] on span "Wymagane części" at bounding box center [1206, 442] width 105 height 13
click at [1239, 494] on div "ON/OFF Driver - up to 16W" at bounding box center [1256, 478] width 263 height 37
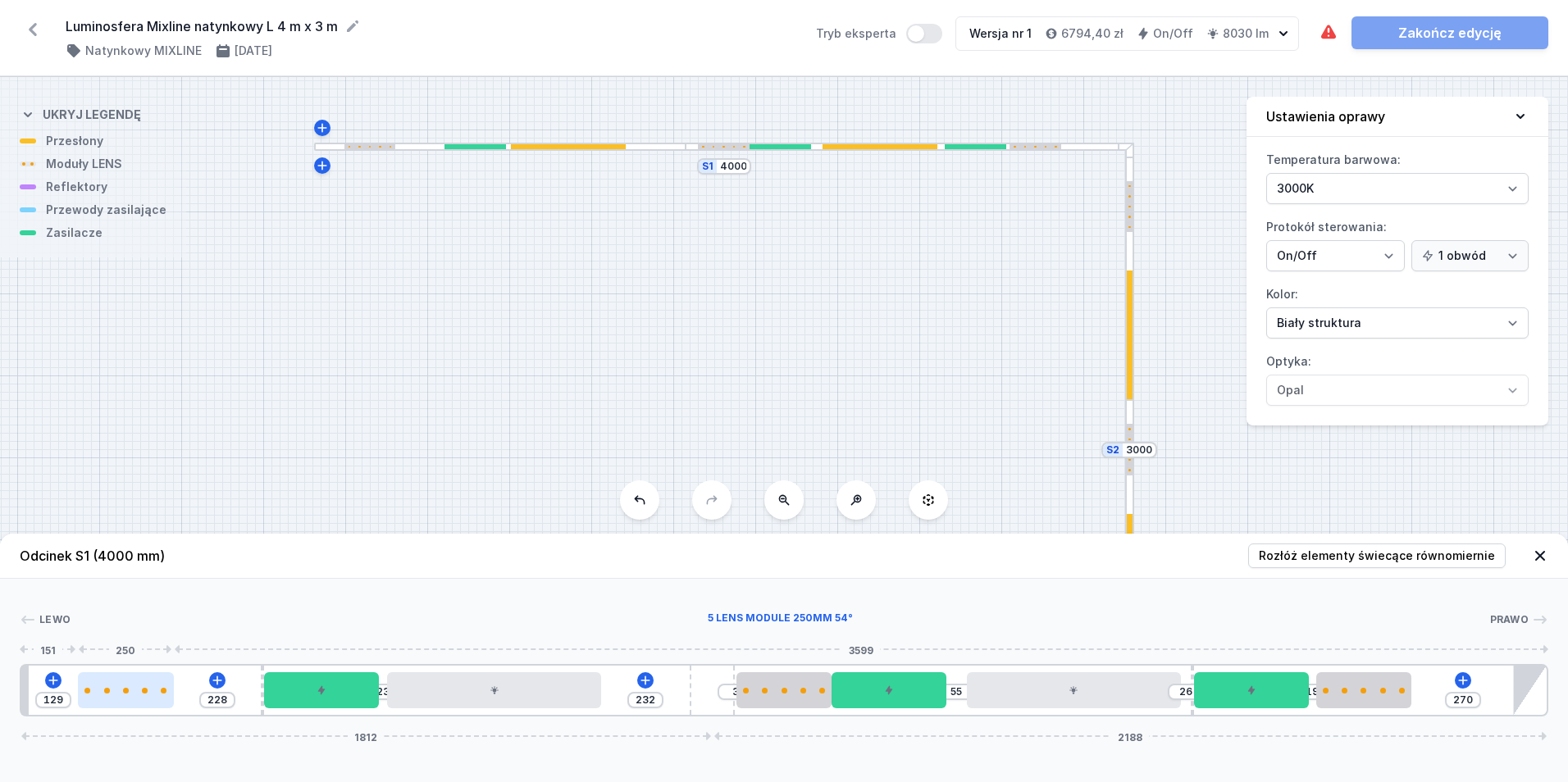
drag, startPoint x: 183, startPoint y: 696, endPoint x: 130, endPoint y: 692, distance: 53.2
click at [130, 692] on div at bounding box center [125, 690] width 95 height 36
drag, startPoint x: 1371, startPoint y: 695, endPoint x: 1442, endPoint y: 696, distance: 71.0
click at [1442, 696] on div at bounding box center [1414, 690] width 95 height 36
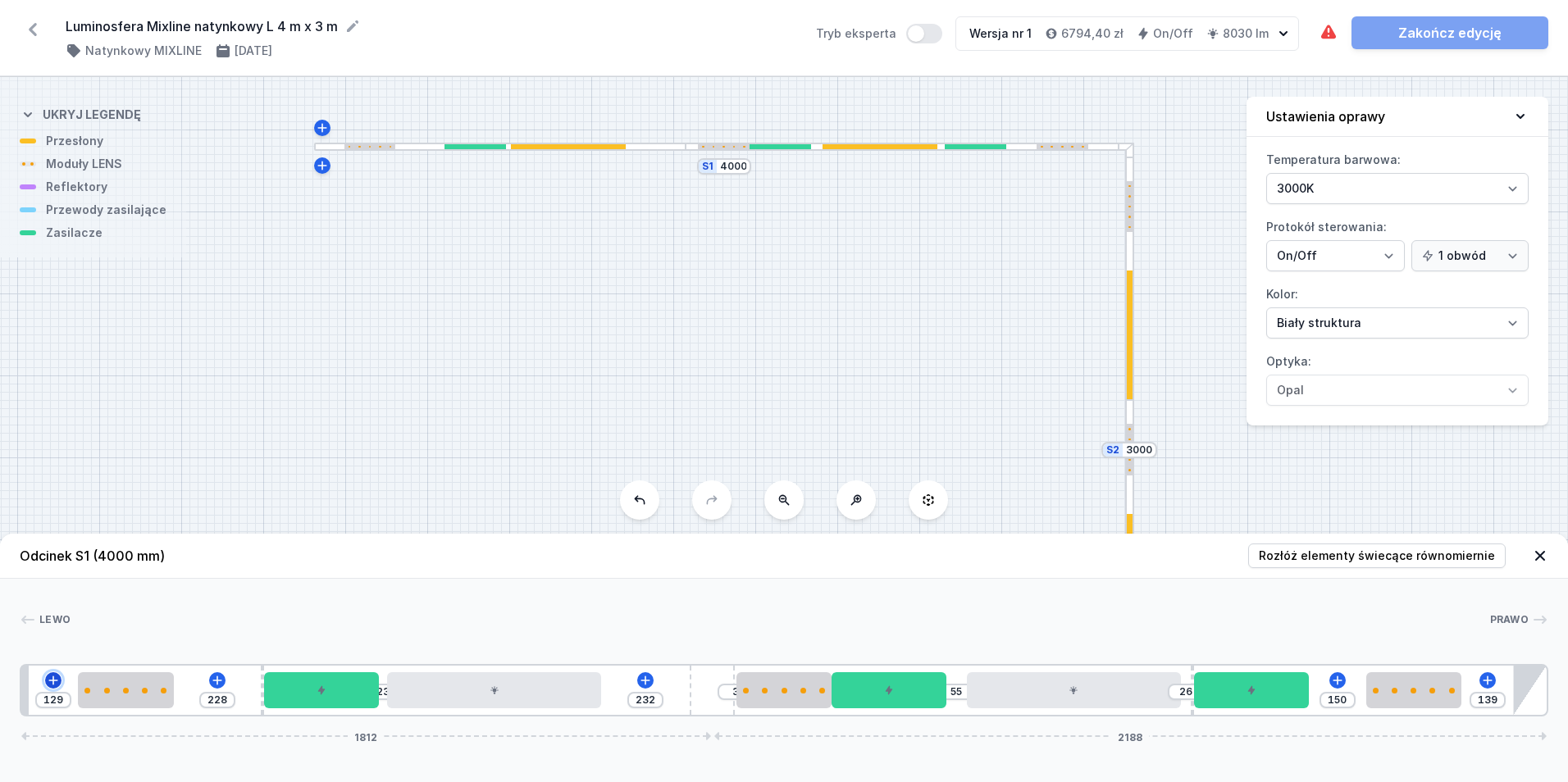
click at [55, 677] on icon at bounding box center [53, 680] width 13 height 13
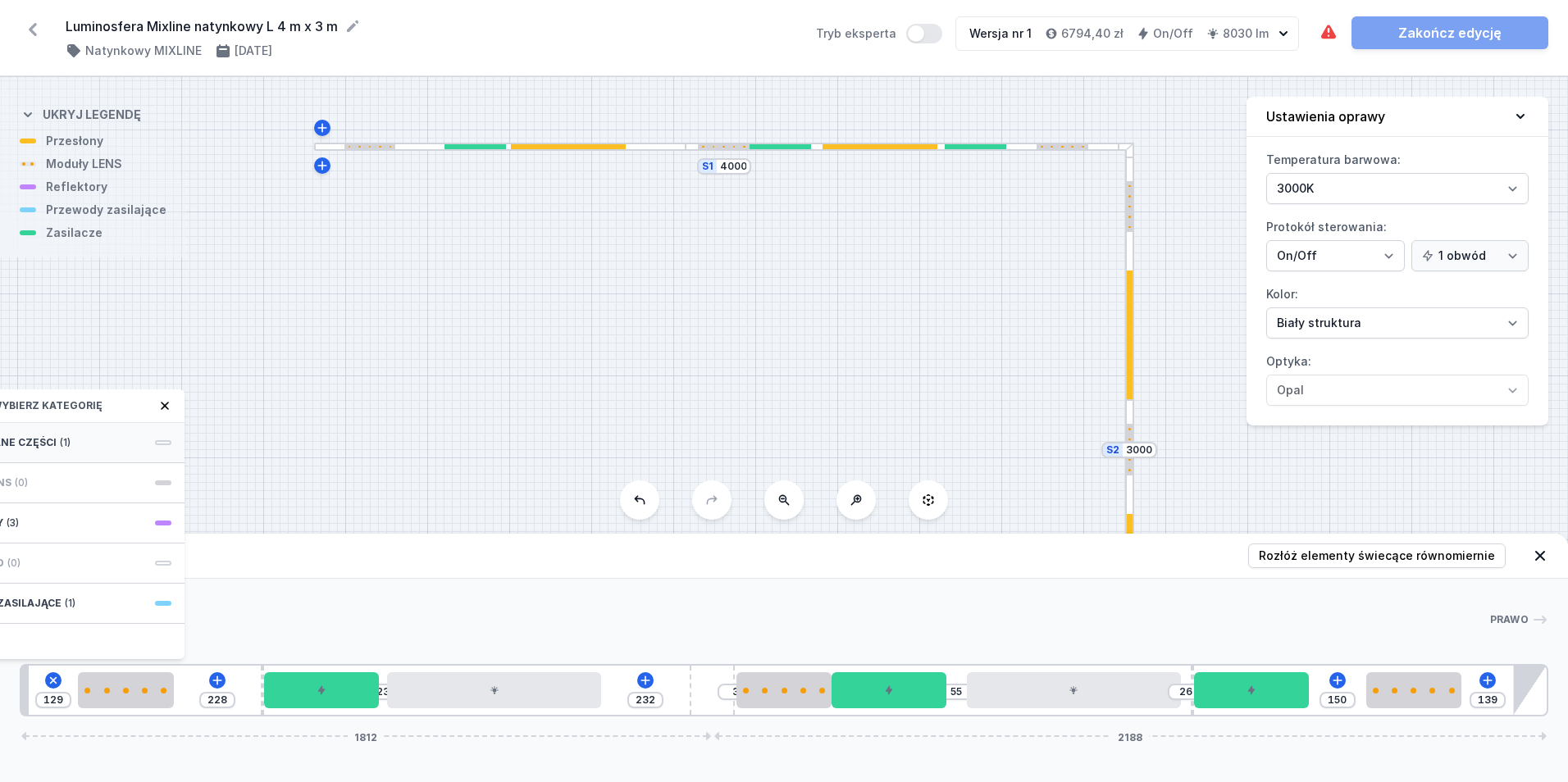
click at [80, 448] on div "Wymagane części (1)" at bounding box center [54, 443] width 263 height 40
click at [80, 449] on div "Hole for power supply cable" at bounding box center [54, 442] width 263 height 37
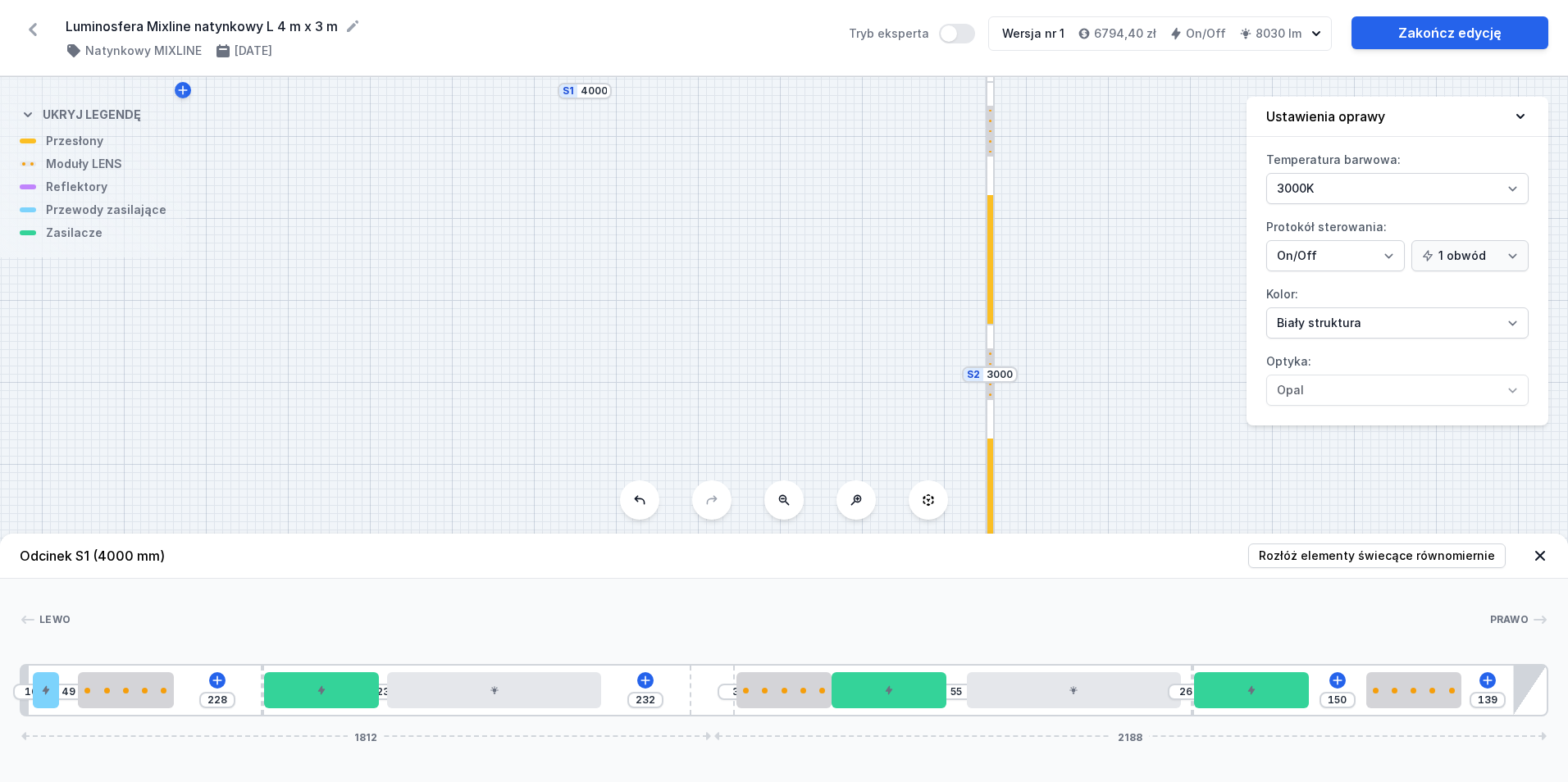
drag, startPoint x: 1037, startPoint y: 346, endPoint x: 916, endPoint y: 278, distance: 138.8
click at [916, 278] on div "S2 3000 S1 4000" at bounding box center [784, 429] width 1568 height 705
click at [774, 318] on div "S2 3000 S1 4000" at bounding box center [784, 429] width 1568 height 705
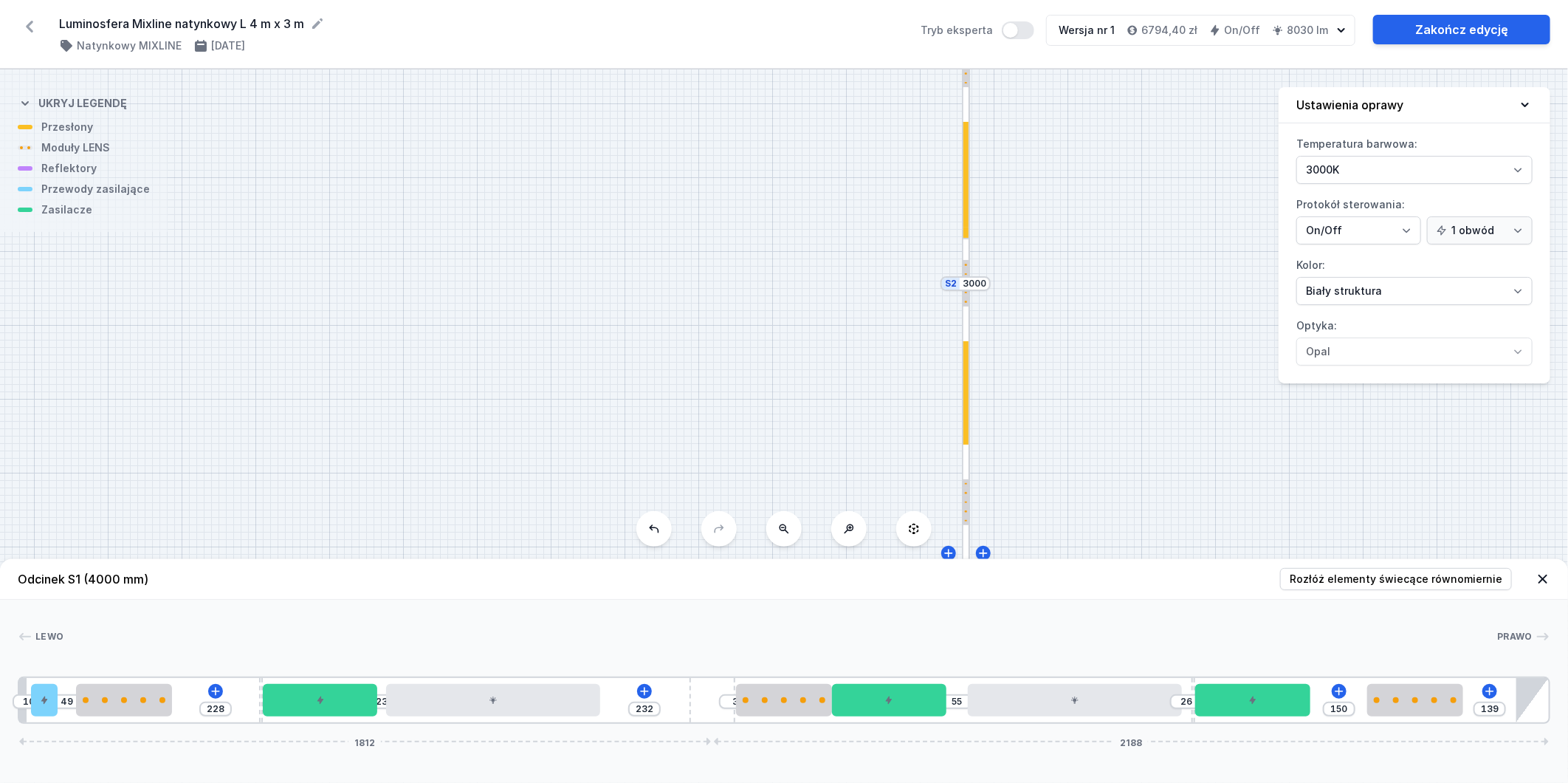
drag, startPoint x: 612, startPoint y: 384, endPoint x: 609, endPoint y: 291, distance: 93.0
click at [609, 291] on div "S2 3000 S1 4000" at bounding box center [784, 426] width 1568 height 713
click at [963, 511] on div at bounding box center [966, 503] width 5 height 47
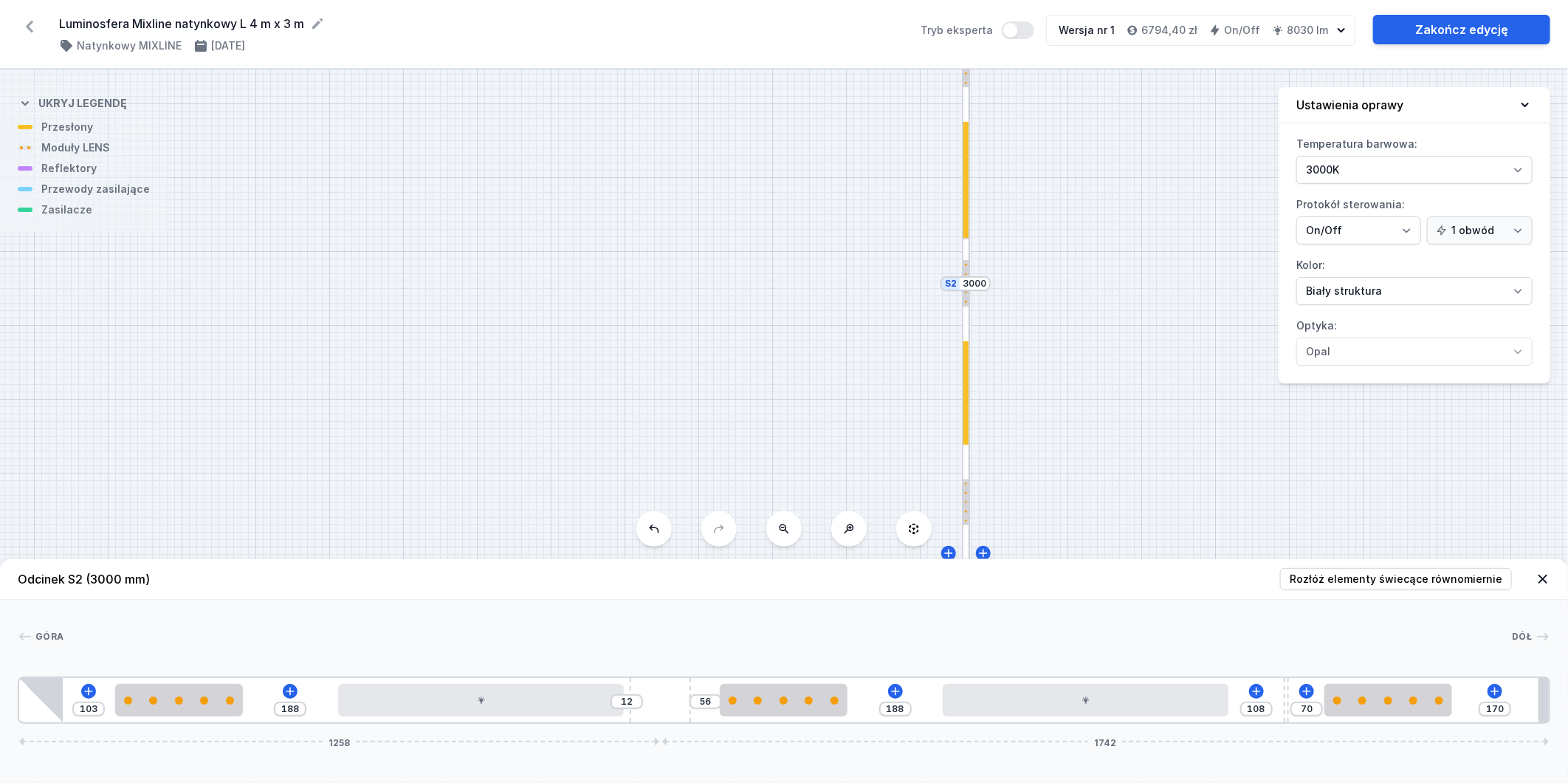
click at [1411, 576] on icon at bounding box center [1542, 578] width 15 height 15
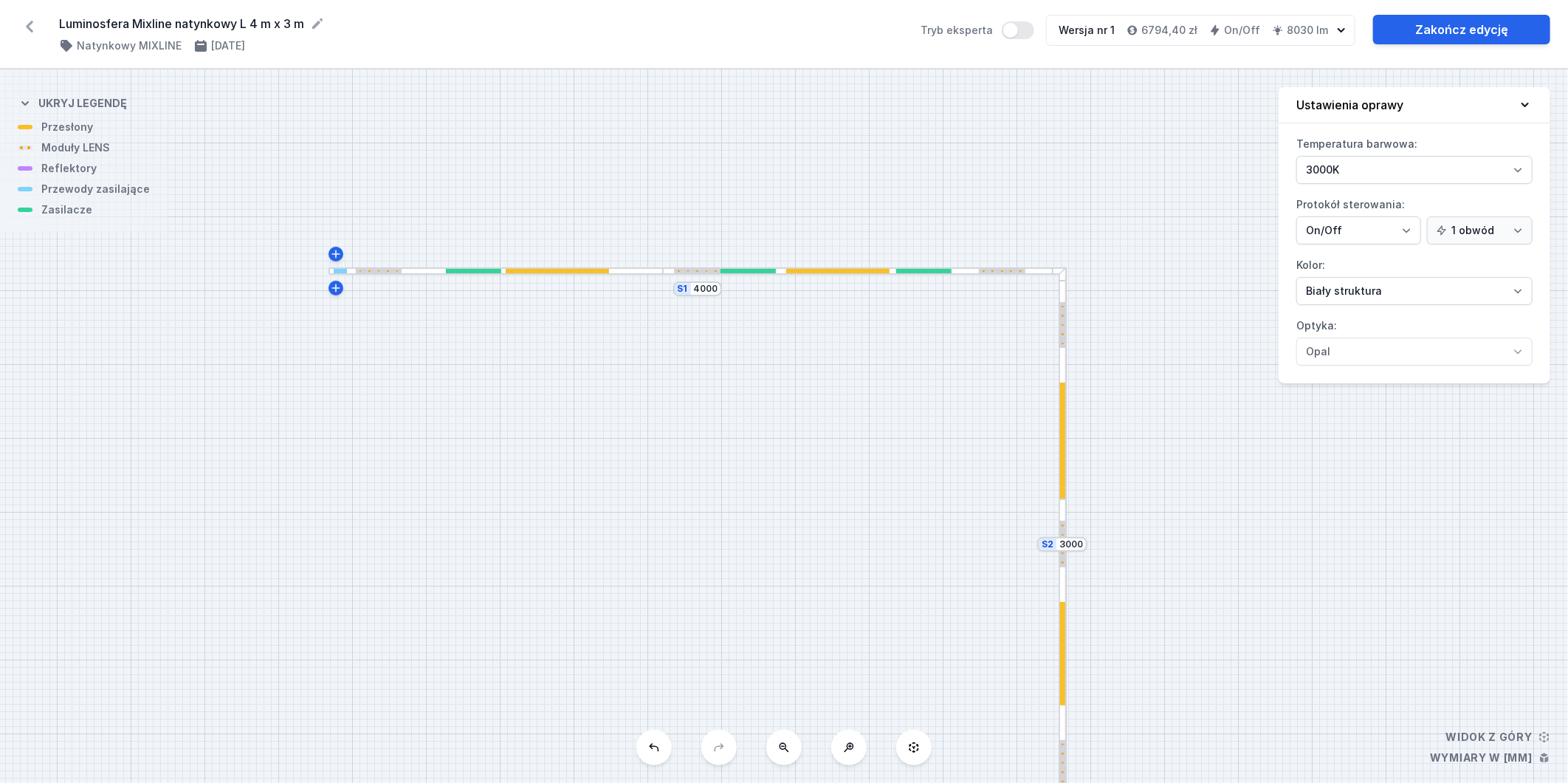
drag, startPoint x: 1102, startPoint y: 441, endPoint x: 1199, endPoint y: 702, distance: 278.4
click at [1199, 702] on div "S2 3000 S1 4000" at bounding box center [784, 426] width 1568 height 713
click at [1063, 461] on div at bounding box center [1062, 441] width 5 height 117
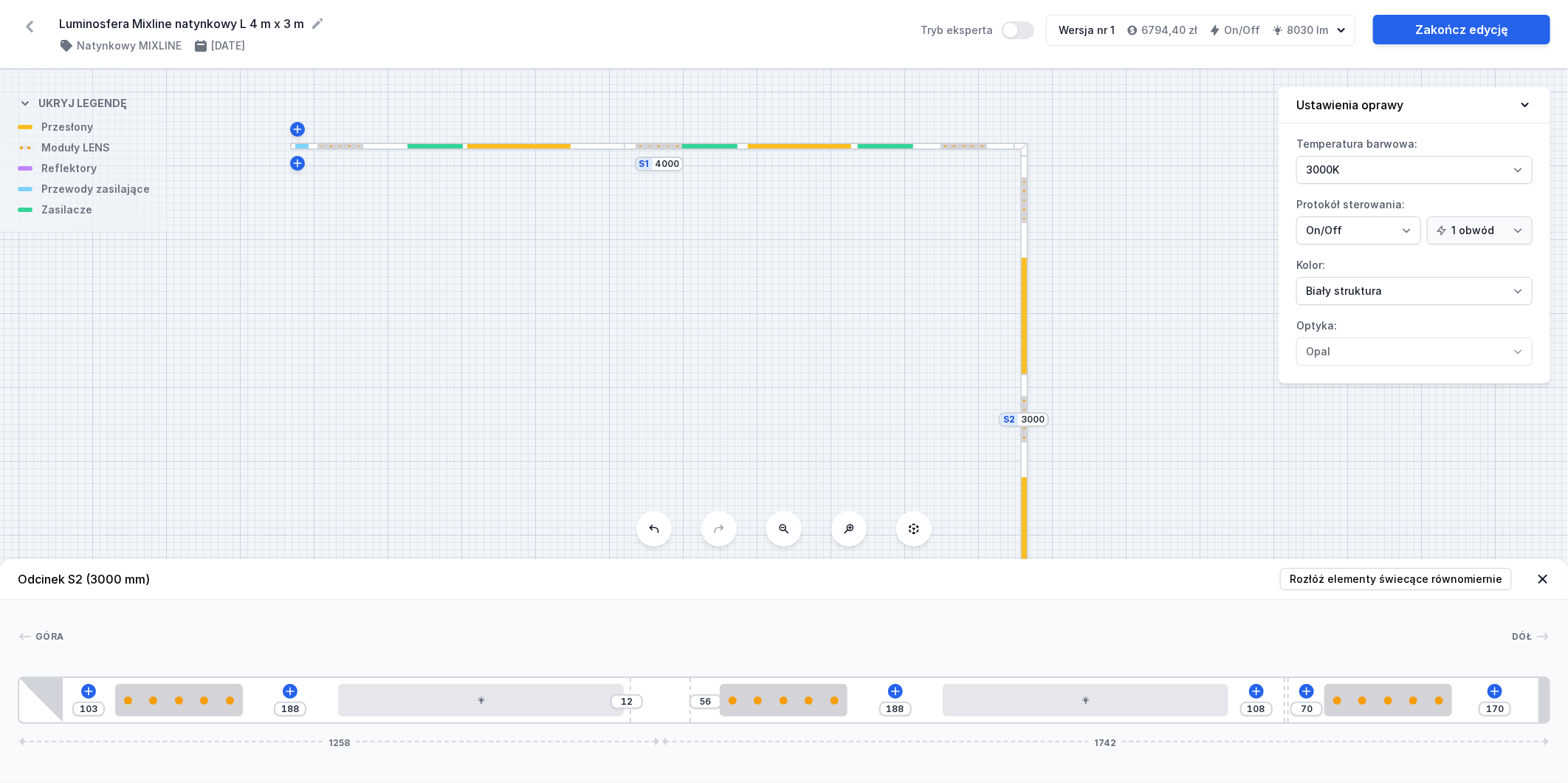
drag, startPoint x: 1233, startPoint y: 380, endPoint x: 1197, endPoint y: 246, distance: 138.8
click at [1197, 246] on div "S2 3000 S1 4000" at bounding box center [784, 426] width 1568 height 713
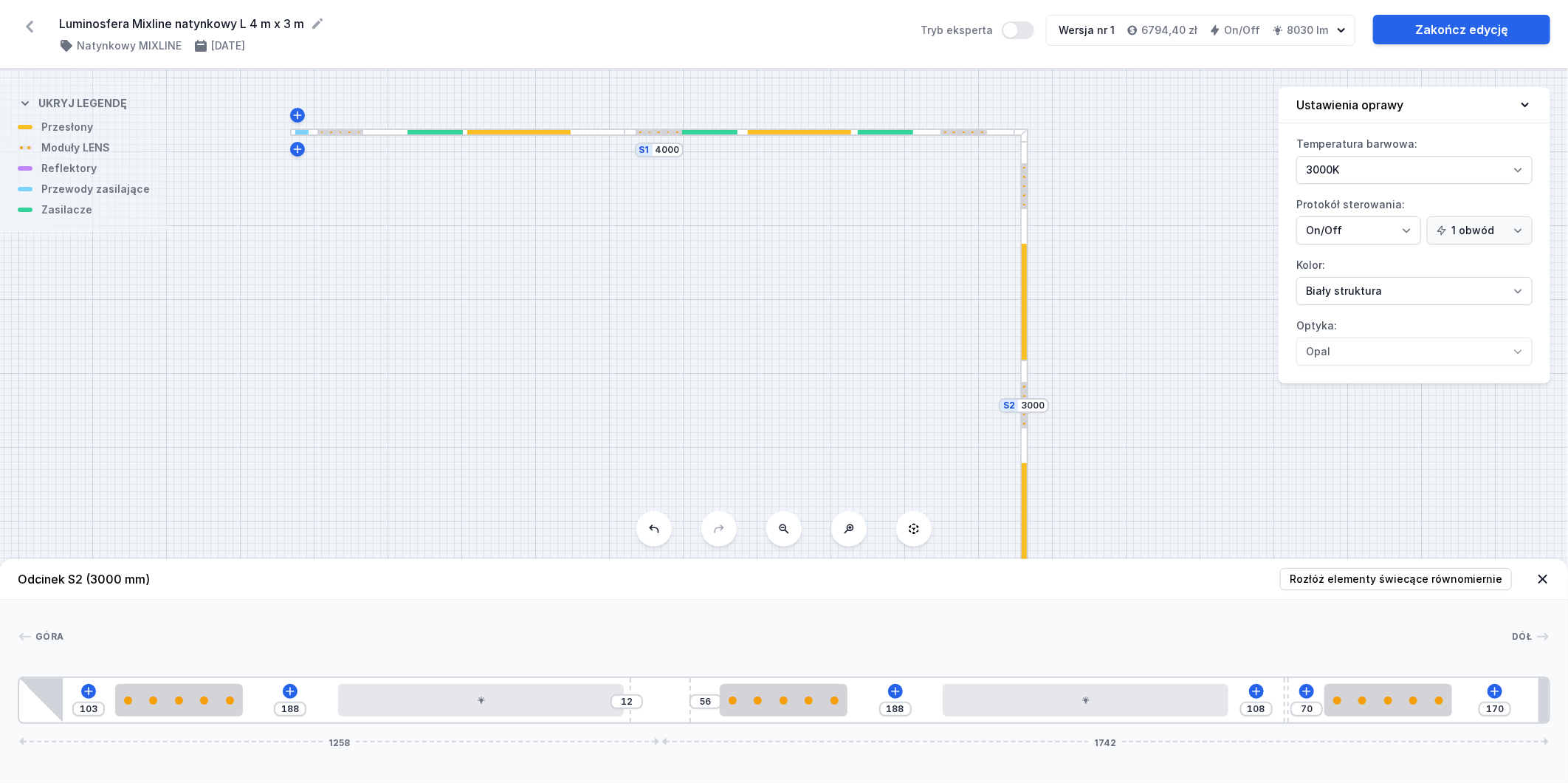
click at [1023, 343] on div at bounding box center [1024, 302] width 5 height 117
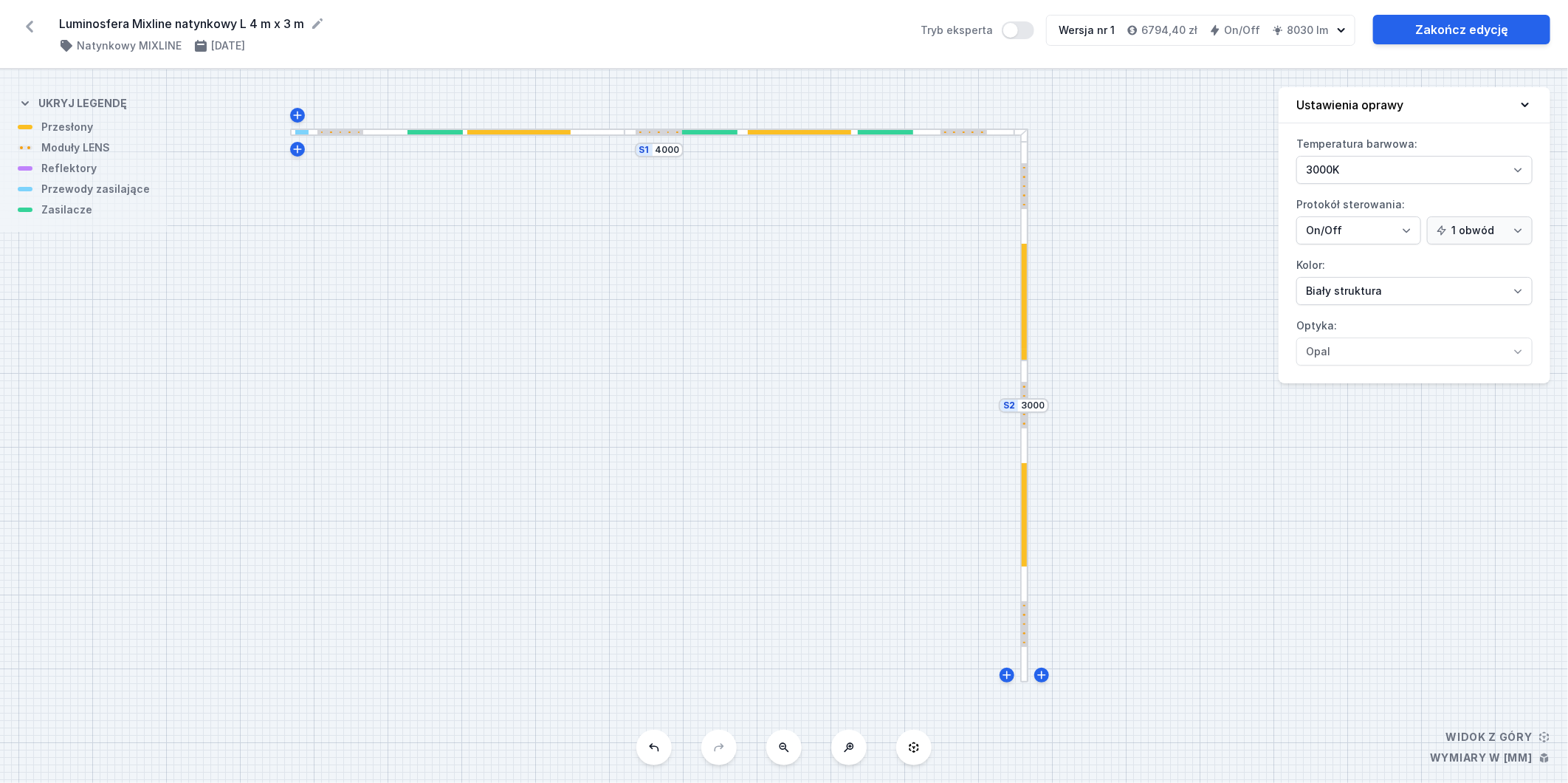
click at [1023, 336] on div at bounding box center [1024, 302] width 5 height 117
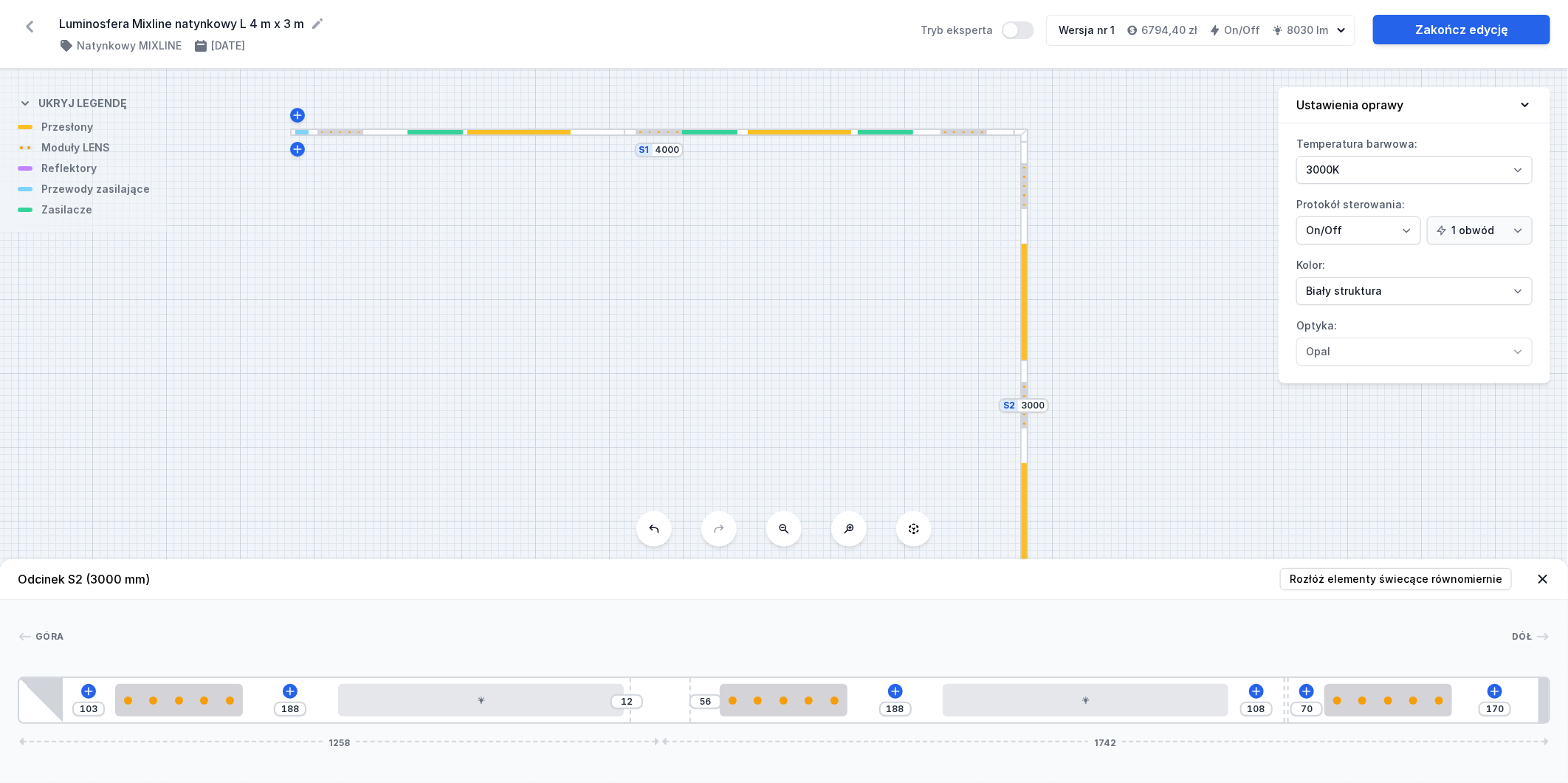
click at [586, 131] on div at bounding box center [458, 132] width 335 height 8
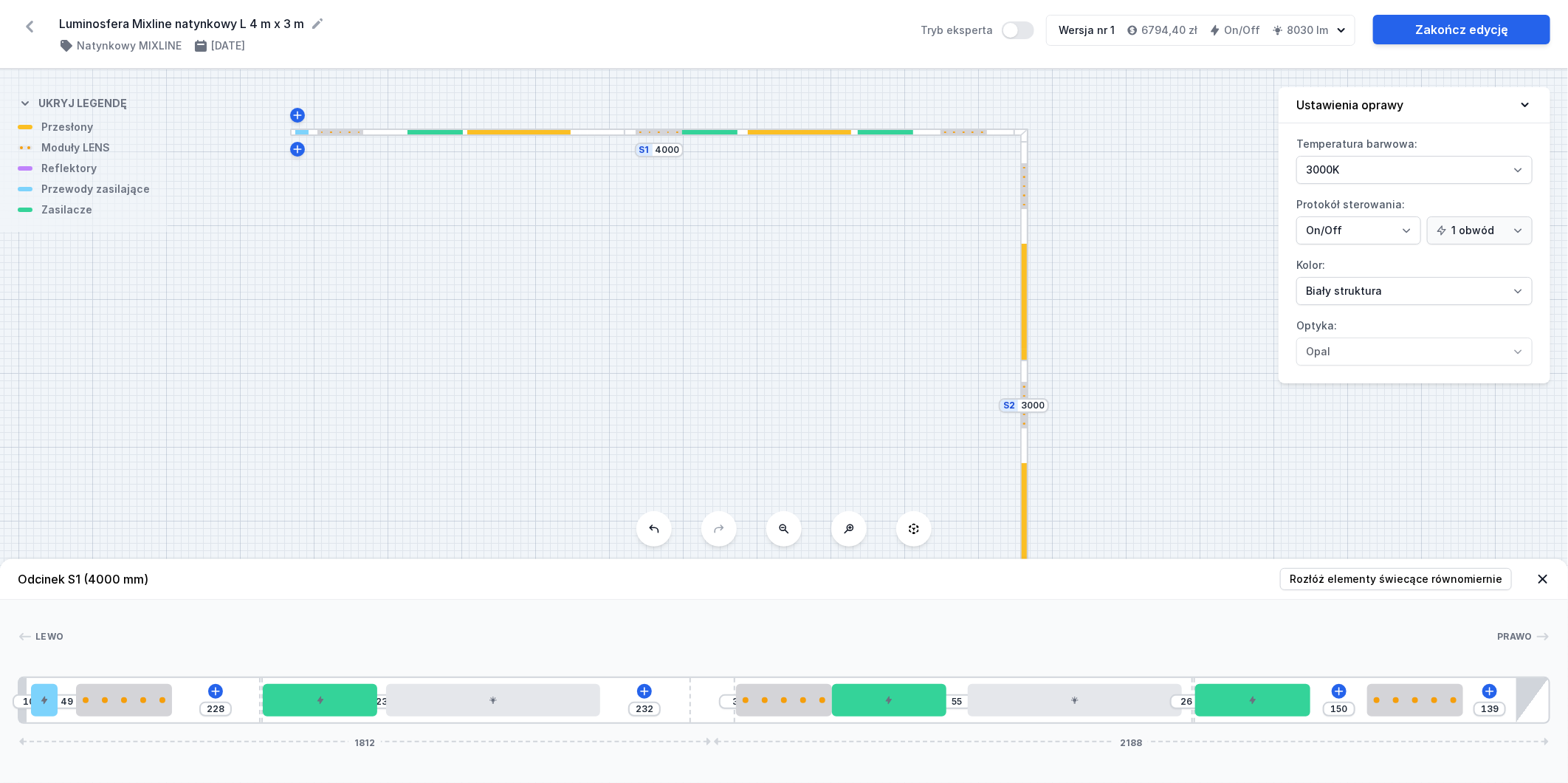
click at [240, 308] on div "S2 3000 S1 4000" at bounding box center [784, 426] width 1568 height 713
click at [570, 277] on div "S2 3000 S1 4000" at bounding box center [784, 426] width 1568 height 713
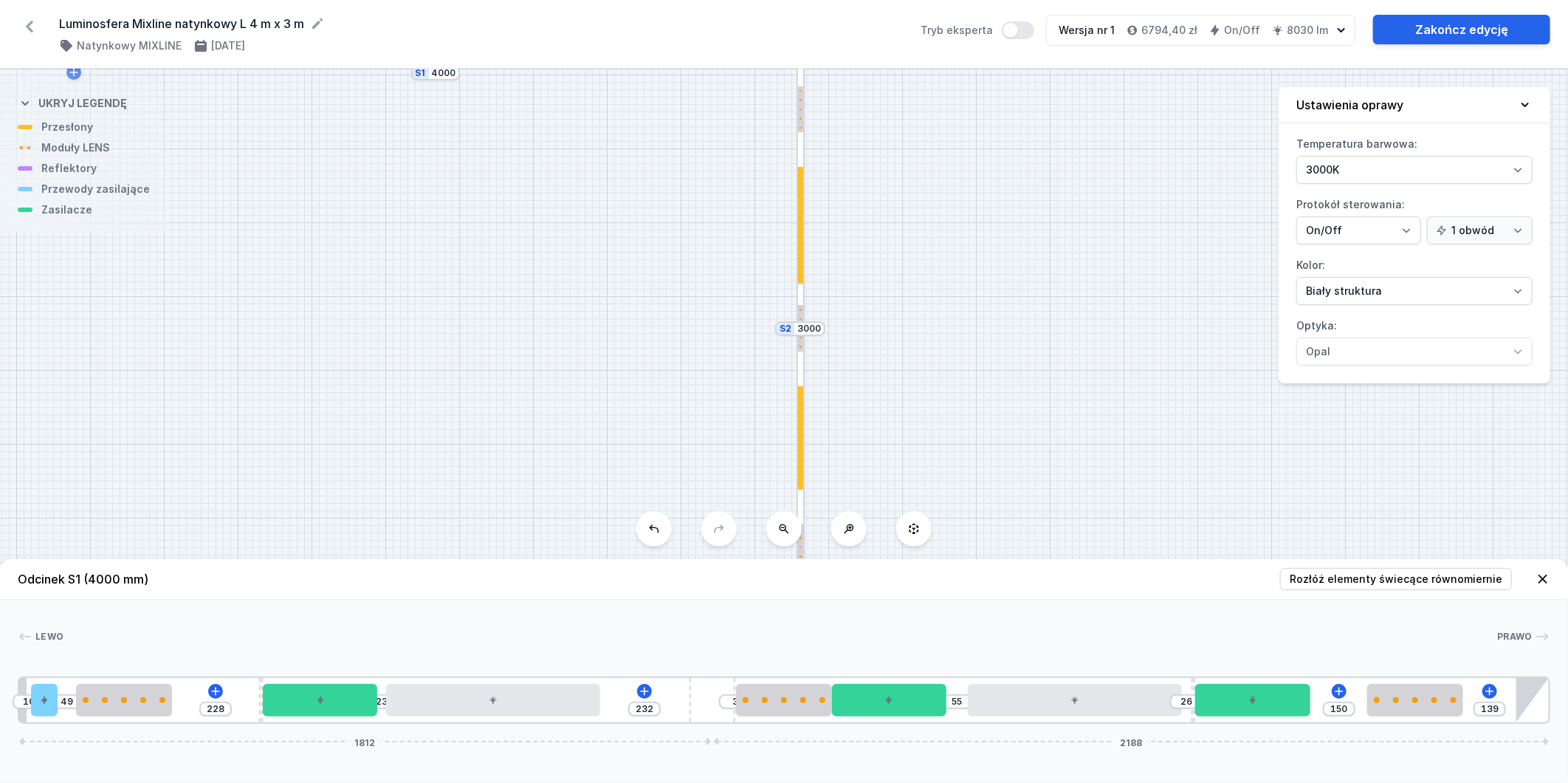
drag, startPoint x: 609, startPoint y: 365, endPoint x: 385, endPoint y: 288, distance: 236.9
click at [385, 288] on div "S2 3000 S1 4000" at bounding box center [784, 426] width 1568 height 713
